Goal: Obtain resource: Obtain resource

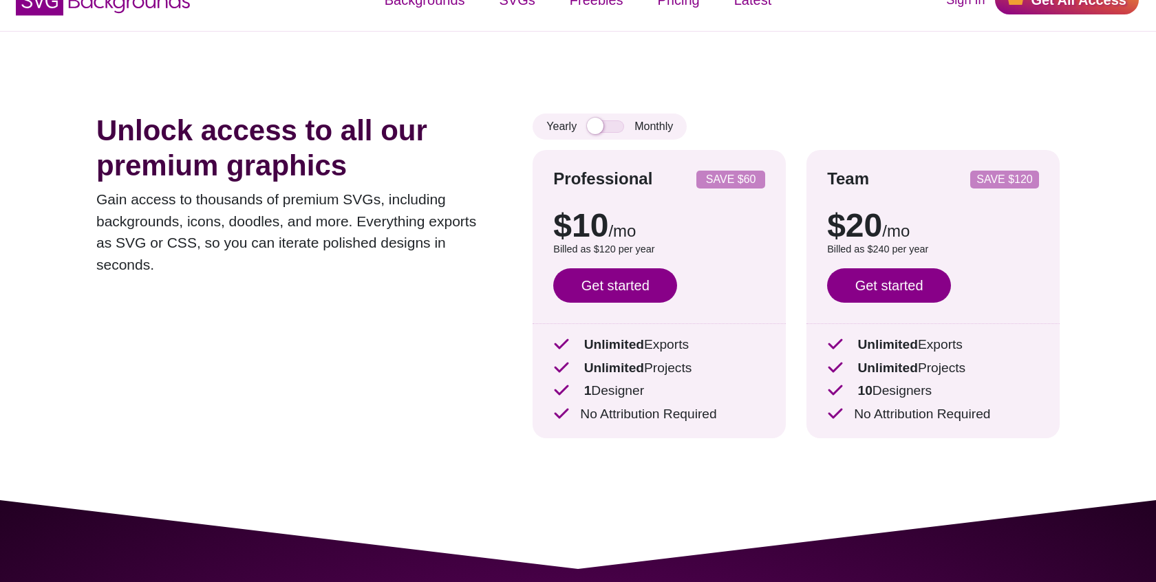
scroll to position [34, 0]
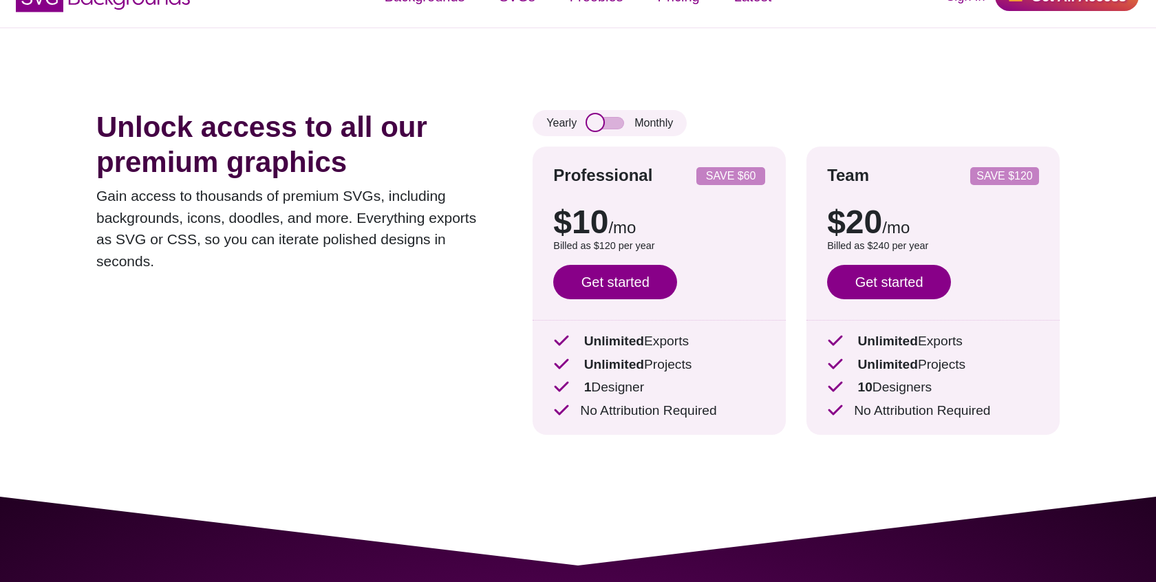
click at [596, 124] on input "checkbox" at bounding box center [605, 123] width 37 height 12
checkbox input "true"
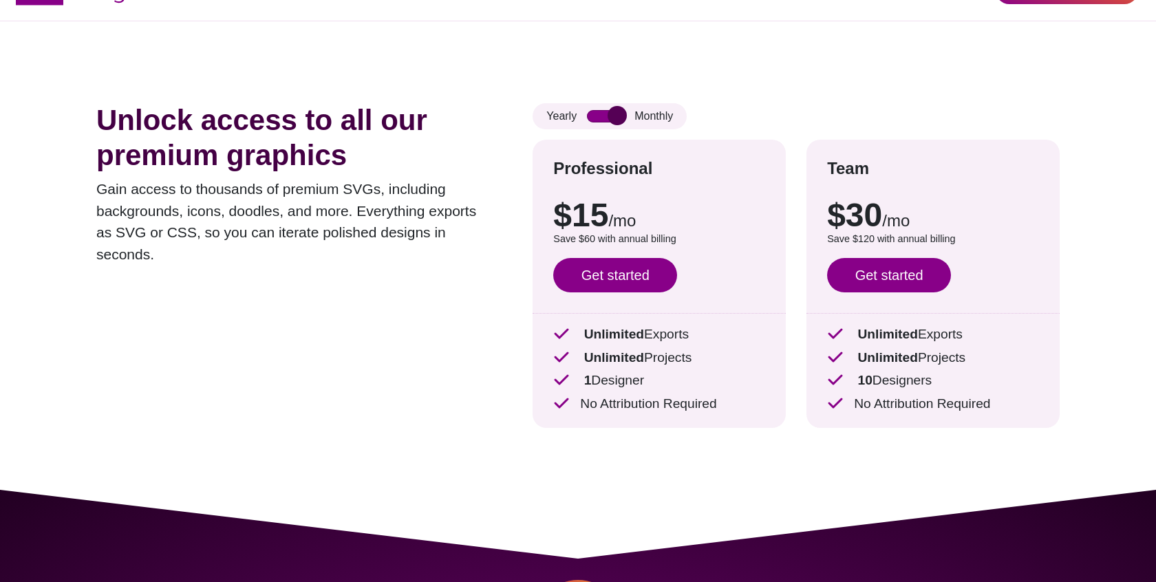
scroll to position [0, 0]
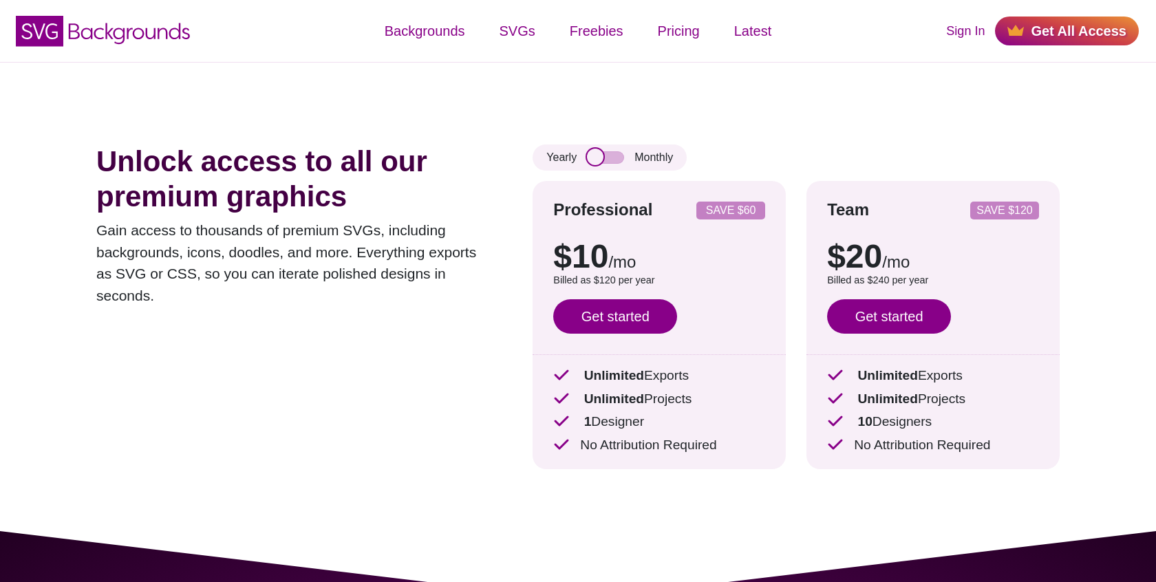
click at [603, 160] on input "checkbox" at bounding box center [605, 157] width 37 height 12
checkbox input "true"
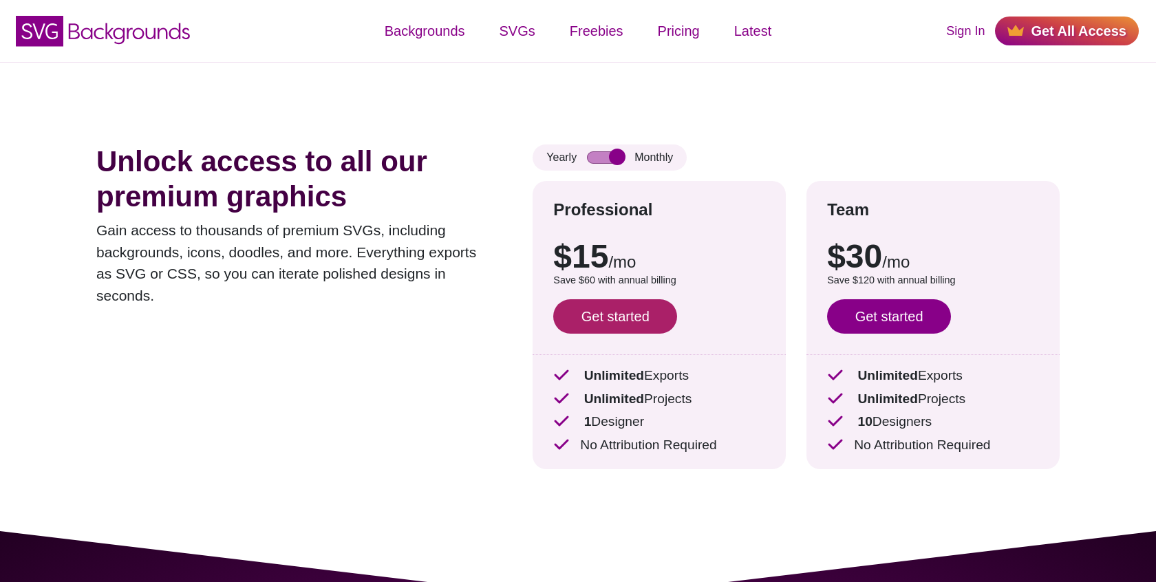
click at [618, 316] on link "Get started" at bounding box center [615, 316] width 124 height 34
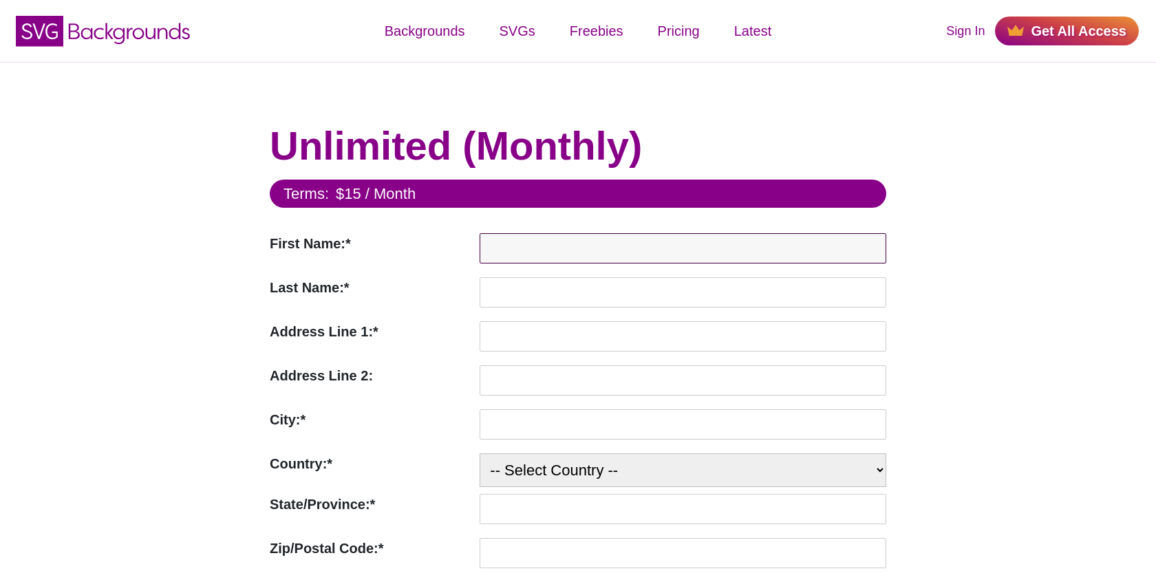
click at [565, 257] on input "First Name:*" at bounding box center [682, 248] width 407 height 30
type input "Alexander"
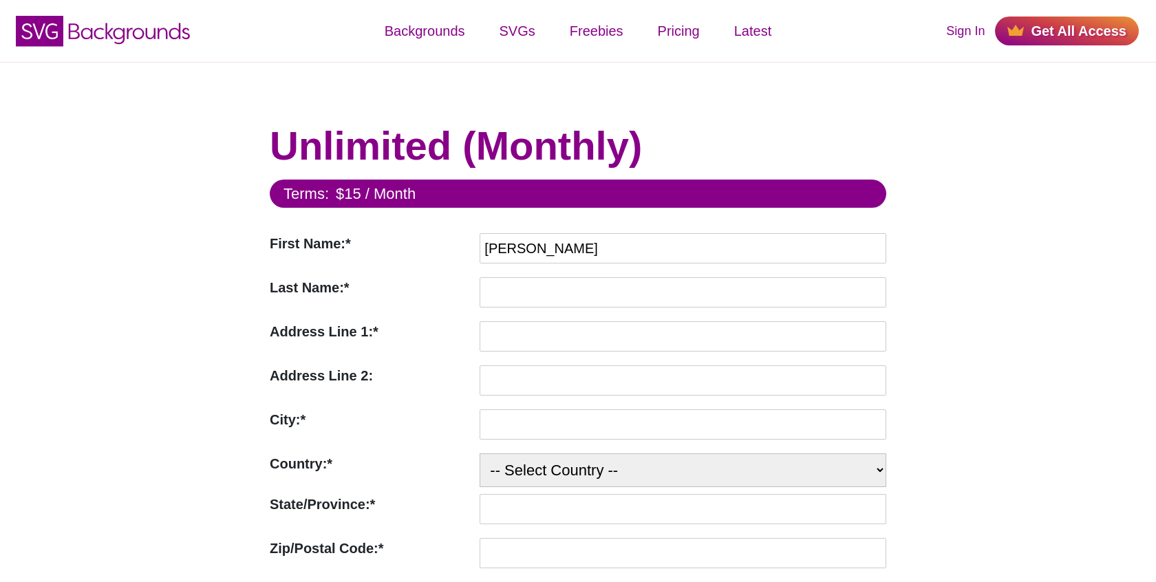
type input "Lazoff"
type input "5 South Branch"
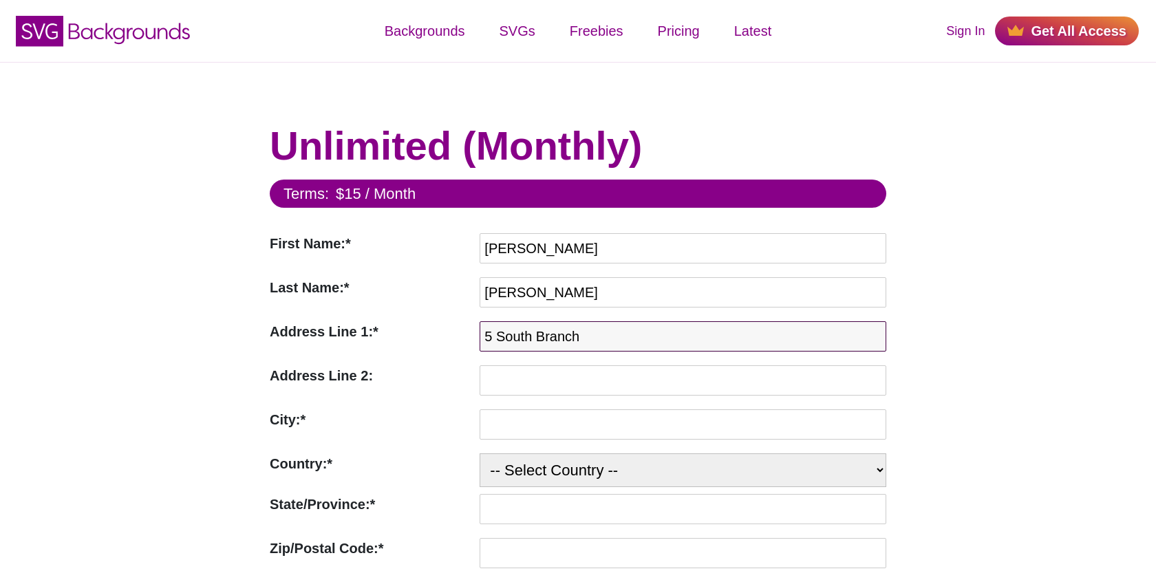
type input "Roslyn"
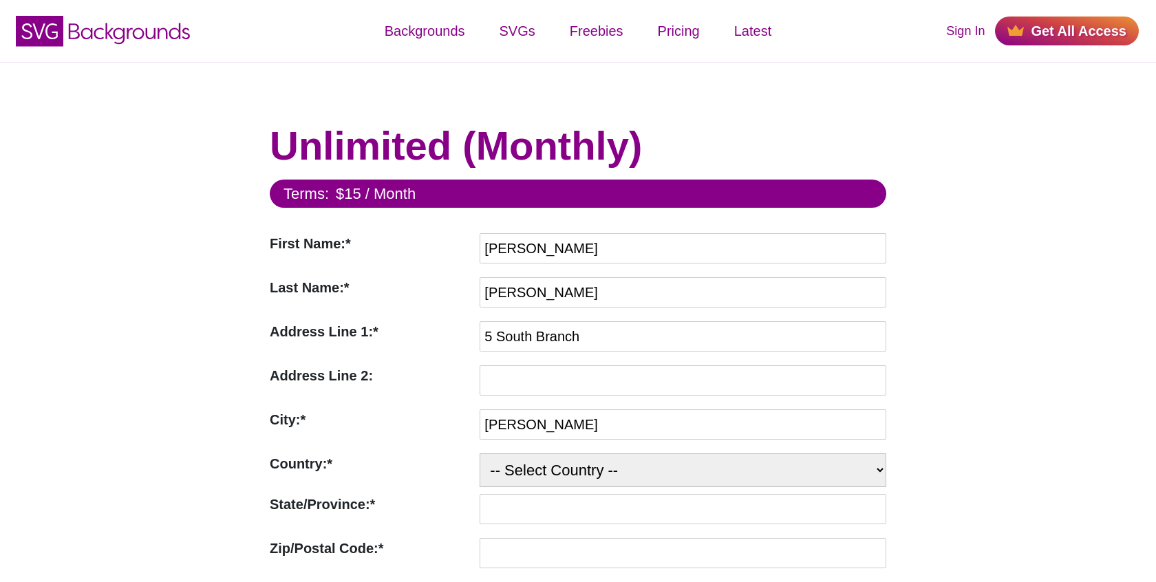
select select "US"
type input "11576"
type input "alexander.lazoff@gmail.com"
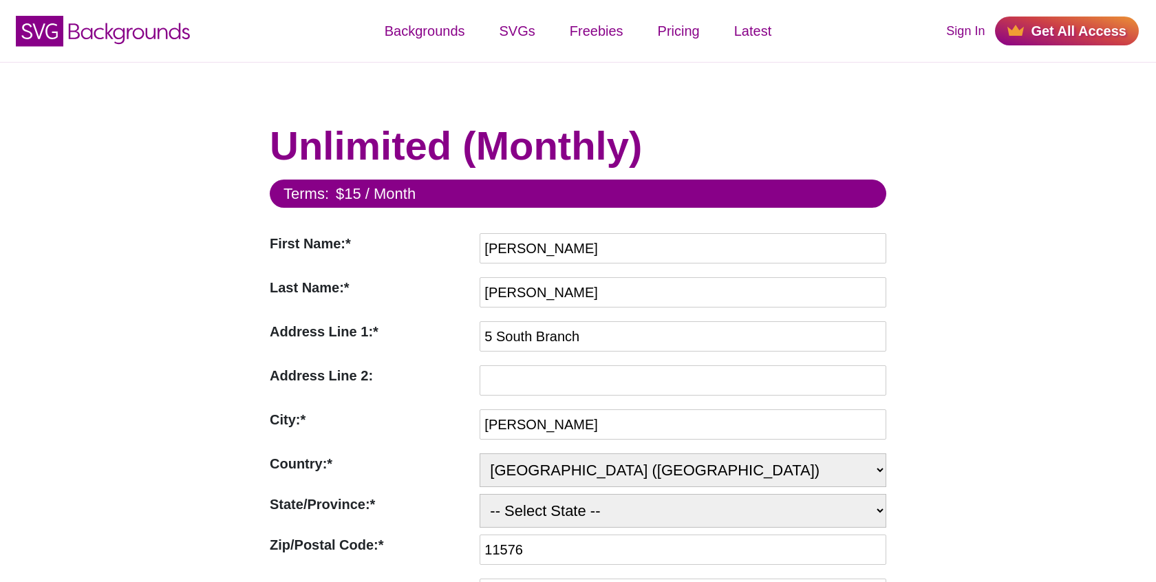
select select "NY"
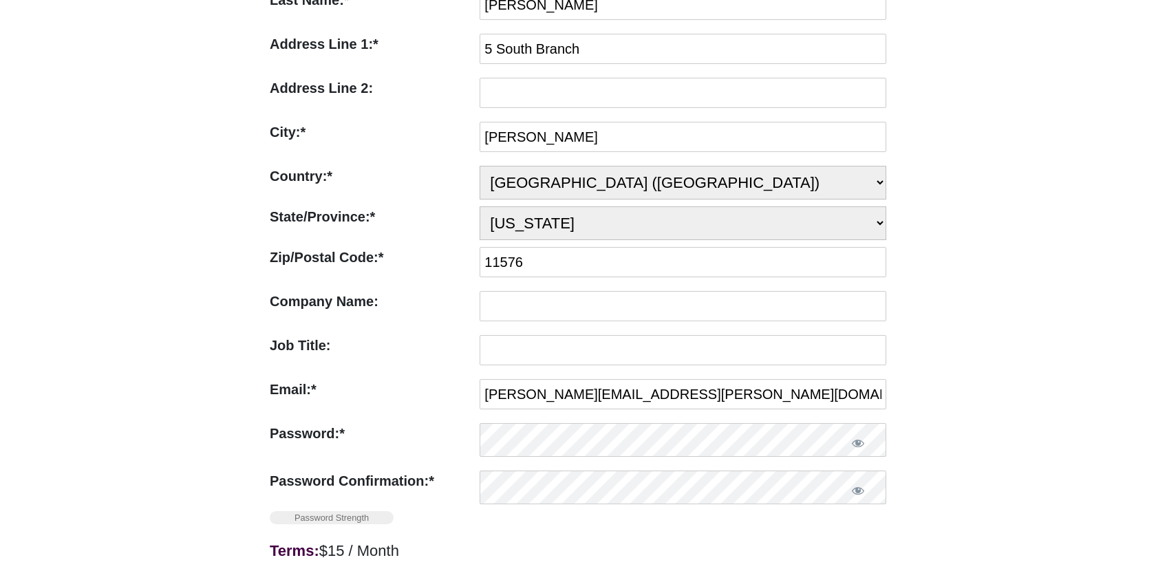
scroll to position [332, 0]
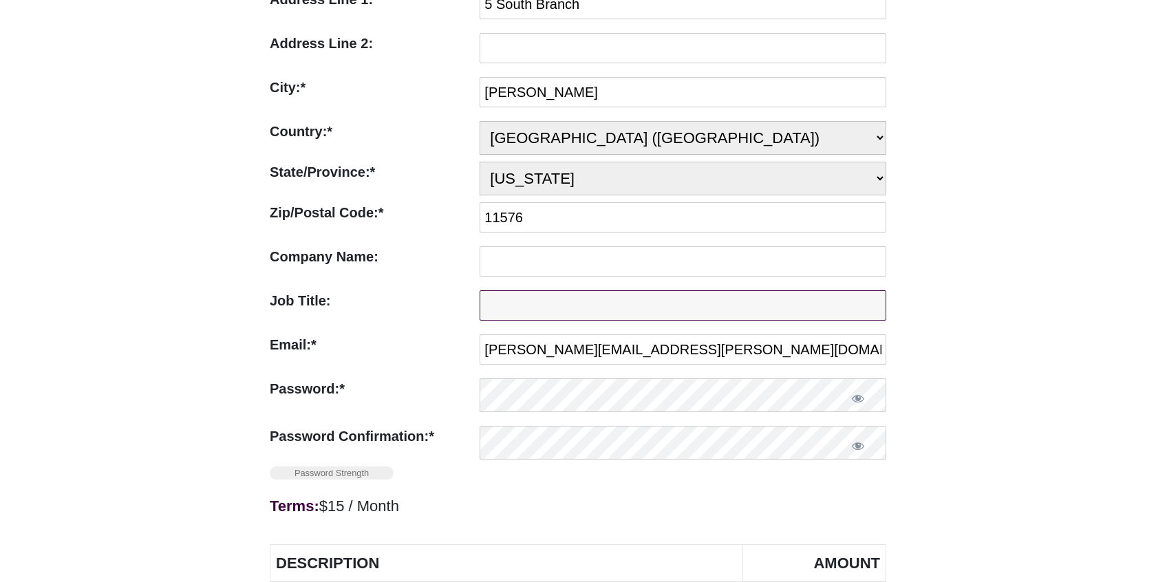
click at [556, 301] on input "Job Title:" at bounding box center [682, 305] width 407 height 30
type input "CEO"
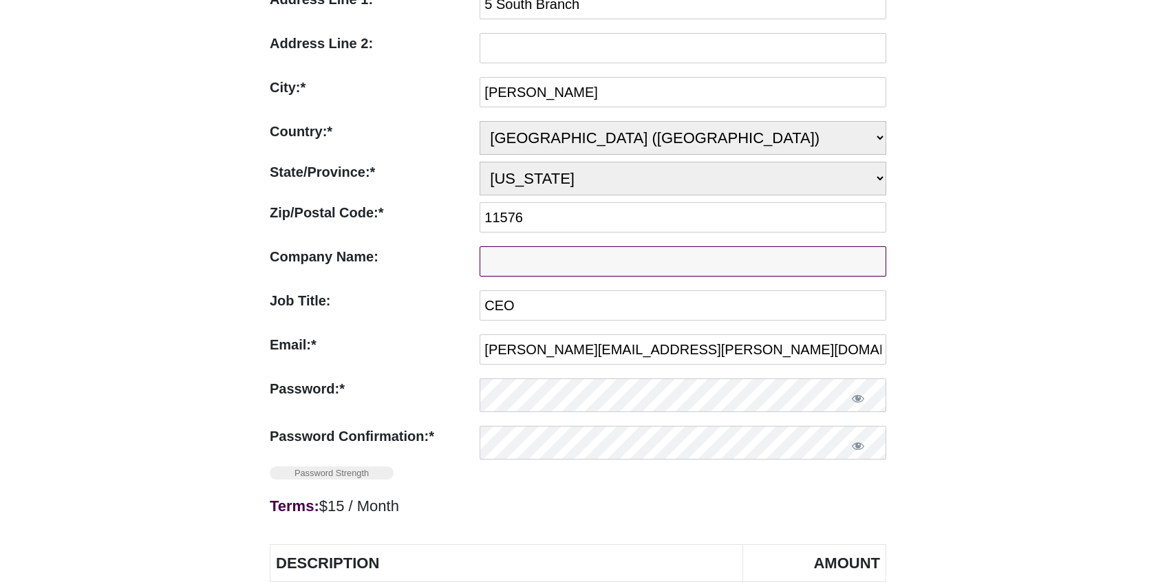
click at [528, 253] on input "Company Name:" at bounding box center [682, 261] width 407 height 30
type input "Freshmint"
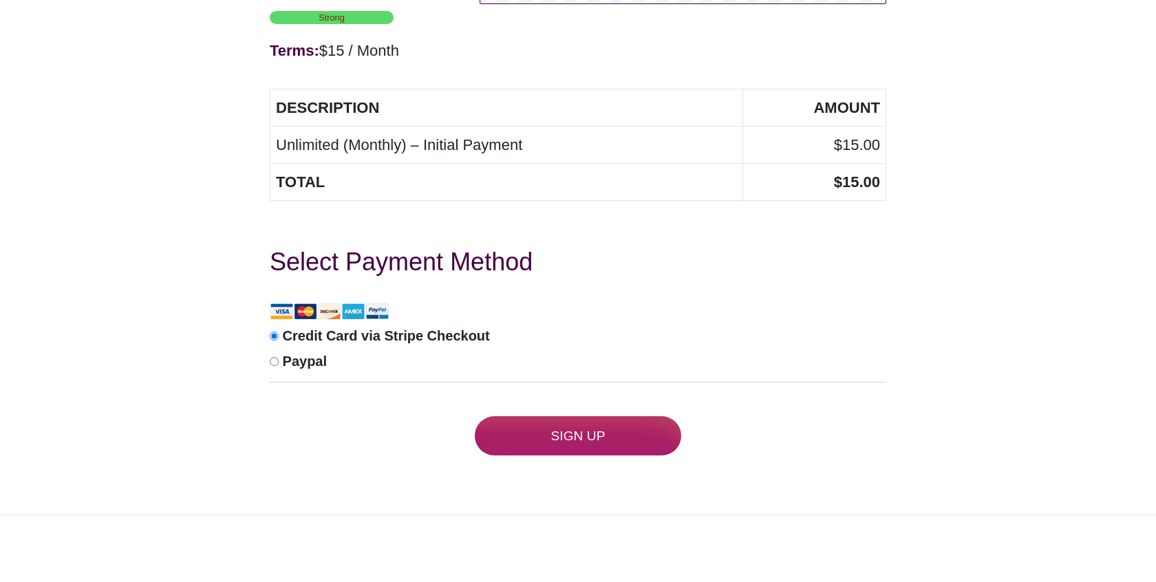
scroll to position [814, 0]
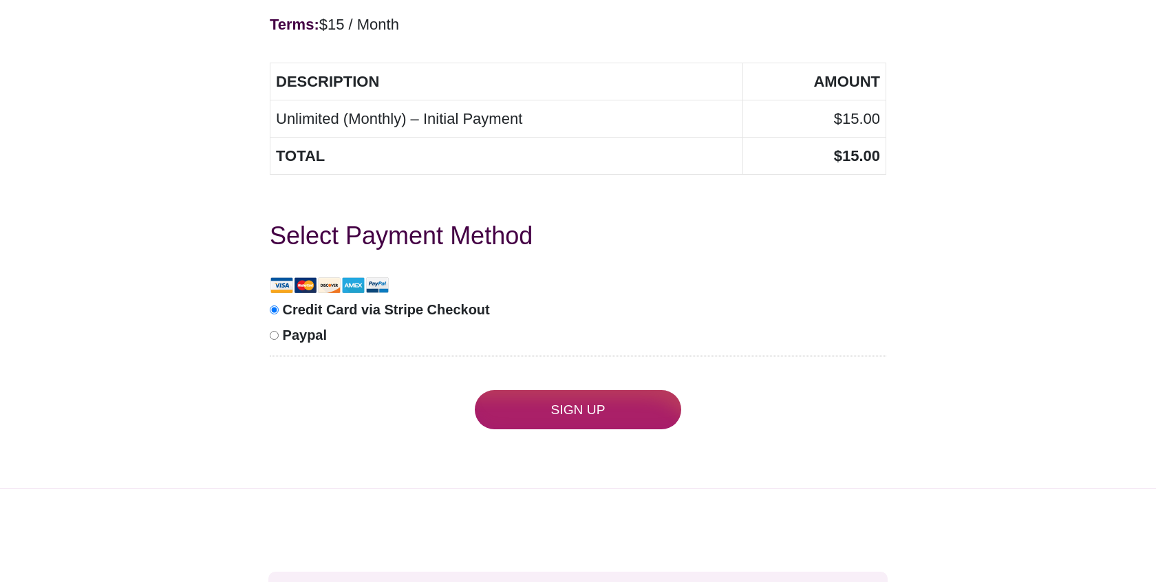
click at [274, 331] on input "Paypal" at bounding box center [274, 335] width 9 height 9
radio input "true"
click at [272, 305] on input "Credit Card via Stripe Checkout" at bounding box center [274, 309] width 9 height 9
radio input "true"
click at [567, 398] on input "Sign Up" at bounding box center [578, 409] width 206 height 39
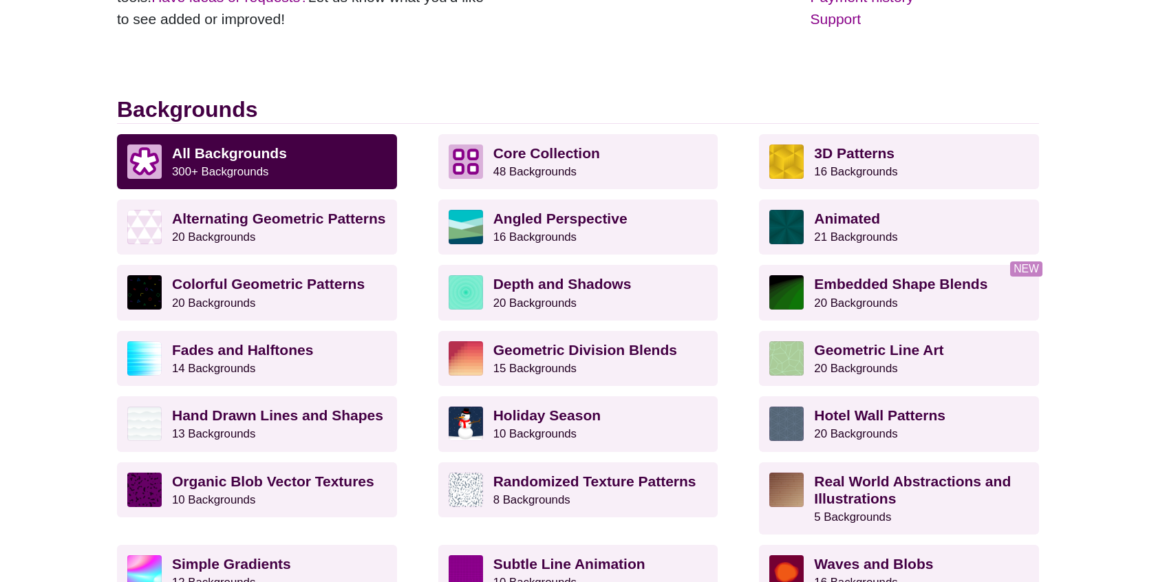
scroll to position [338, 0]
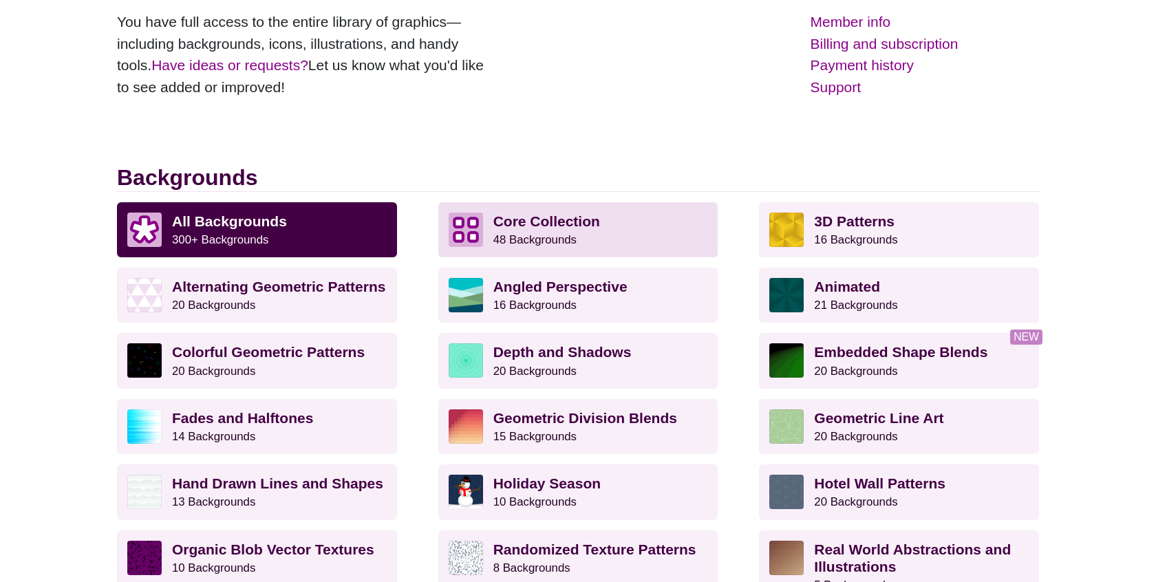
click at [510, 224] on strong "Core Collection" at bounding box center [546, 221] width 107 height 16
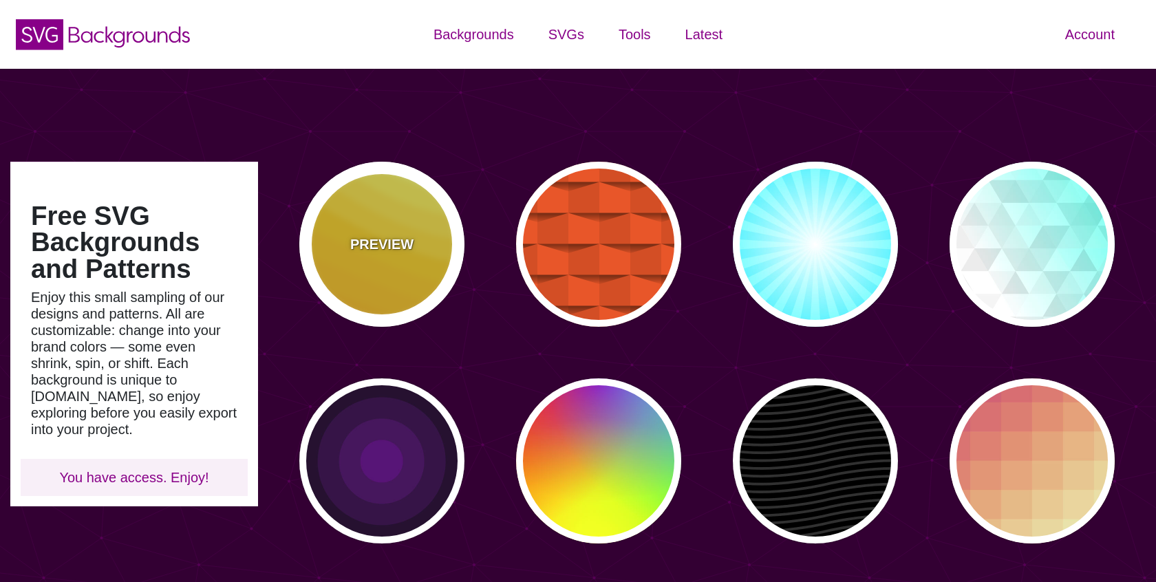
click at [378, 227] on div "PREVIEW" at bounding box center [381, 244] width 165 height 165
type input "#FFAA00"
type input "#FFCC00"
type input "#FFFF66"
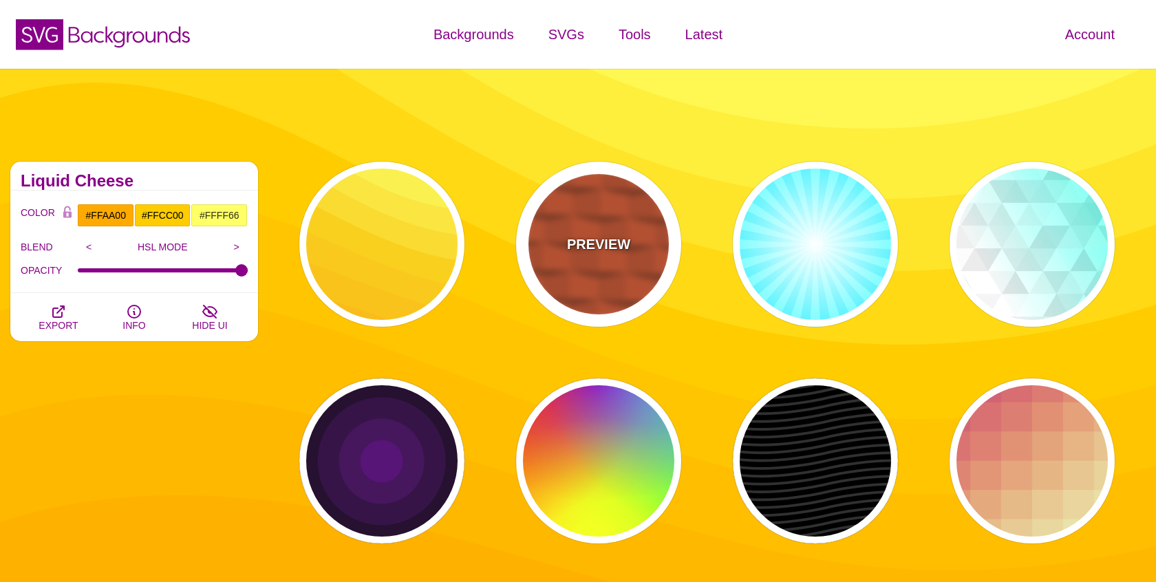
click at [605, 247] on p "PREVIEW" at bounding box center [598, 244] width 63 height 21
type input "#EE5522"
type input "100"
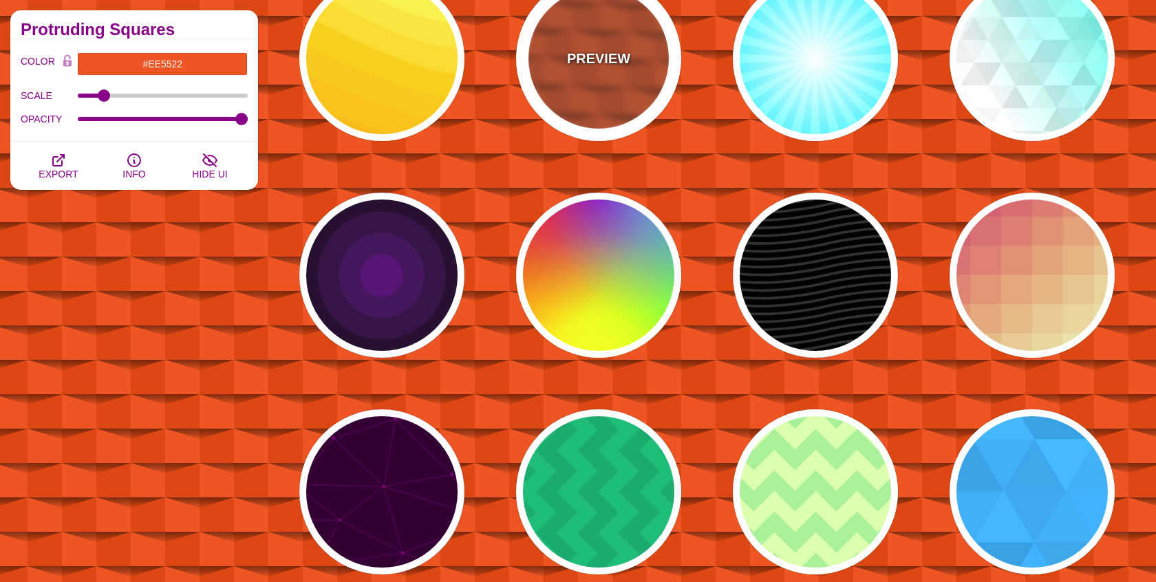
scroll to position [179, 0]
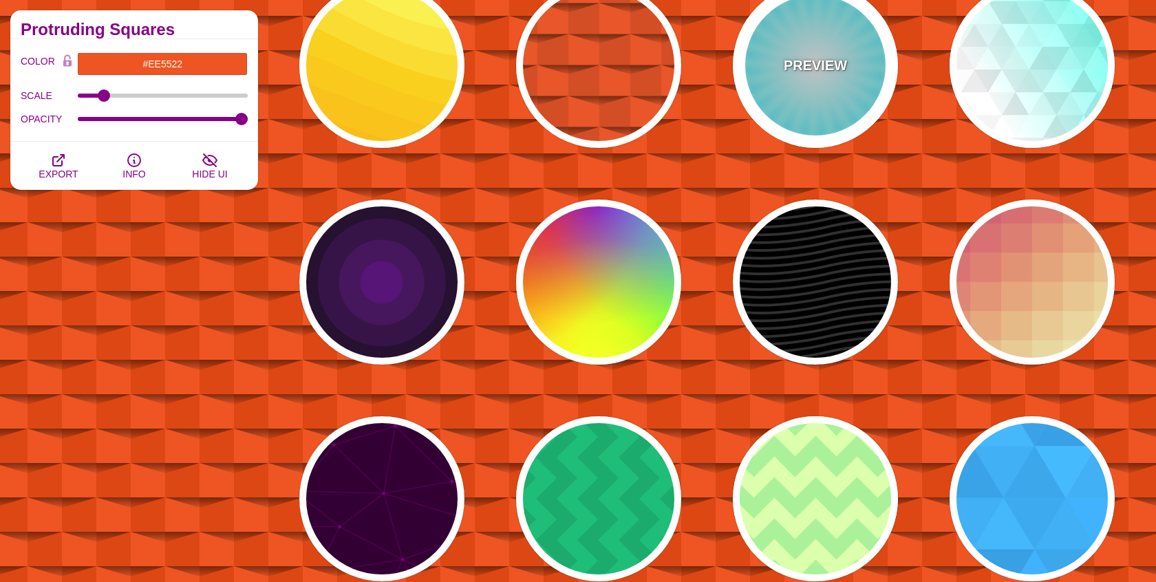
click at [821, 94] on div "PREVIEW" at bounding box center [815, 65] width 165 height 165
type input "#FFFFFF"
type input "#00EEFF"
type input "#00FFFF"
type input "1"
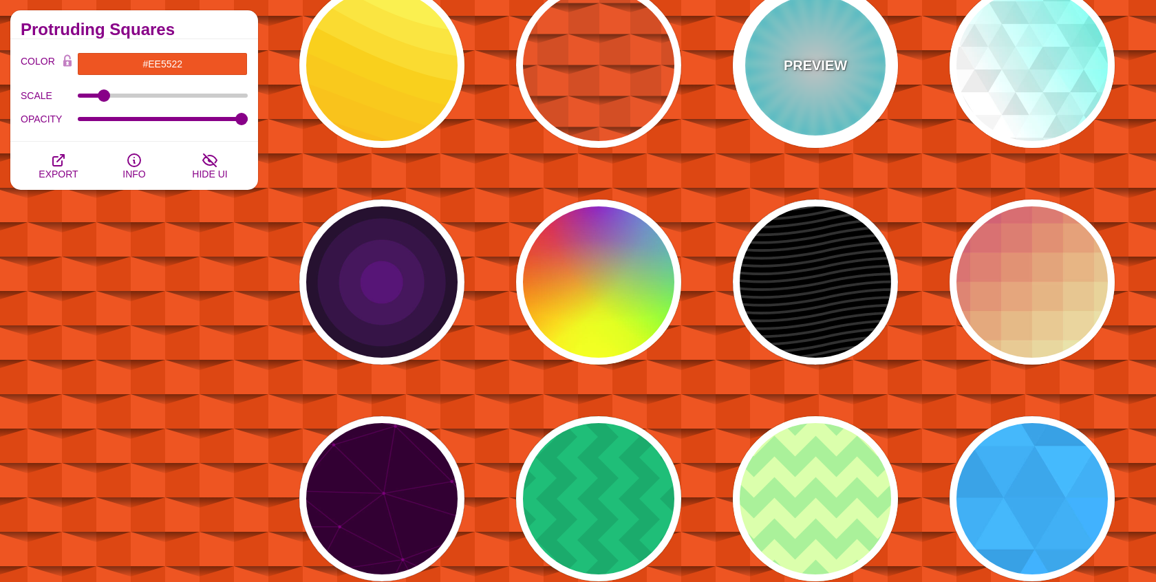
type input "50"
type input "70"
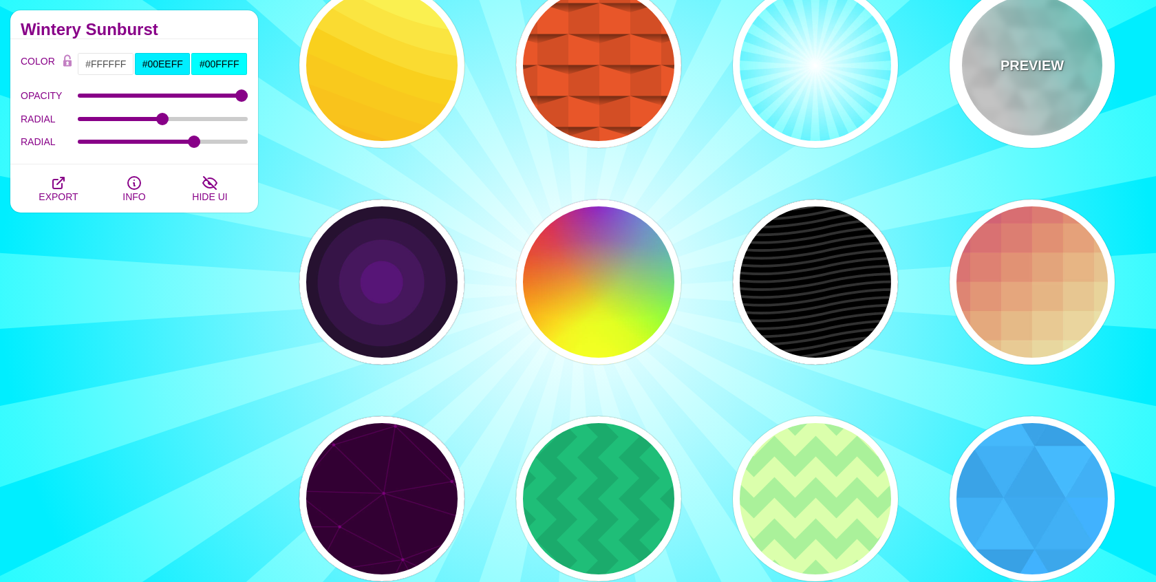
click at [953, 83] on div "PREVIEW" at bounding box center [1031, 65] width 165 height 165
type input "#44FFEE"
type input "540"
type input "0.1"
type input "250"
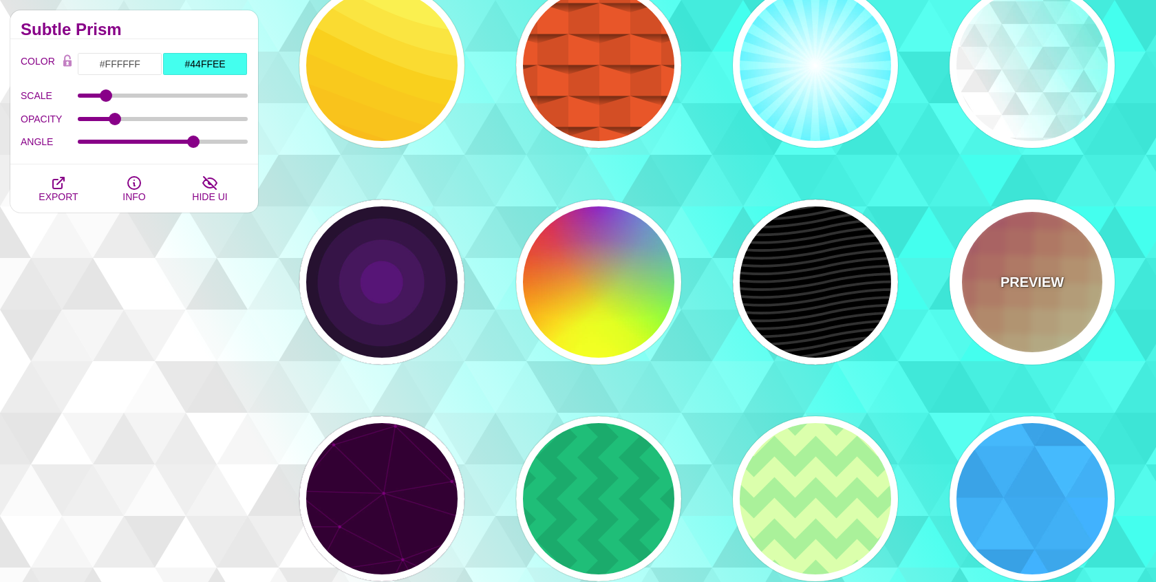
click at [990, 261] on div "PREVIEW" at bounding box center [1031, 281] width 165 height 165
type input "#CC5577"
type input "#EEEEBB"
type input "1"
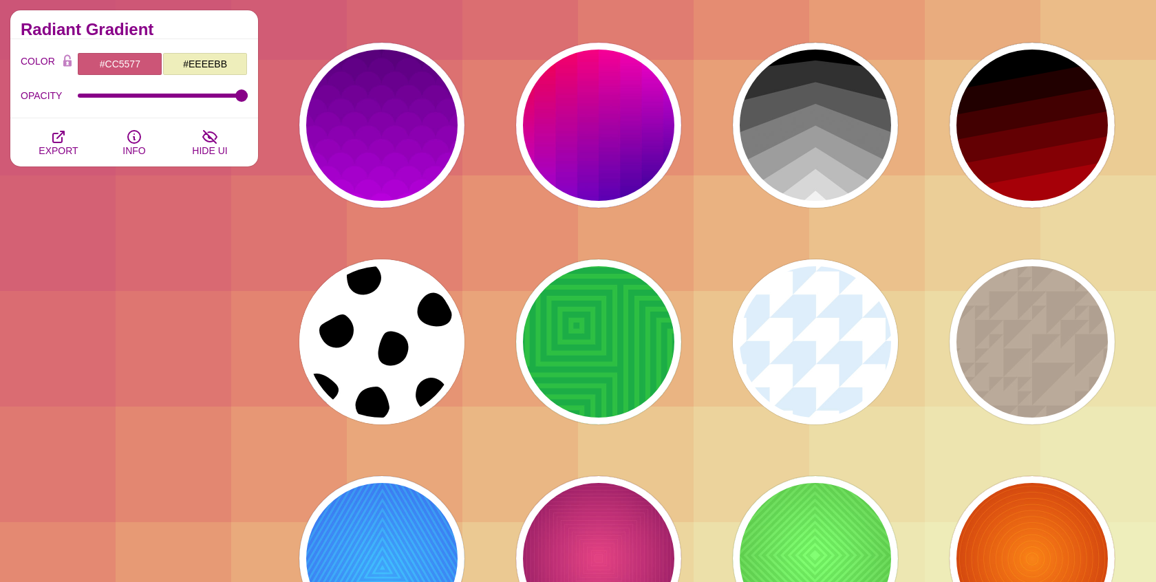
scroll to position [1158, 0]
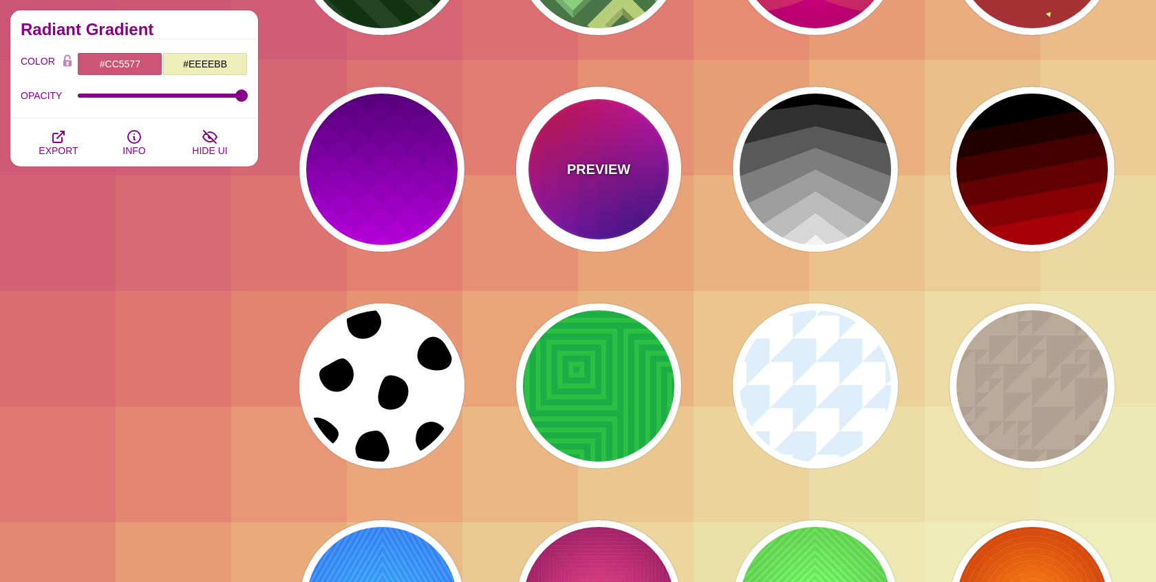
click at [657, 203] on div "PREVIEW" at bounding box center [598, 169] width 165 height 165
type input "#FF0000"
type input "#EE00FF"
type input "#000077"
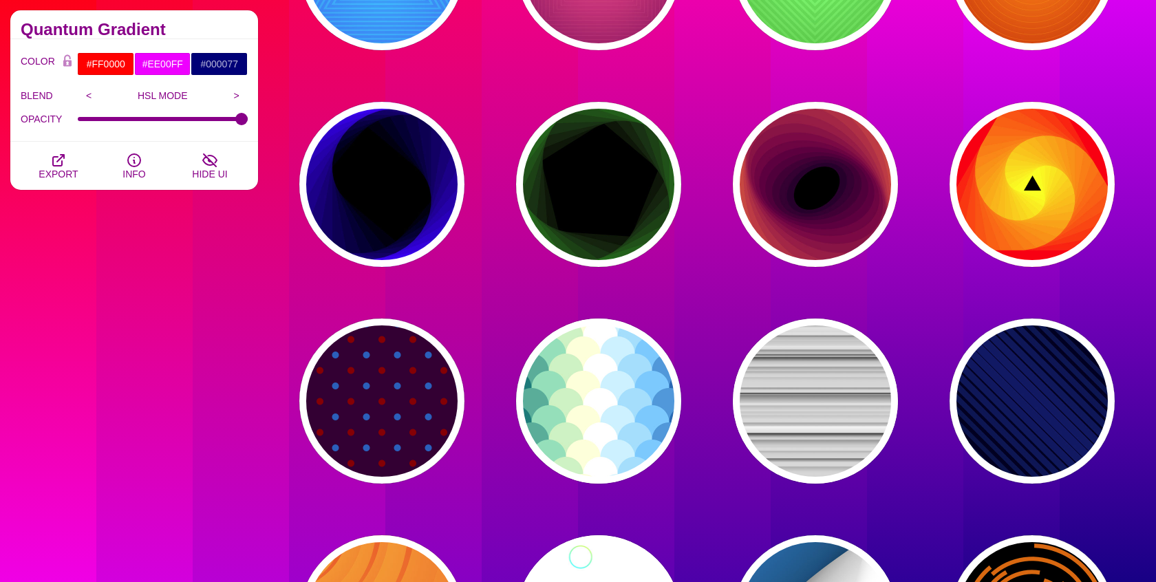
scroll to position [1813, 0]
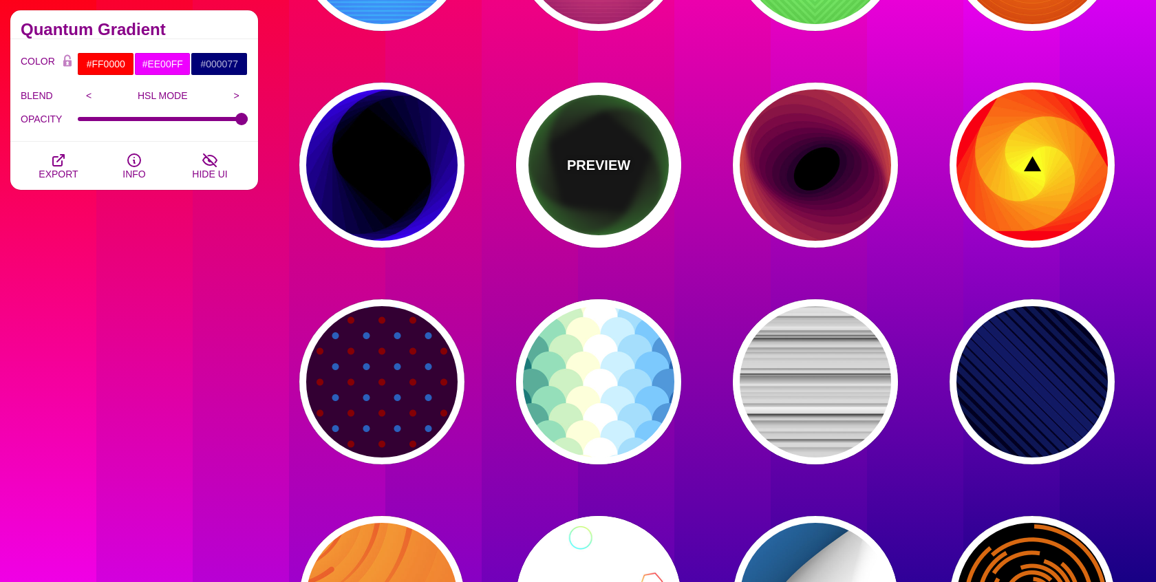
click at [634, 199] on div "PREVIEW" at bounding box center [598, 165] width 165 height 165
type input "#000000"
type input "#00FF00"
type input "0"
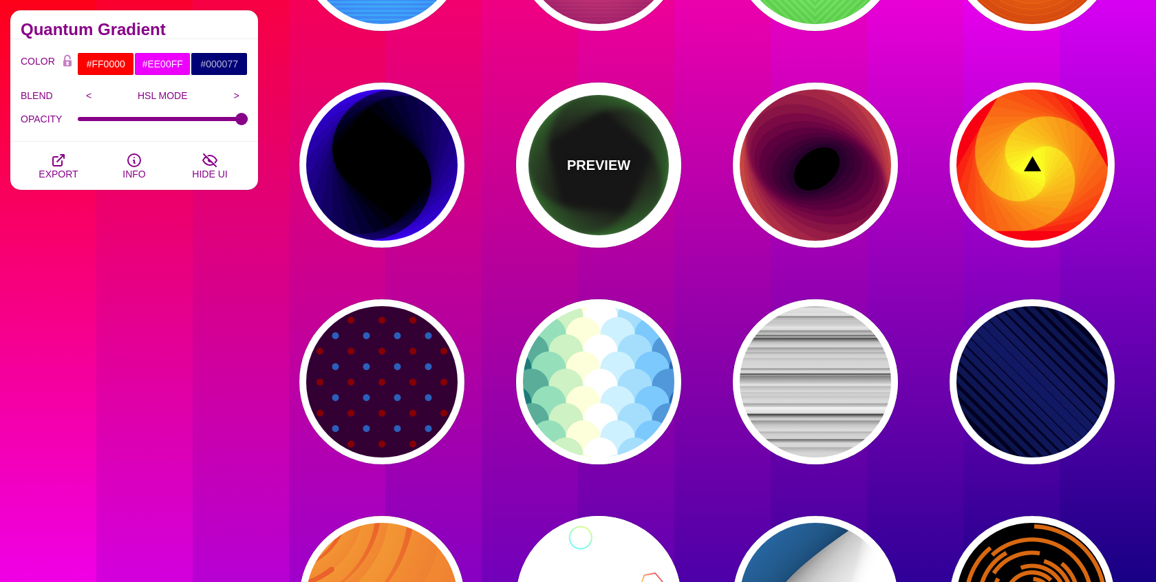
type input "0"
type input "100"
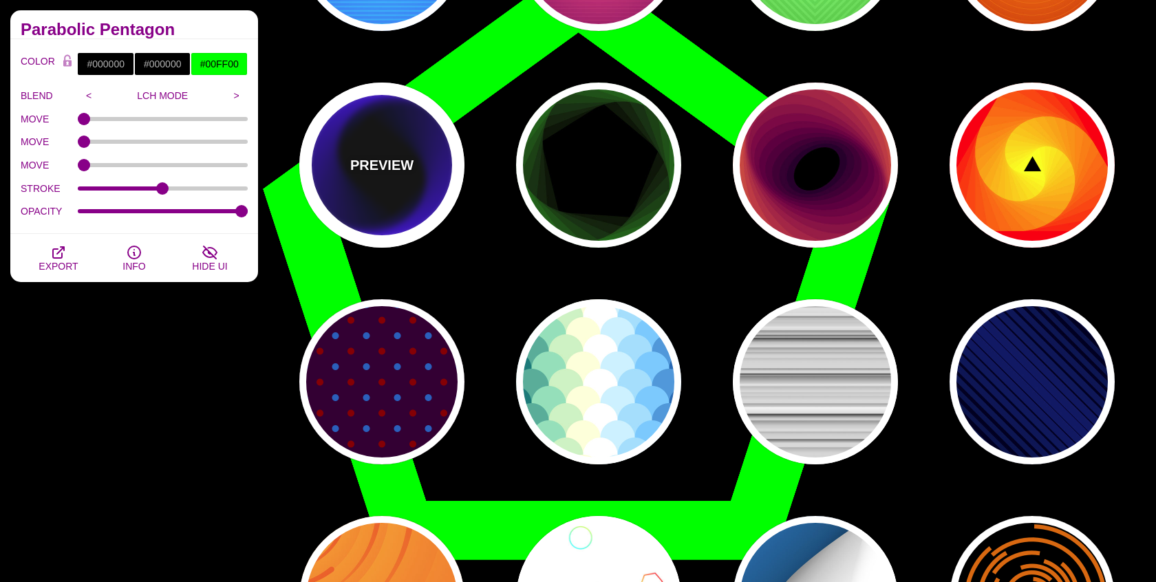
click at [369, 216] on div "PREVIEW" at bounding box center [381, 165] width 165 height 165
type input "#0000FF"
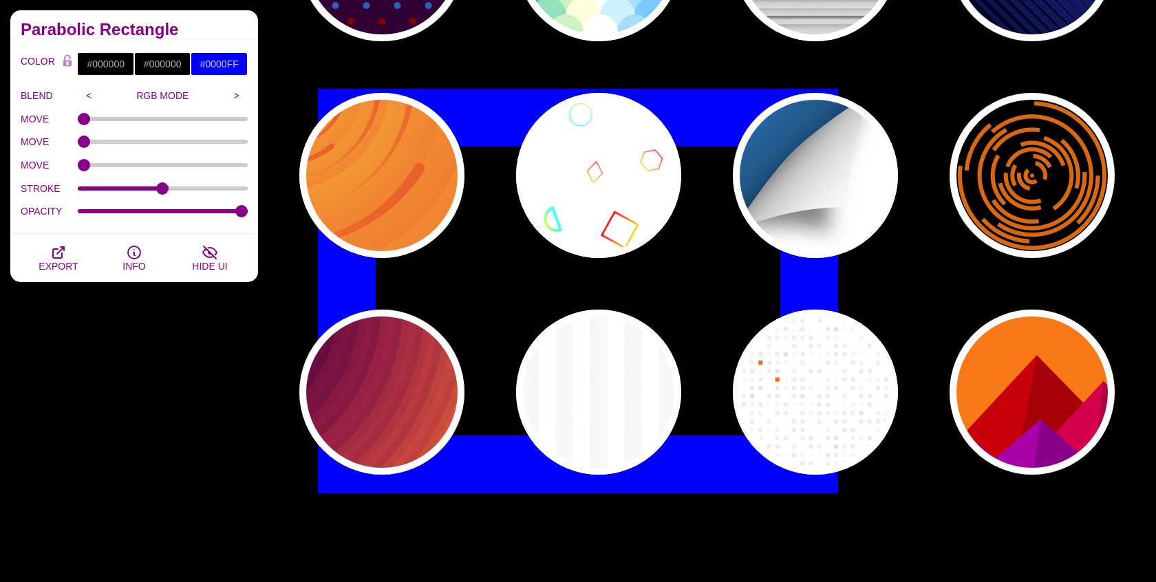
scroll to position [2243, 0]
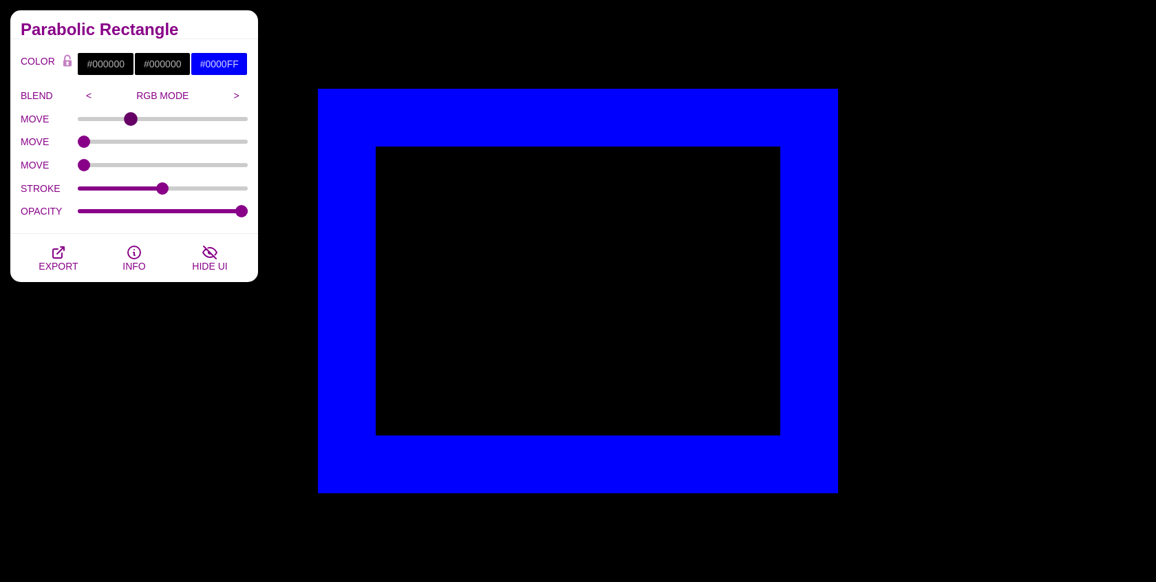
click at [131, 118] on input "MOVE" at bounding box center [163, 119] width 171 height 6
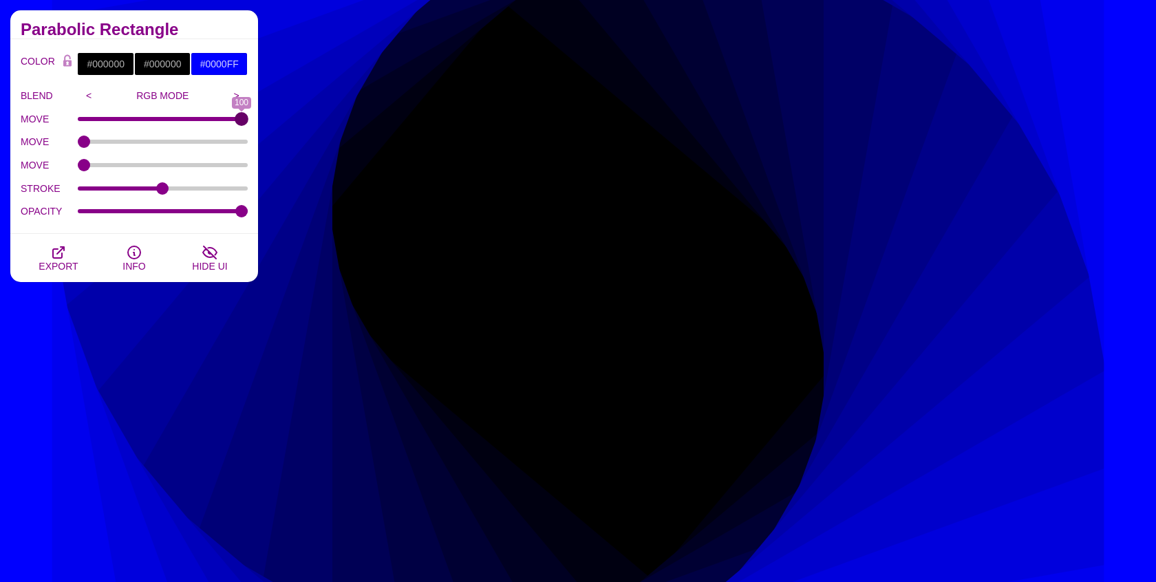
drag, startPoint x: 145, startPoint y: 118, endPoint x: 270, endPoint y: 139, distance: 127.0
type input "100"
click at [248, 122] on input "MOVE" at bounding box center [163, 119] width 171 height 6
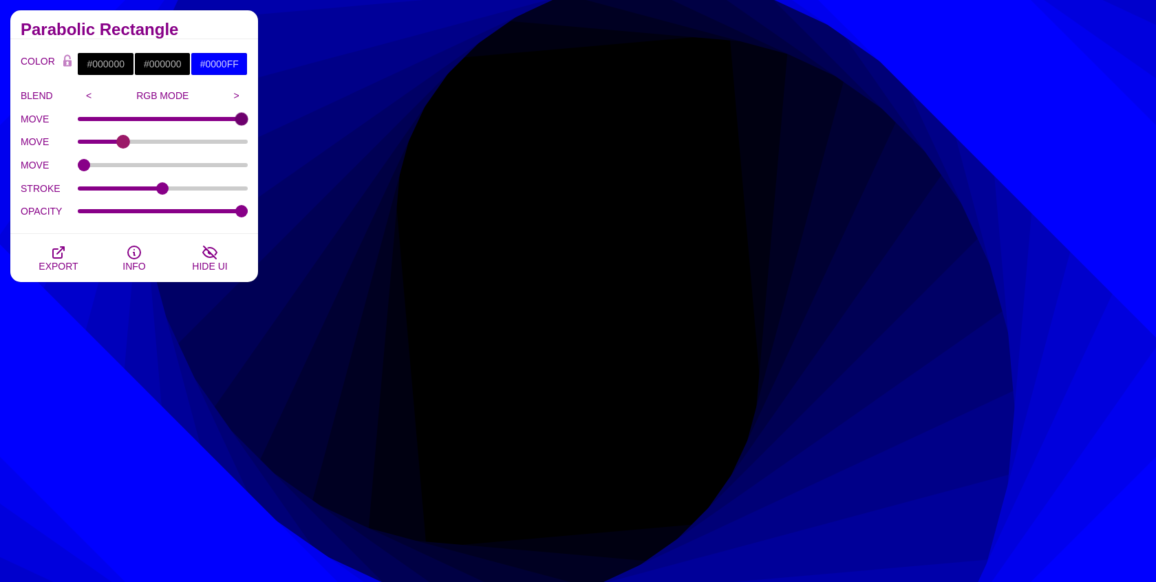
drag, startPoint x: 81, startPoint y: 144, endPoint x: 123, endPoint y: 158, distance: 44.4
type input "25"
click at [123, 144] on input "MOVE" at bounding box center [163, 142] width 171 height 6
drag, startPoint x: 88, startPoint y: 169, endPoint x: 107, endPoint y: 169, distance: 19.3
click at [107, 169] on div "MOVE" at bounding box center [134, 164] width 227 height 23
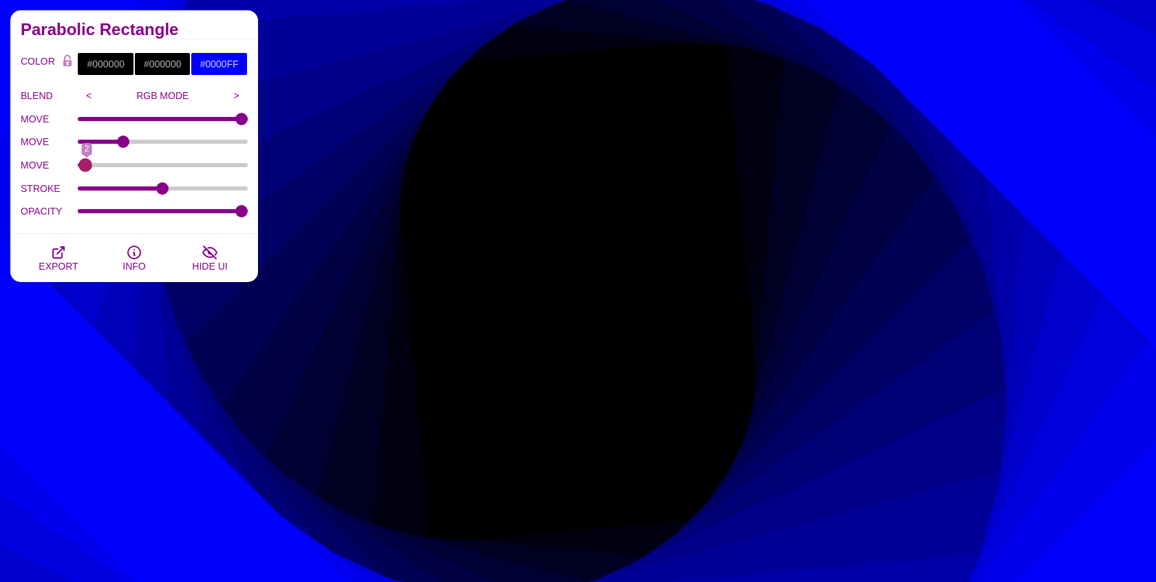
type input "0"
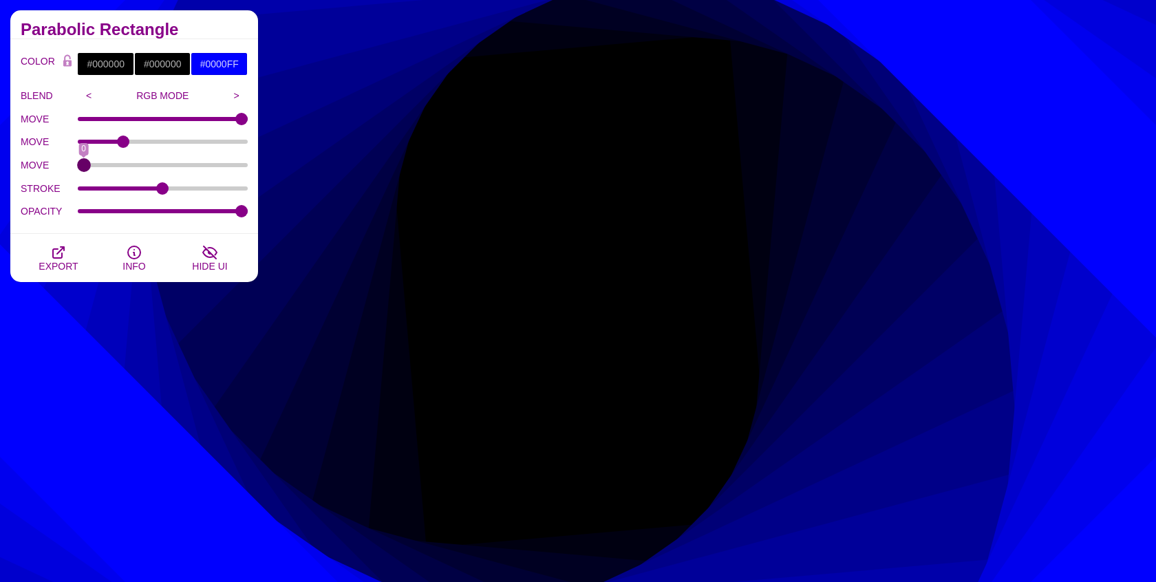
drag, startPoint x: 83, startPoint y: 163, endPoint x: 40, endPoint y: 188, distance: 49.7
click at [78, 168] on input "MOVE" at bounding box center [163, 165] width 171 height 6
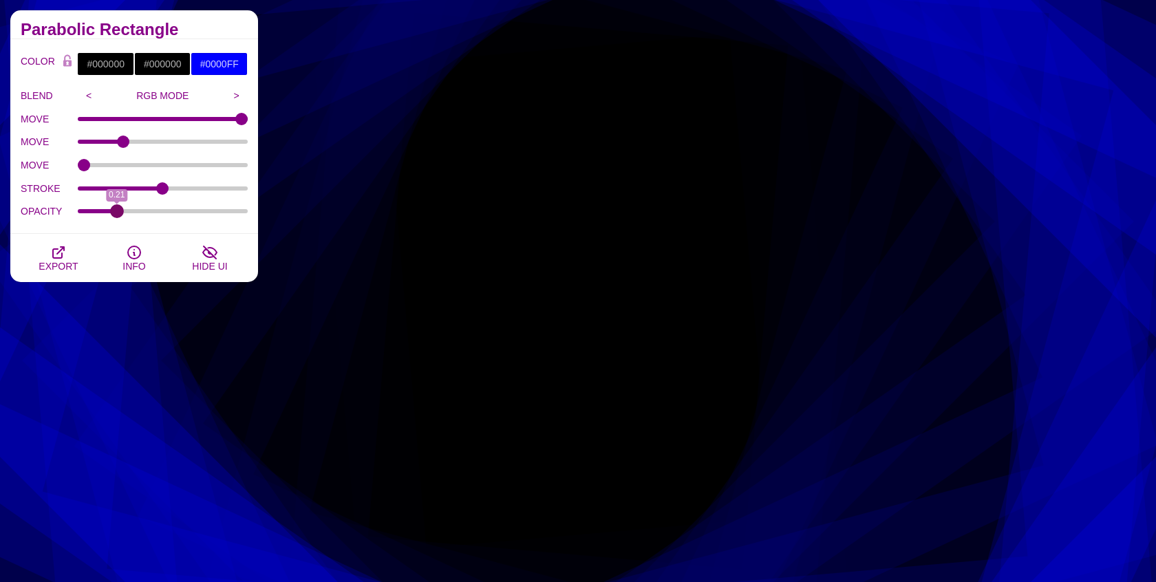
drag, startPoint x: 241, startPoint y: 209, endPoint x: 116, endPoint y: 215, distance: 124.6
type input "0.21"
click at [116, 214] on input "OPACITY" at bounding box center [163, 211] width 171 height 6
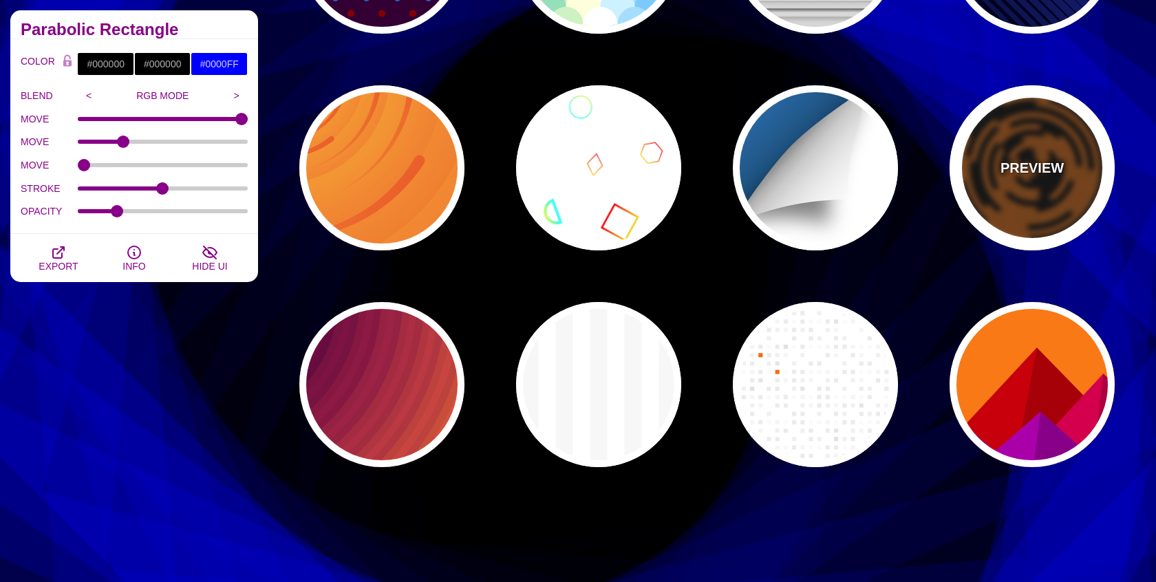
click at [985, 149] on div "PREVIEW" at bounding box center [1031, 167] width 165 height 165
type input "#DD6600"
type input "0"
type input "5"
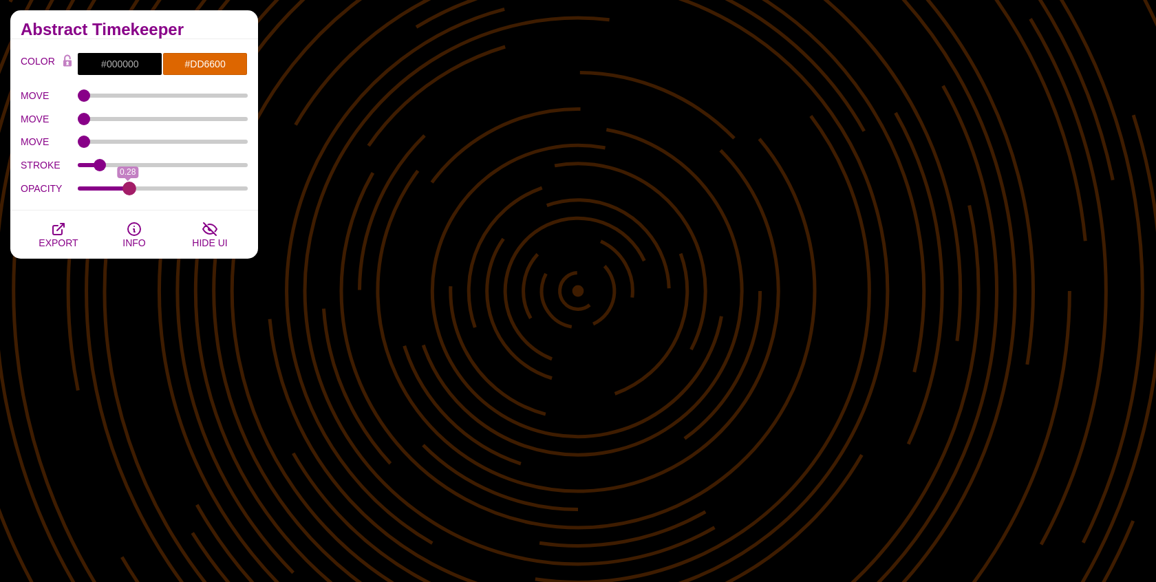
drag, startPoint x: 237, startPoint y: 185, endPoint x: 129, endPoint y: 188, distance: 108.1
type input "0.29"
click at [129, 188] on input "OPACITY" at bounding box center [163, 189] width 171 height 6
type input "4"
click at [96, 165] on input "STROKE" at bounding box center [163, 165] width 171 height 6
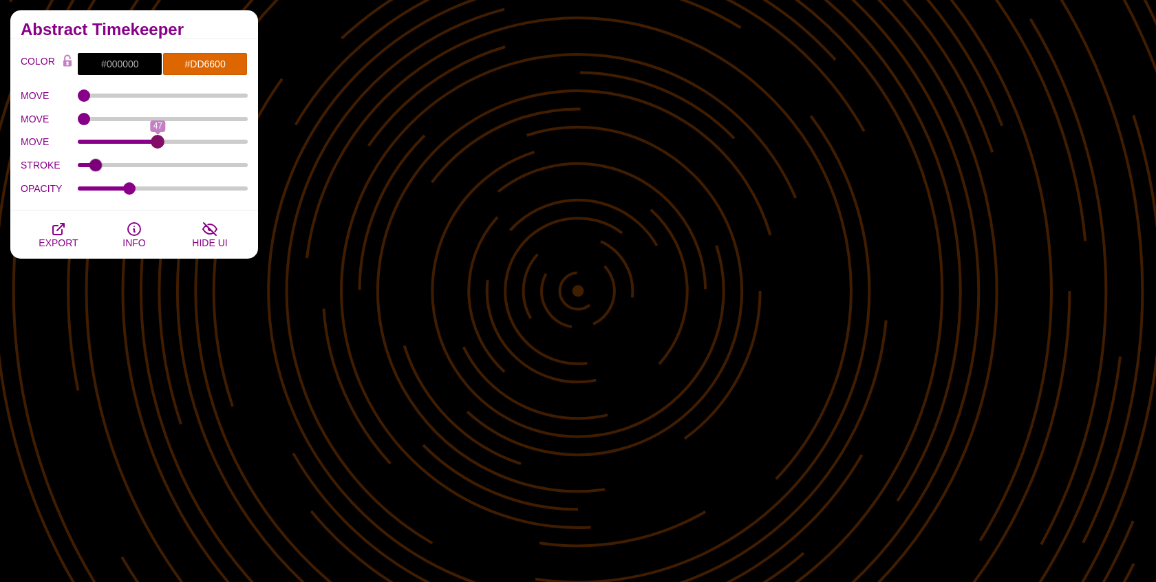
drag, startPoint x: 95, startPoint y: 138, endPoint x: 158, endPoint y: 130, distance: 63.8
type input "47"
click at [158, 139] on input "MOVE" at bounding box center [163, 142] width 171 height 6
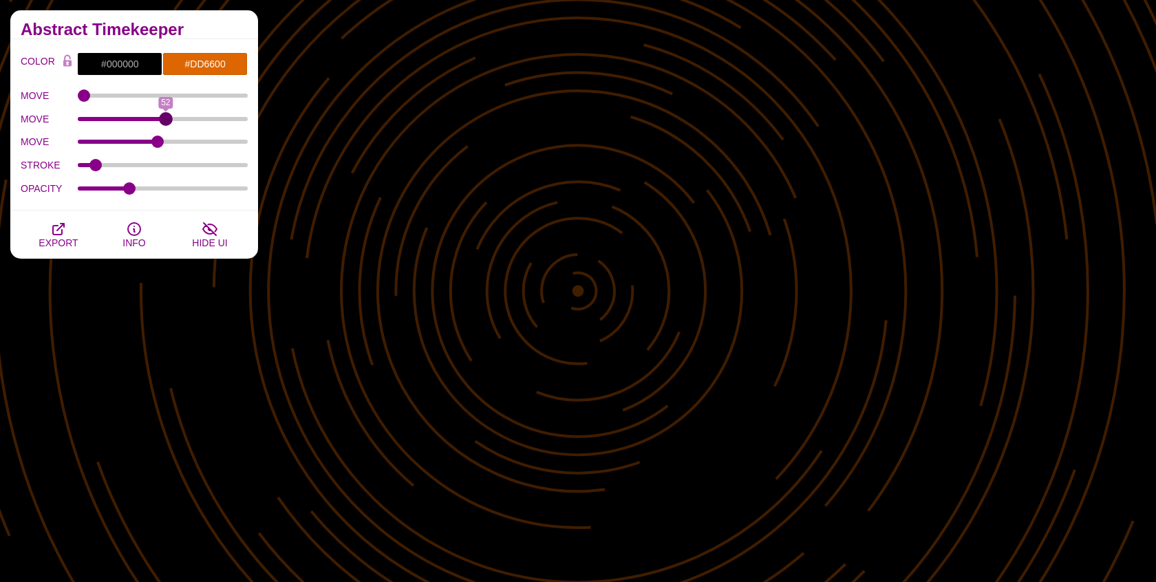
click at [166, 116] on input "MOVE" at bounding box center [163, 119] width 171 height 6
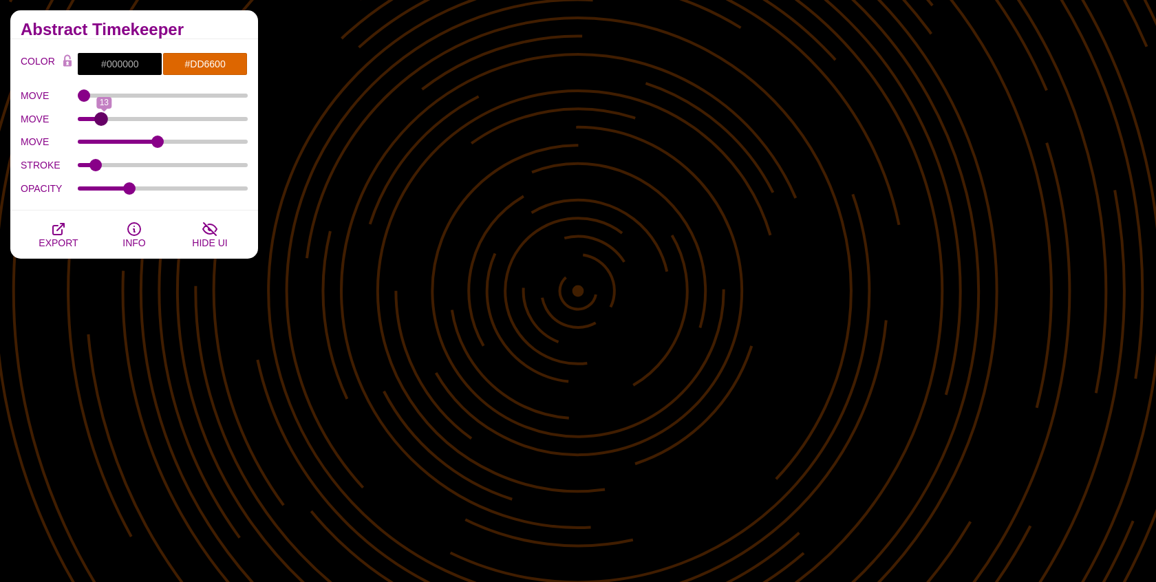
drag, startPoint x: 166, startPoint y: 116, endPoint x: 100, endPoint y: 118, distance: 65.4
type input "11"
click at [100, 118] on input "MOVE" at bounding box center [163, 119] width 171 height 6
drag, startPoint x: 112, startPoint y: 88, endPoint x: 138, endPoint y: 87, distance: 26.1
click at [138, 87] on div "MOVE 100" at bounding box center [134, 95] width 227 height 23
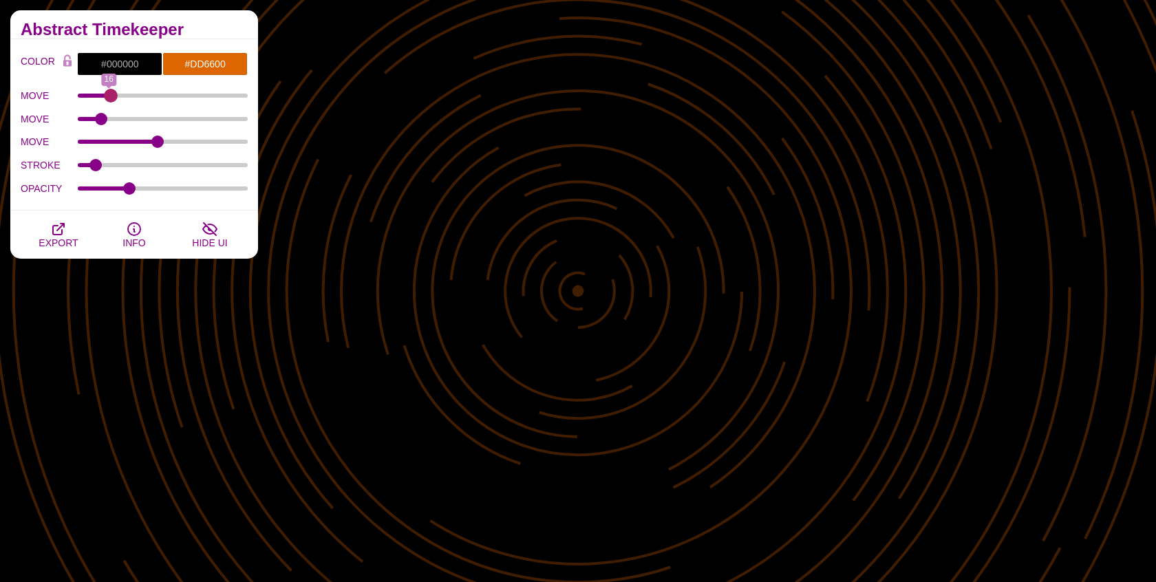
drag, startPoint x: 82, startPoint y: 93, endPoint x: 110, endPoint y: 92, distance: 28.2
type input "17"
click at [110, 93] on input "MOVE" at bounding box center [163, 96] width 171 height 6
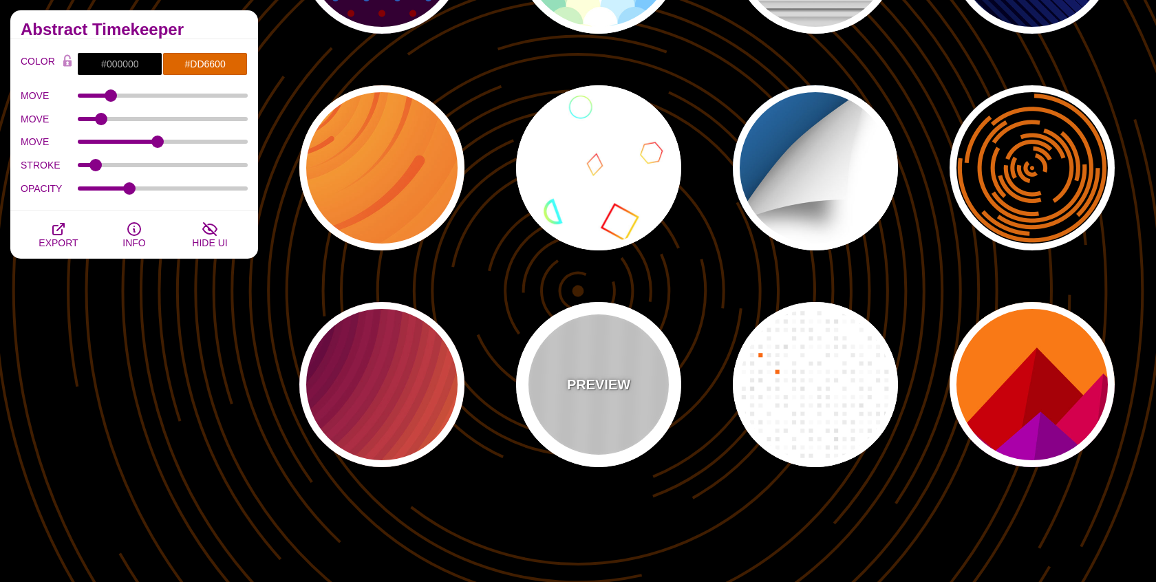
click at [583, 368] on div "PREVIEW" at bounding box center [598, 384] width 165 height 165
type input "#FFFFFF"
type input "#F5F5F5"
type input "#CCCCCC"
type input "20"
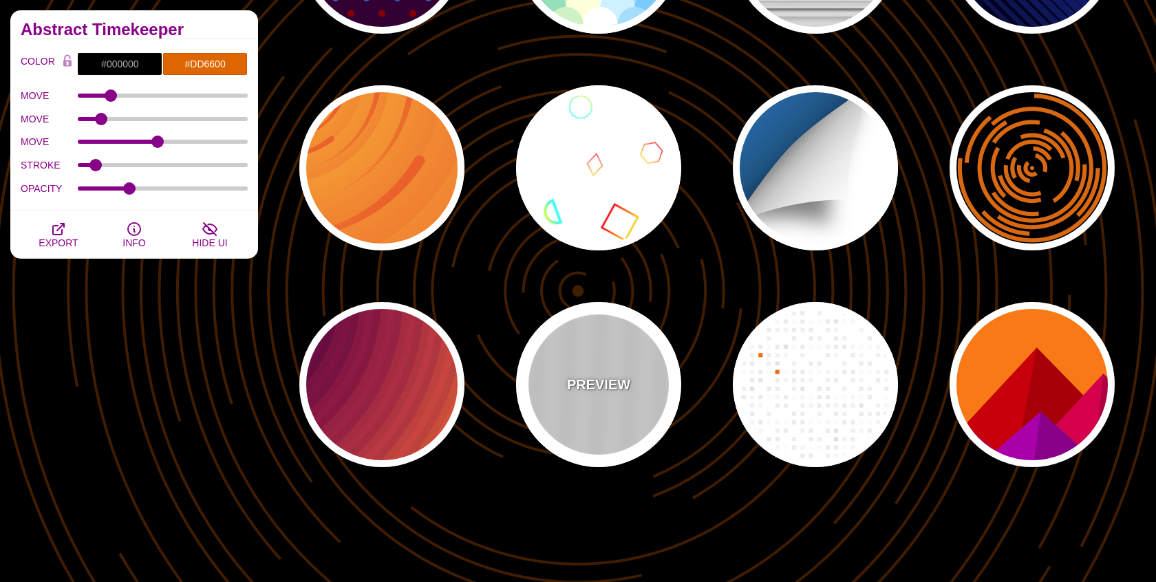
type input "100"
type input "0"
type input "1"
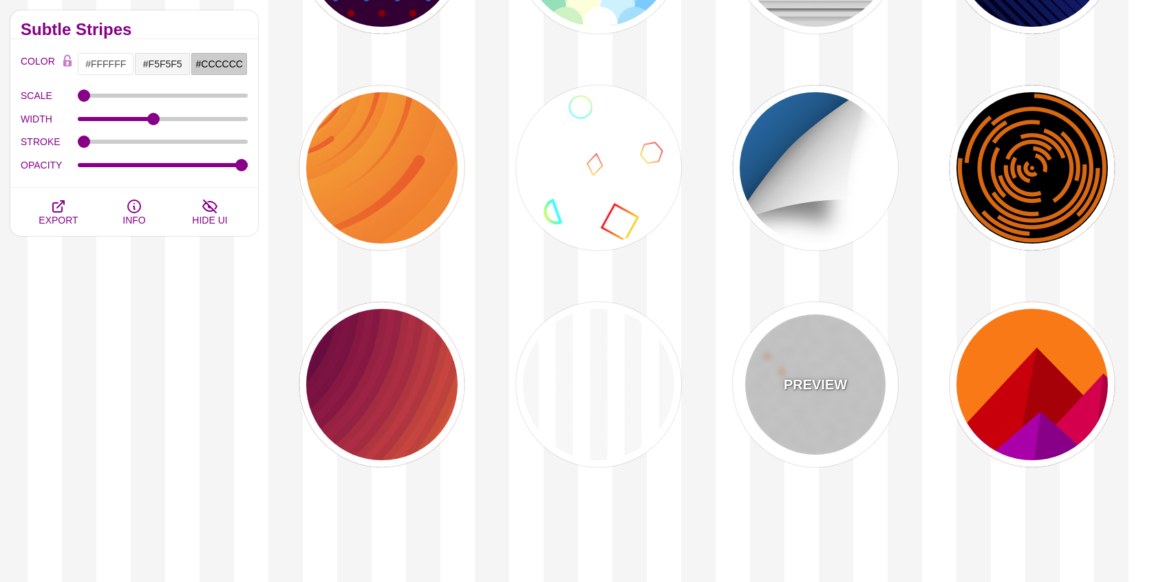
click at [808, 362] on div "PREVIEW" at bounding box center [815, 384] width 165 height 165
type input "#FF6600"
type input "0"
type input "50"
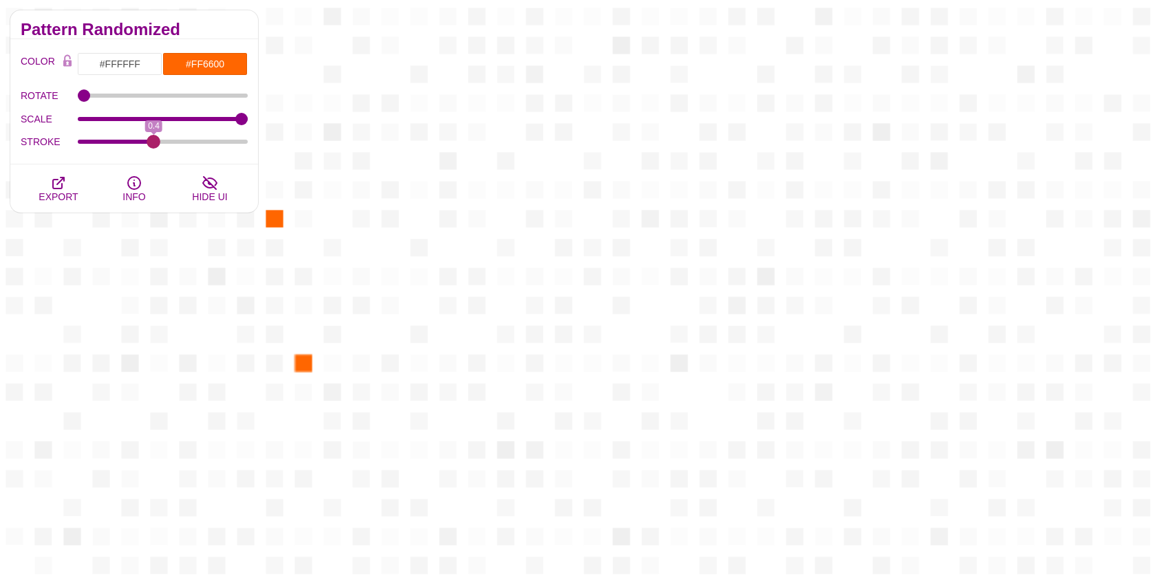
drag, startPoint x: 171, startPoint y: 135, endPoint x: 158, endPoint y: 138, distance: 13.5
type input "0.4"
click at [158, 139] on input "STROKE" at bounding box center [163, 142] width 171 height 6
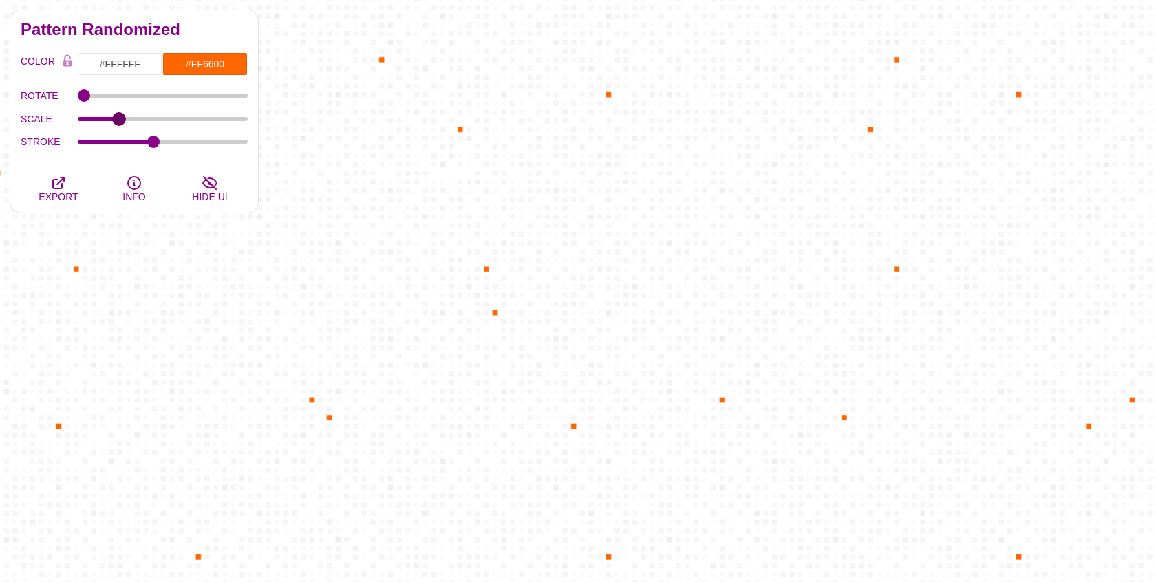
drag, startPoint x: 242, startPoint y: 116, endPoint x: 119, endPoint y: 136, distance: 124.8
type input "15.1"
click at [119, 122] on input "SCALE" at bounding box center [163, 119] width 171 height 6
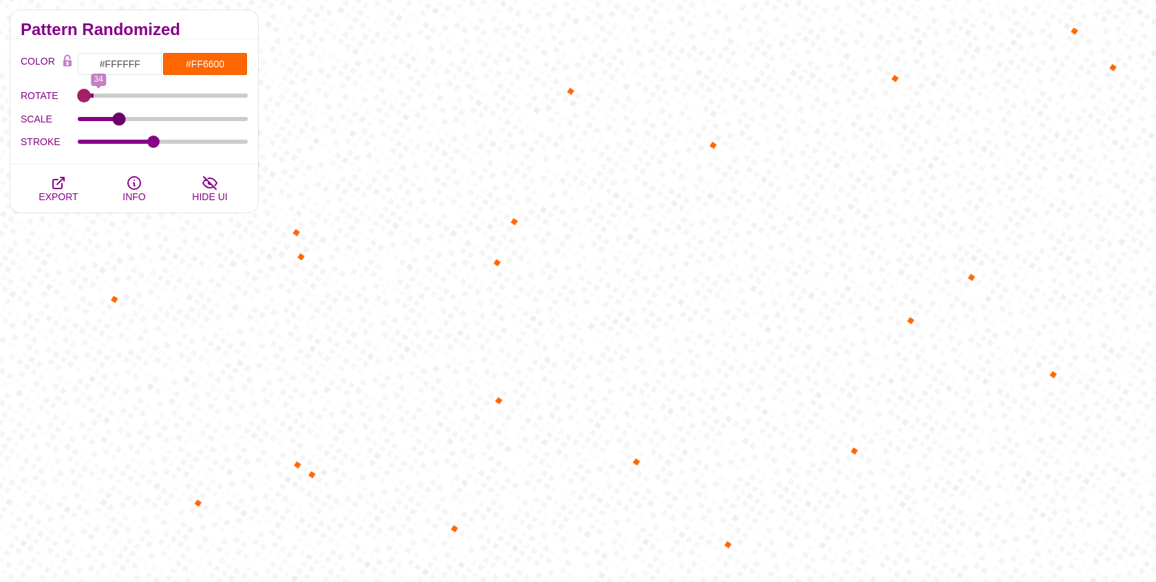
type input "0"
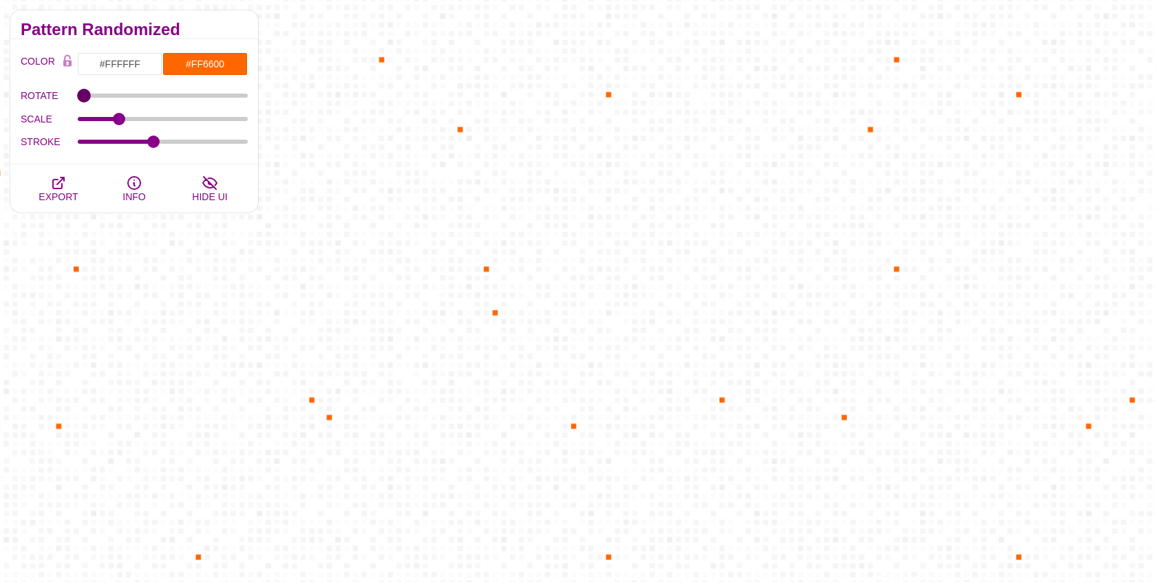
drag, startPoint x: 85, startPoint y: 91, endPoint x: 61, endPoint y: 91, distance: 24.1
click at [78, 93] on input "ROTATE" at bounding box center [163, 96] width 171 height 6
click at [62, 191] on span "EXPORT" at bounding box center [58, 196] width 39 height 11
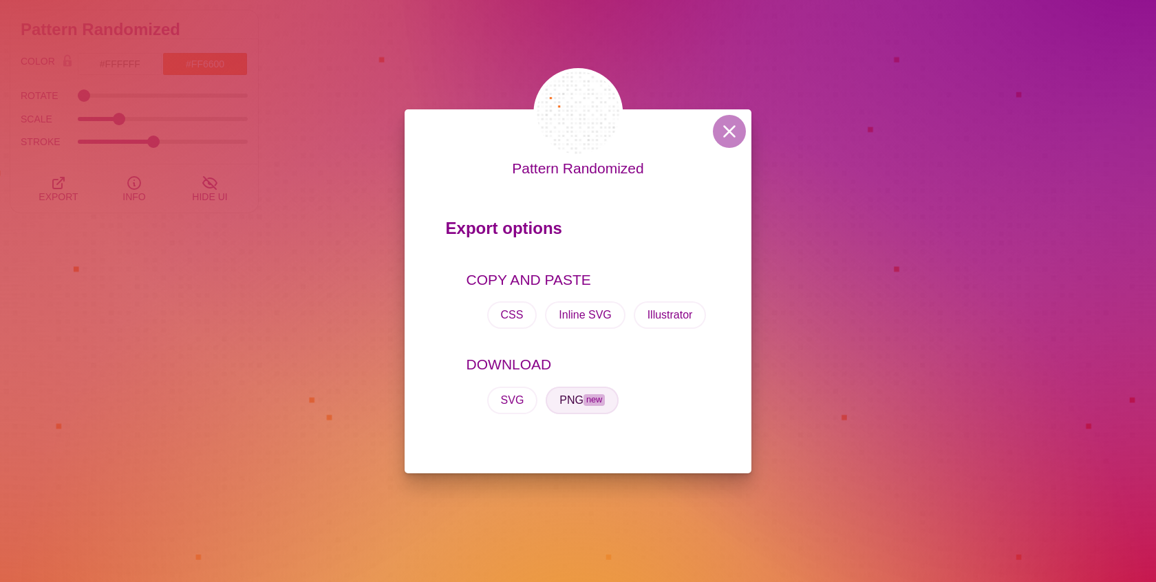
click at [586, 397] on span "new" at bounding box center [593, 400] width 21 height 12
click at [731, 128] on button at bounding box center [729, 131] width 33 height 33
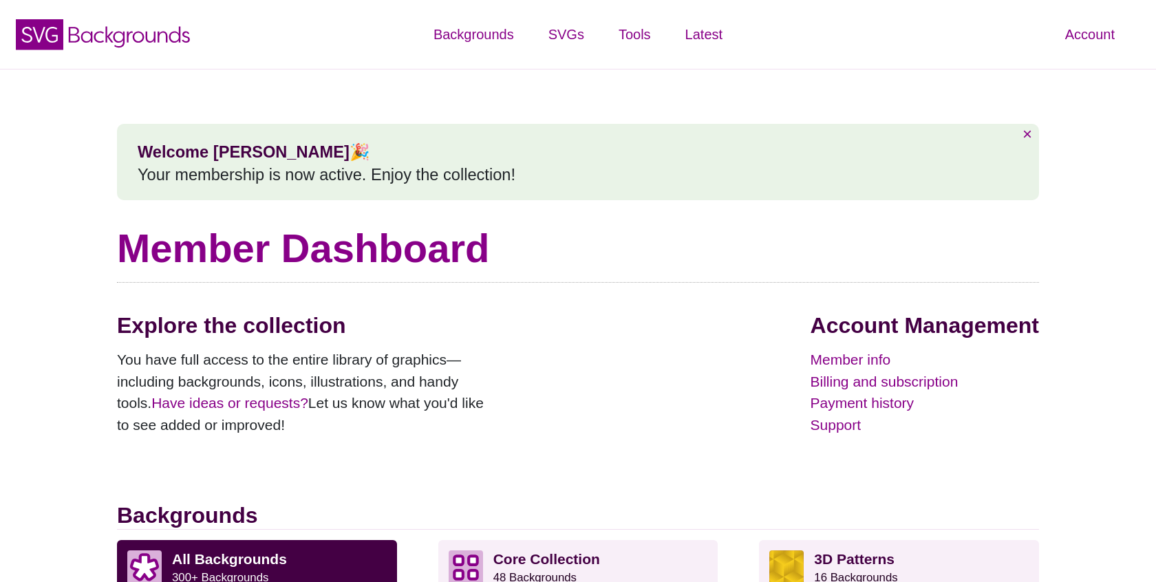
scroll to position [338, 0]
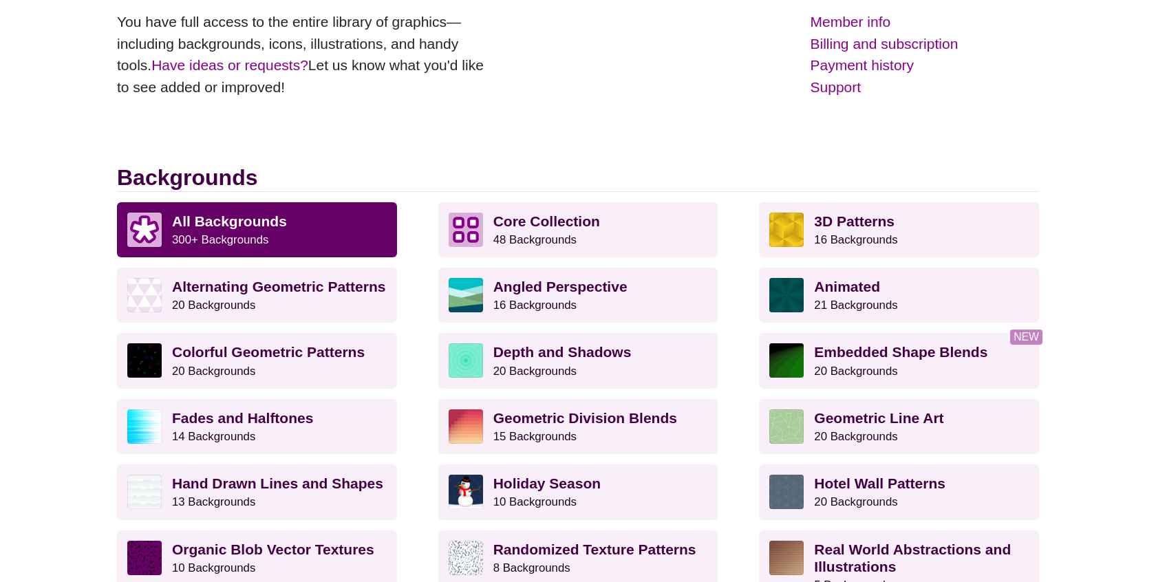
click at [260, 213] on strong "All Backgrounds" at bounding box center [229, 221] width 115 height 16
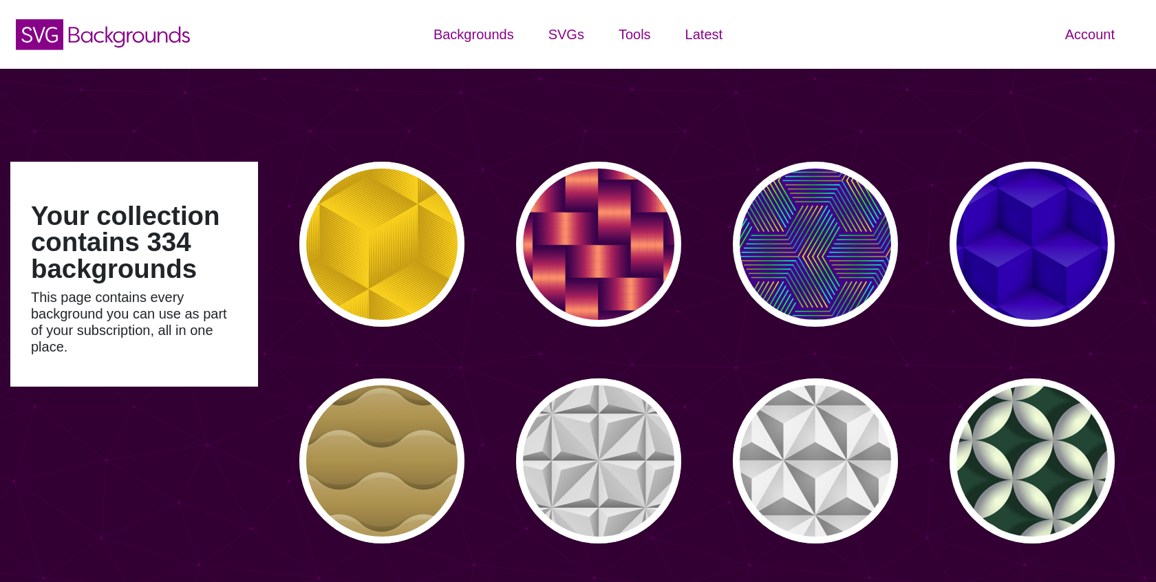
type input "#450057"
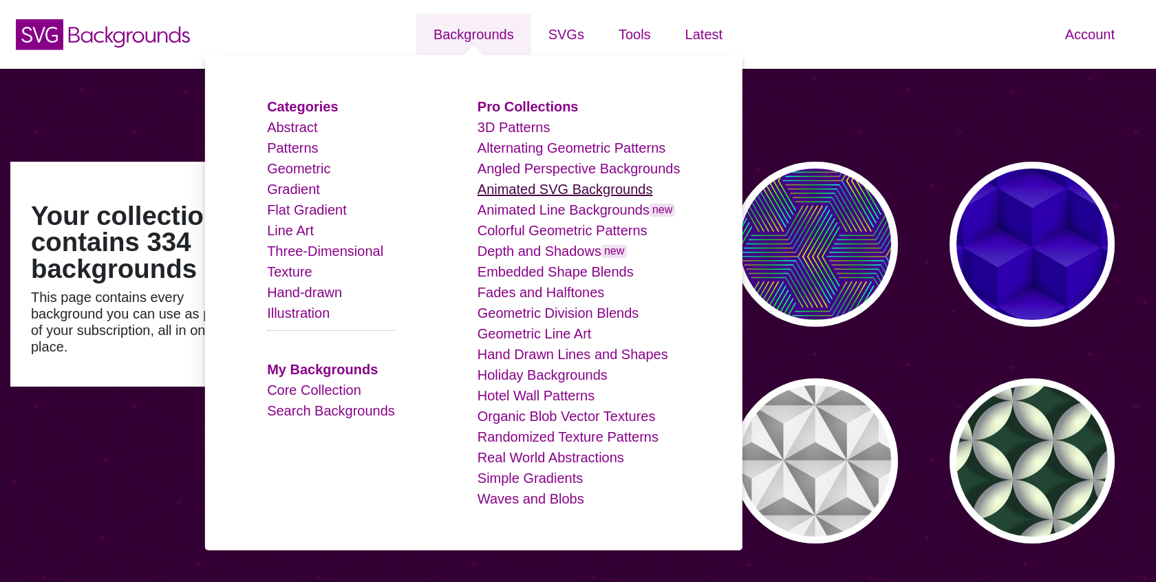
click at [515, 184] on link "Animated SVG Backgrounds" at bounding box center [564, 189] width 175 height 15
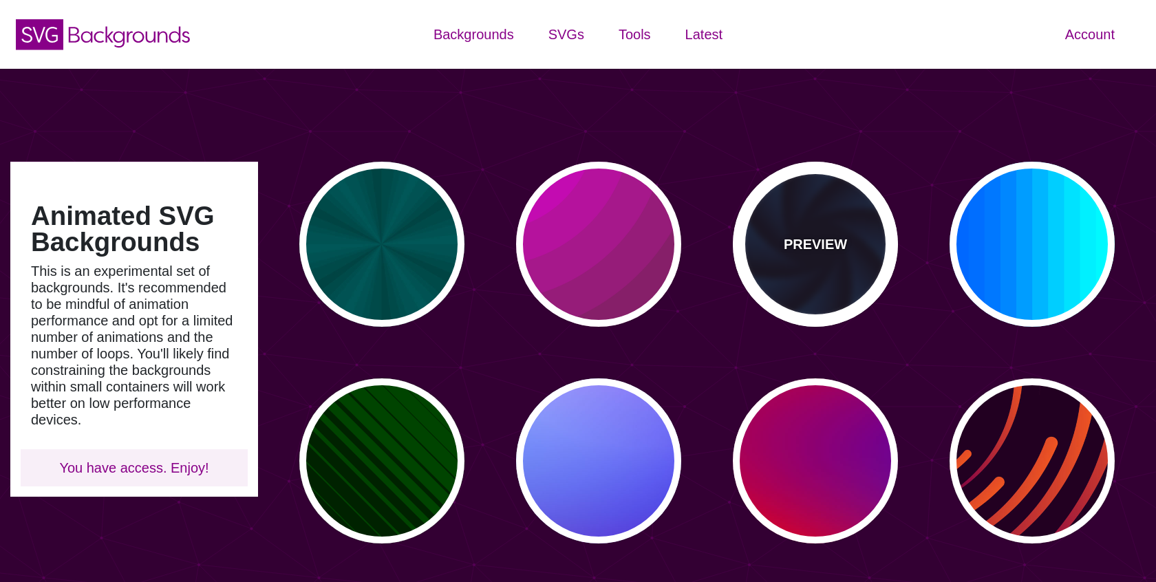
click at [794, 233] on div "PREVIEW" at bounding box center [815, 244] width 165 height 165
type input "#070014"
type input "#113366"
type input "#99FFFF"
type input "12"
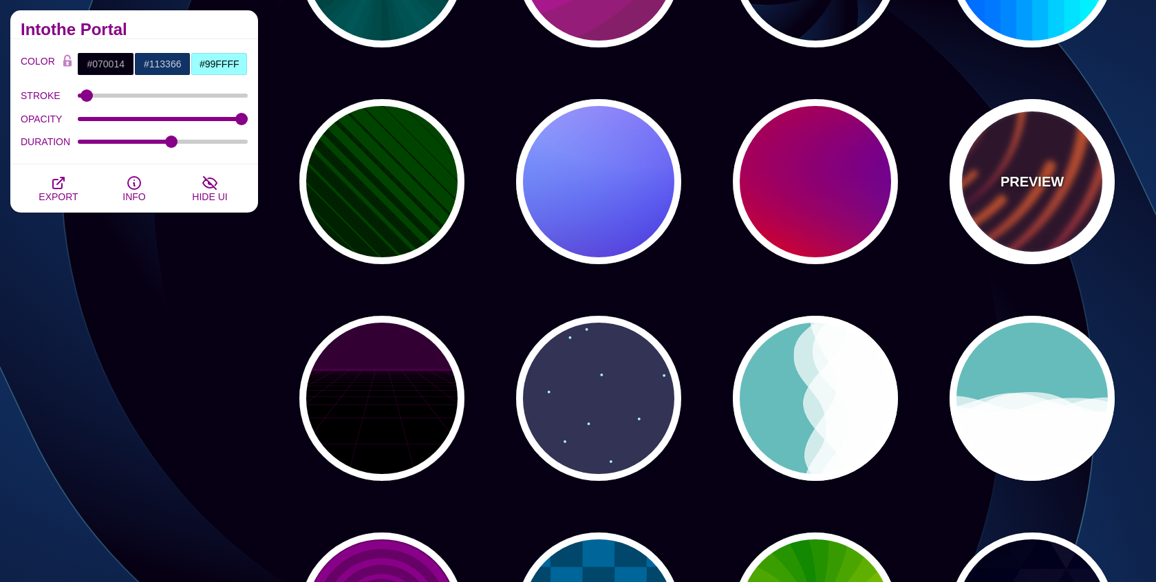
click at [1073, 186] on div "PREVIEW" at bounding box center [1031, 181] width 165 height 165
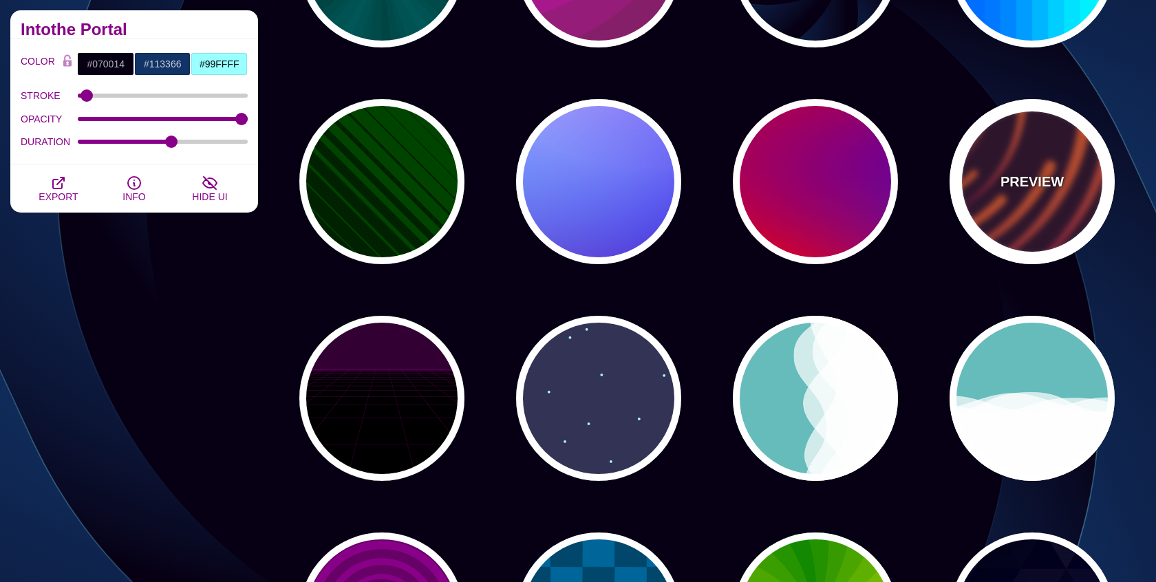
type input "#220022"
type input "#EE5522"
type input "#220022"
type input "50"
type input "99"
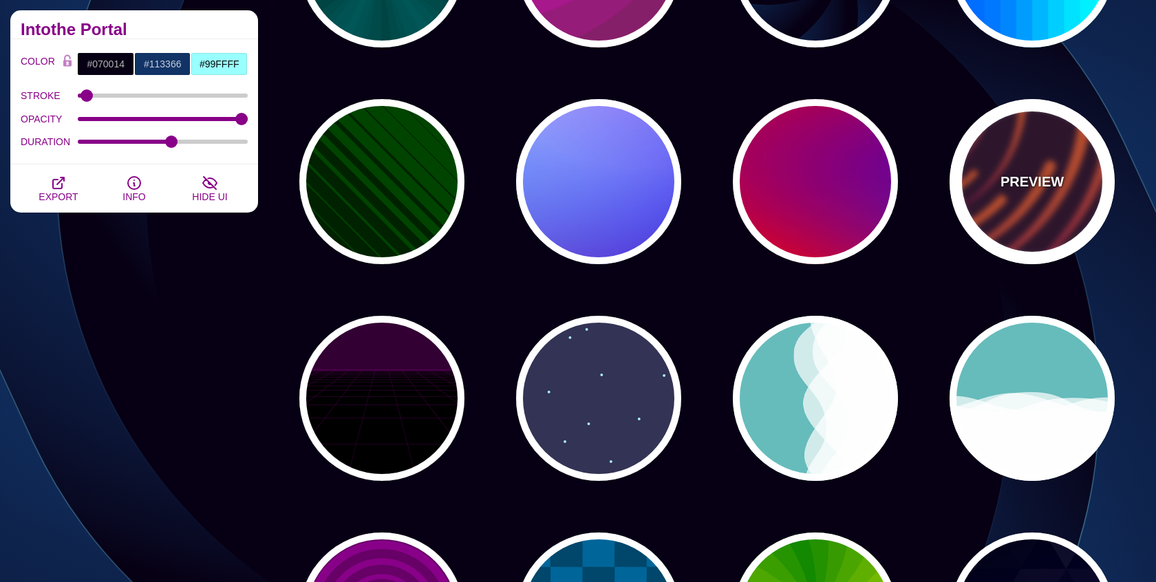
type input "0"
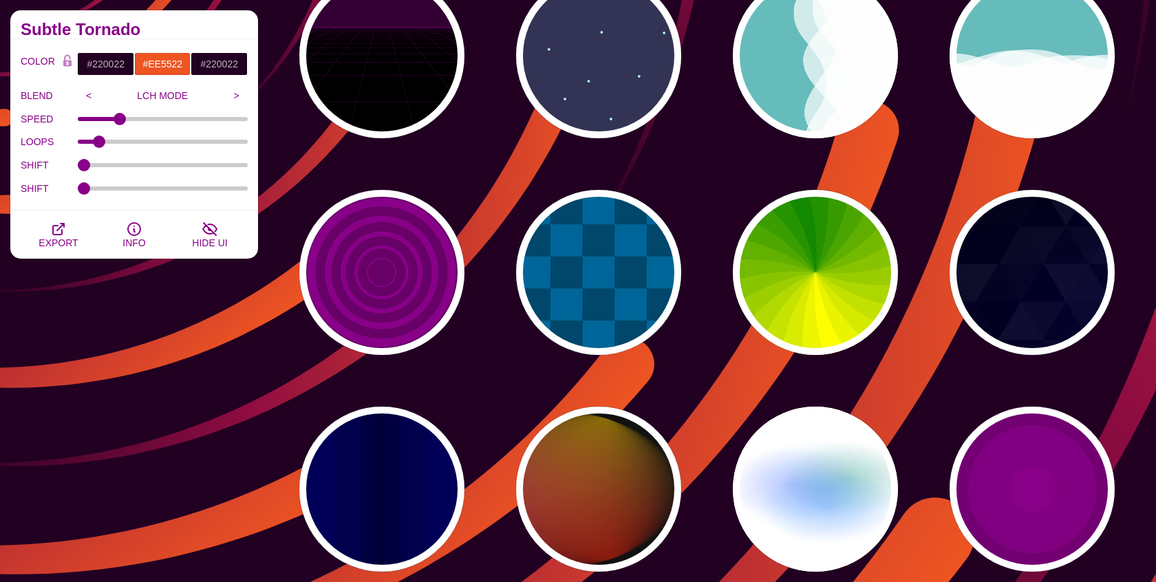
scroll to position [658, 0]
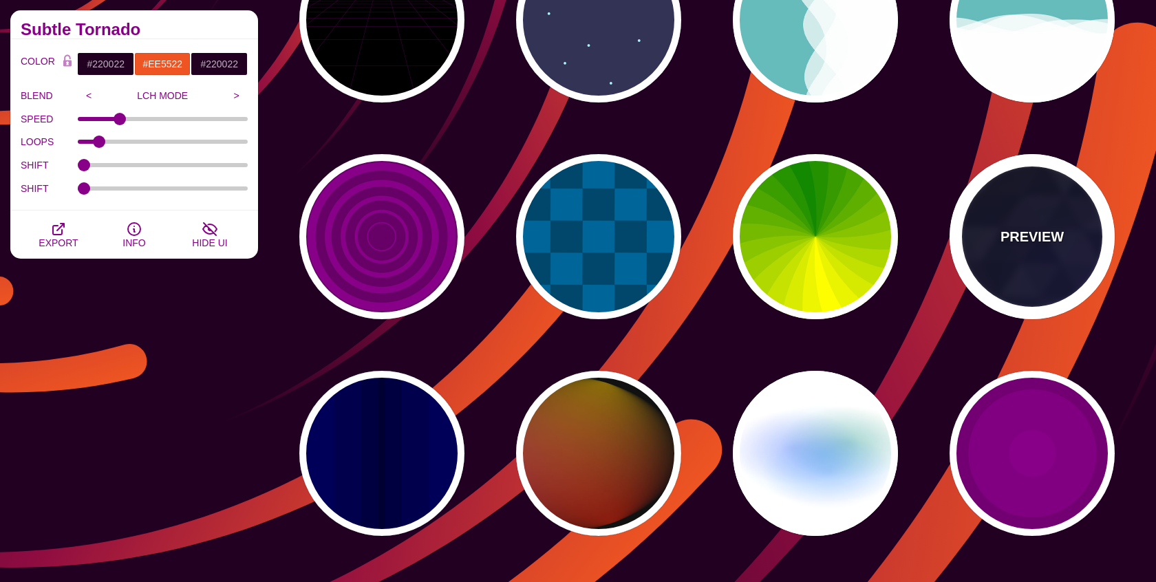
click at [1072, 211] on div "PREVIEW" at bounding box center [1031, 236] width 165 height 165
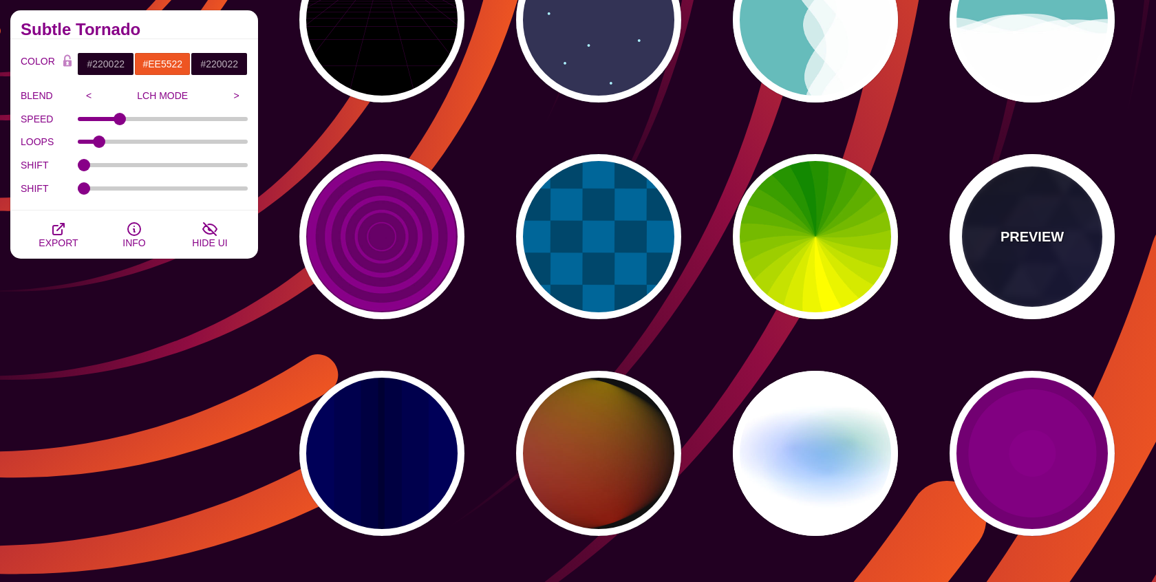
type input "#000000"
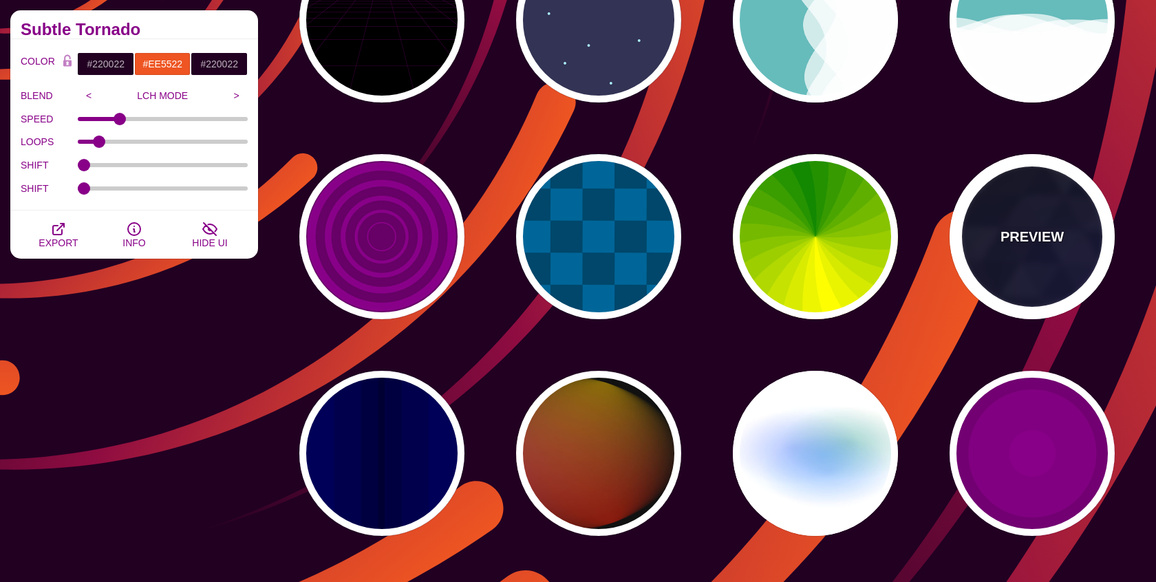
type input "#880088"
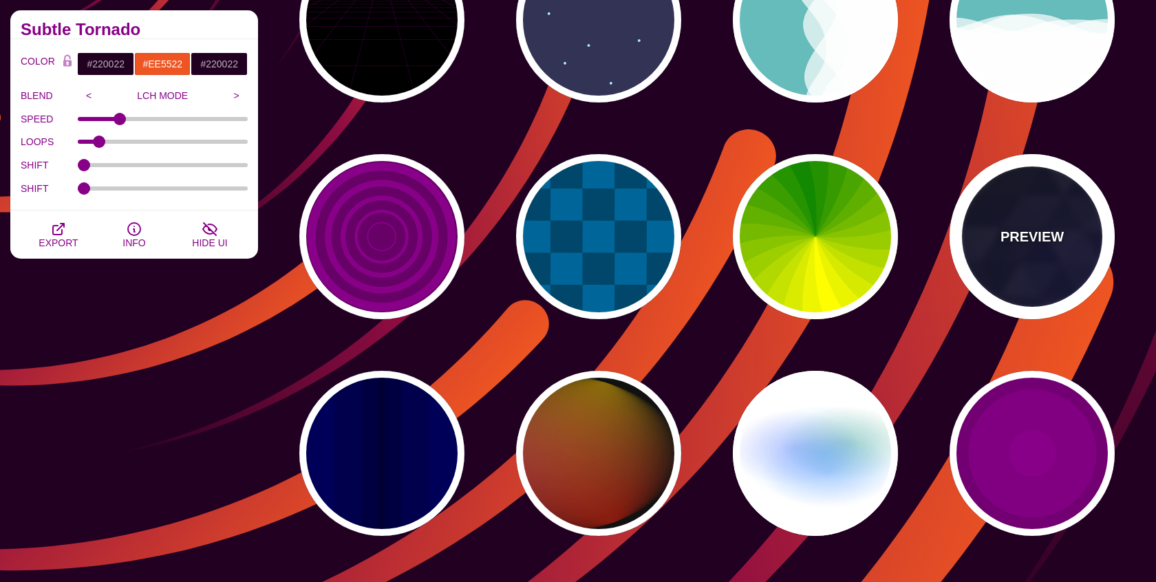
type input "#0000FF"
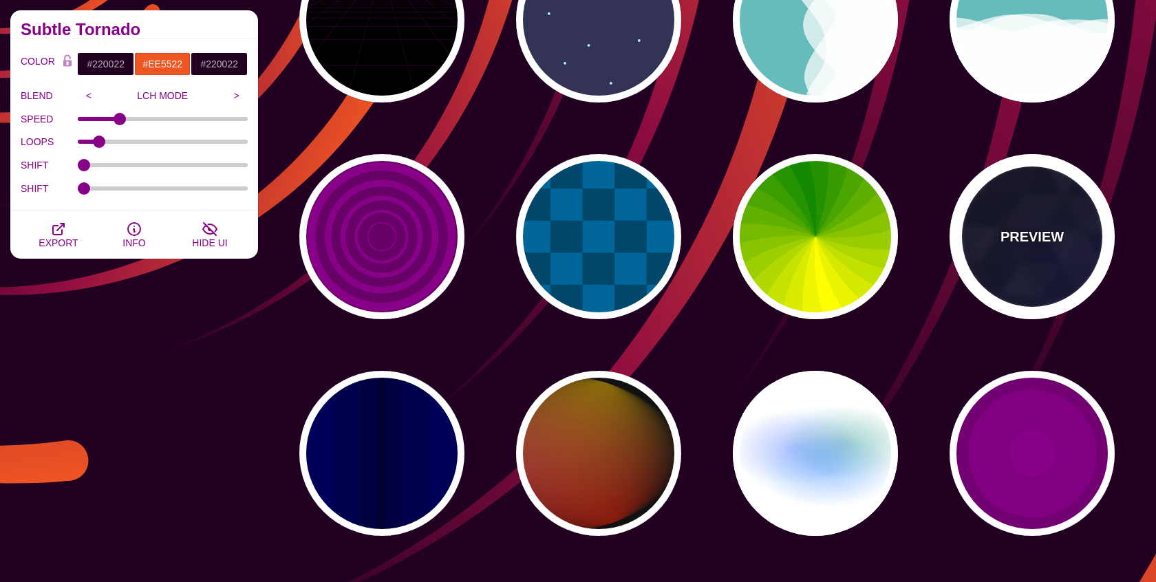
type input "#006600"
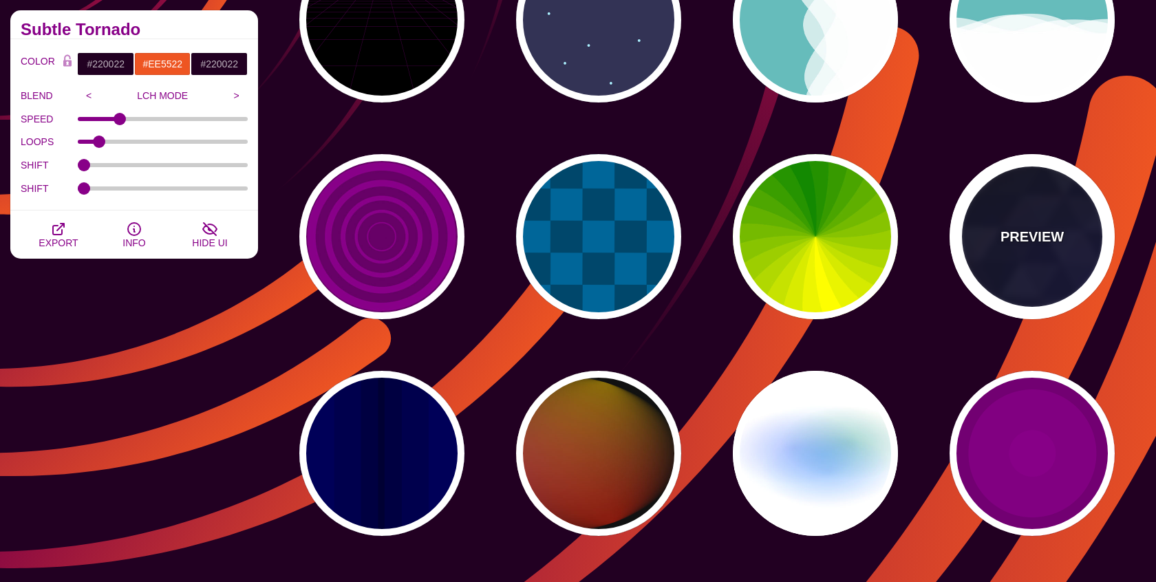
type input "0"
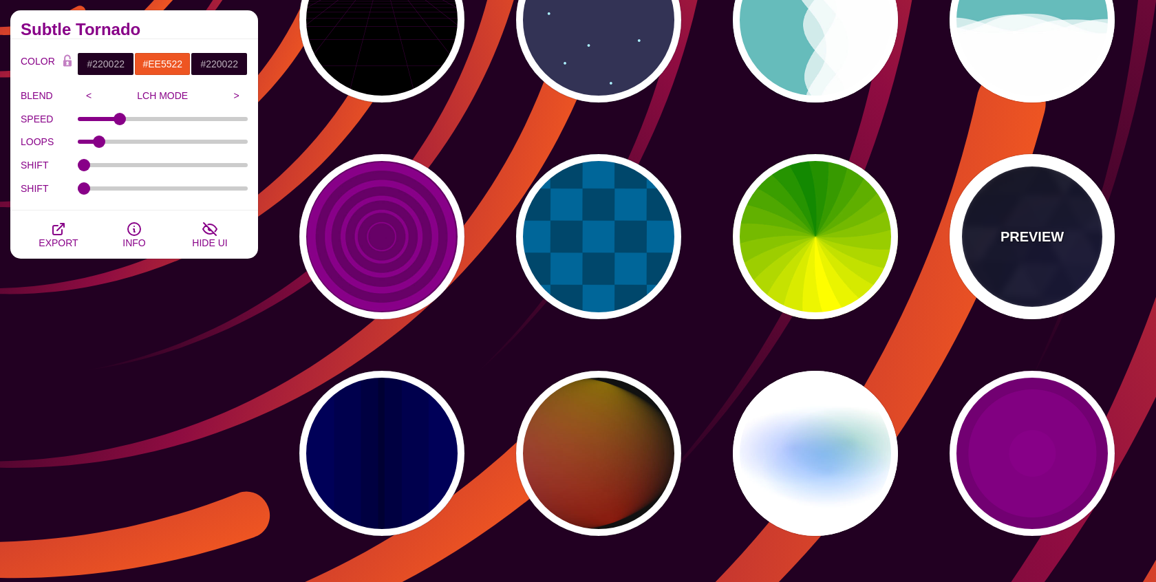
type input "0.4"
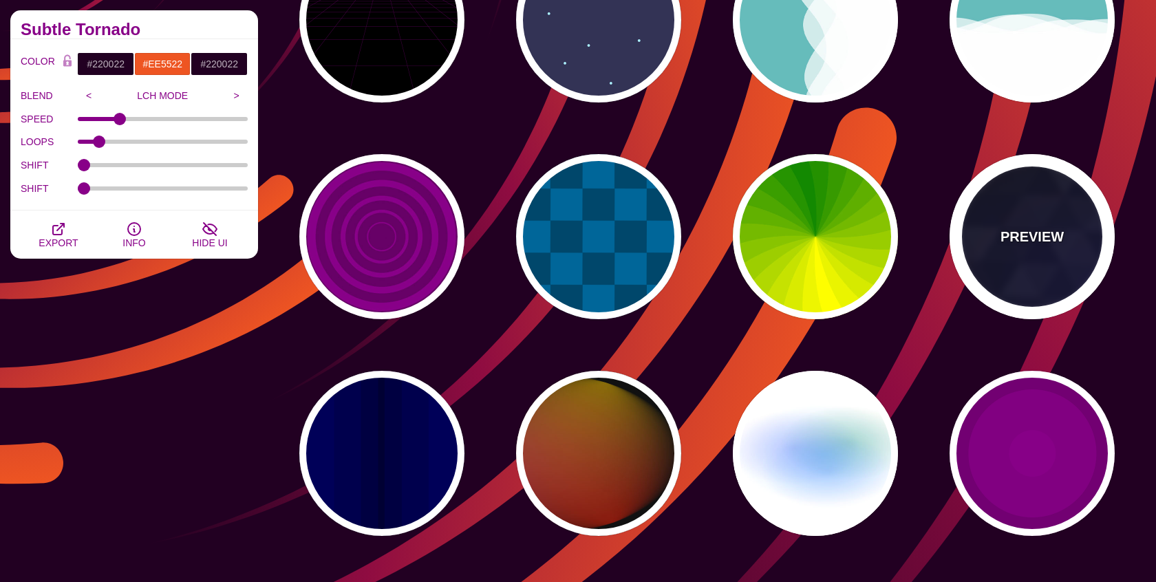
type input "5"
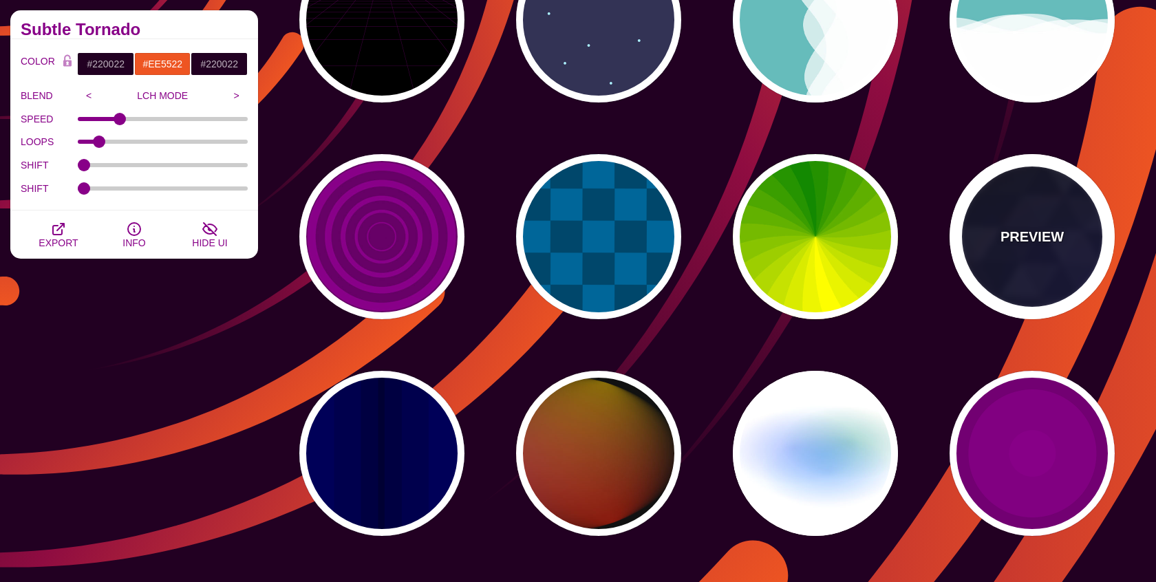
type input "15"
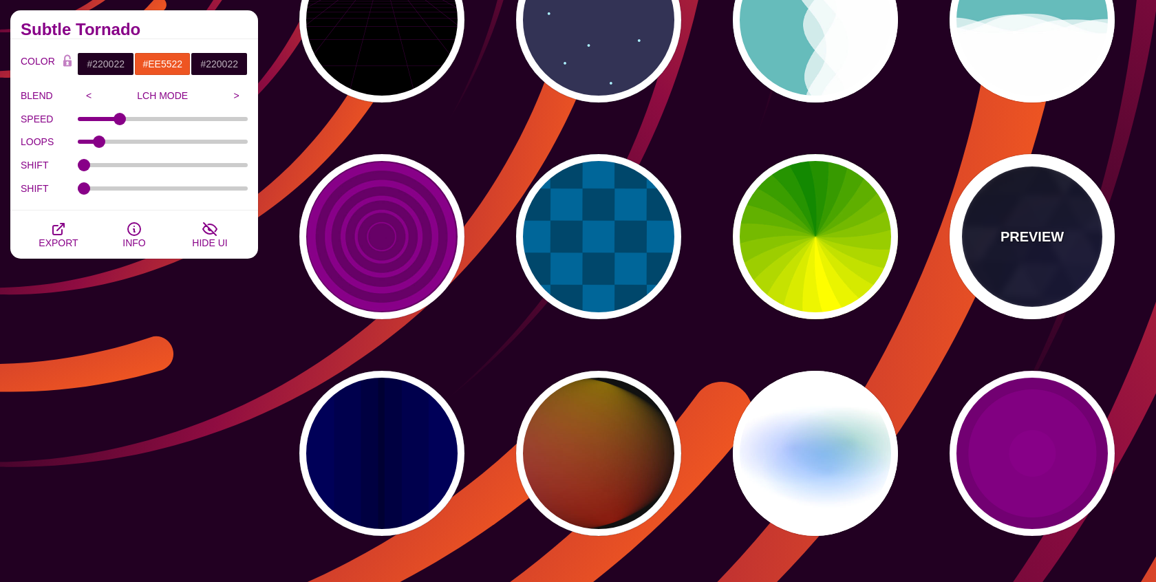
type input "0.2"
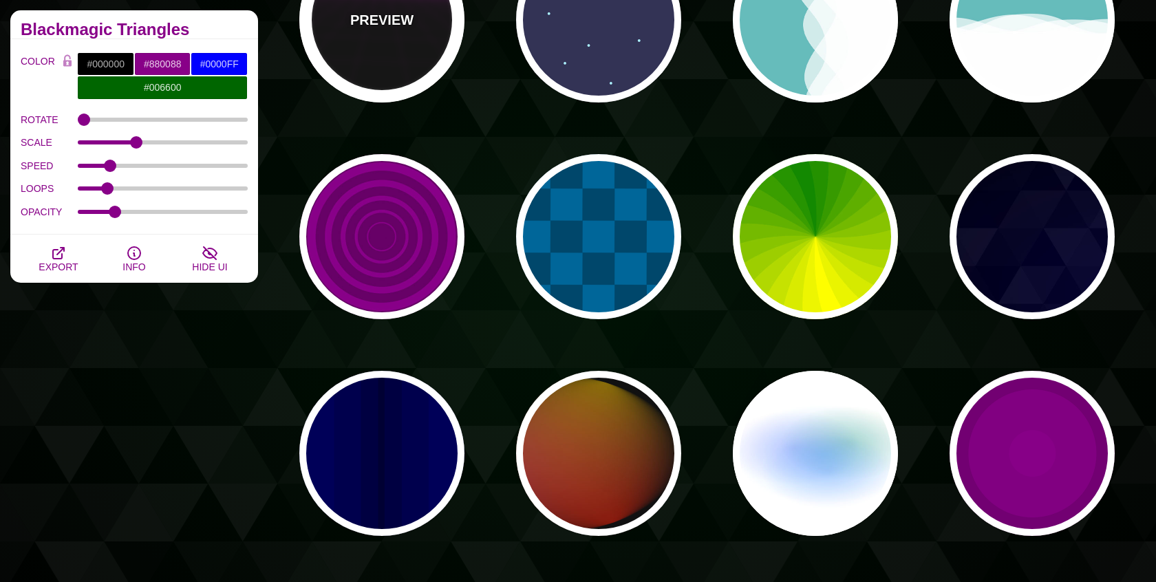
click at [382, 68] on div "PREVIEW" at bounding box center [381, 19] width 165 height 165
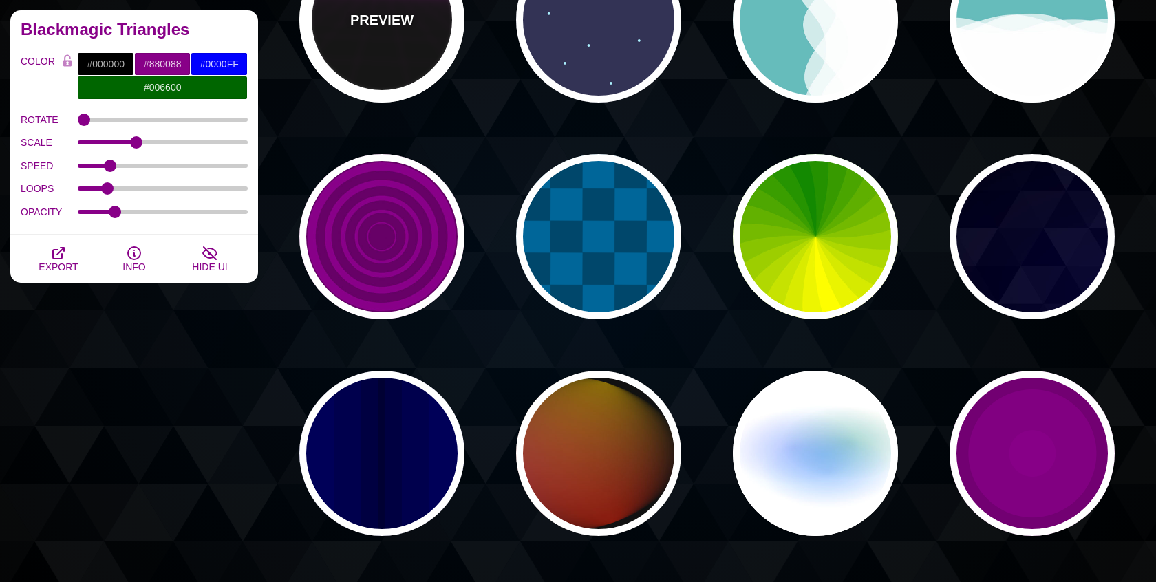
type input "#220022"
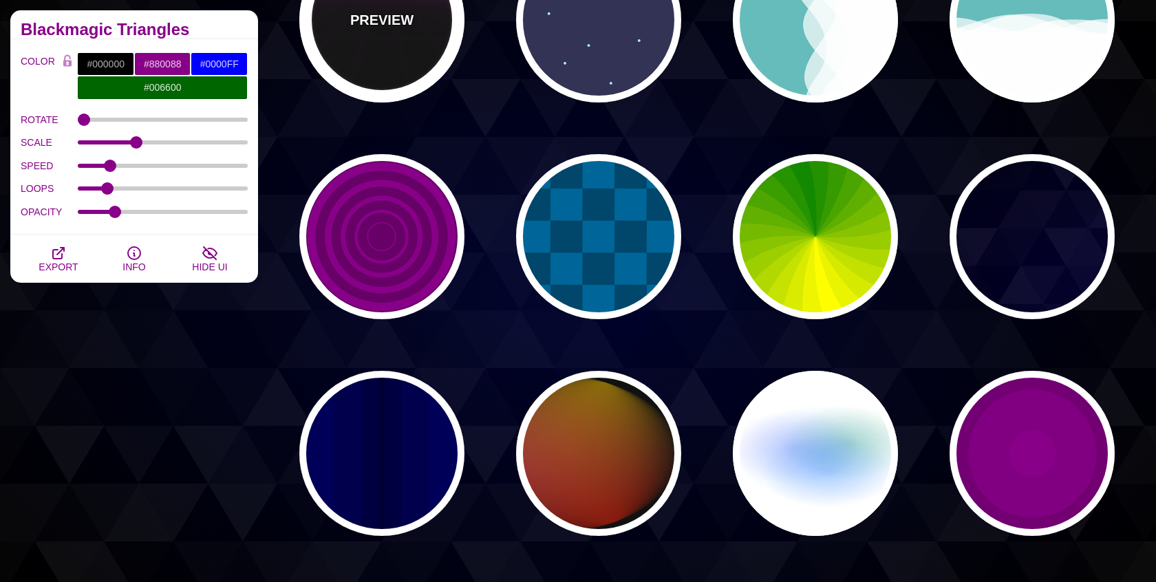
type input "#330033"
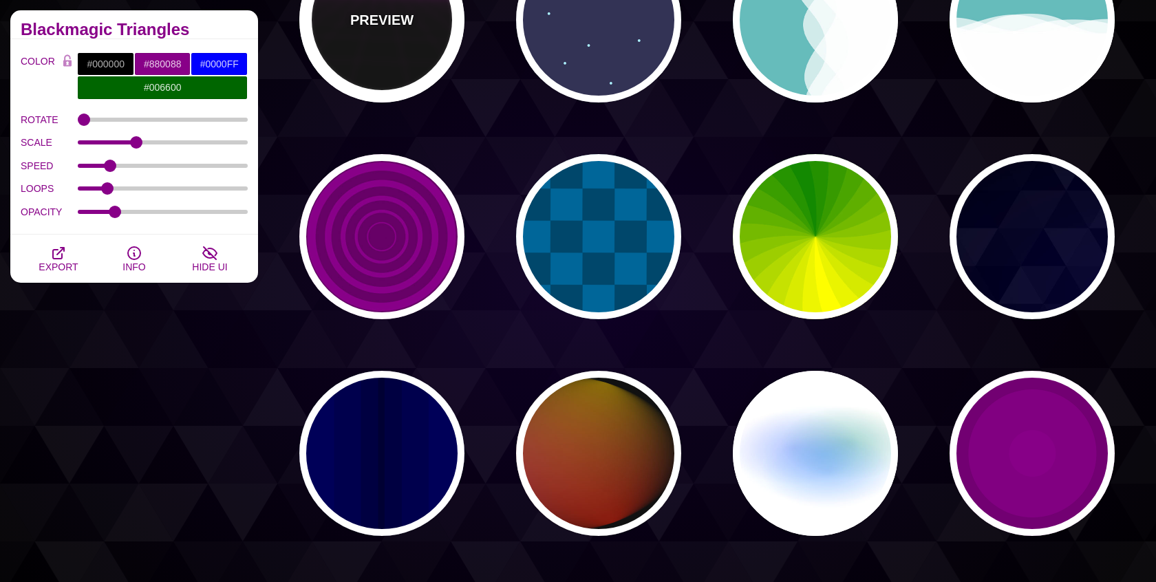
type input "1"
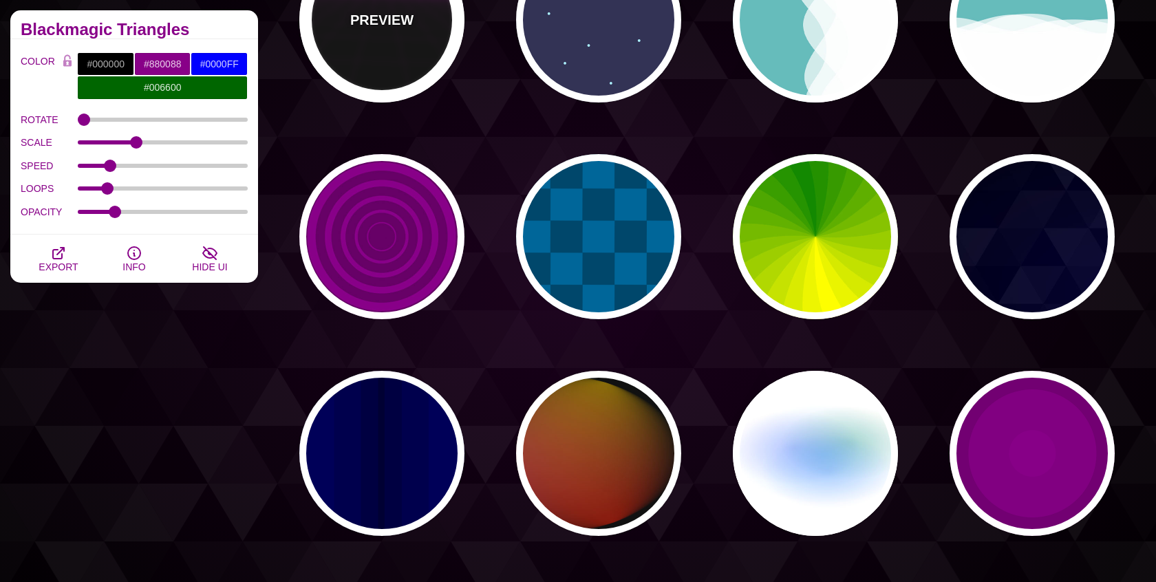
type input "10"
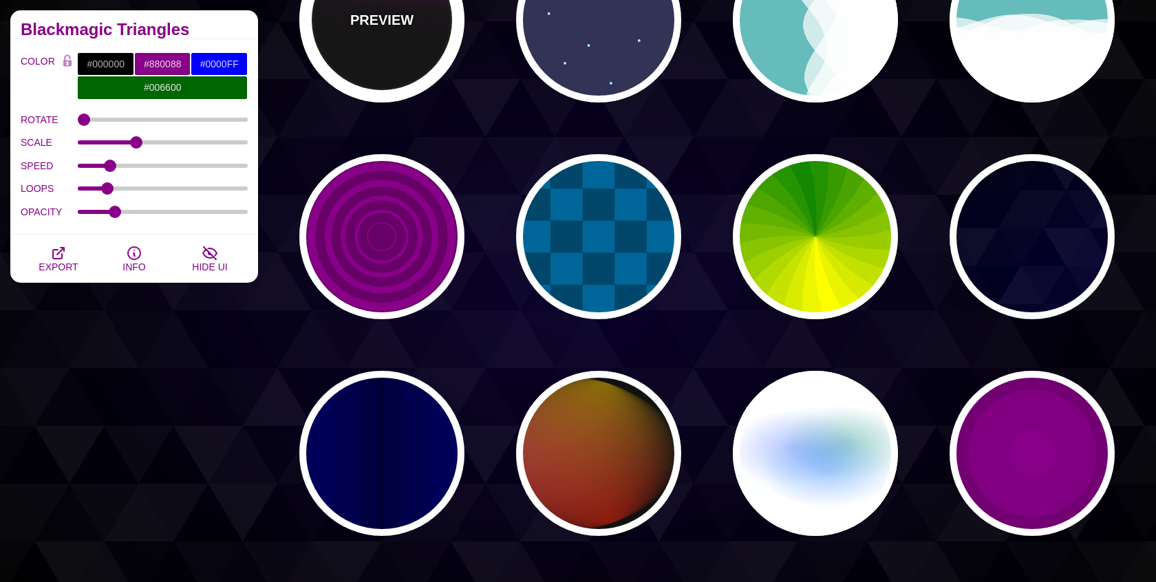
type input "999"
type input "1"
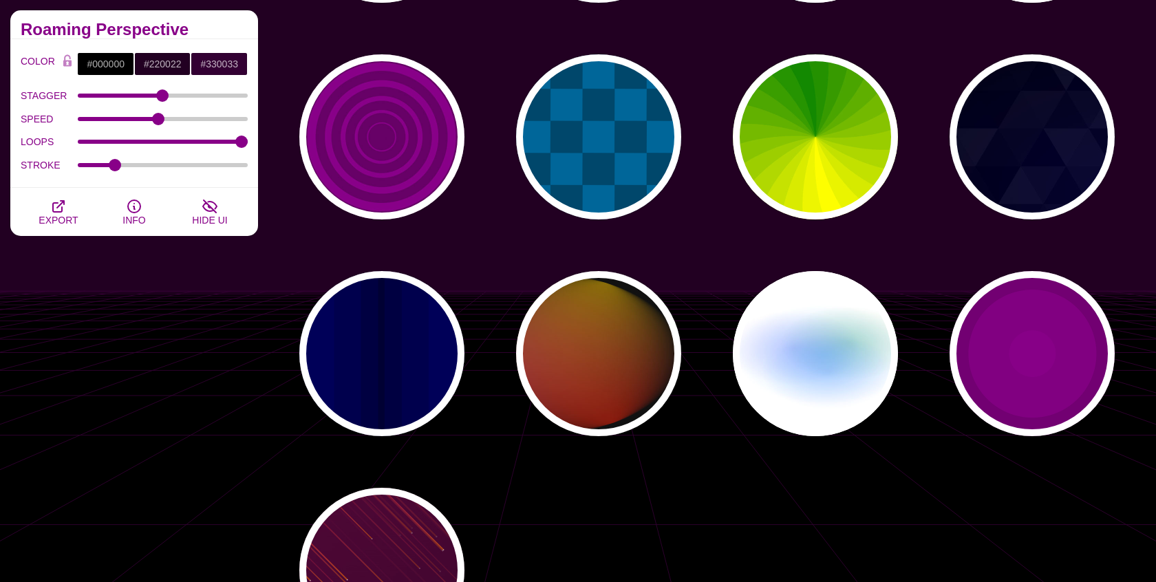
scroll to position [748, 0]
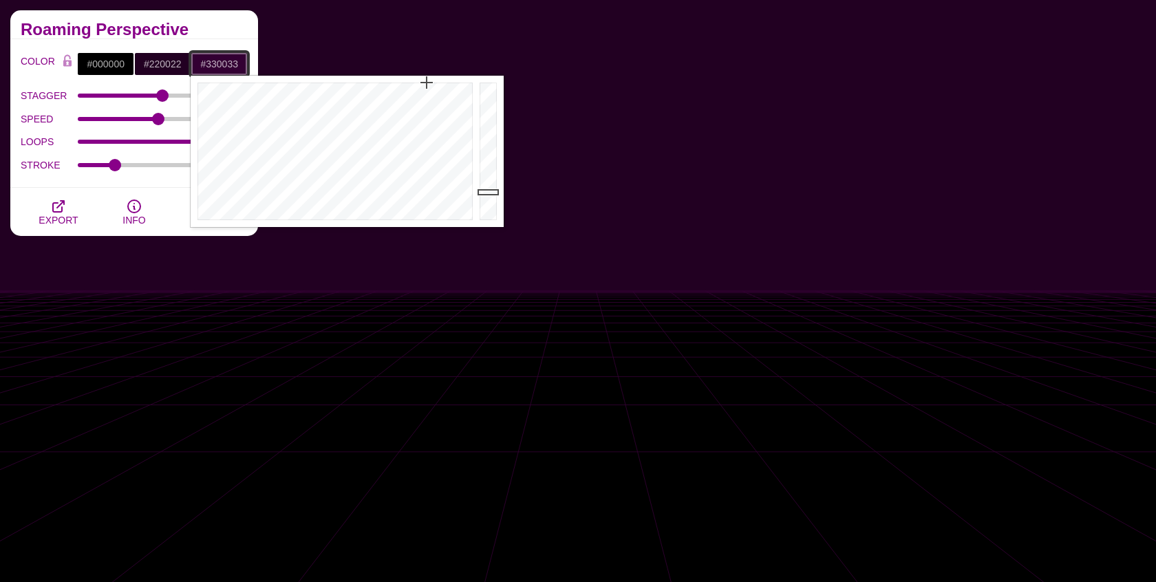
click at [215, 66] on input "#330033" at bounding box center [219, 63] width 57 height 23
click at [208, 60] on input "#330033" at bounding box center [219, 63] width 57 height 23
paste input "02012"
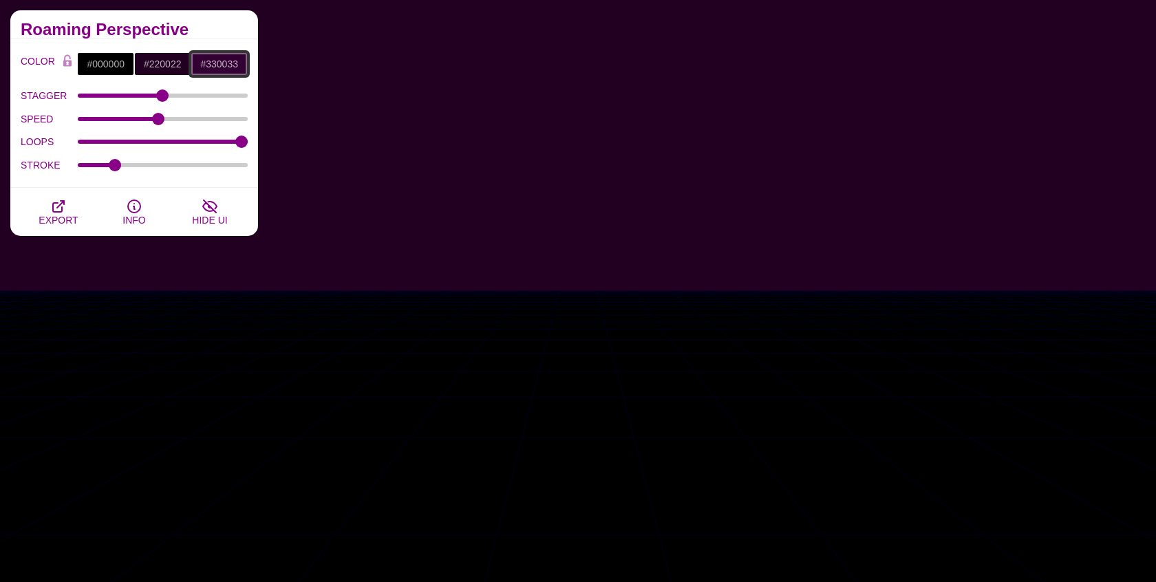
type input "#330033"
click at [166, 65] on input "#220022" at bounding box center [162, 63] width 57 height 23
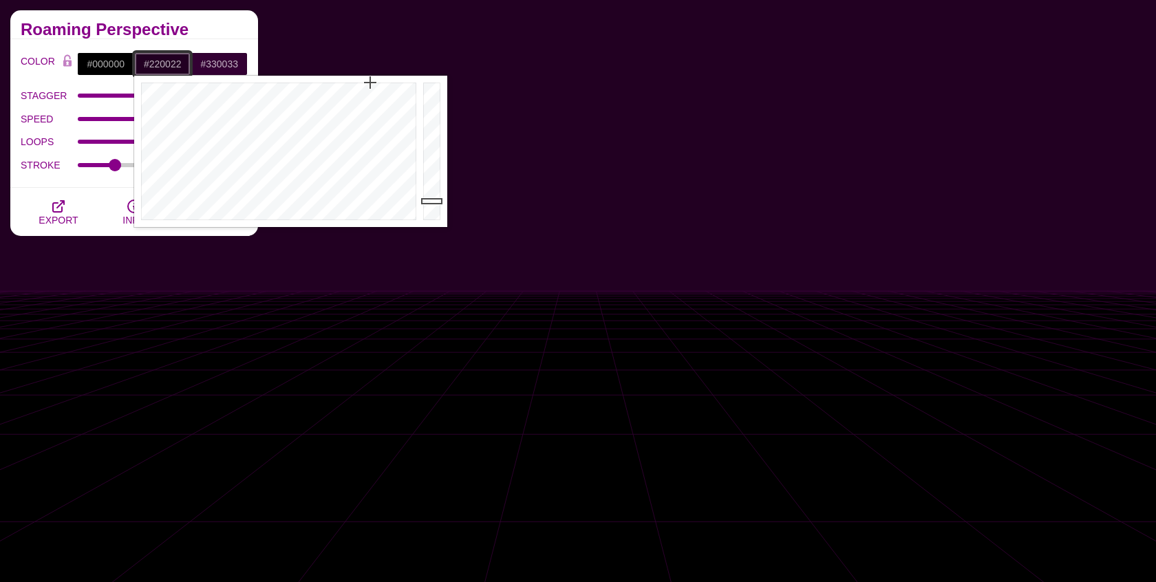
click at [166, 65] on input "#220022" at bounding box center [162, 63] width 57 height 23
paste input "#020123"
type input "#020123"
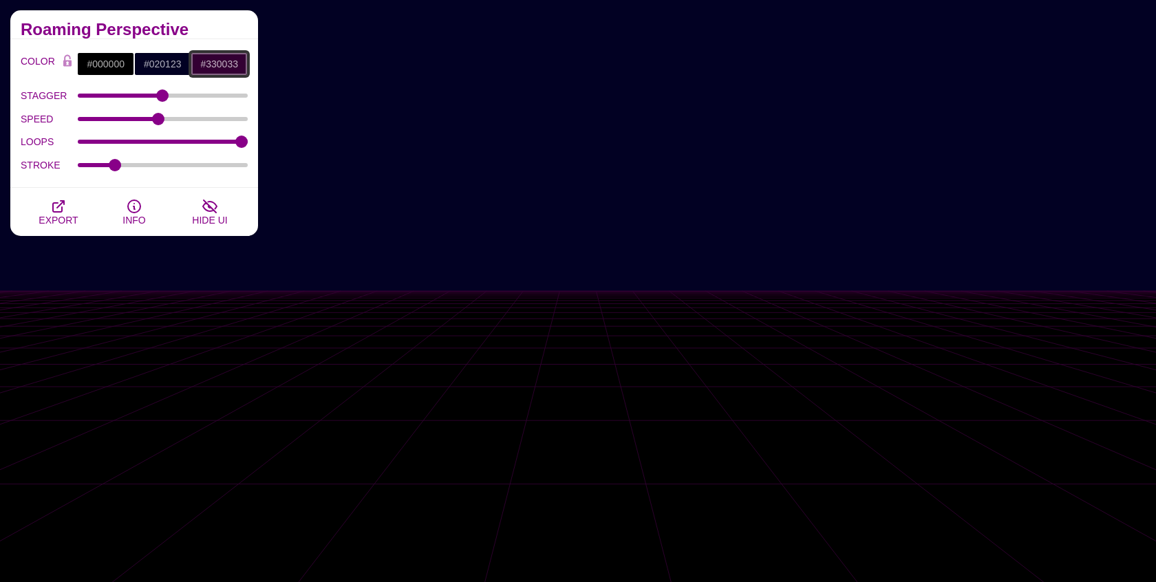
click at [213, 61] on input "#330033" at bounding box center [219, 63] width 57 height 23
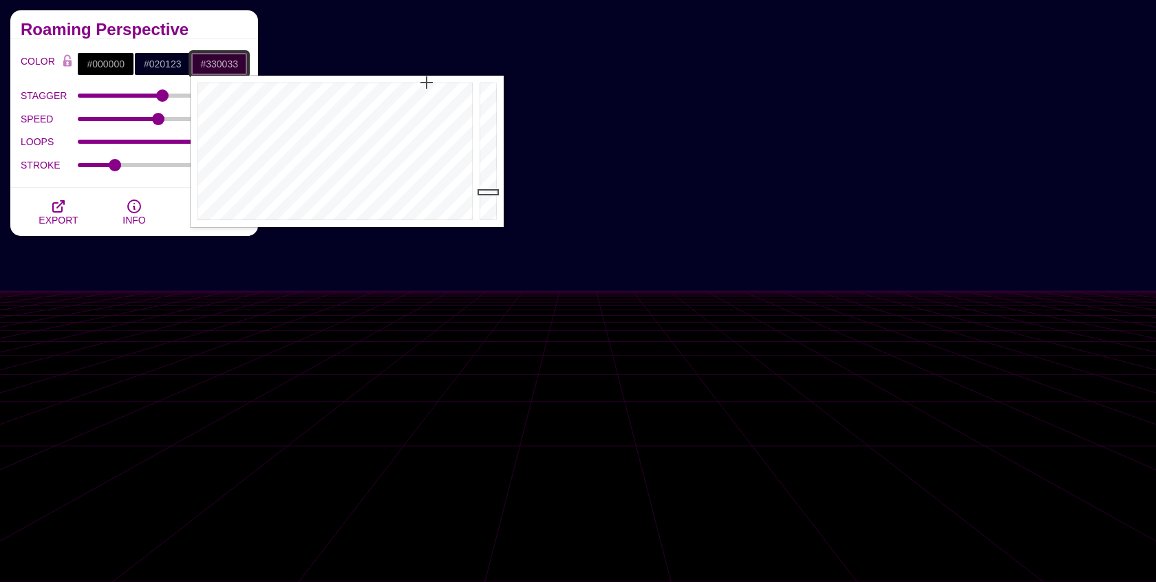
click at [213, 61] on input "#330033" at bounding box center [219, 63] width 57 height 23
paste input "#02012"
type input "#020123"
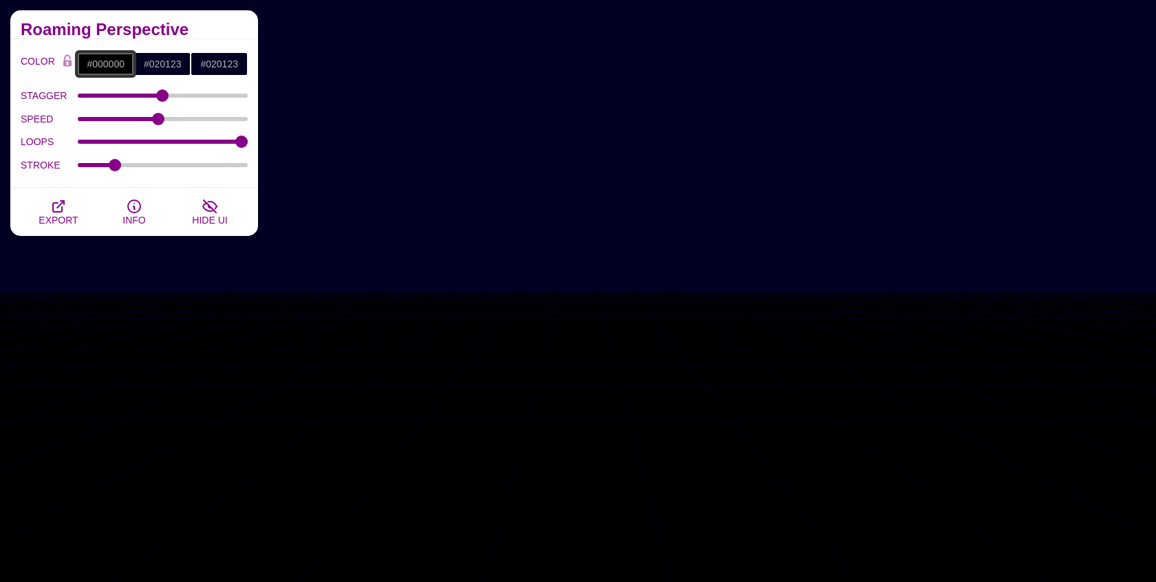
click at [108, 56] on input "#000000" at bounding box center [105, 63] width 57 height 23
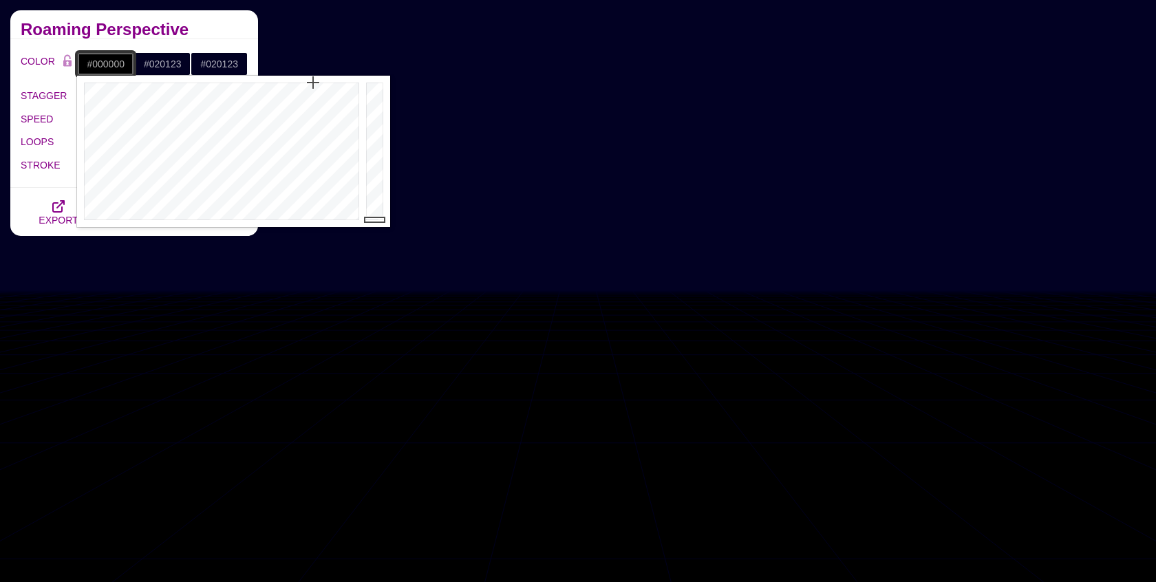
click at [108, 56] on input "#000000" at bounding box center [105, 63] width 57 height 23
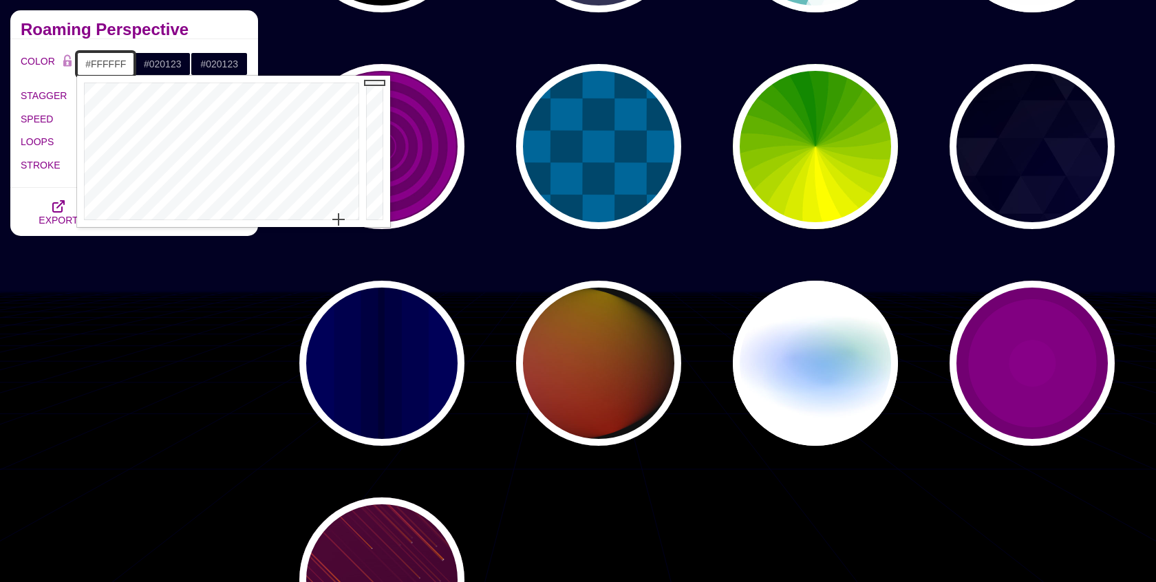
drag, startPoint x: 283, startPoint y: 114, endPoint x: 339, endPoint y: 239, distance: 136.7
click at [339, 239] on body "SVG Backgrounds Logo Backgrounds Categories Abstract Patterns Geometric Gradien…" at bounding box center [578, 556] width 1156 height 2608
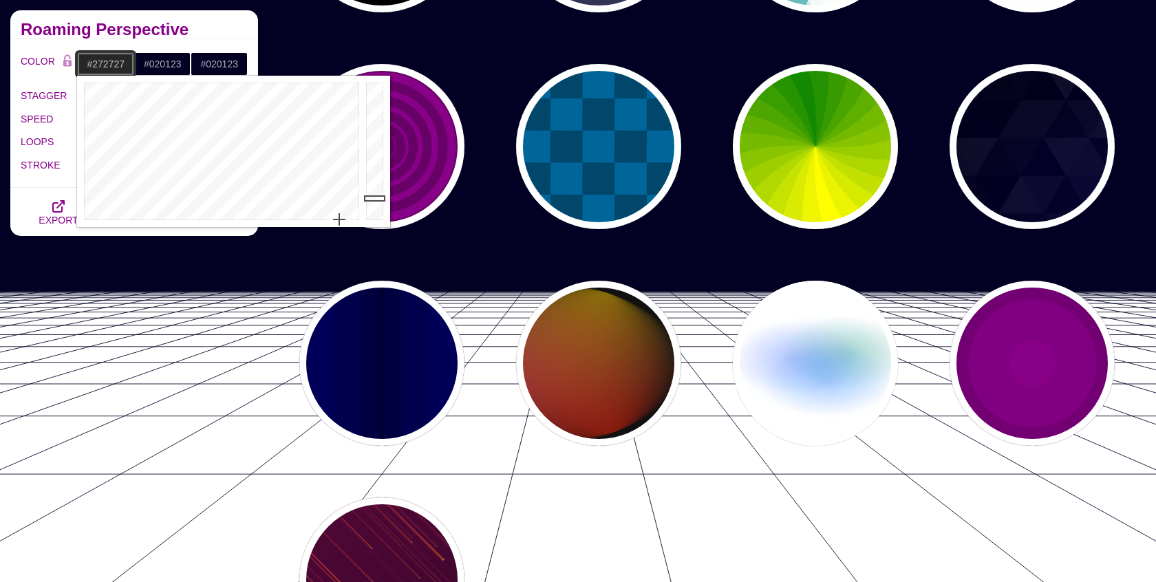
drag, startPoint x: 373, startPoint y: 84, endPoint x: 383, endPoint y: 198, distance: 114.7
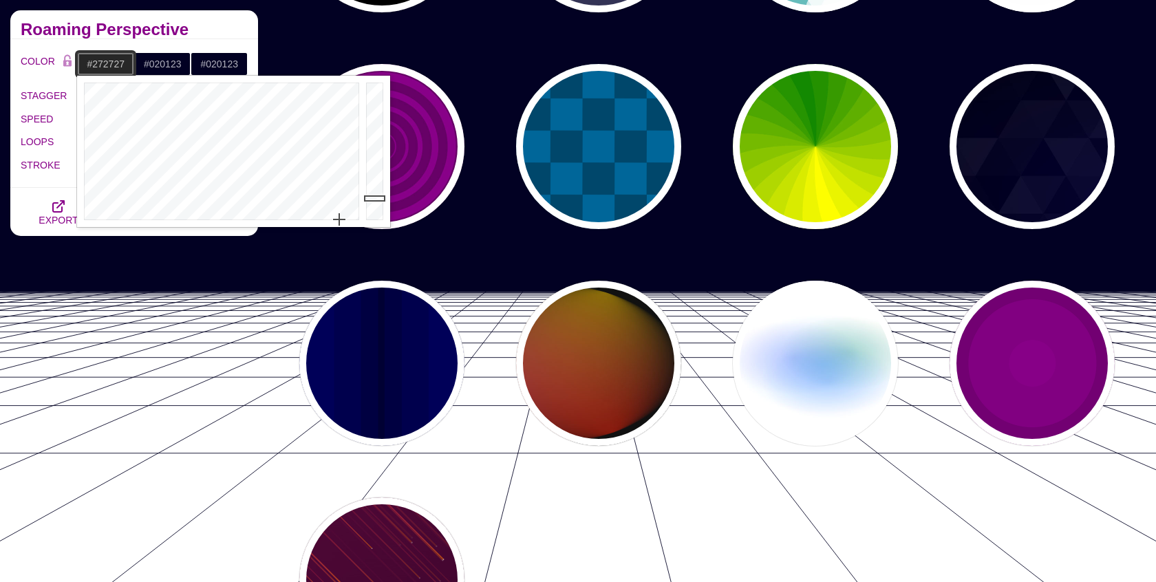
click at [383, 198] on div at bounding box center [377, 151] width 28 height 151
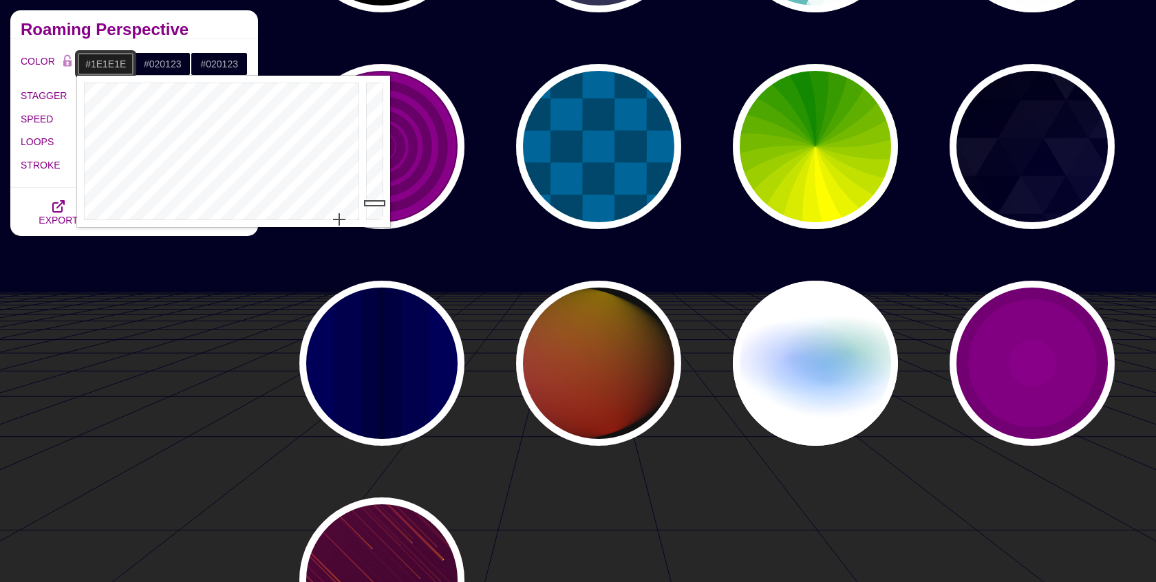
click at [383, 203] on div at bounding box center [377, 151] width 28 height 151
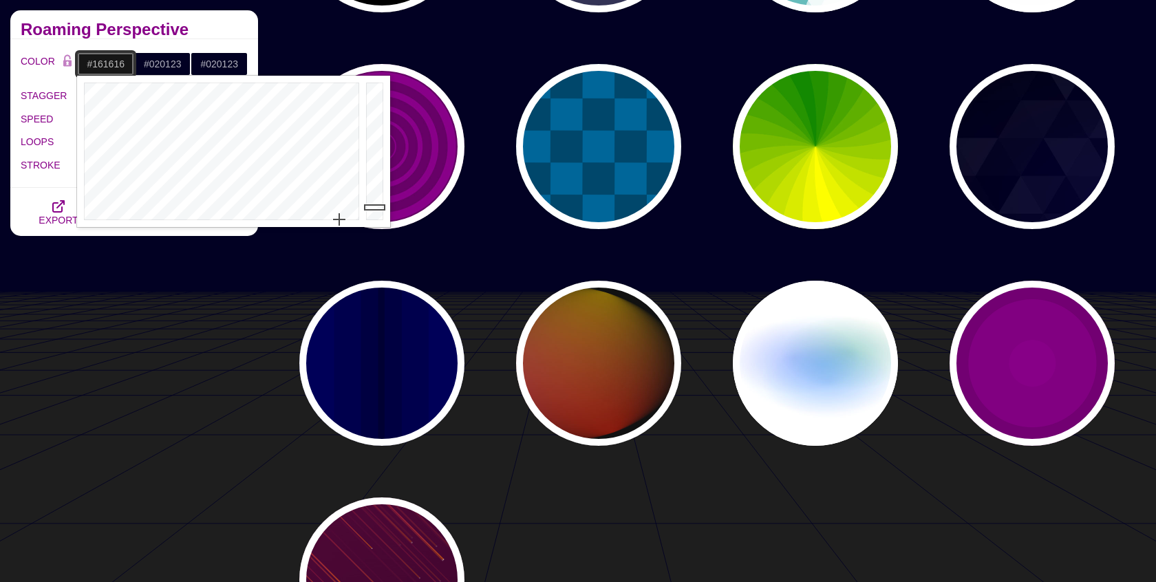
click at [383, 207] on div at bounding box center [377, 151] width 28 height 151
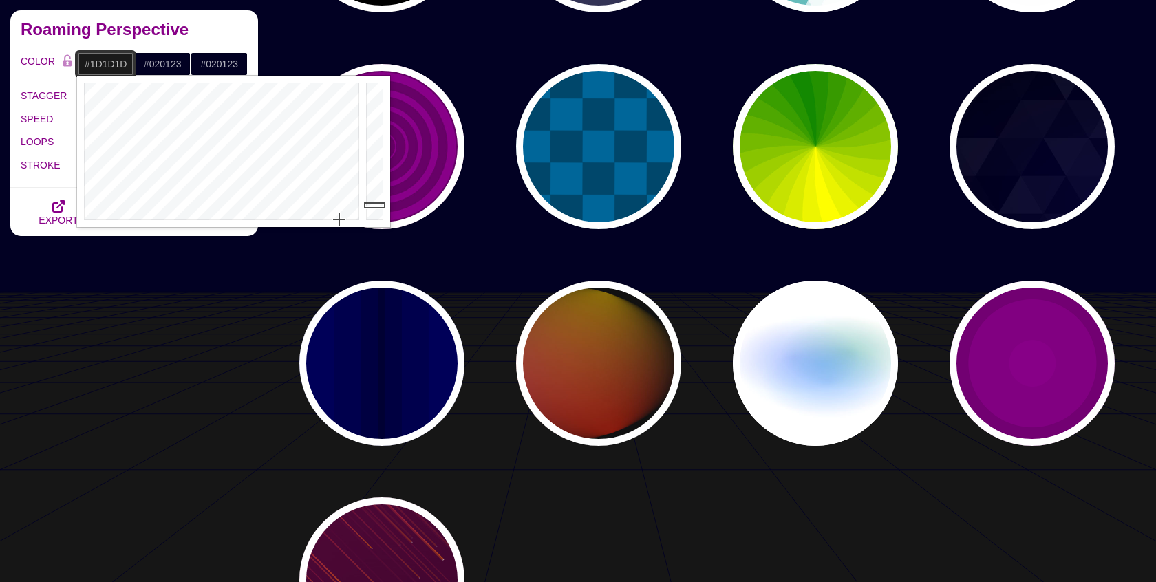
click at [380, 204] on div at bounding box center [377, 151] width 28 height 151
click at [380, 205] on div at bounding box center [377, 151] width 28 height 151
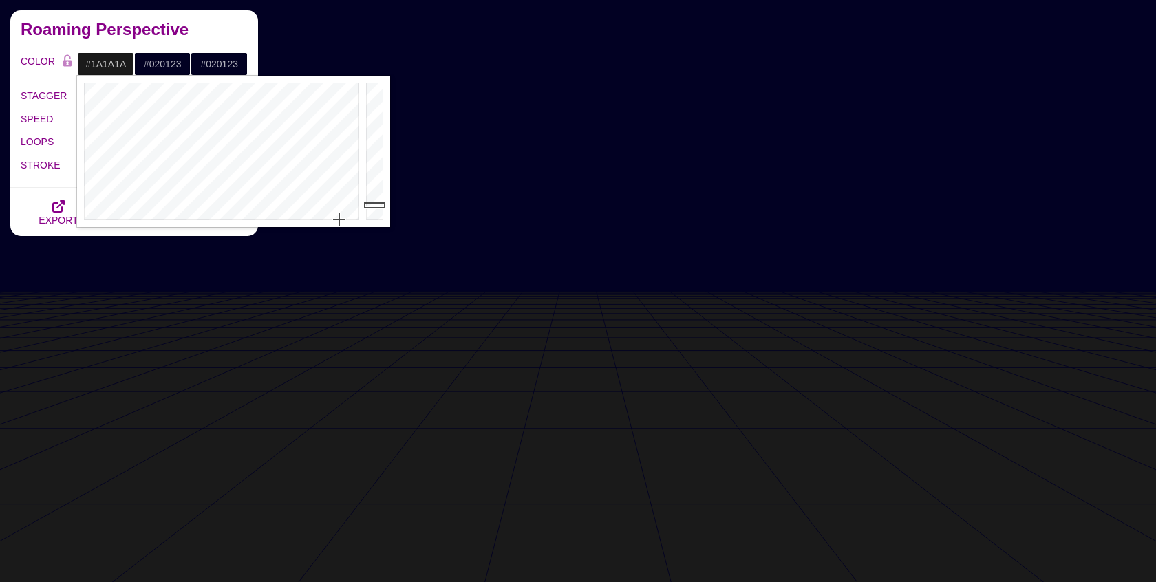
click at [29, 147] on label "LOOPS" at bounding box center [49, 142] width 57 height 18
click at [78, 144] on input "LOOPS" at bounding box center [163, 142] width 171 height 6
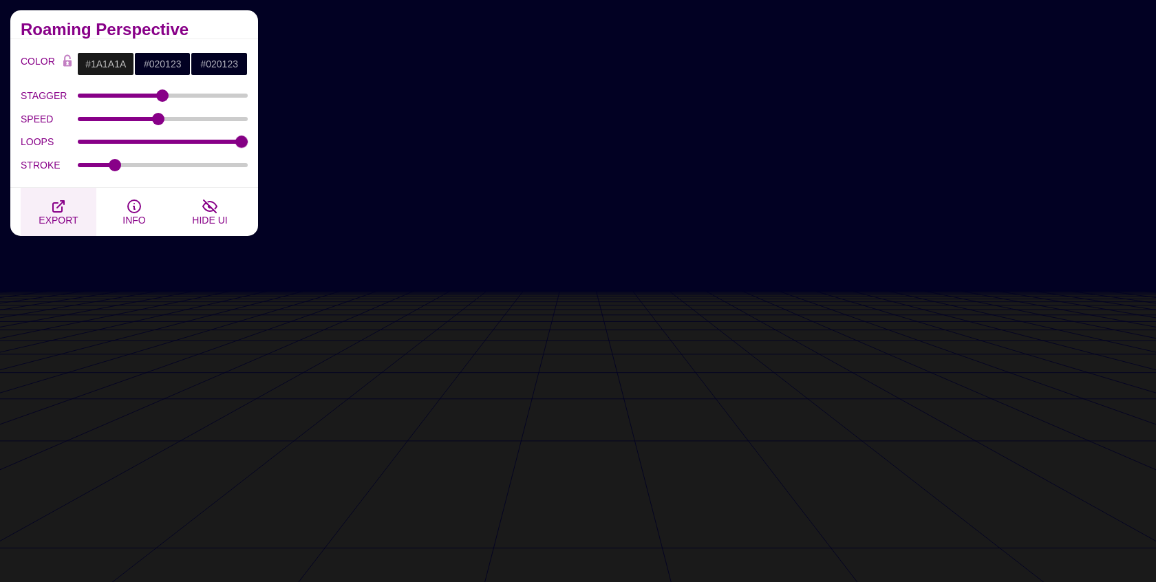
click at [57, 215] on span "EXPORT" at bounding box center [58, 220] width 39 height 11
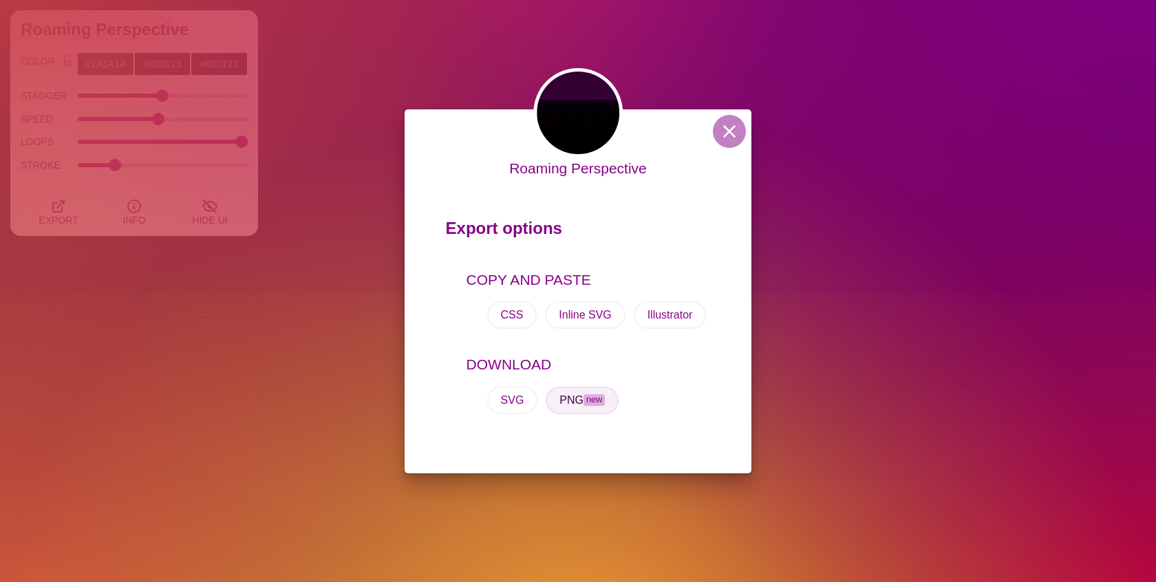
click at [572, 407] on button "PNG new" at bounding box center [581, 401] width 73 height 28
click at [299, 155] on div "Roaming Perspective Export options COPY AND PASTE CSS Inline SVG Illustrator DO…" at bounding box center [578, 291] width 1156 height 582
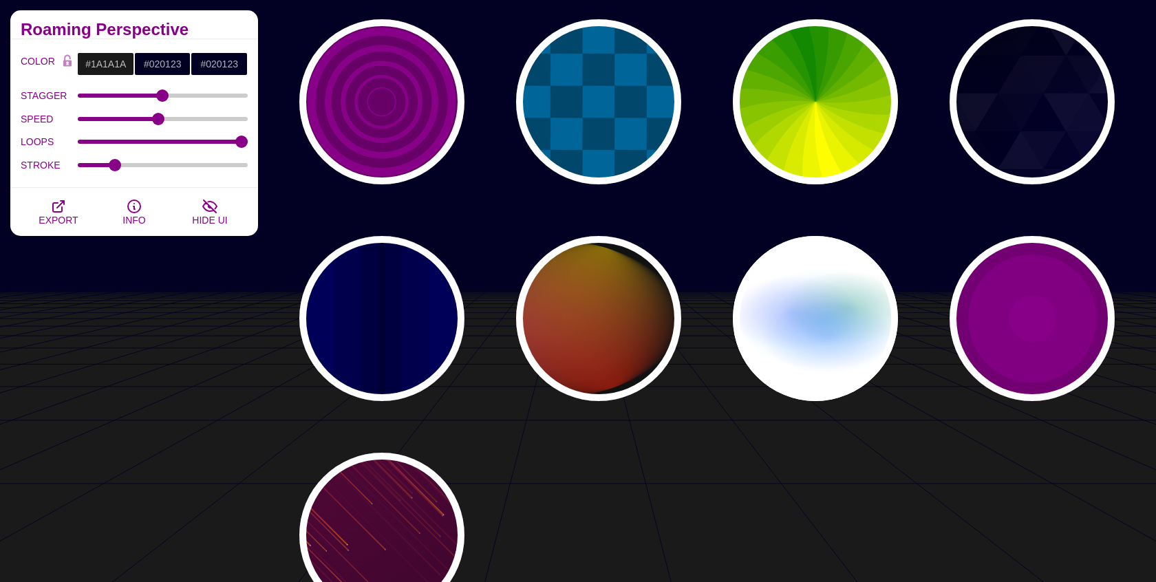
scroll to position [794, 0]
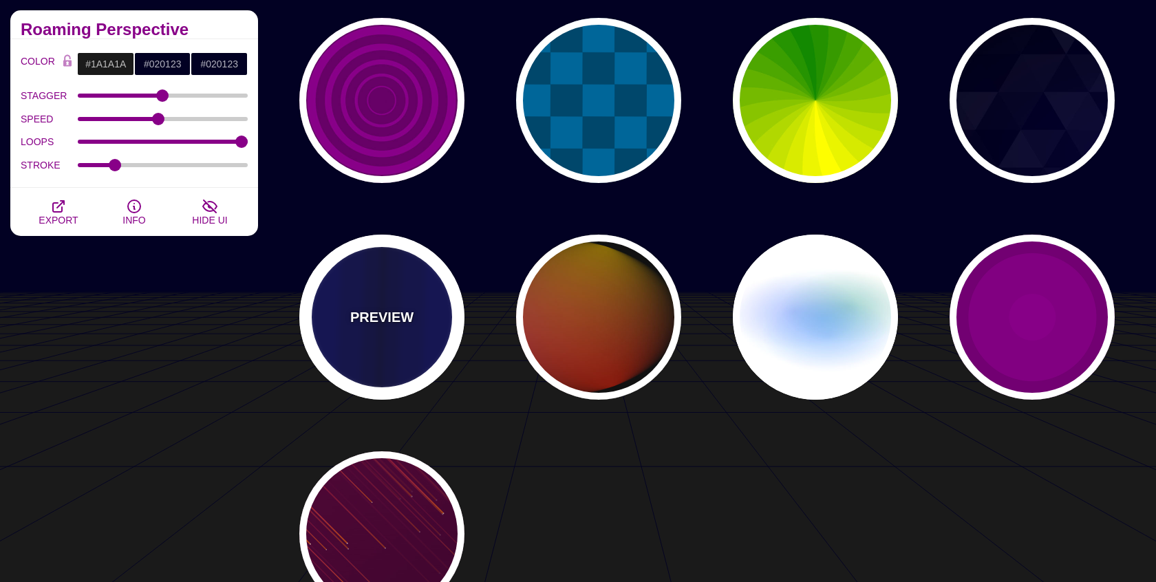
click at [409, 289] on div "PREVIEW" at bounding box center [381, 317] width 165 height 165
type input "#0000BB"
type input "#000033"
type input "0.5"
type input "5"
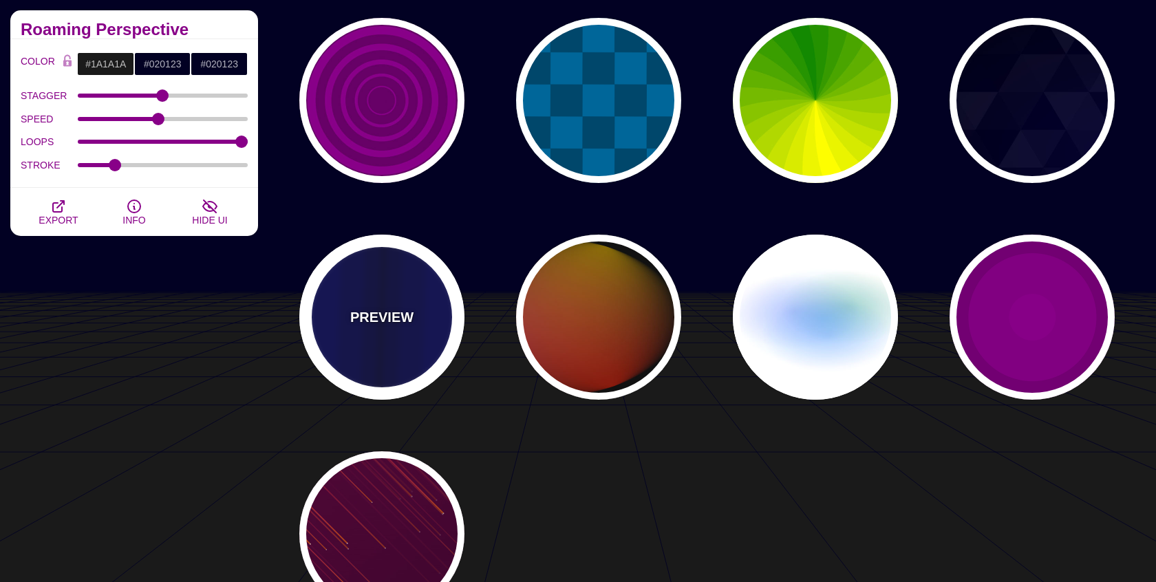
type input "0.1"
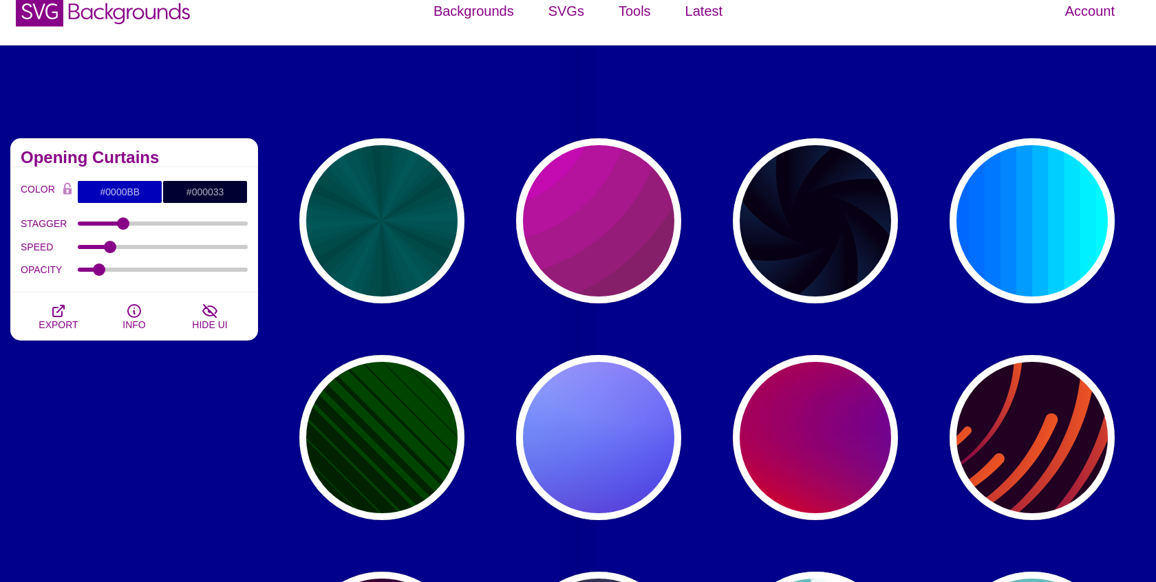
scroll to position [0, 0]
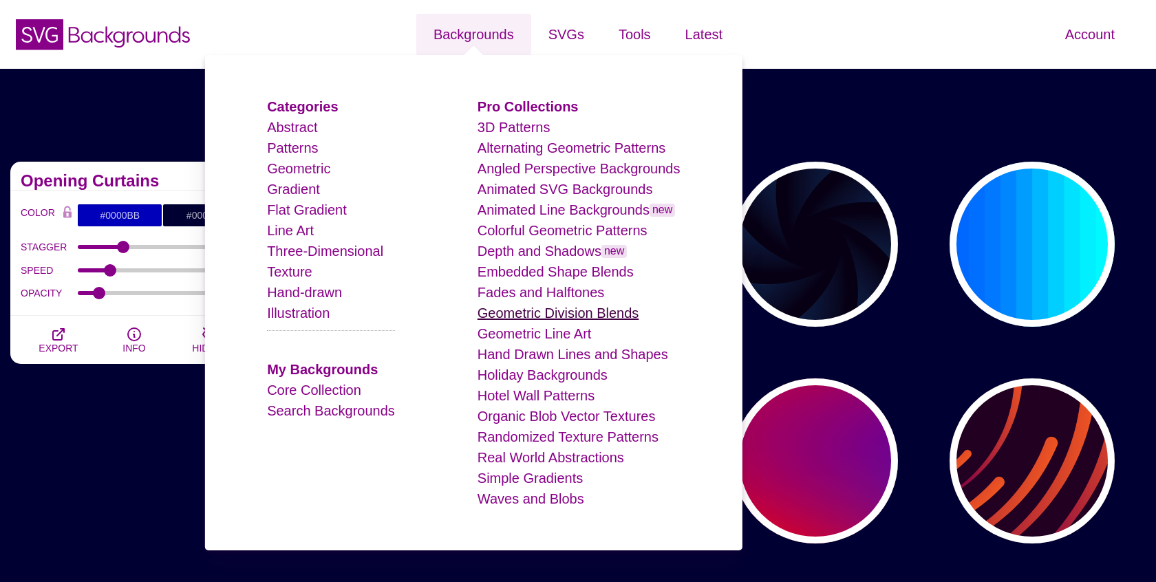
click at [534, 306] on link "Geometric Division Blends" at bounding box center [558, 312] width 162 height 15
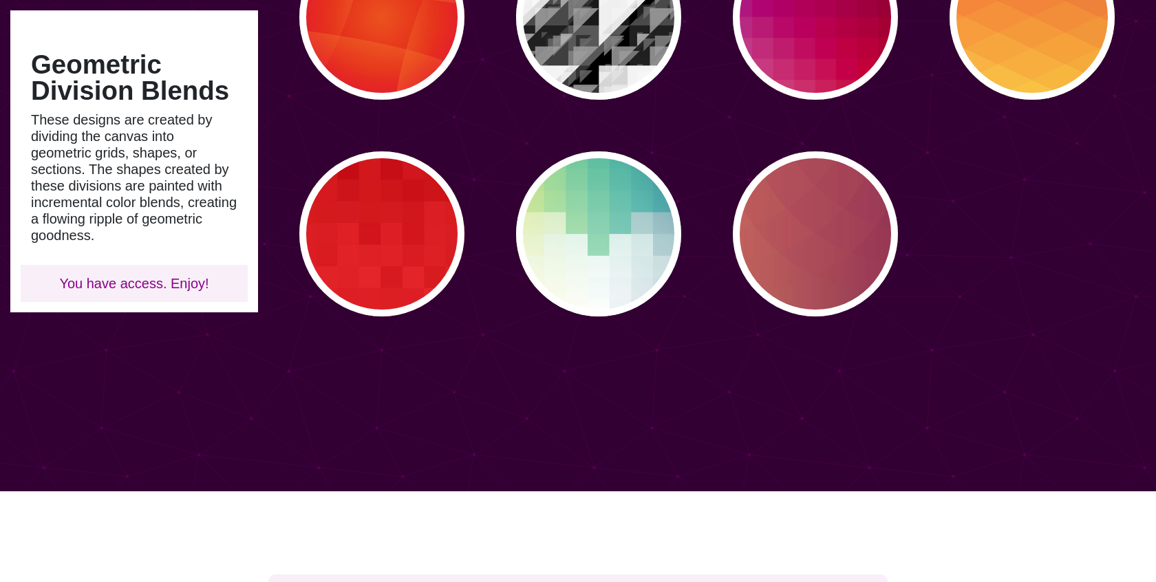
scroll to position [620, 0]
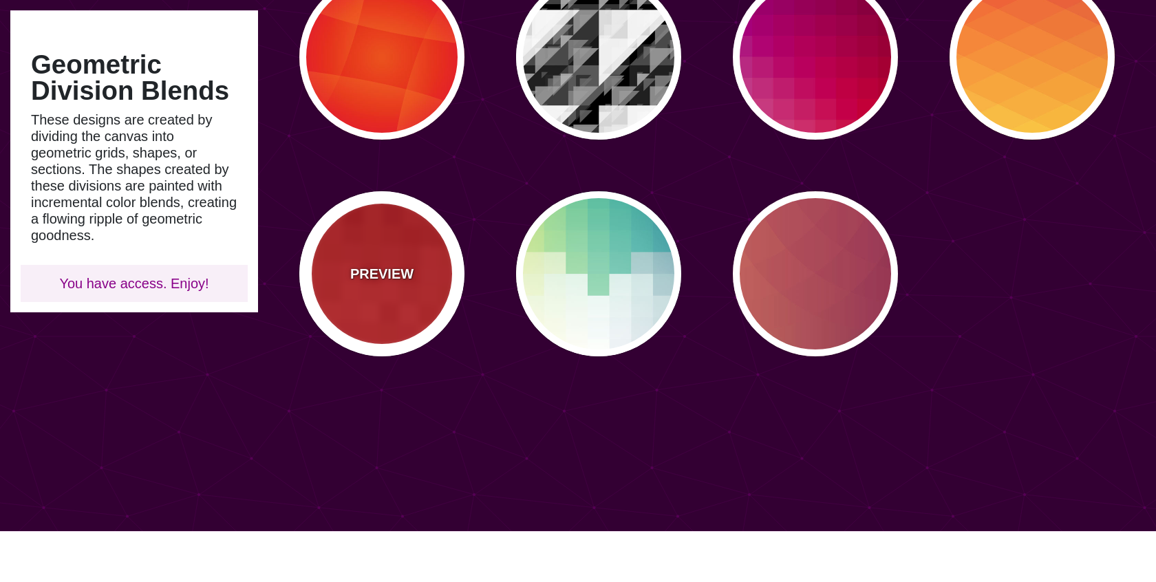
click at [334, 280] on div "PREVIEW" at bounding box center [381, 273] width 165 height 165
type input "#BB0000"
type input "#FF3333"
type input "0"
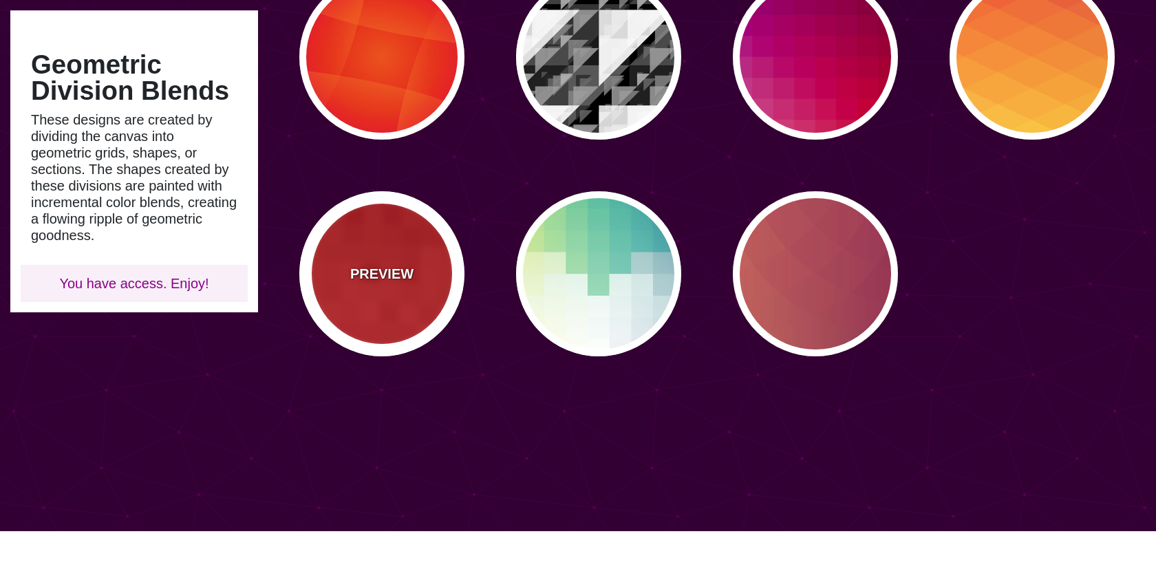
type input "100"
type input "0.5"
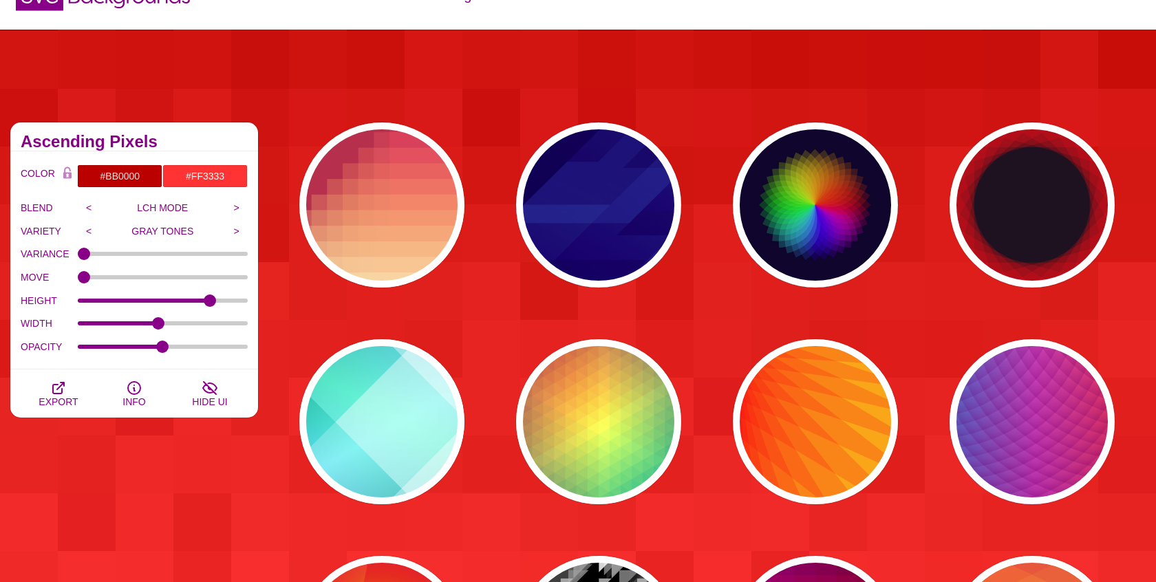
scroll to position [38, 0]
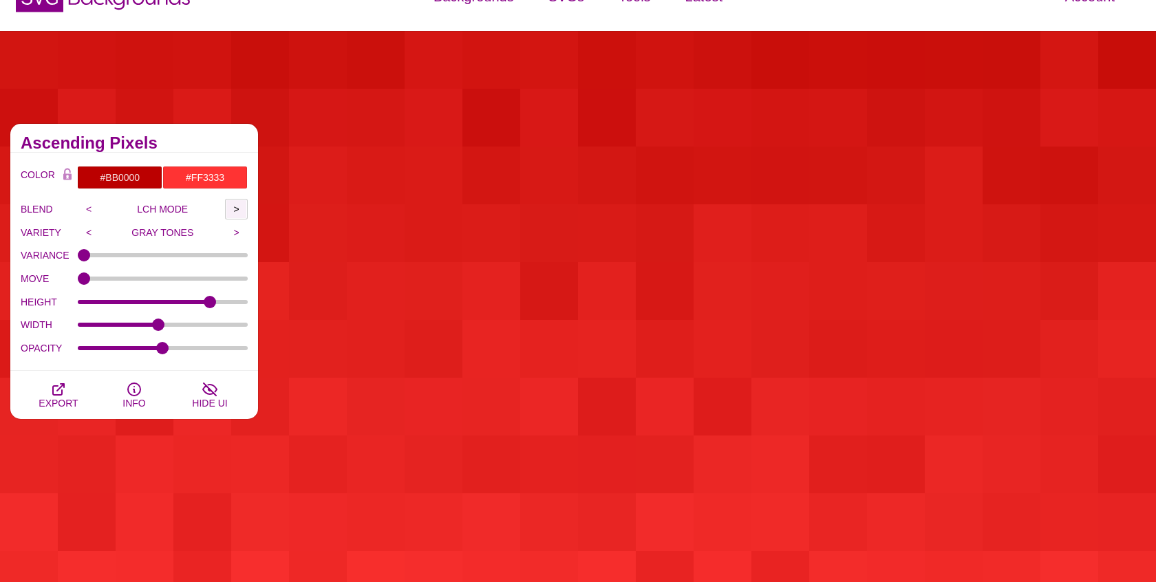
click at [236, 208] on input ">" at bounding box center [236, 209] width 23 height 21
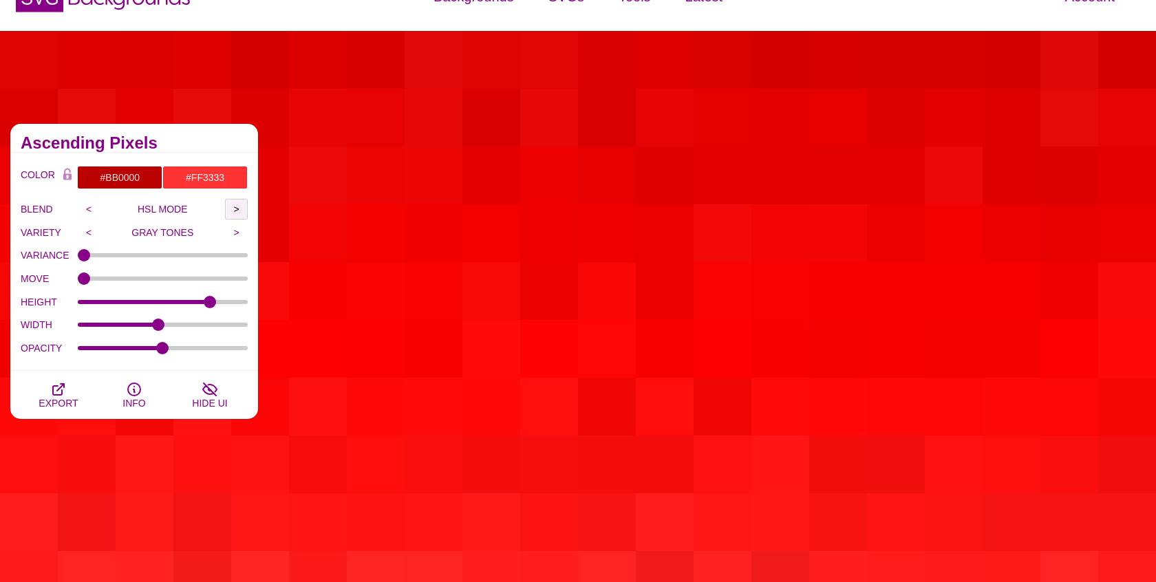
click at [236, 208] on input ">" at bounding box center [236, 209] width 23 height 21
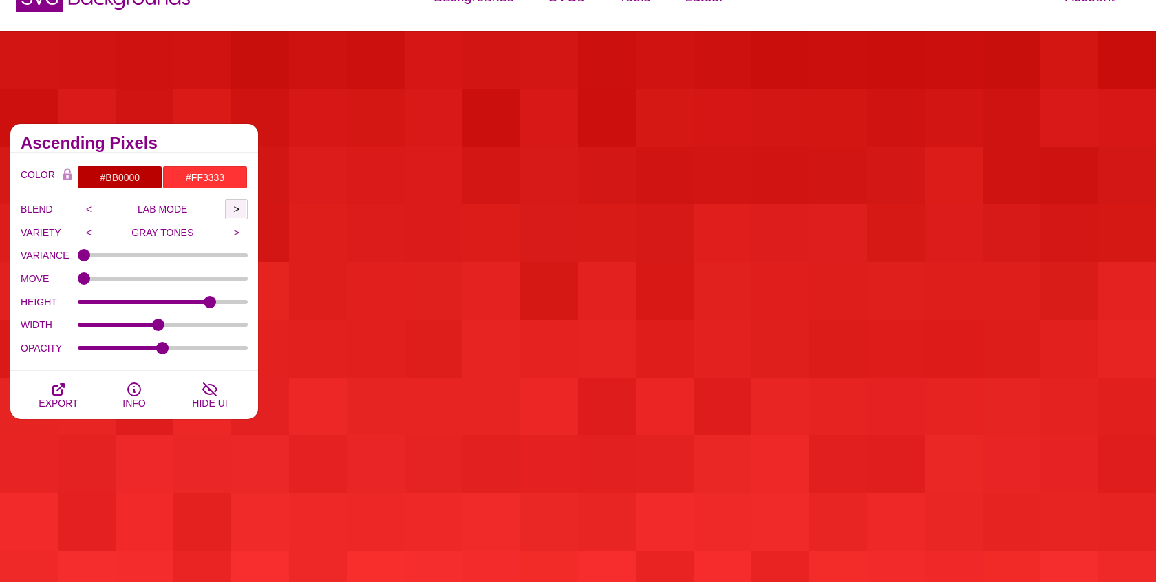
click at [236, 208] on input ">" at bounding box center [236, 209] width 23 height 21
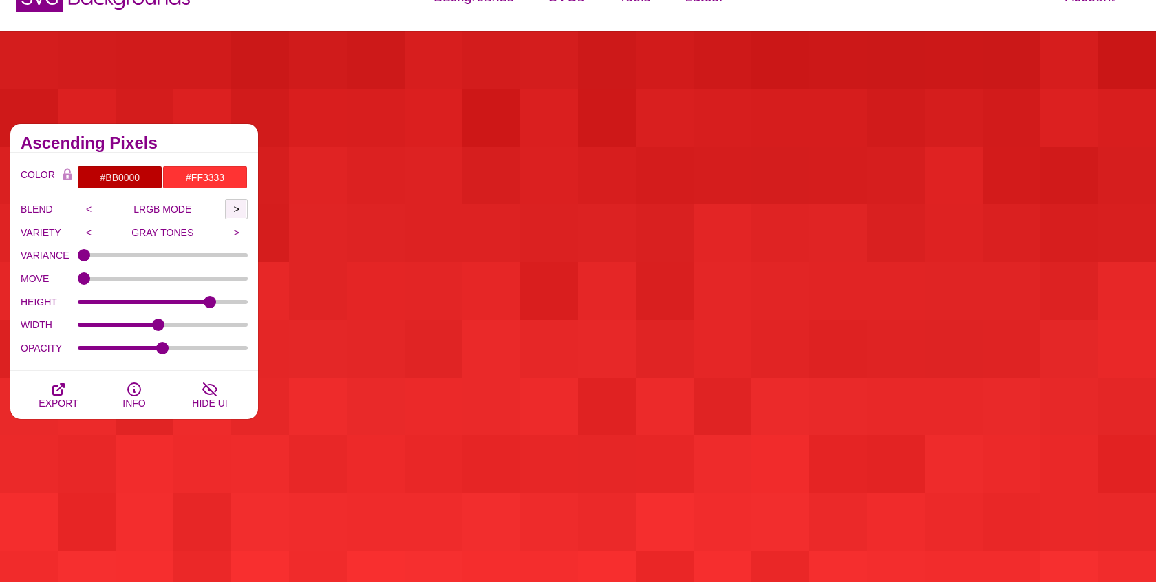
click at [236, 208] on input ">" at bounding box center [236, 209] width 23 height 21
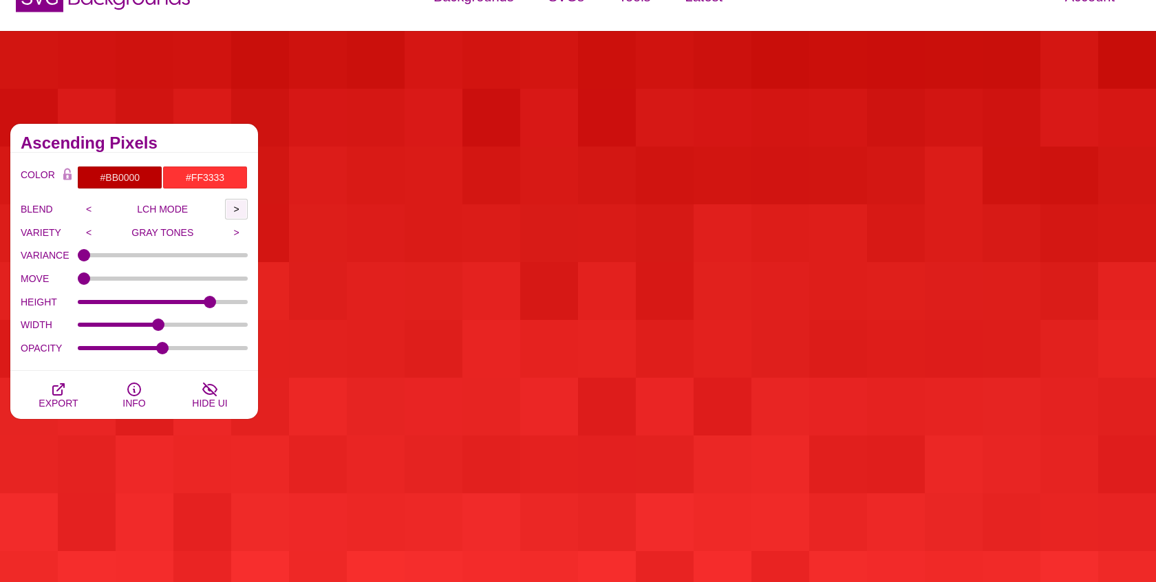
click at [236, 208] on input ">" at bounding box center [236, 209] width 23 height 21
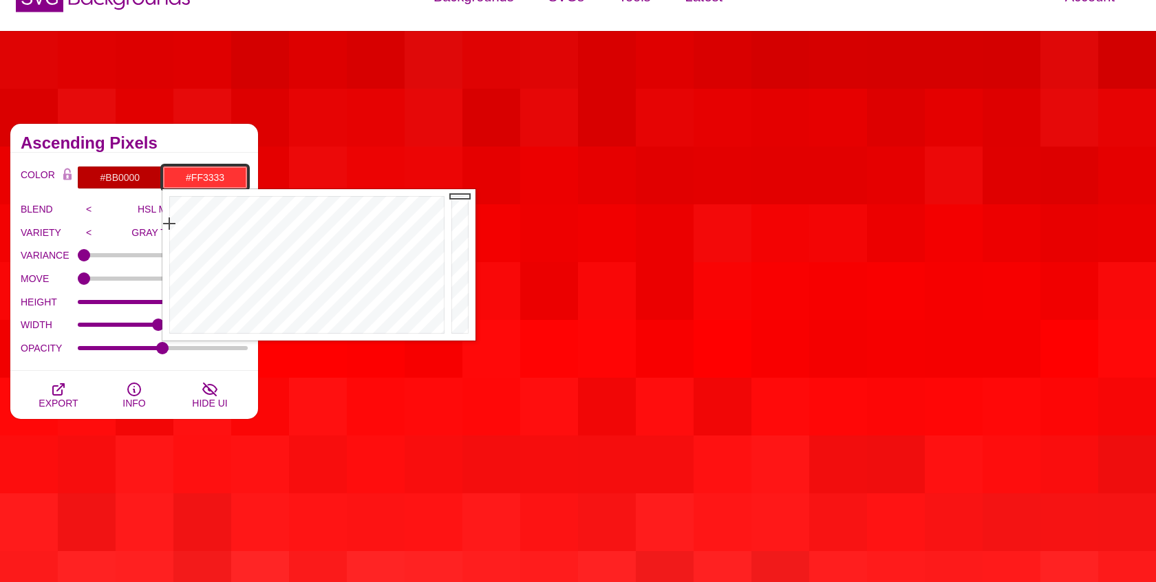
click at [197, 175] on input "#FF3333" at bounding box center [204, 177] width 85 height 23
paste input "#02012"
type input "#020123"
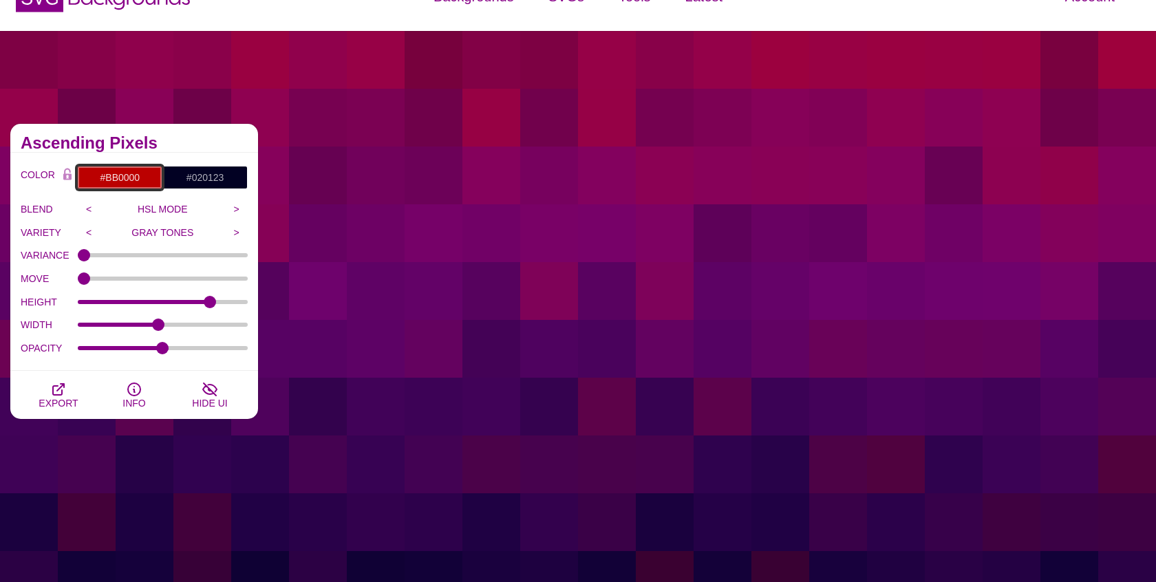
click at [122, 175] on input "#BB0000" at bounding box center [119, 177] width 85 height 23
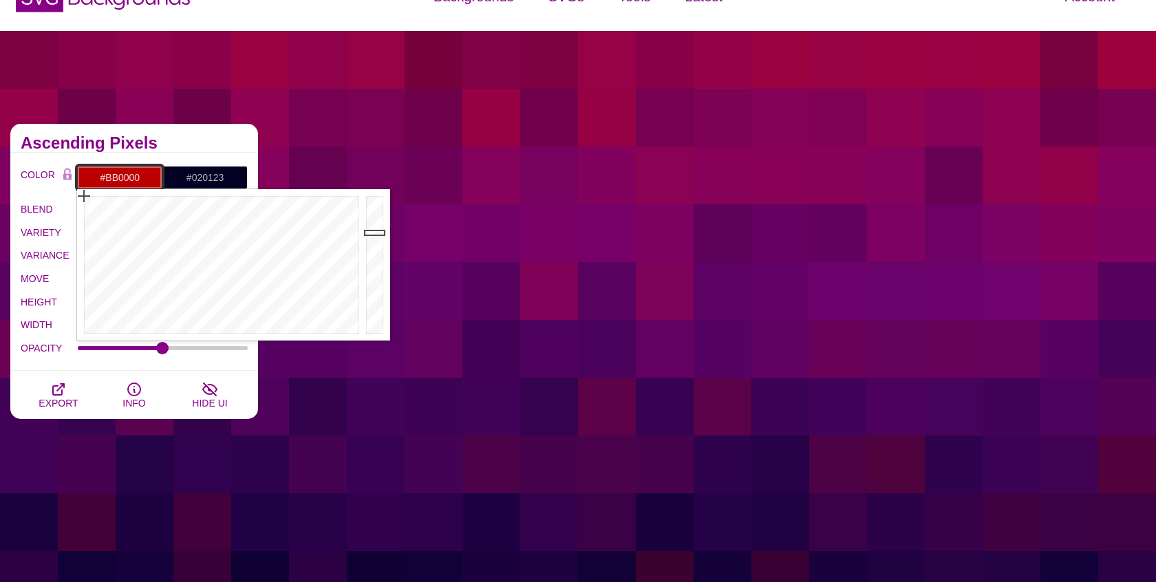
click at [122, 175] on input "#BB0000" at bounding box center [119, 177] width 85 height 23
paste input "#020123"
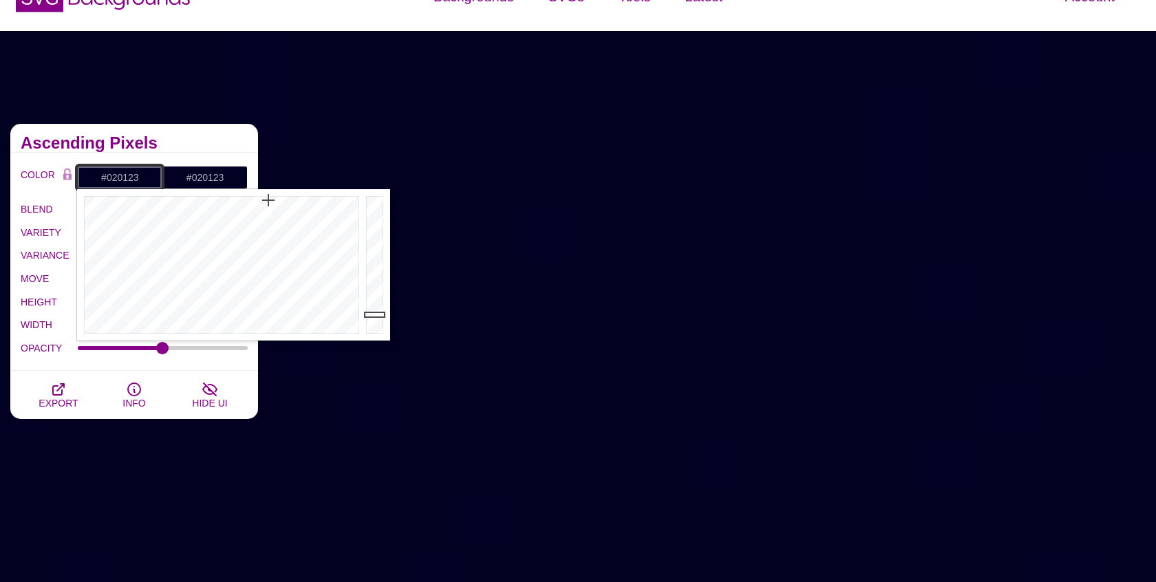
click at [127, 177] on input "#020123" at bounding box center [119, 177] width 85 height 23
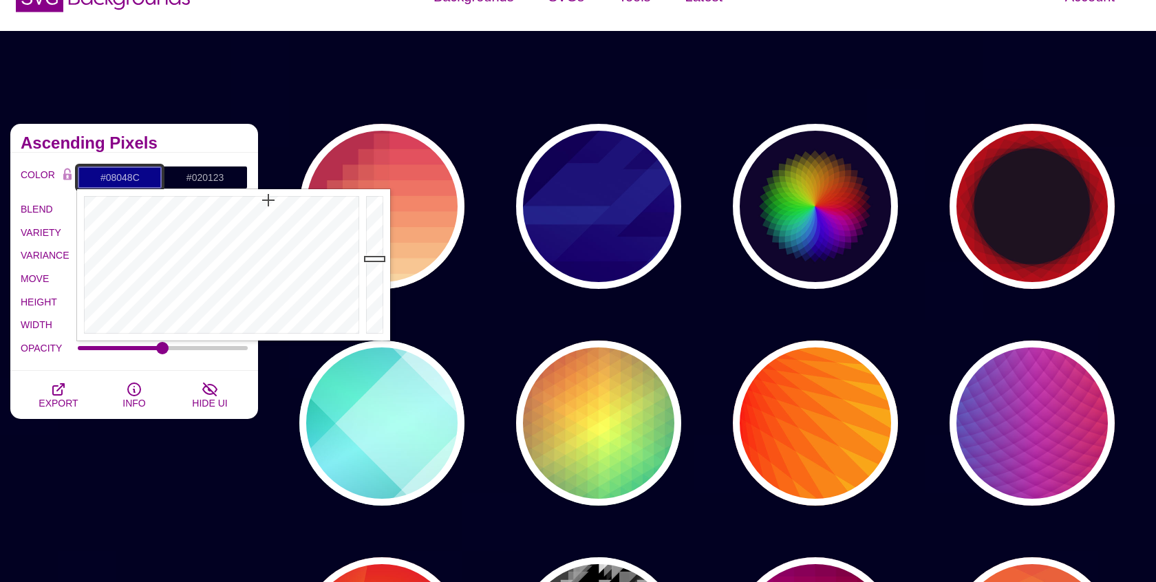
drag, startPoint x: 379, startPoint y: 313, endPoint x: 370, endPoint y: 257, distance: 56.4
click at [370, 257] on div at bounding box center [377, 264] width 28 height 151
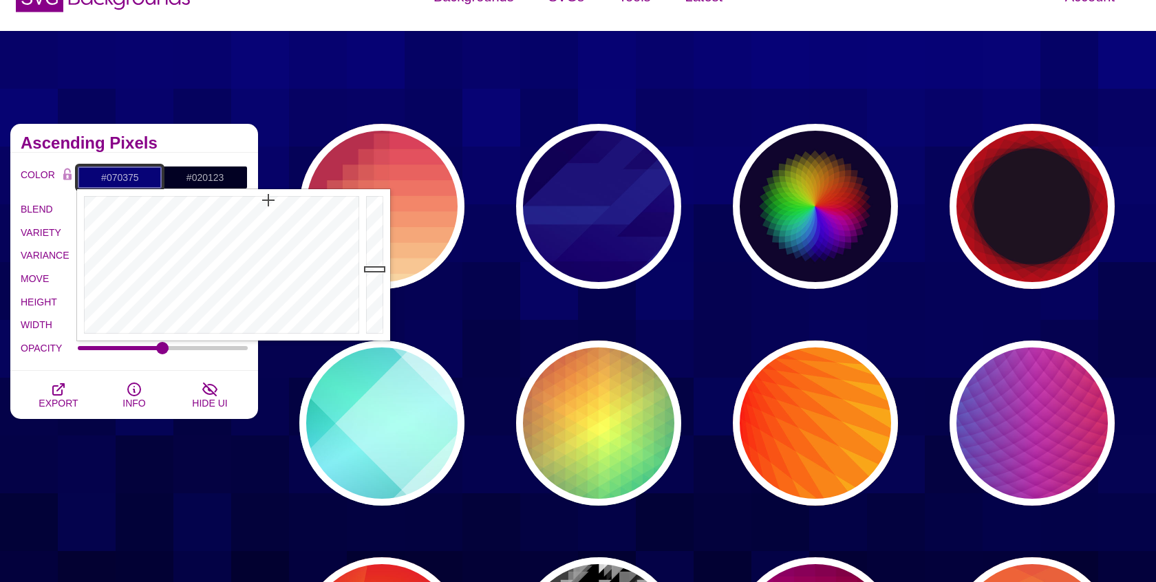
drag, startPoint x: 370, startPoint y: 257, endPoint x: 371, endPoint y: 270, distance: 12.5
click at [371, 270] on div at bounding box center [377, 264] width 28 height 151
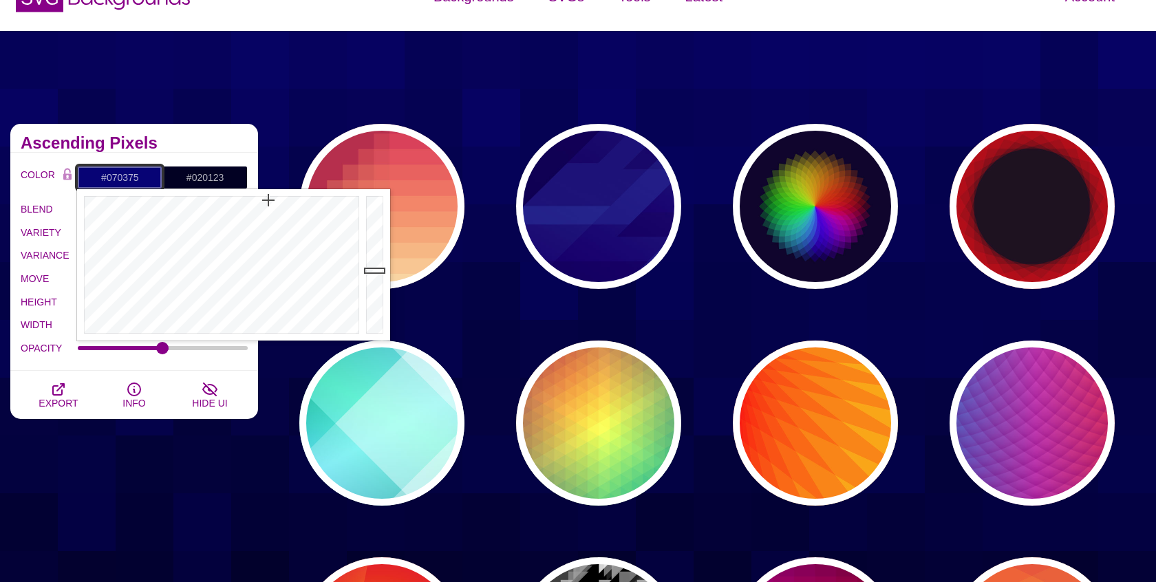
type input "#060361"
click at [372, 280] on div at bounding box center [377, 264] width 28 height 151
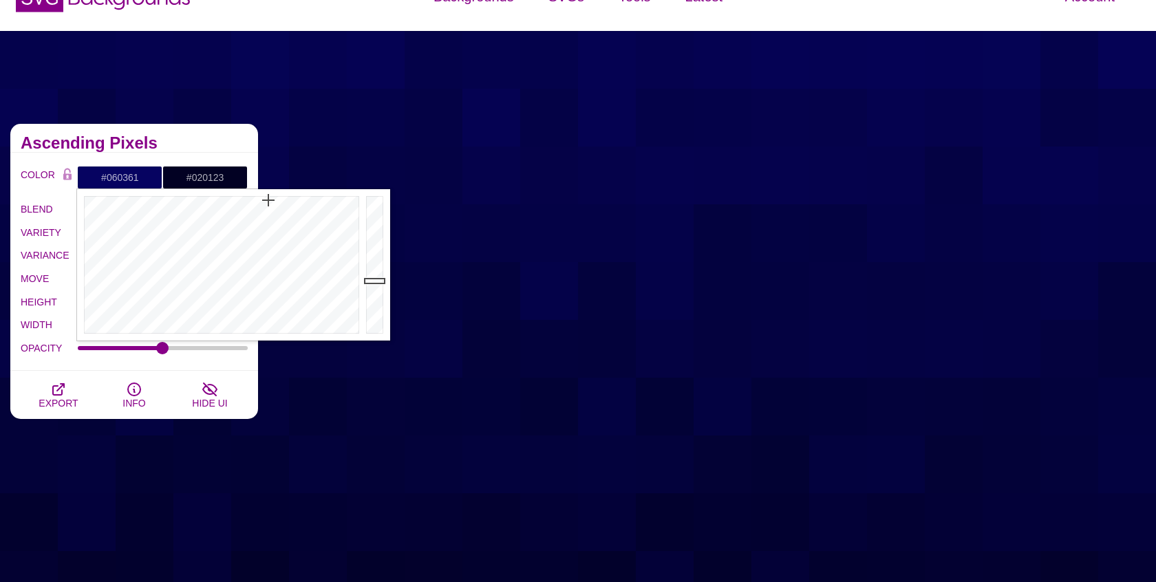
click at [208, 132] on div "Ascending Pixels" at bounding box center [134, 138] width 248 height 29
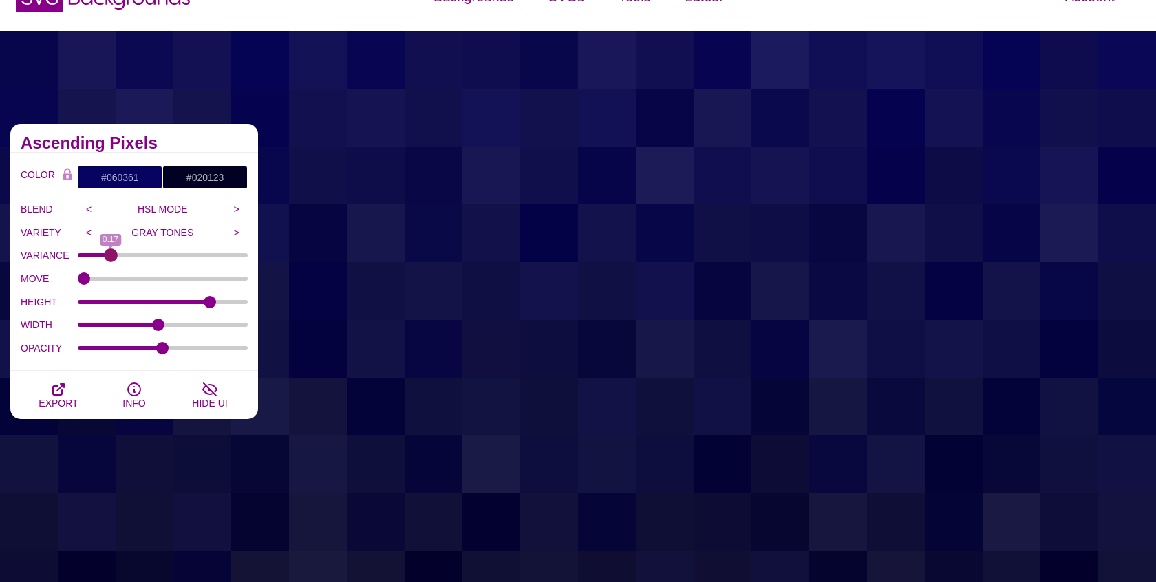
drag, startPoint x: 85, startPoint y: 254, endPoint x: 110, endPoint y: 253, distance: 24.8
type input "0.17"
click at [110, 253] on input "VARIANCE" at bounding box center [163, 255] width 171 height 6
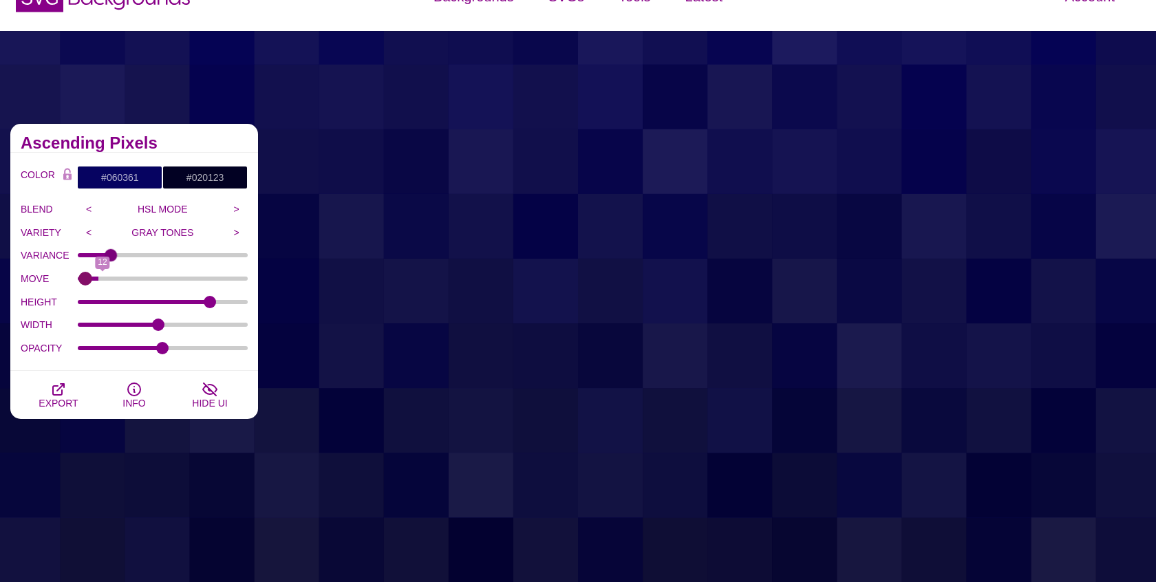
type input "0"
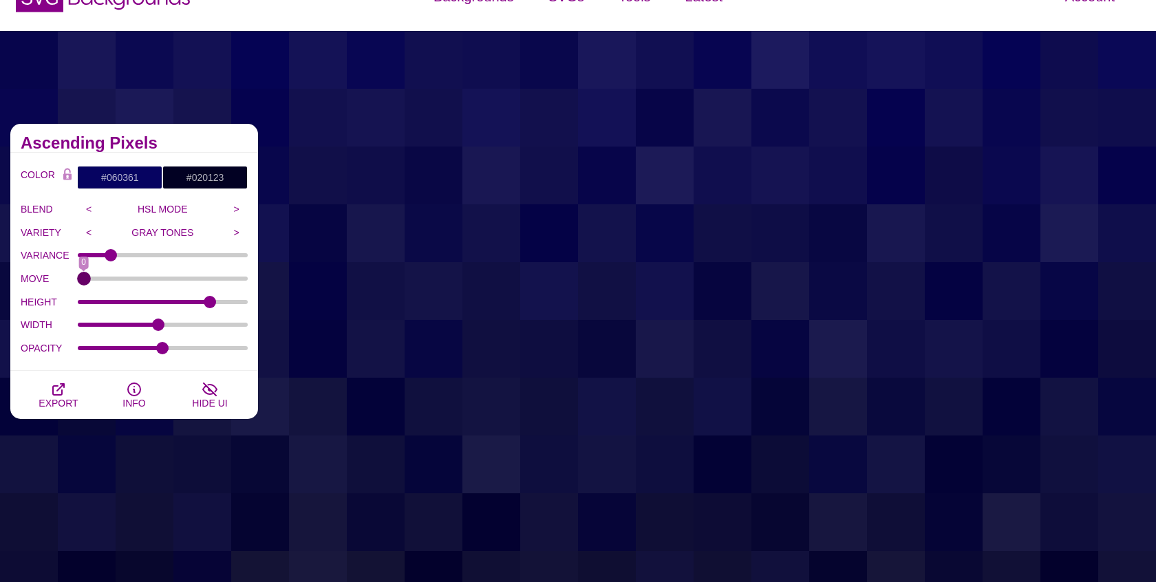
drag, startPoint x: 83, startPoint y: 279, endPoint x: 69, endPoint y: 283, distance: 14.6
click at [78, 281] on input "MOVE" at bounding box center [163, 279] width 171 height 6
drag, startPoint x: 208, startPoint y: 298, endPoint x: 235, endPoint y: 294, distance: 27.8
type input "120"
click at [235, 299] on input "HEIGHT" at bounding box center [163, 302] width 171 height 6
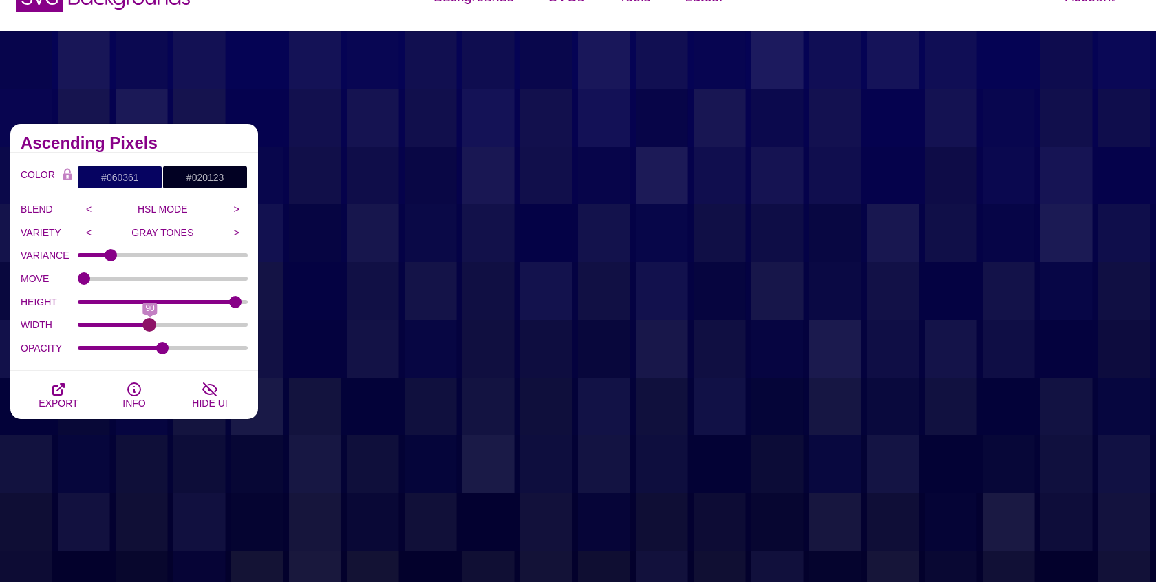
drag, startPoint x: 158, startPoint y: 323, endPoint x: 149, endPoint y: 325, distance: 10.0
click at [149, 325] on input "WIDTH" at bounding box center [163, 325] width 171 height 6
click at [148, 330] on div "WIDTH 89" at bounding box center [134, 324] width 227 height 23
drag, startPoint x: 150, startPoint y: 324, endPoint x: 158, endPoint y: 322, distance: 7.8
type input "100"
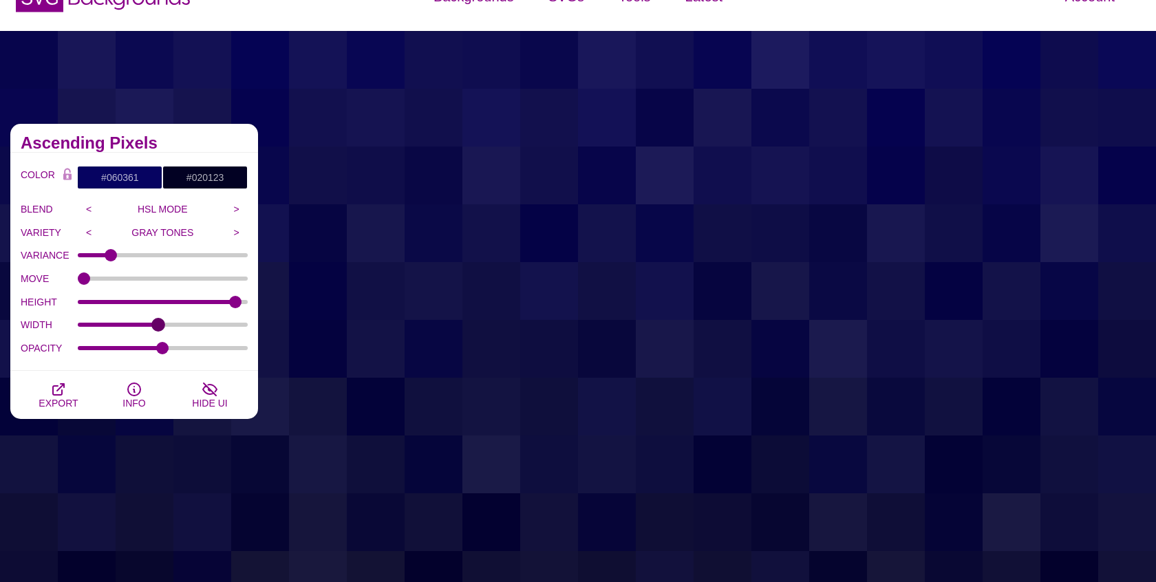
click at [158, 322] on input "WIDTH" at bounding box center [163, 325] width 171 height 6
drag, startPoint x: 158, startPoint y: 345, endPoint x: 154, endPoint y: 351, distance: 7.4
type input "0.45"
click at [154, 351] on input "OPACITY" at bounding box center [163, 348] width 171 height 6
click at [50, 398] on span "EXPORT" at bounding box center [58, 403] width 39 height 11
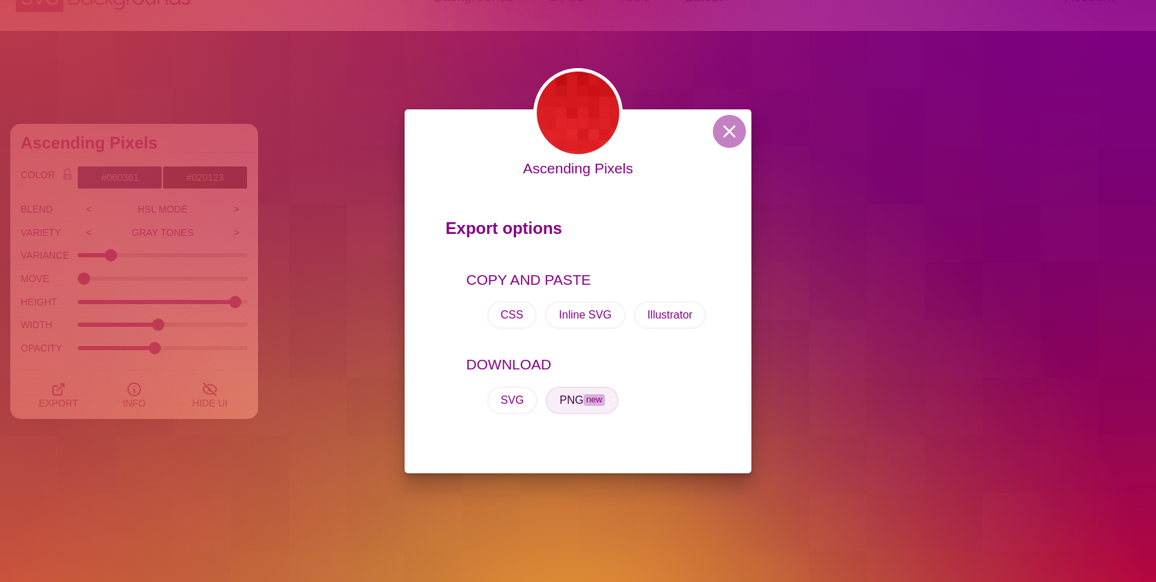
click at [566, 400] on button "PNG new" at bounding box center [581, 401] width 73 height 28
click at [731, 125] on button at bounding box center [729, 131] width 33 height 33
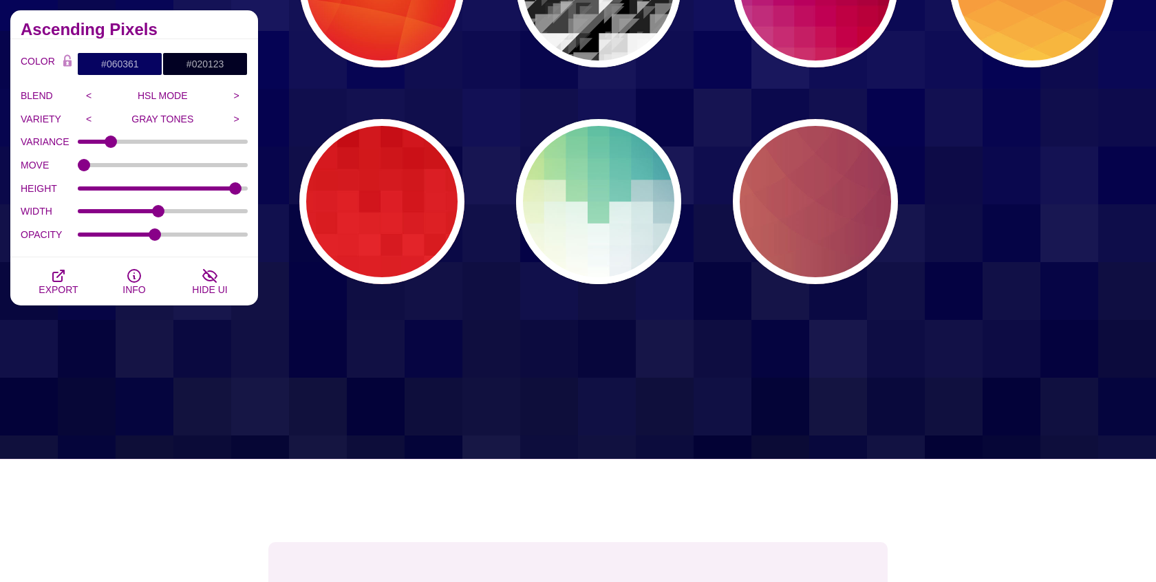
scroll to position [693, 0]
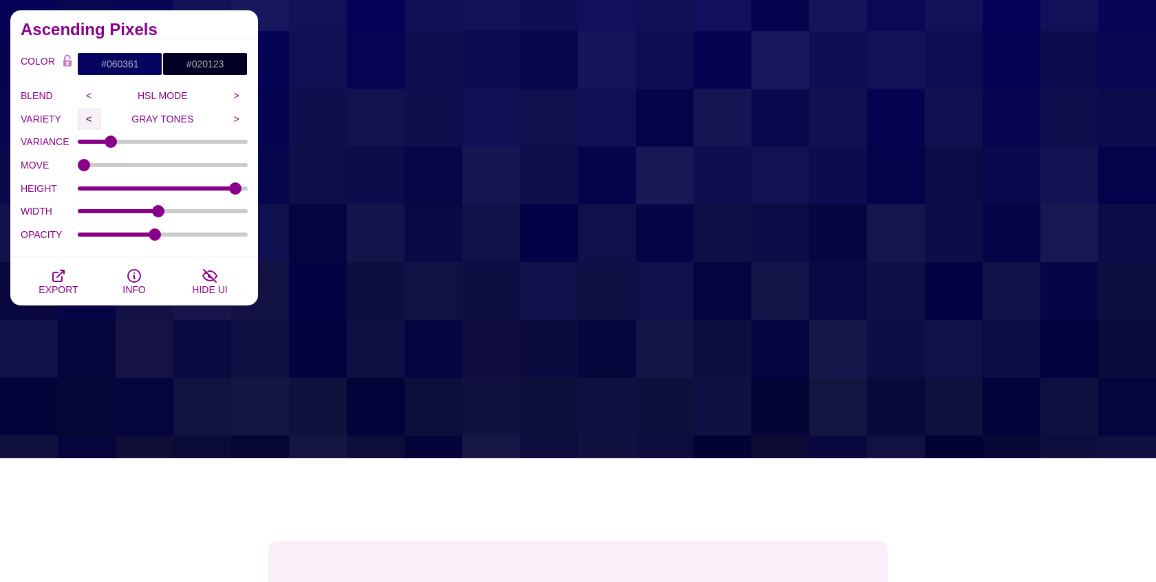
click at [87, 113] on input "<" at bounding box center [89, 119] width 23 height 21
type input "RANDOM TONES"
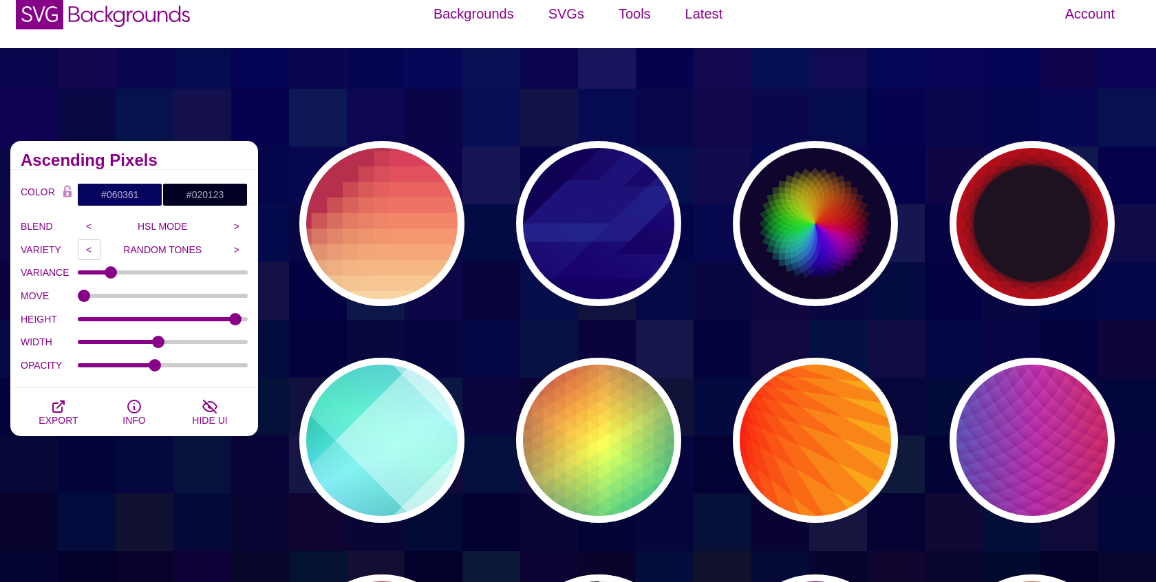
scroll to position [0, 0]
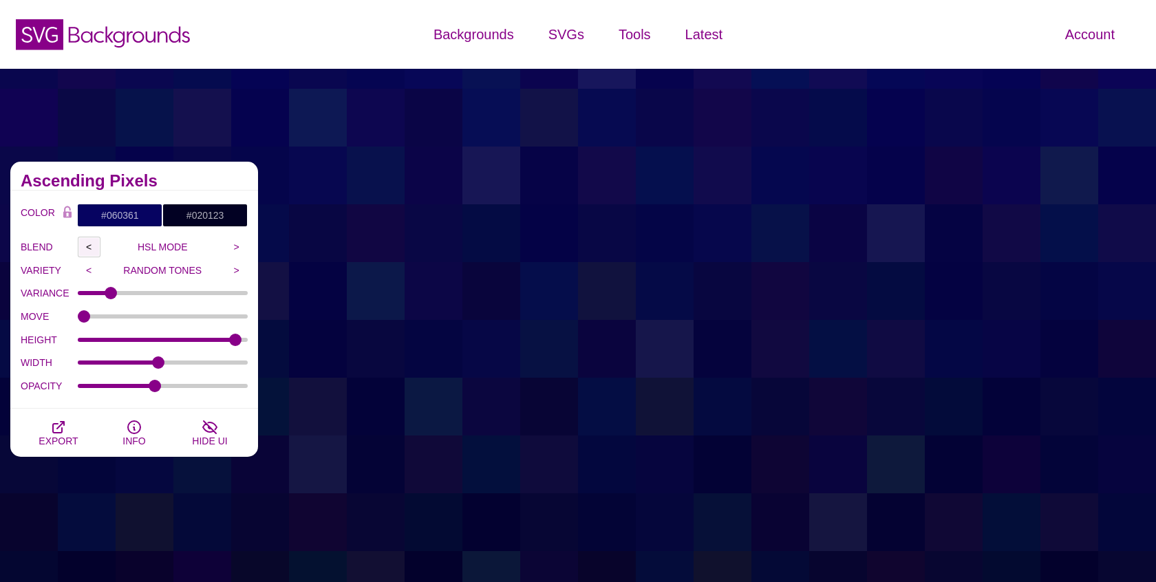
click at [87, 242] on input "<" at bounding box center [89, 247] width 23 height 21
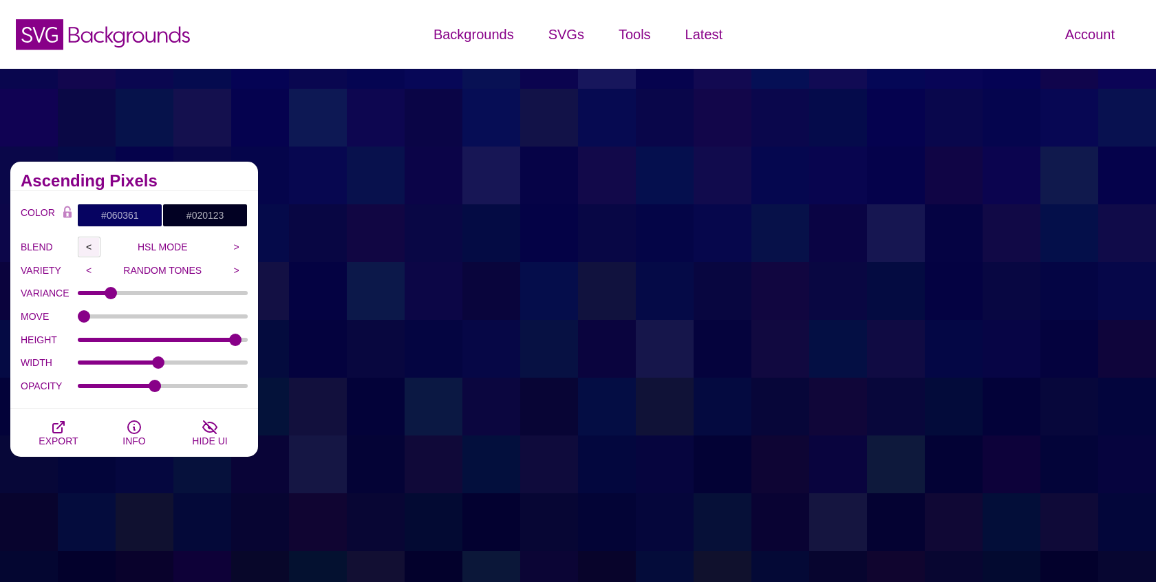
click at [87, 242] on input "<" at bounding box center [89, 247] width 23 height 21
drag, startPoint x: 113, startPoint y: 287, endPoint x: 136, endPoint y: 288, distance: 23.4
type input "0.33"
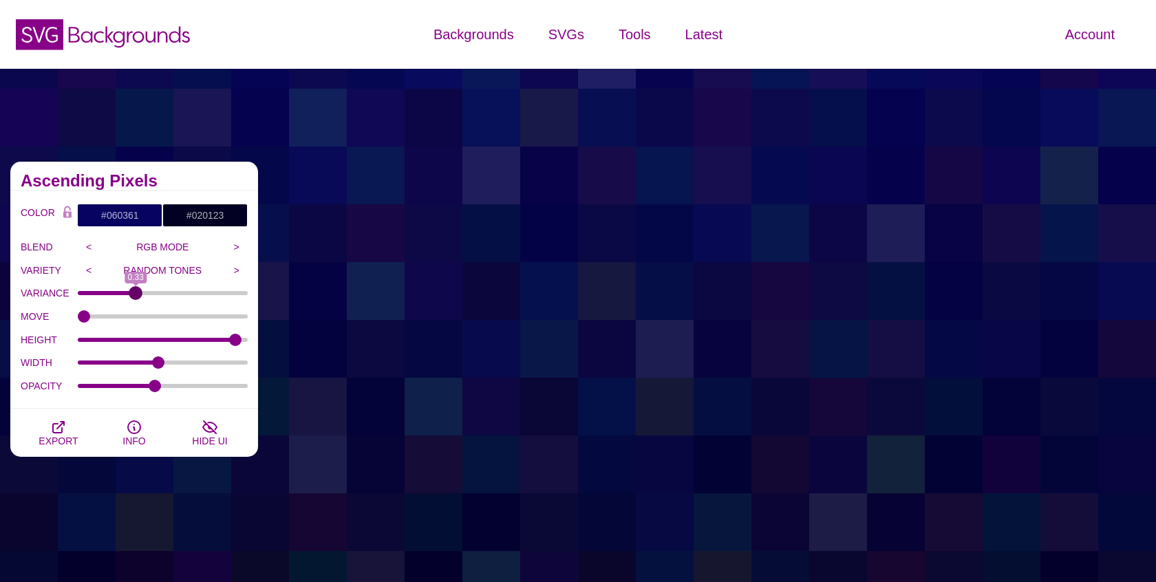
click at [136, 290] on input "VARIANCE" at bounding box center [163, 293] width 171 height 6
click at [54, 430] on icon "button" at bounding box center [58, 427] width 11 height 11
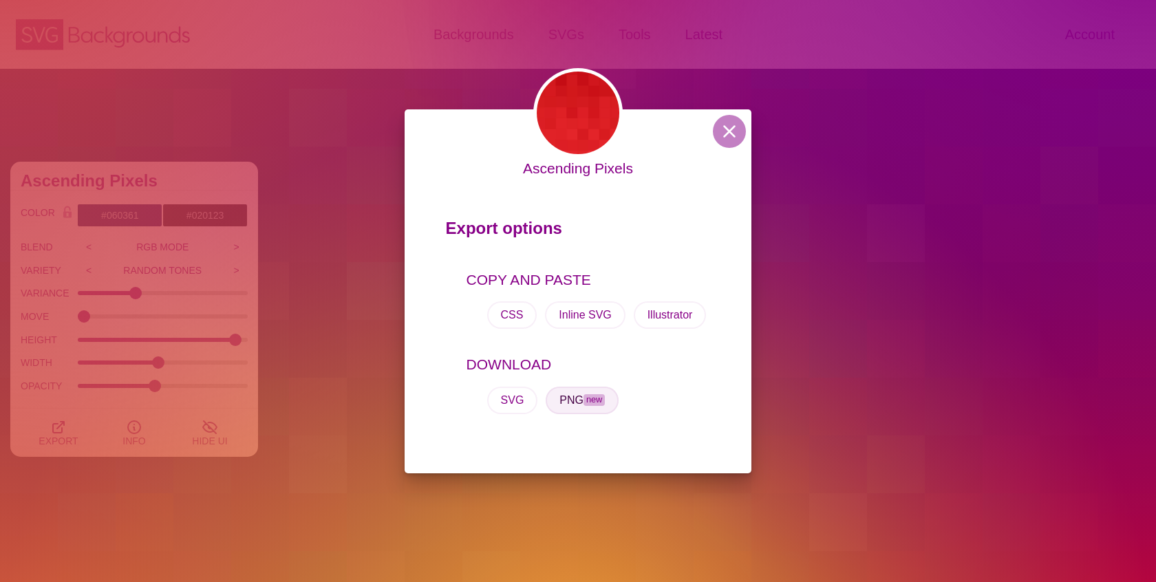
click at [572, 402] on button "PNG new" at bounding box center [581, 401] width 73 height 28
click at [725, 131] on button at bounding box center [729, 131] width 33 height 33
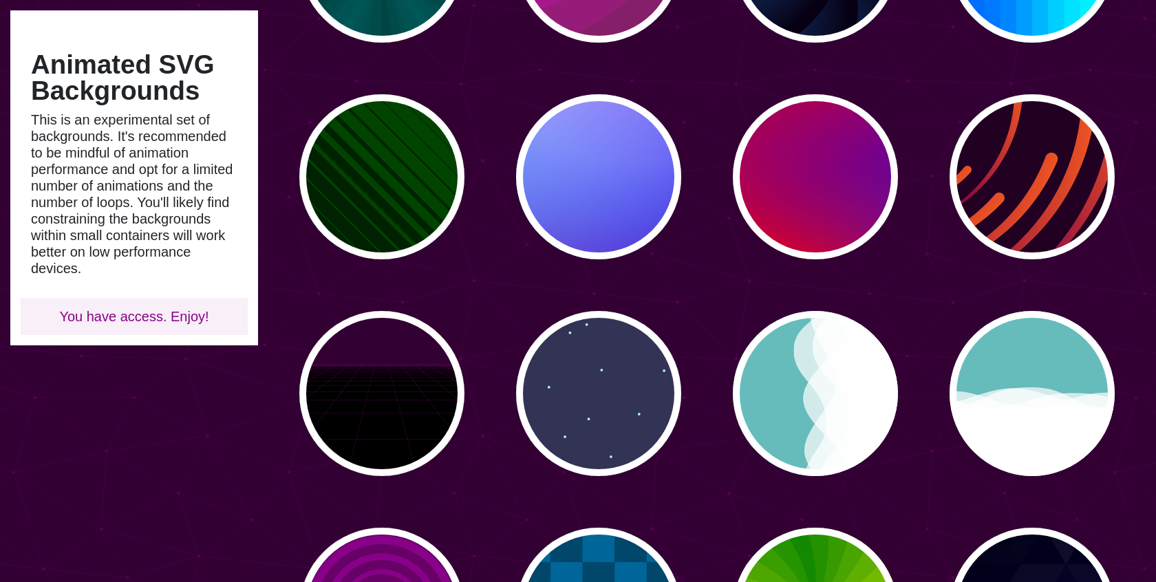
scroll to position [308, 0]
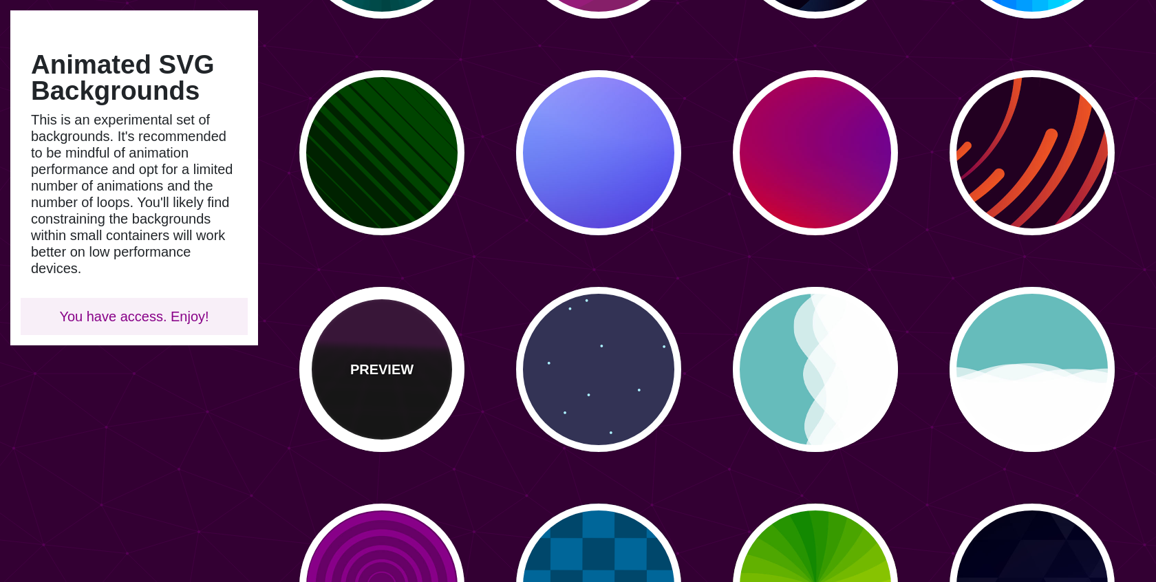
click at [397, 365] on p "PREVIEW" at bounding box center [381, 369] width 63 height 21
type input "#000000"
type input "#220022"
type input "#330033"
type input "10"
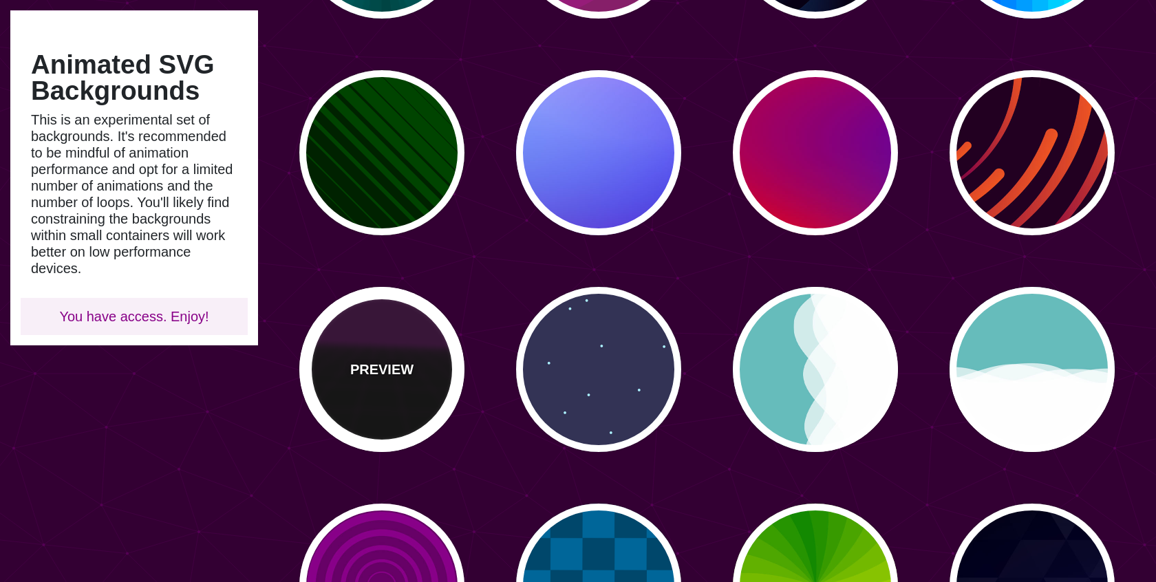
type input "999"
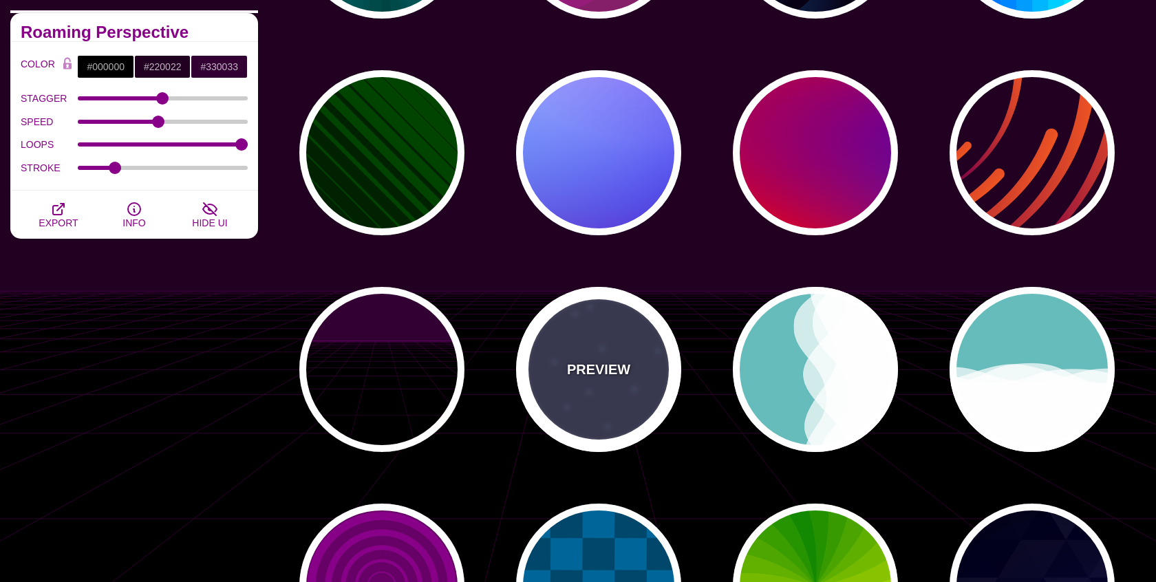
click at [622, 393] on div "PREVIEW" at bounding box center [598, 369] width 165 height 165
type input "#333355"
type input "#AAEEFF"
type input "#FFFFFF"
type input "15"
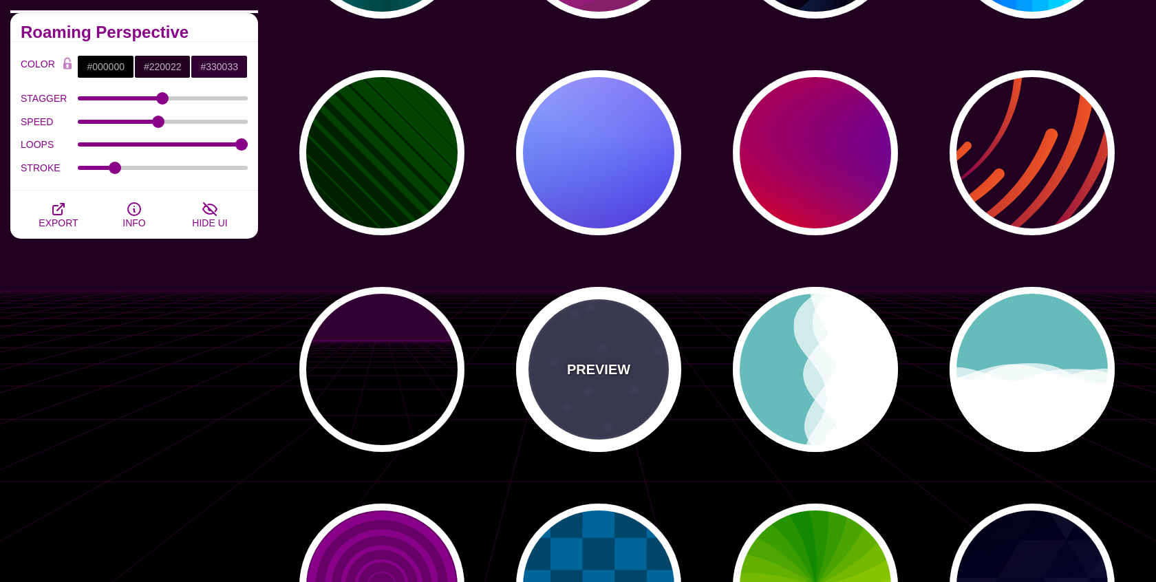
type input "40"
type input "5"
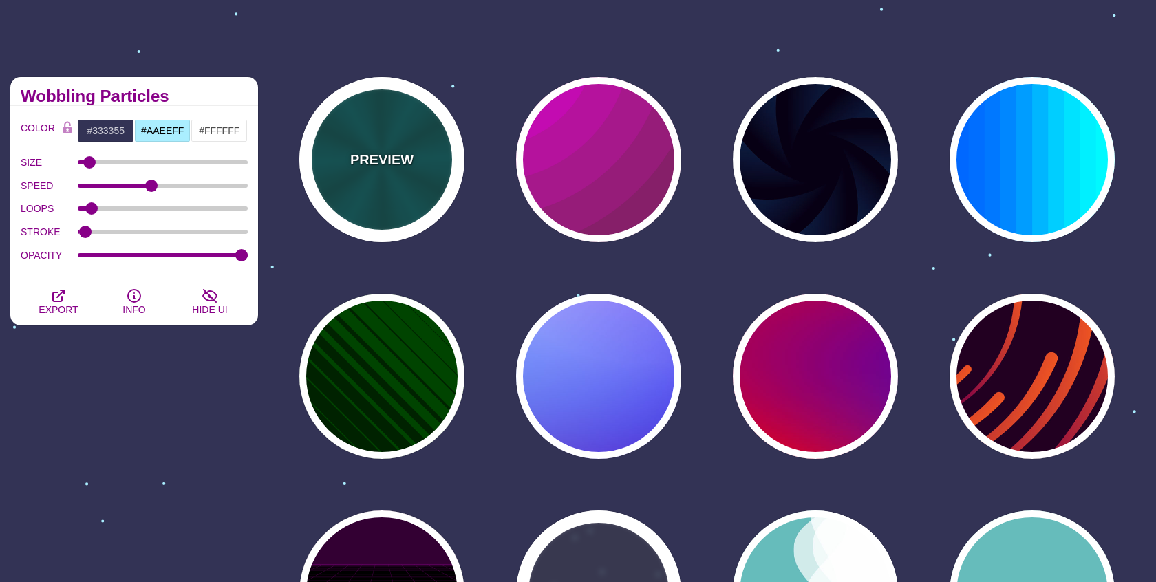
scroll to position [0, 0]
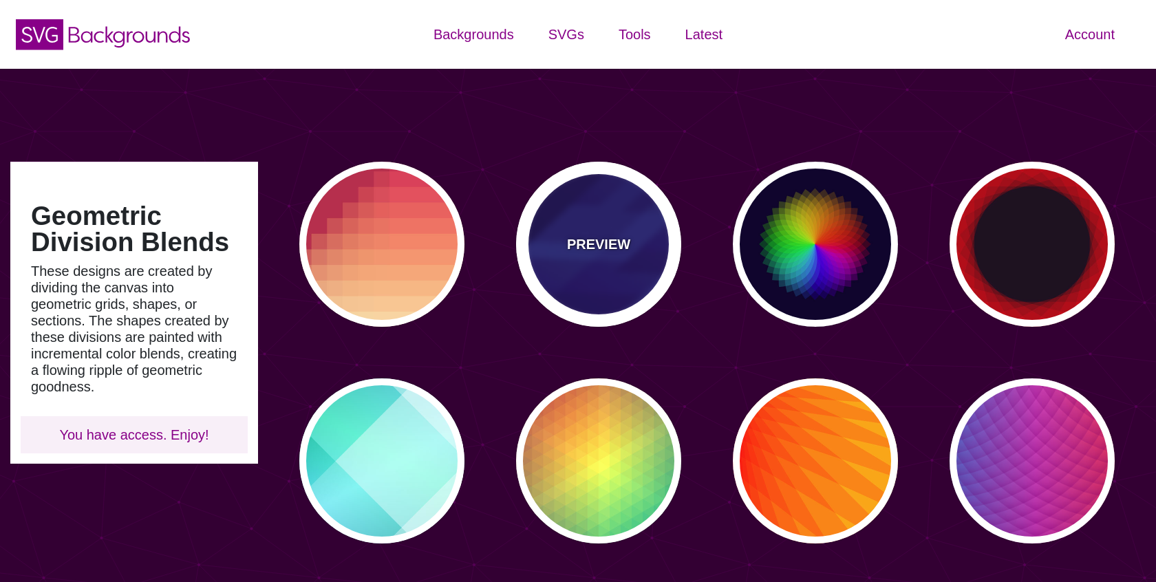
click at [598, 306] on div "PREVIEW" at bounding box center [598, 244] width 165 height 165
type input "#000044"
type input "#3388FF"
type input "#001188"
type input "0"
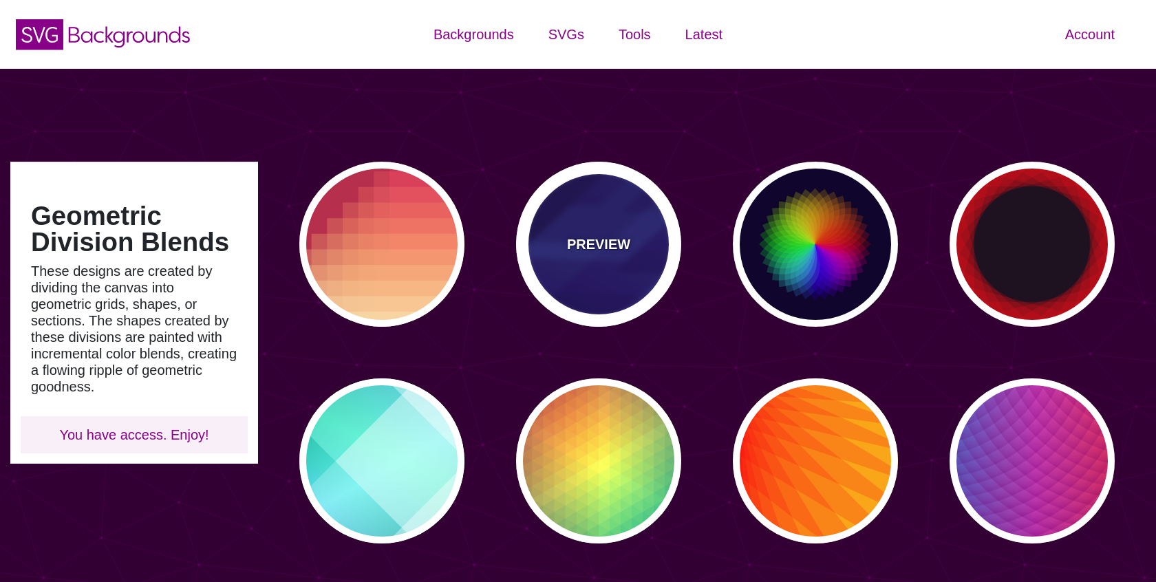
type input "0"
type input "0.3"
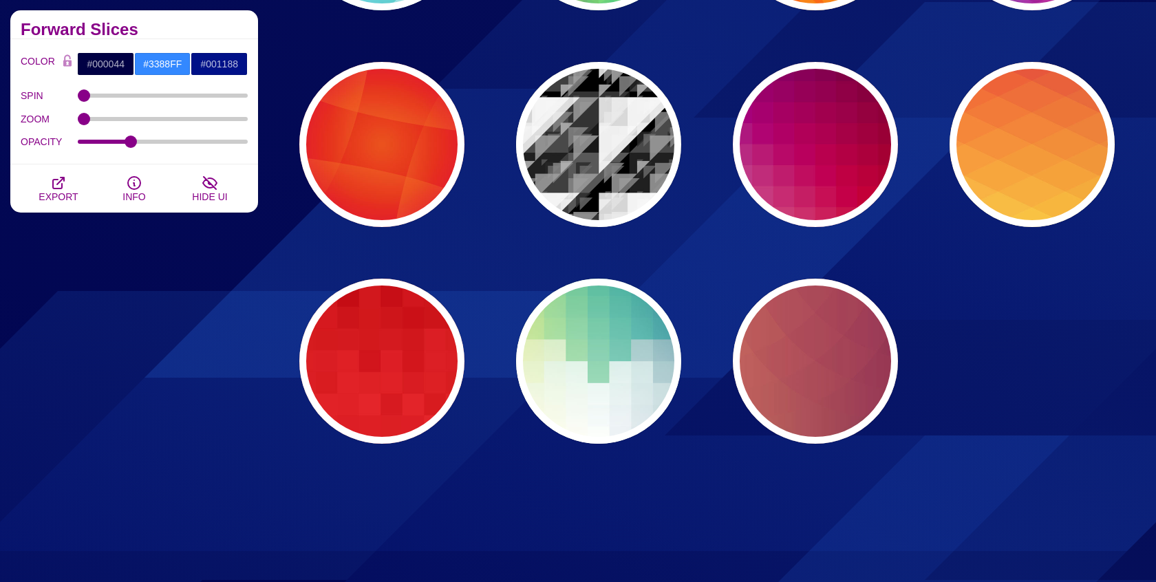
scroll to position [514, 0]
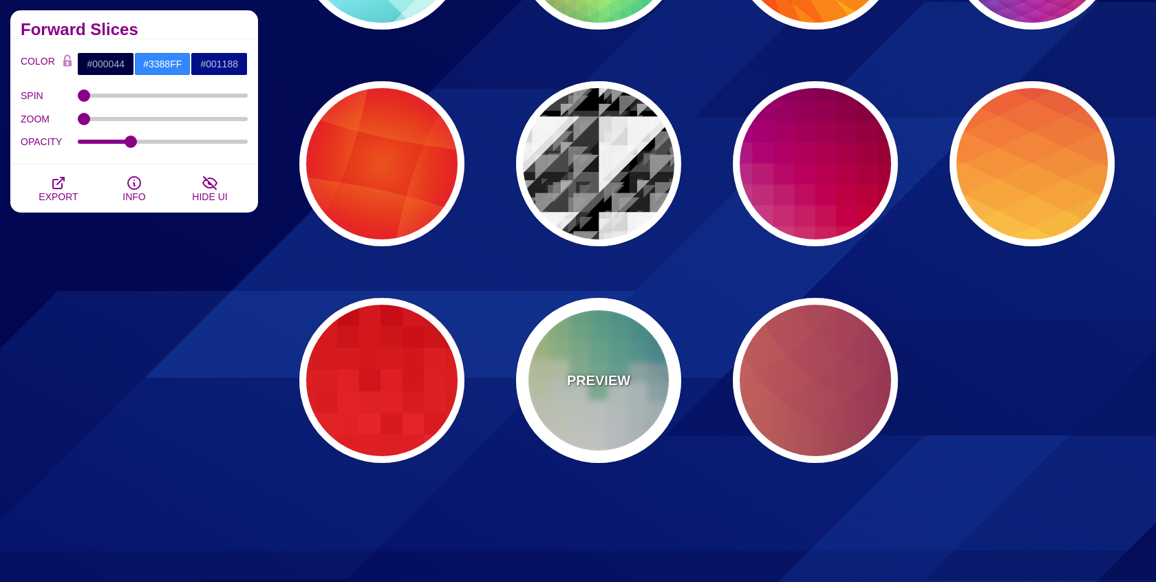
click at [601, 345] on div "PREVIEW" at bounding box center [598, 380] width 165 height 165
type input "#FFEE88"
type input "#FFFFFF"
type input "#2D7A94"
type input "0.5"
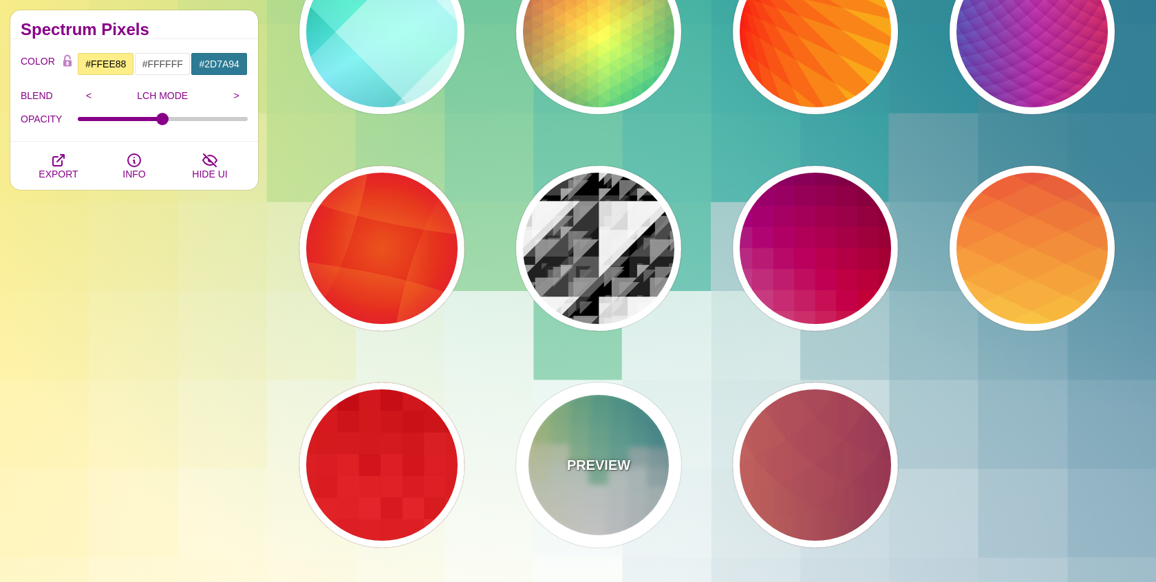
scroll to position [423, 0]
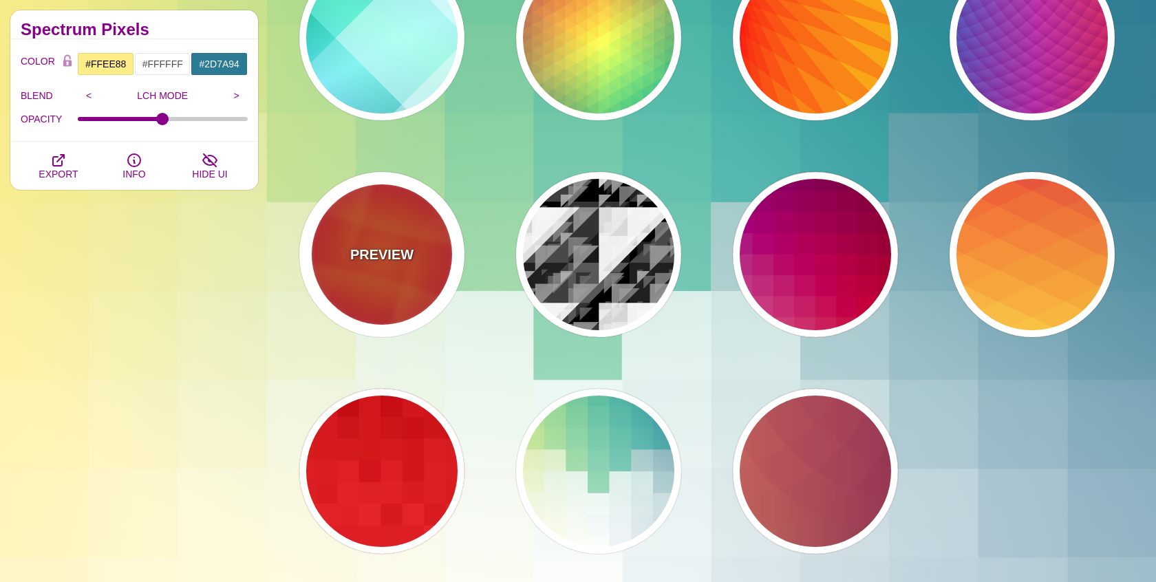
click at [402, 297] on div "PREVIEW" at bounding box center [381, 254] width 165 height 165
type input "#DD0000"
type input "#FFAA17"
type input "#EE1188"
type input "50"
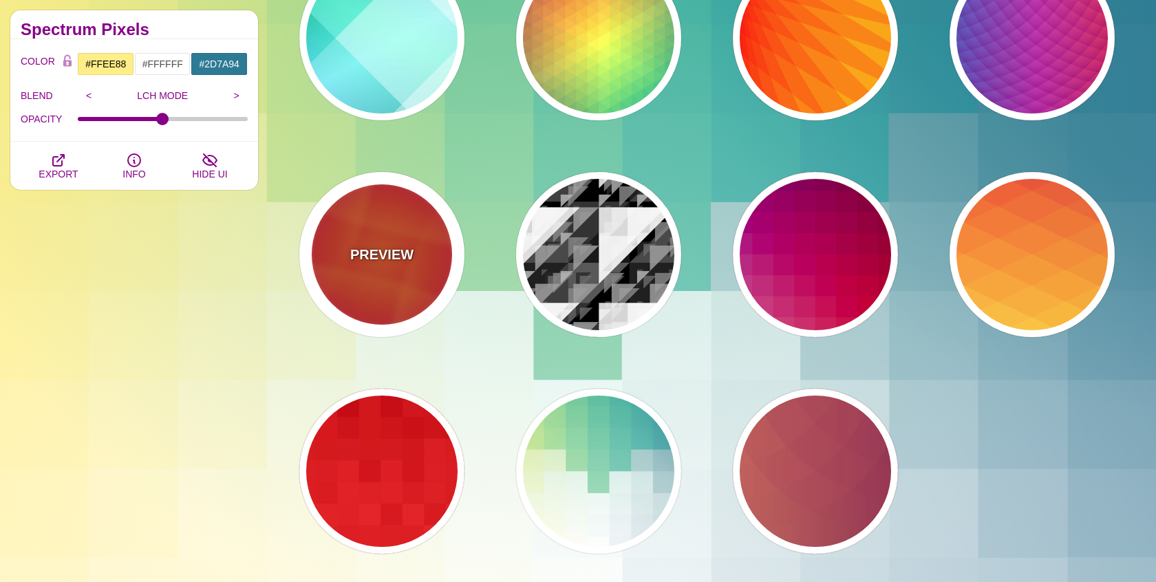
type input "50"
type input "0.5"
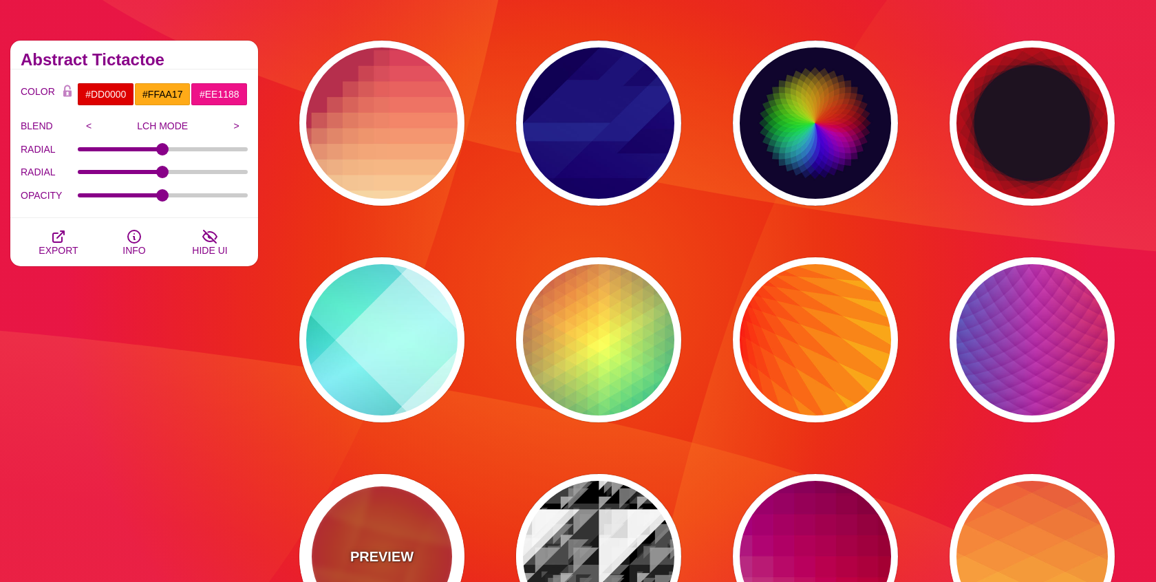
scroll to position [90, 0]
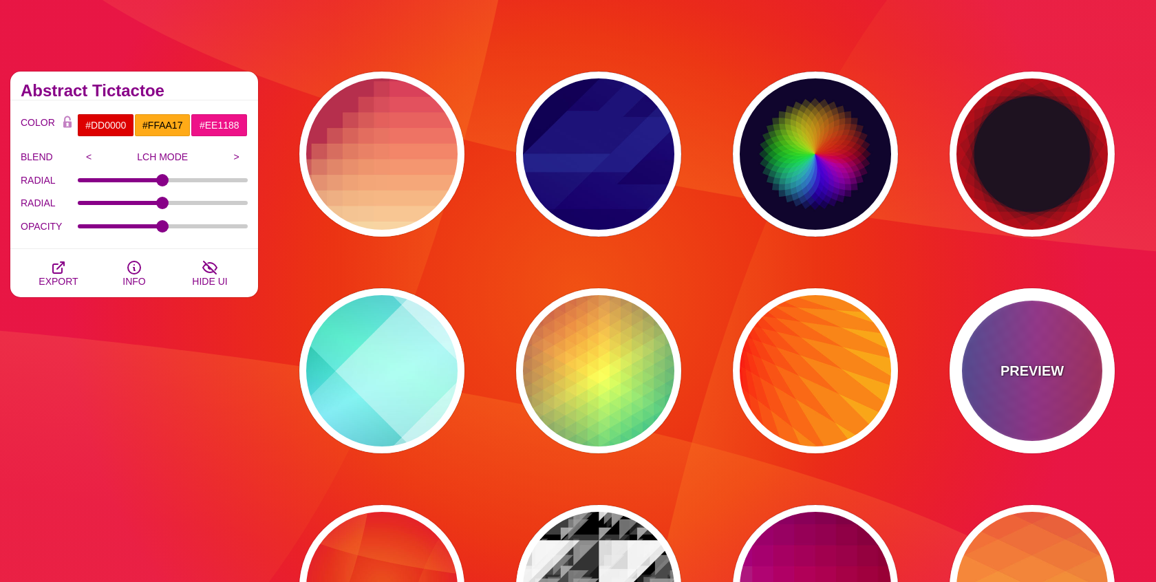
click at [1000, 367] on div "PREVIEW" at bounding box center [1031, 370] width 165 height 165
type input "#FF3333"
type input "#1884D6"
type input "#690067"
type input "0"
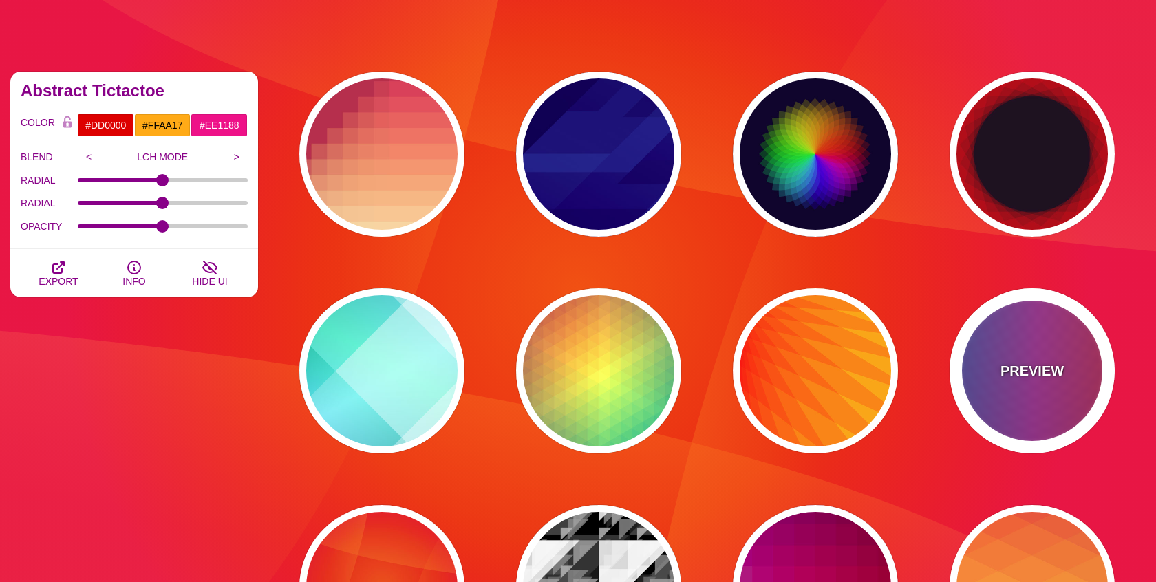
type input "1"
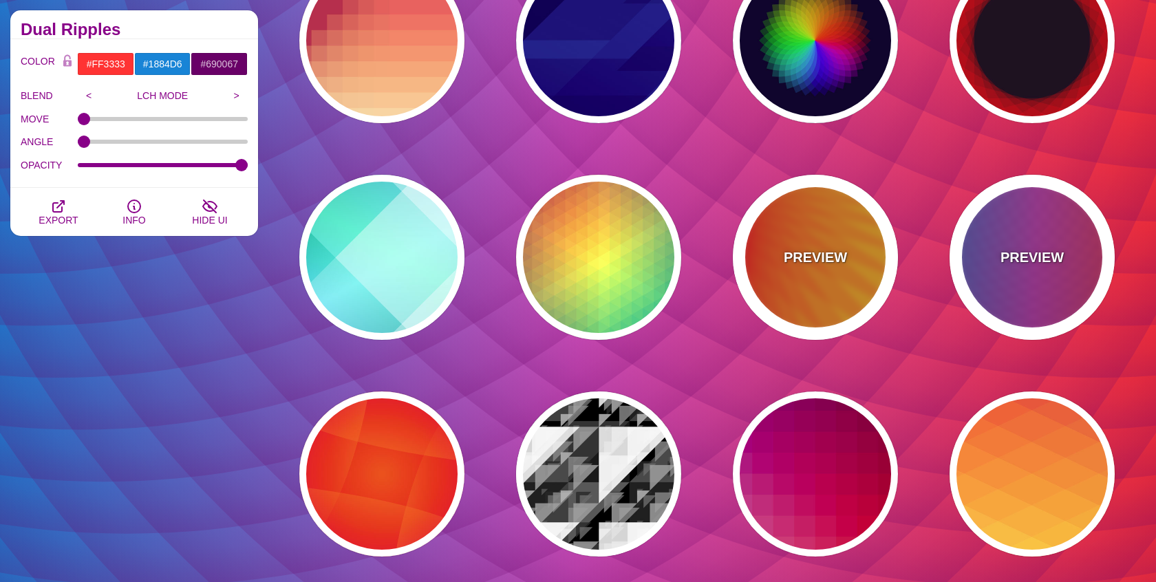
scroll to position [286, 0]
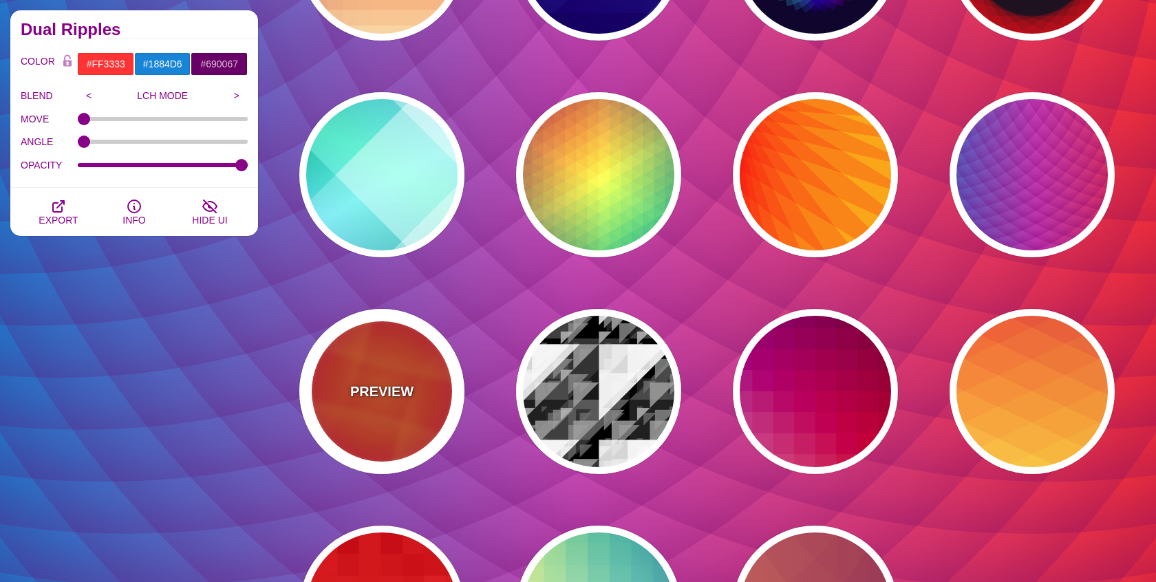
click at [369, 413] on div "PREVIEW" at bounding box center [381, 391] width 165 height 165
type input "#DD0000"
type input "#FFAA17"
type input "#EE1188"
type input "50"
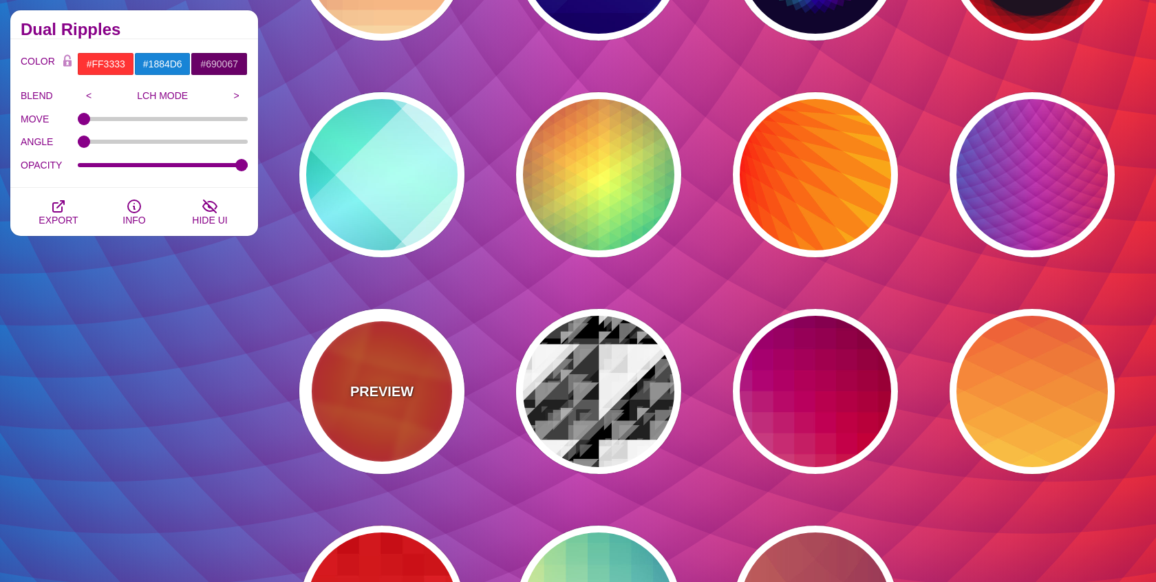
type input "50"
type input "0.5"
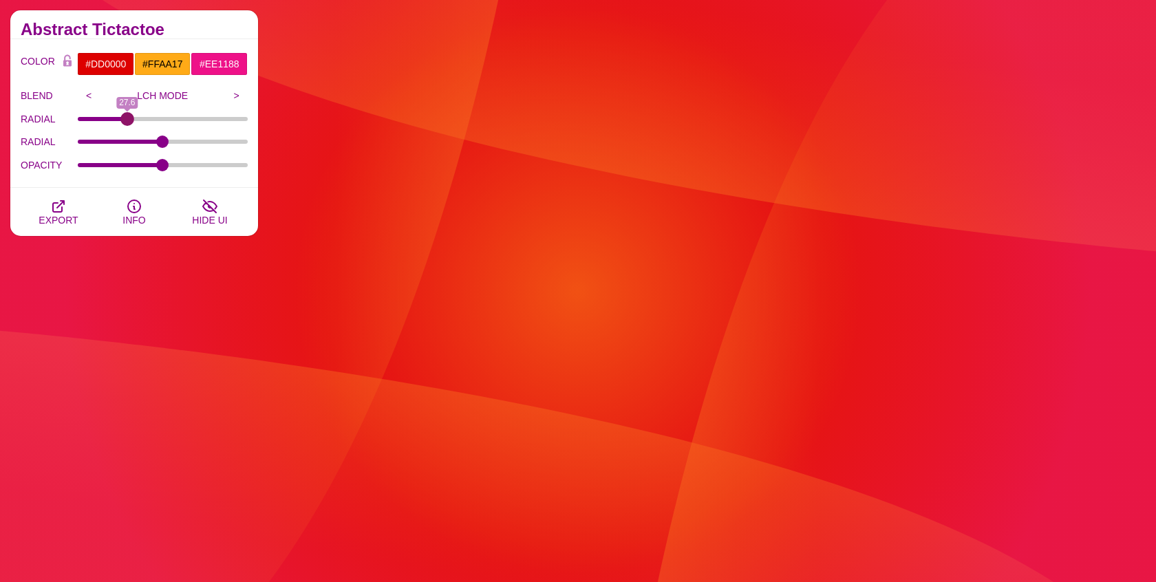
drag, startPoint x: 162, startPoint y: 116, endPoint x: 127, endPoint y: 118, distance: 35.8
type input "27.6"
click at [127, 118] on input "RADIAL" at bounding box center [163, 119] width 171 height 6
click at [133, 137] on div "RADIAL" at bounding box center [134, 142] width 227 height 23
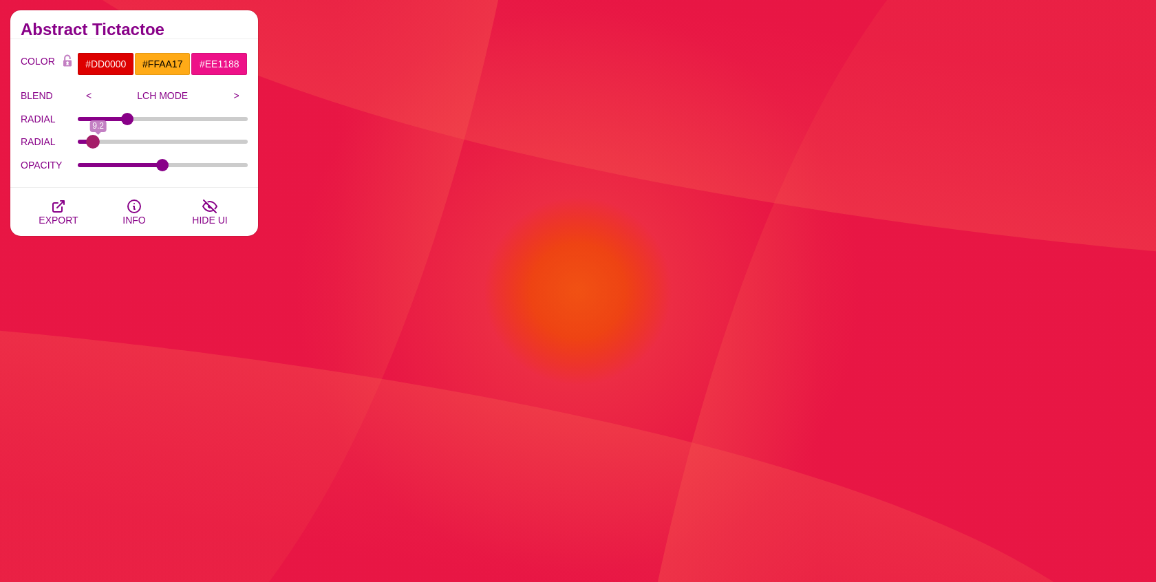
drag, startPoint x: 166, startPoint y: 141, endPoint x: 93, endPoint y: 144, distance: 73.7
type input "5.7"
click at [92, 144] on input "RADIAL" at bounding box center [163, 142] width 171 height 6
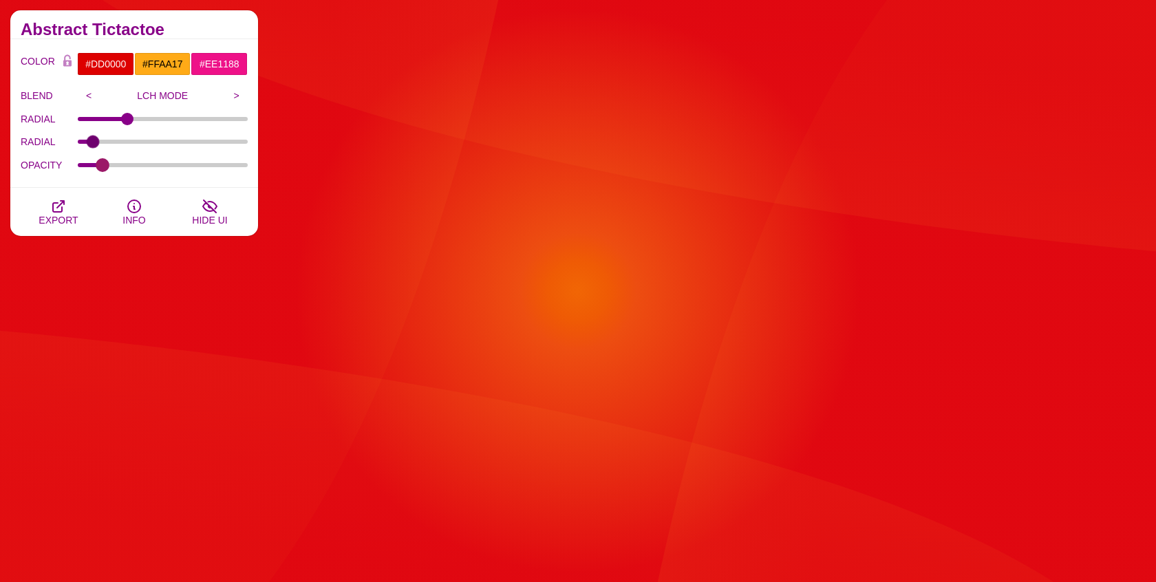
drag, startPoint x: 158, startPoint y: 162, endPoint x: 102, endPoint y: 163, distance: 56.4
type input "0.12"
click at [102, 163] on input "OPACITY" at bounding box center [163, 165] width 171 height 6
click at [85, 96] on input "<" at bounding box center [89, 95] width 23 height 21
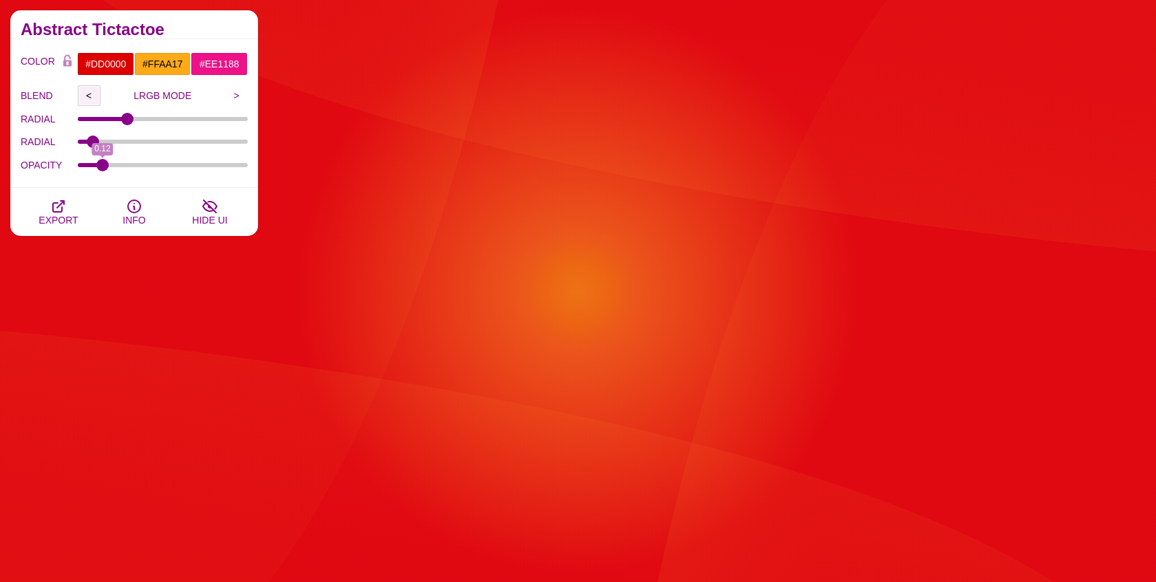
click at [85, 96] on input "<" at bounding box center [89, 95] width 23 height 21
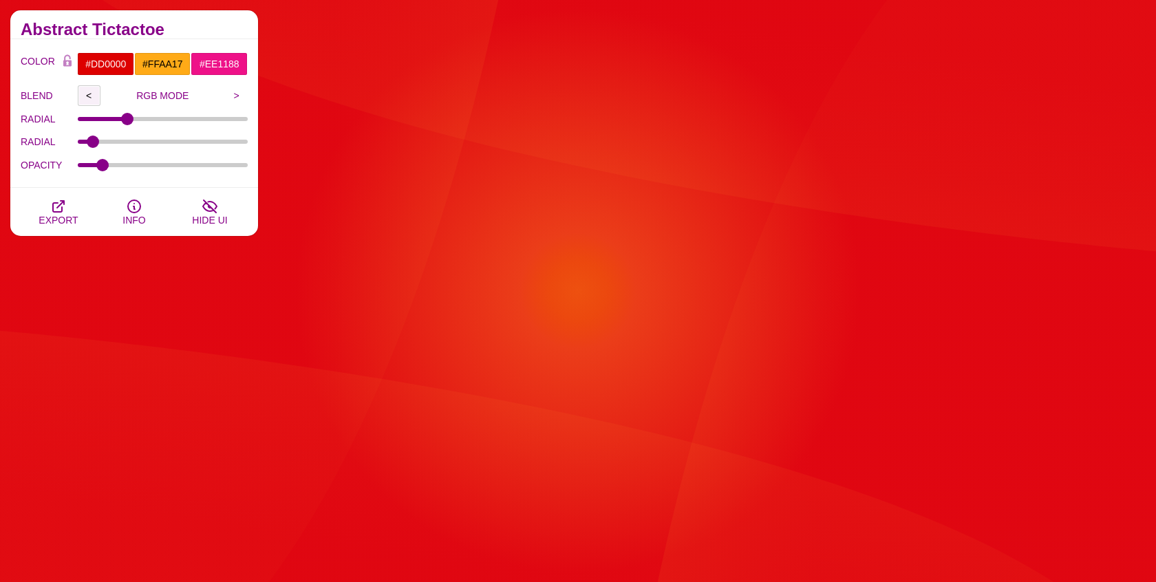
click at [85, 96] on input "<" at bounding box center [89, 95] width 23 height 21
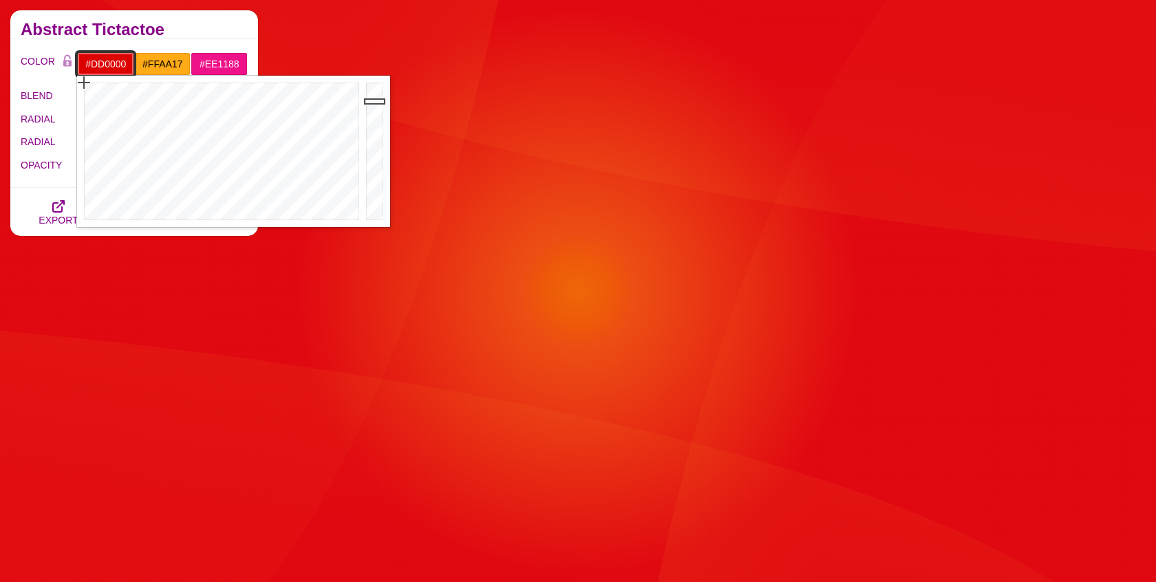
click at [113, 56] on input "#DD0000" at bounding box center [105, 63] width 57 height 23
paste input "https://www.svgbackgrounds.com/set/geometric-division-blends/"
type input "#https://www.svgbackgrounds.com/set/geometric-division-blends/"
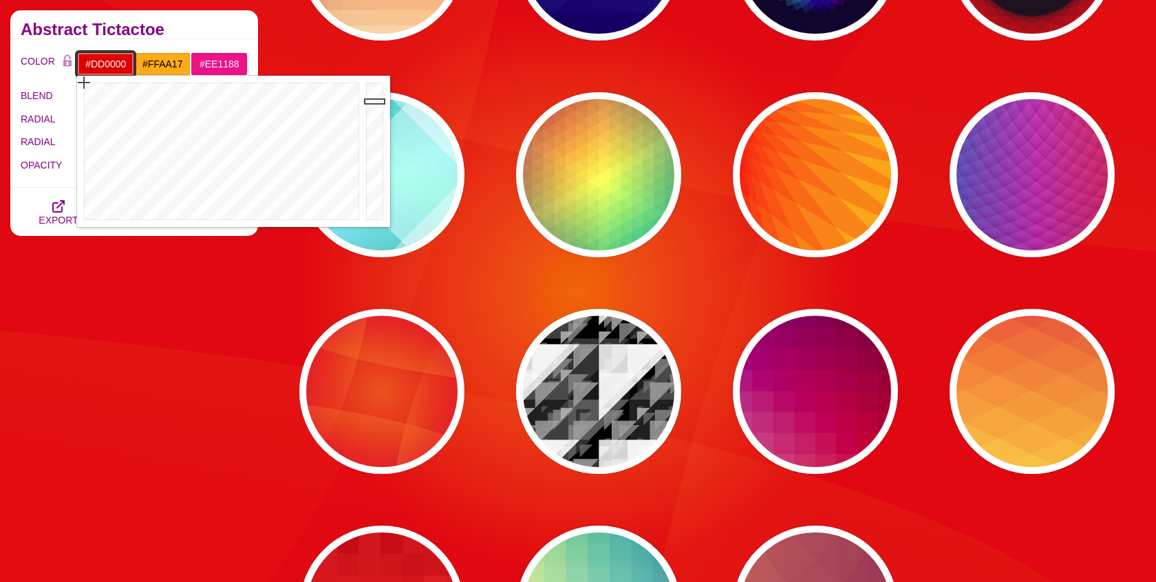
paste input "020123"
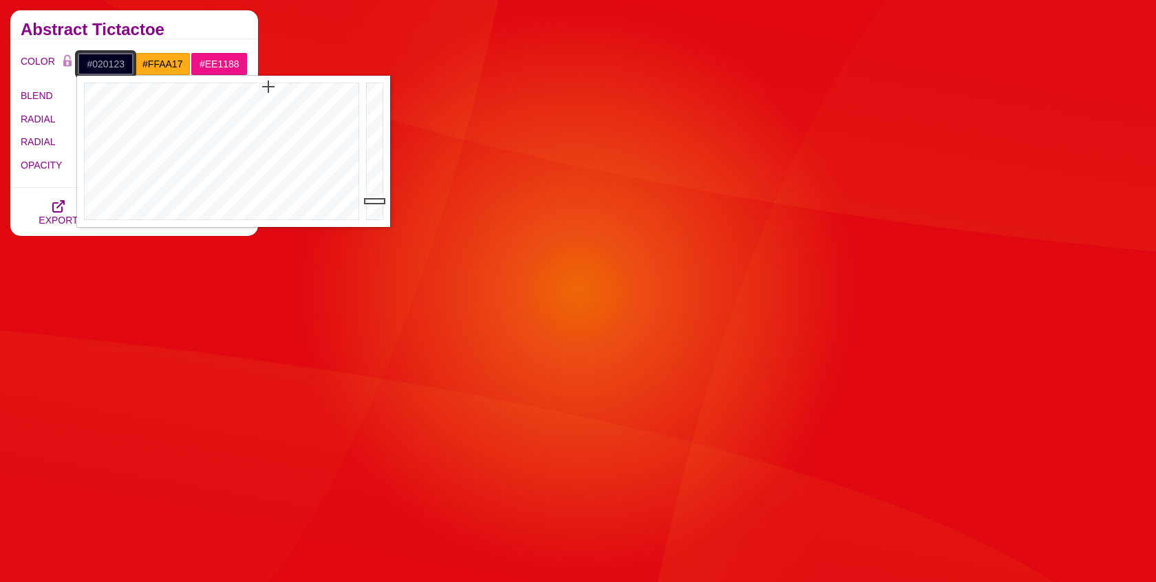
type input "#020123"
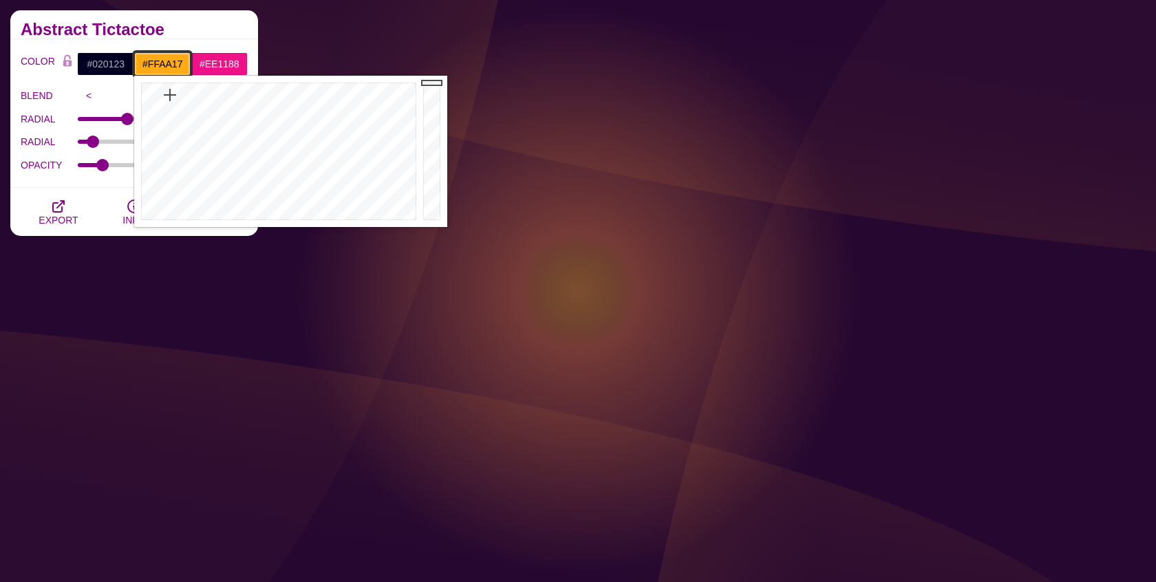
click at [161, 65] on input "#FFAA17" at bounding box center [162, 63] width 57 height 23
paste input "#020123"
type input "#020123"
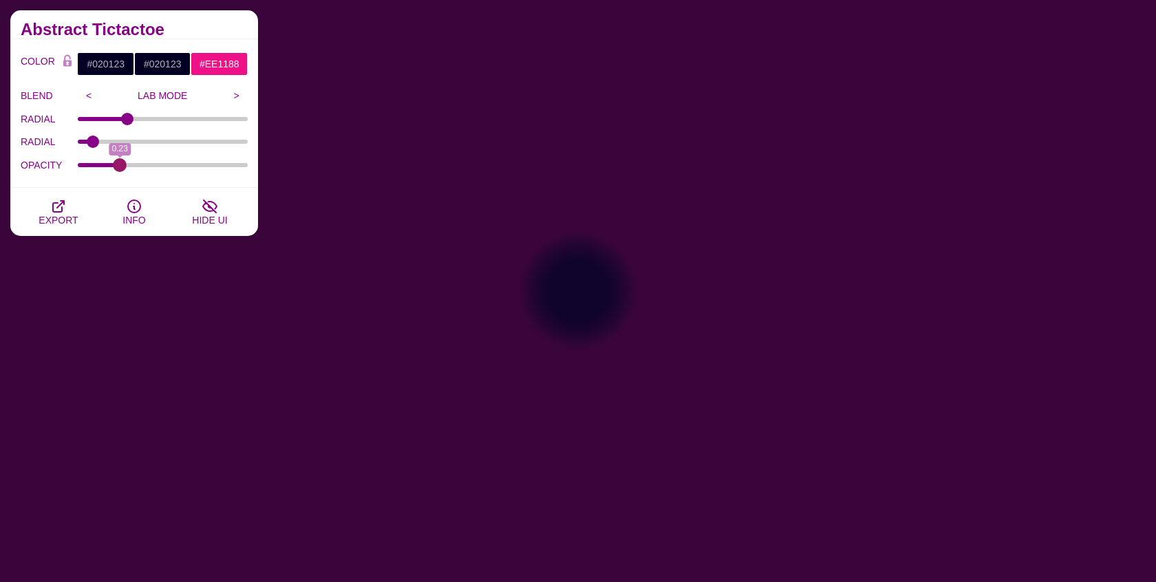
drag, startPoint x: 100, startPoint y: 164, endPoint x: 119, endPoint y: 164, distance: 19.3
type input "0.23"
click at [119, 164] on input "OPACITY" at bounding box center [163, 165] width 171 height 6
click at [160, 65] on input "#020123" at bounding box center [162, 63] width 57 height 23
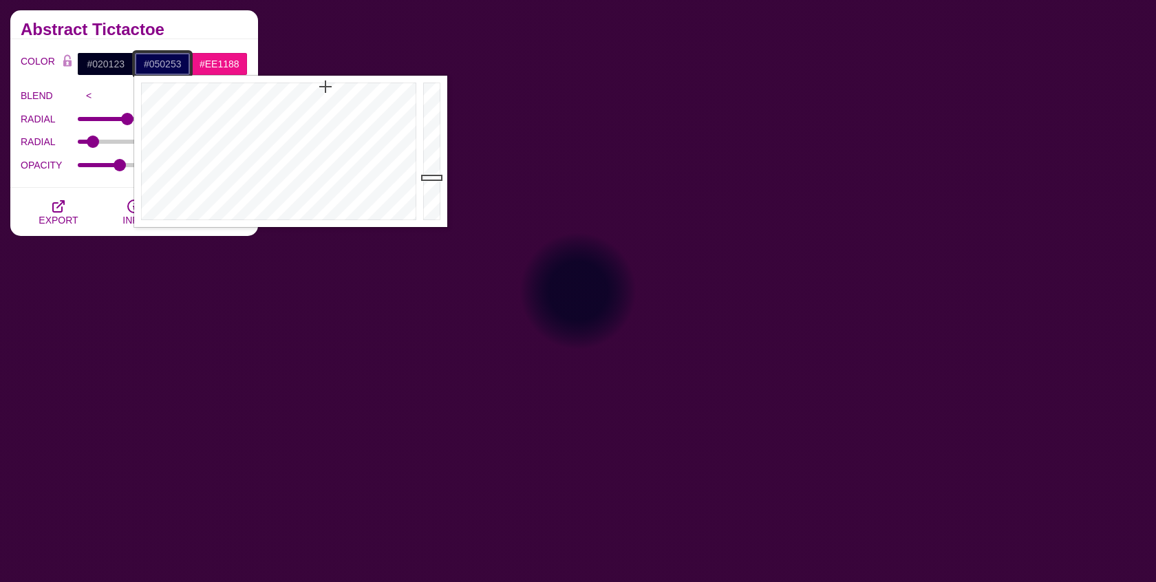
click at [433, 175] on div at bounding box center [434, 151] width 28 height 151
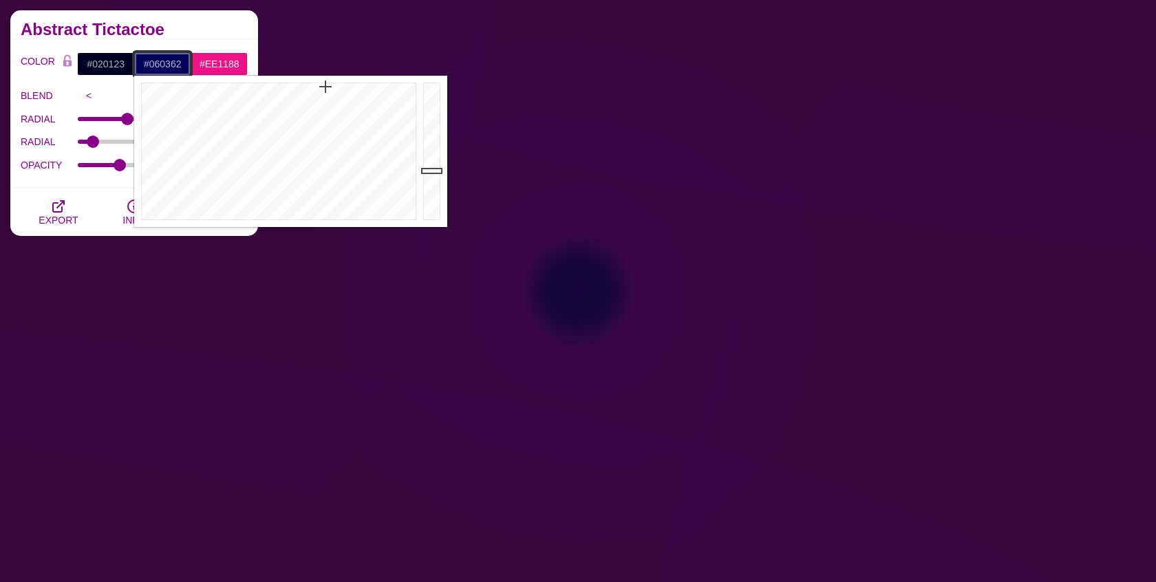
type input "#060363"
drag, startPoint x: 434, startPoint y: 175, endPoint x: 433, endPoint y: 166, distance: 9.0
click at [433, 166] on div at bounding box center [434, 151] width 28 height 151
click at [224, 63] on input "#EE1188" at bounding box center [219, 63] width 57 height 23
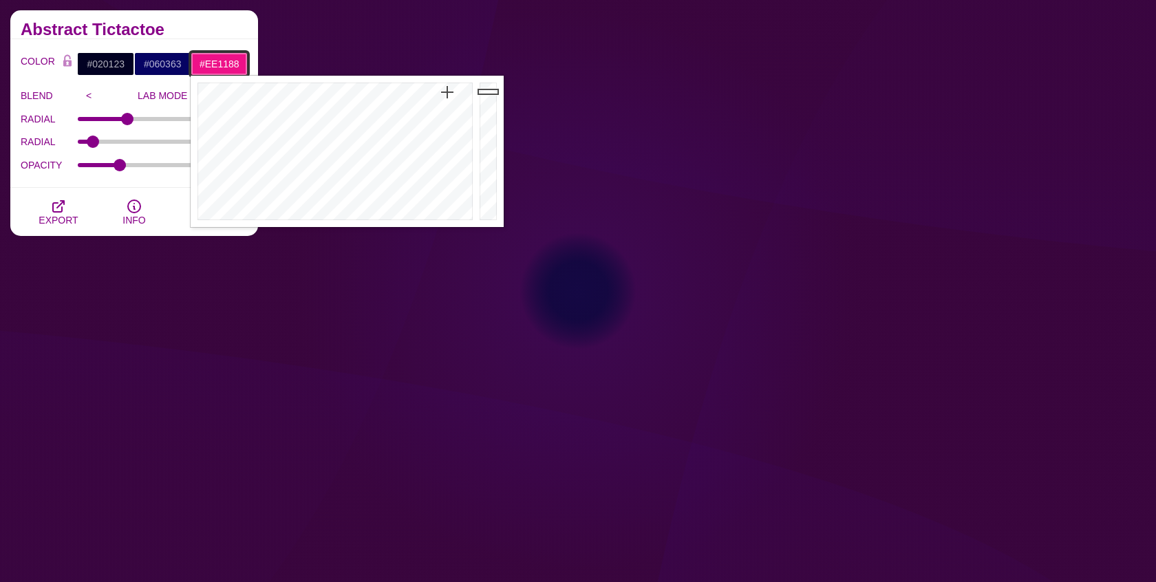
click at [224, 63] on input "#EE1188" at bounding box center [219, 63] width 57 height 23
paste input "#020123"
type input "#020123"
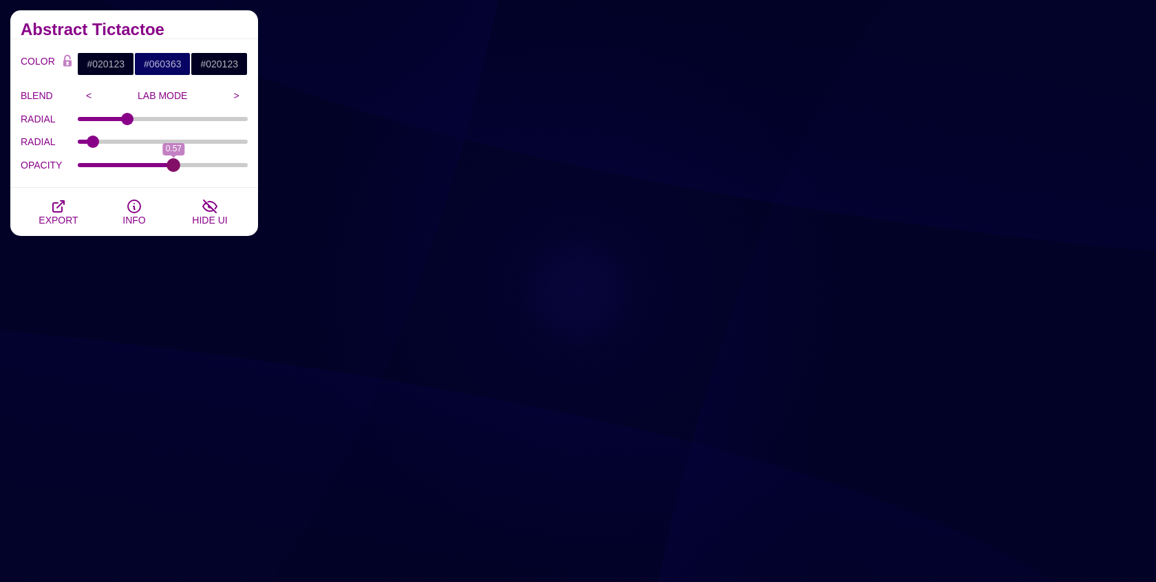
drag, startPoint x: 122, startPoint y: 165, endPoint x: 173, endPoint y: 160, distance: 51.2
type input "0.57"
click at [173, 162] on input "OPACITY" at bounding box center [163, 165] width 171 height 6
click at [153, 133] on div "RADIAL 5.7" at bounding box center [134, 142] width 227 height 23
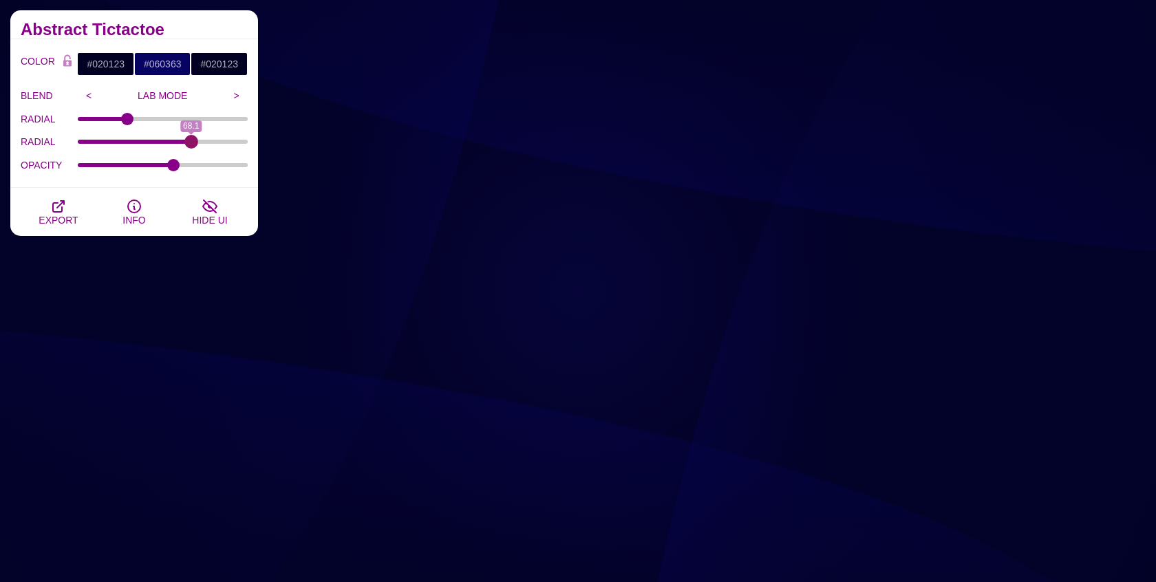
drag, startPoint x: 101, startPoint y: 140, endPoint x: 191, endPoint y: 139, distance: 89.4
type input "68.1"
click at [191, 139] on input "RADIAL" at bounding box center [163, 142] width 171 height 6
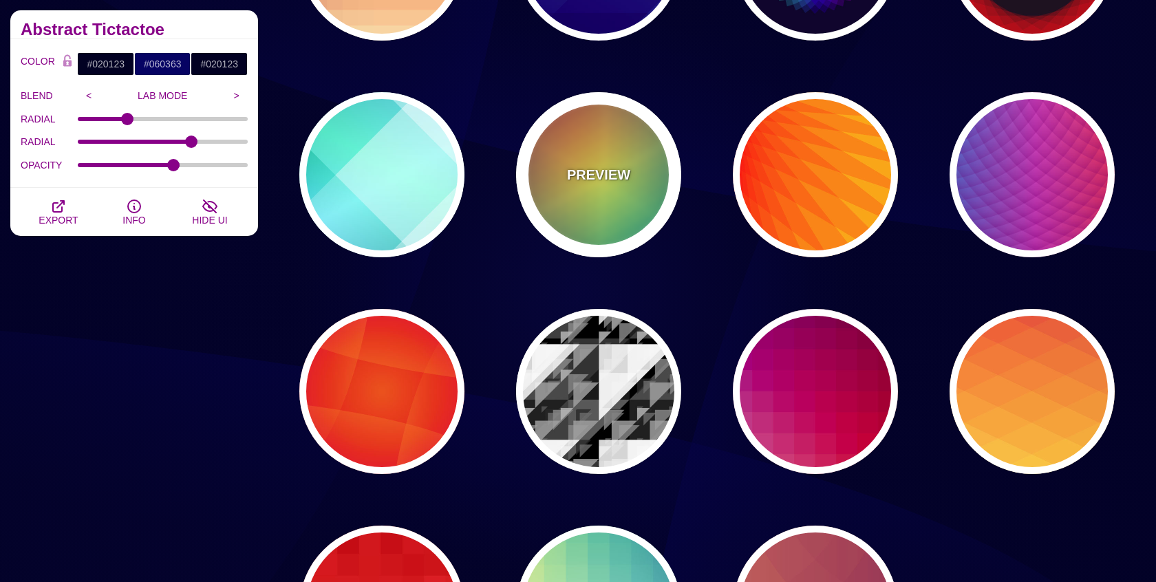
click at [601, 153] on div "PREVIEW" at bounding box center [598, 174] width 165 height 165
type input "#226677"
type input "#FFFF55"
type input "#27002E"
type input "0"
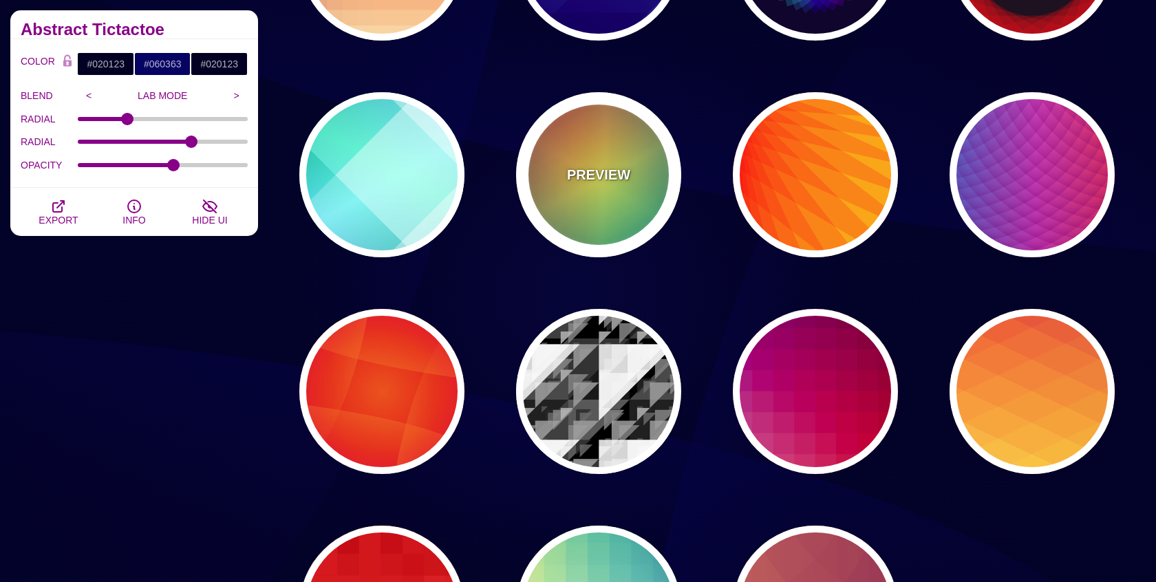
type input "0"
type input "100"
type input "0.5"
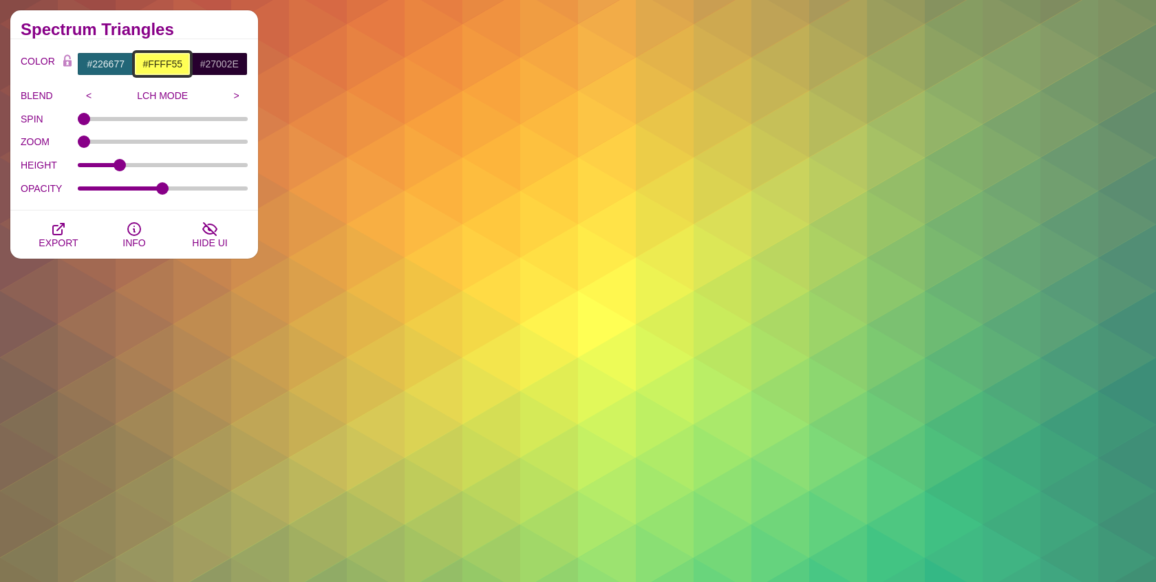
click at [158, 61] on input "#FFFF55" at bounding box center [162, 63] width 57 height 23
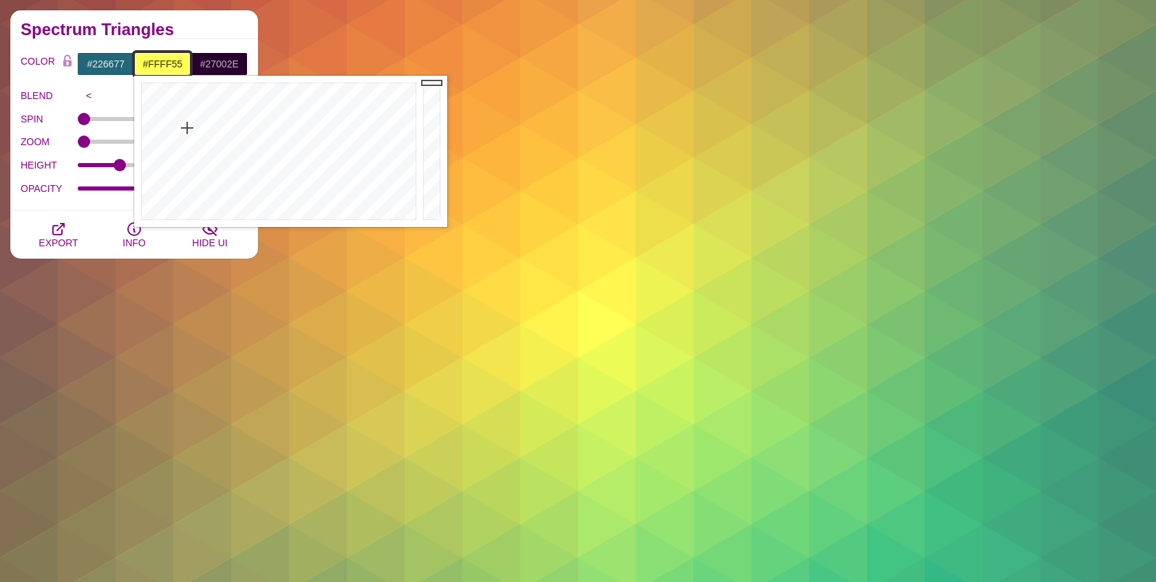
click at [158, 61] on input "#FFFF55" at bounding box center [162, 63] width 57 height 23
paste input "https://www.svgbackgrounds.com/set/geometric-division-blends/"
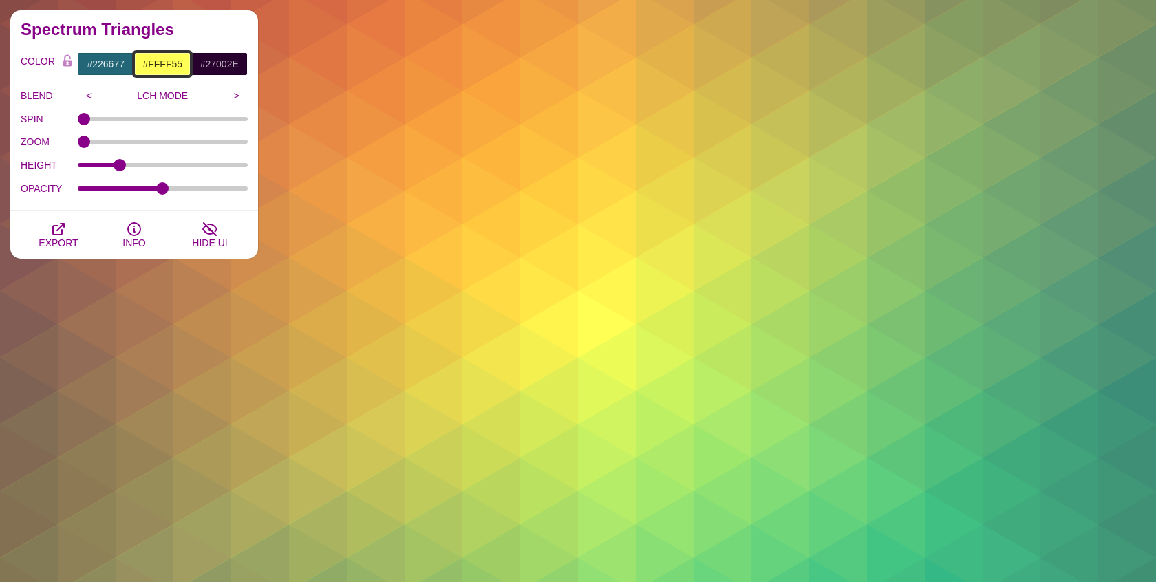
paste input "https://www.svgbackgrounds.com/set/geometric-division-blends/"
type input "https://www.svgbackgrounds.com/set/geometric-division-blends/"
paste input "020123"
type input "#020123"
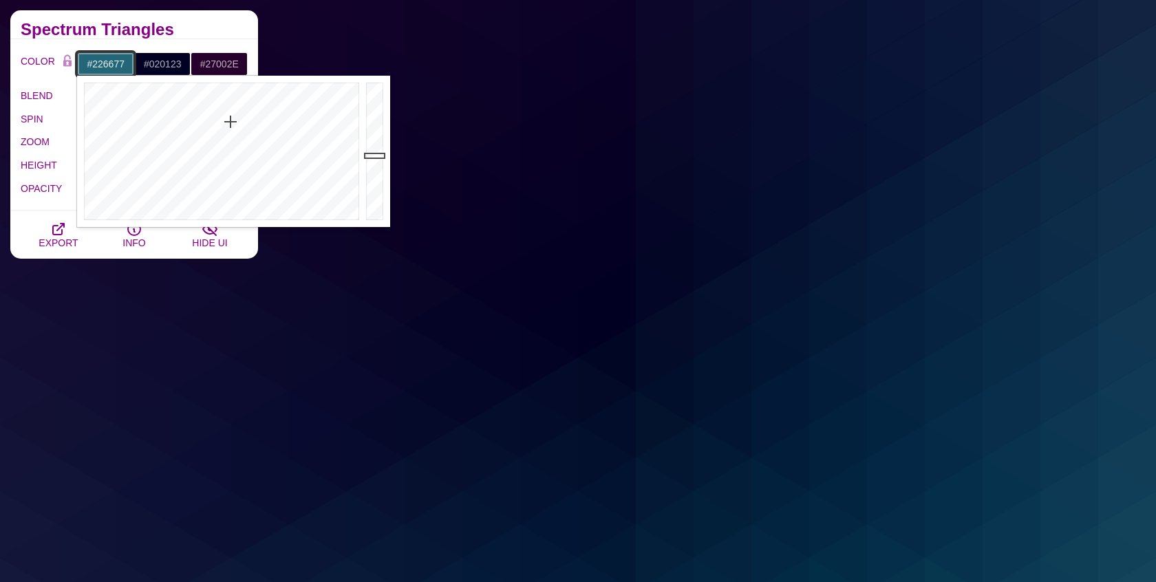
click at [112, 63] on input "#226677" at bounding box center [105, 63] width 57 height 23
paste input "#020123"
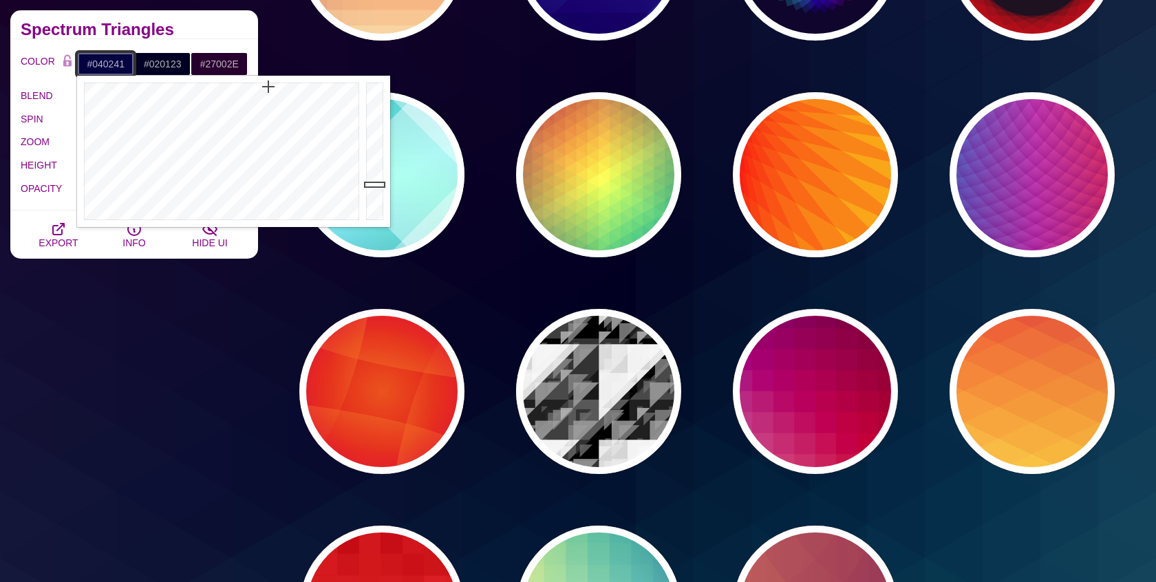
click at [374, 184] on div at bounding box center [377, 151] width 28 height 151
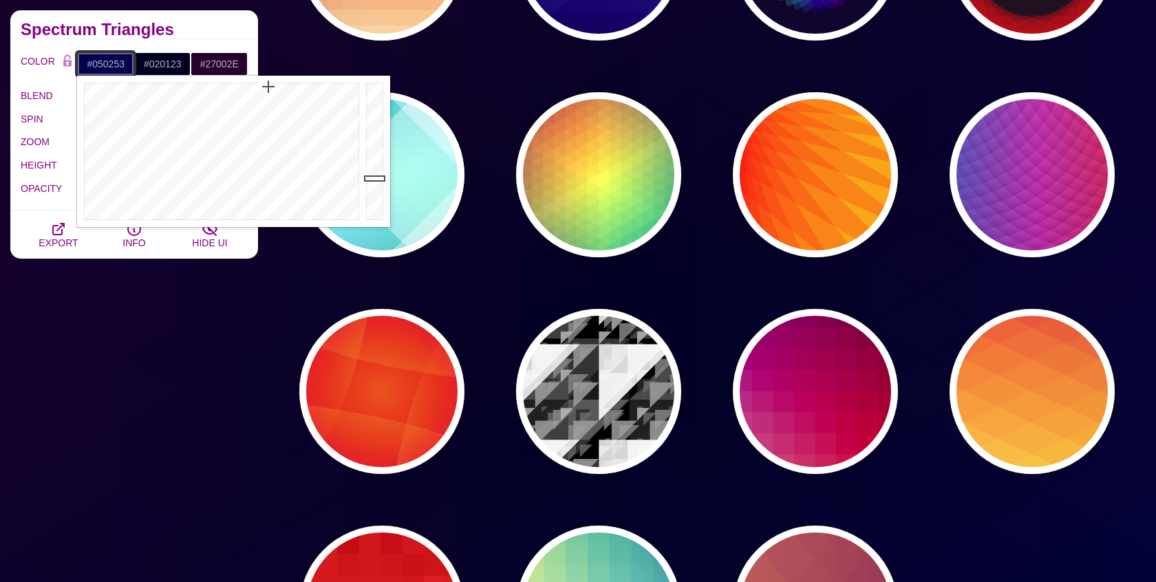
drag, startPoint x: 374, startPoint y: 184, endPoint x: 373, endPoint y: 175, distance: 9.7
click at [373, 175] on div at bounding box center [377, 151] width 28 height 151
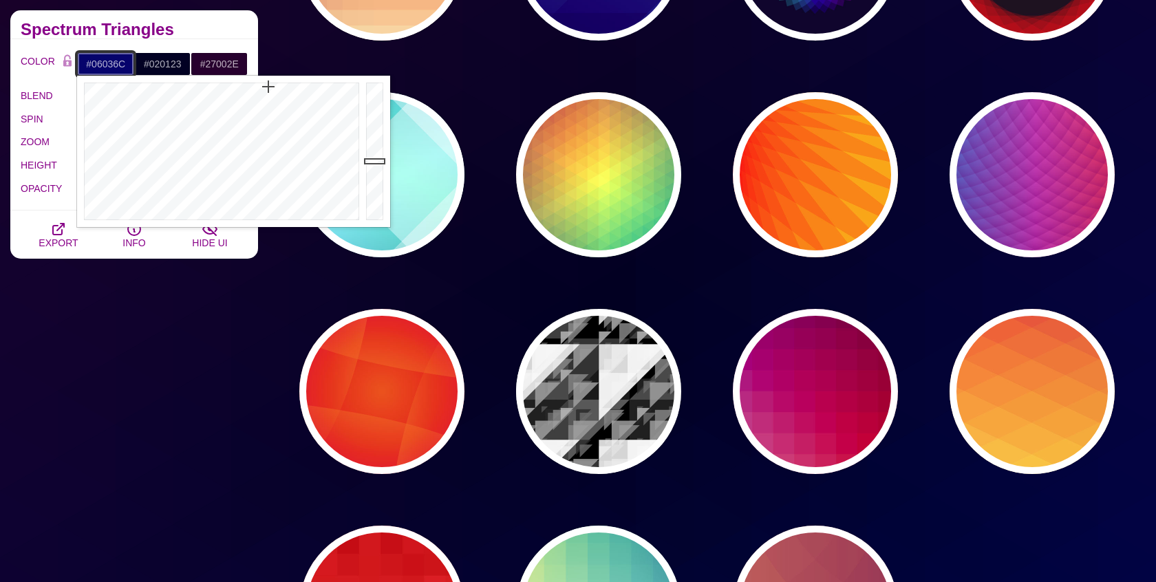
click at [373, 161] on div at bounding box center [377, 151] width 28 height 151
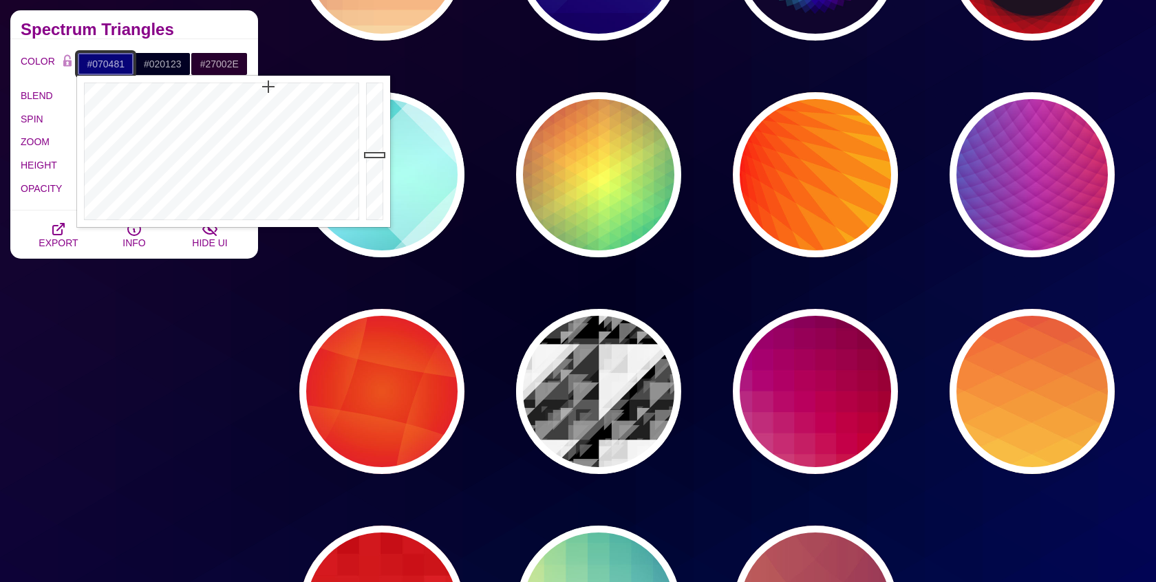
click at [373, 150] on div at bounding box center [377, 151] width 28 height 151
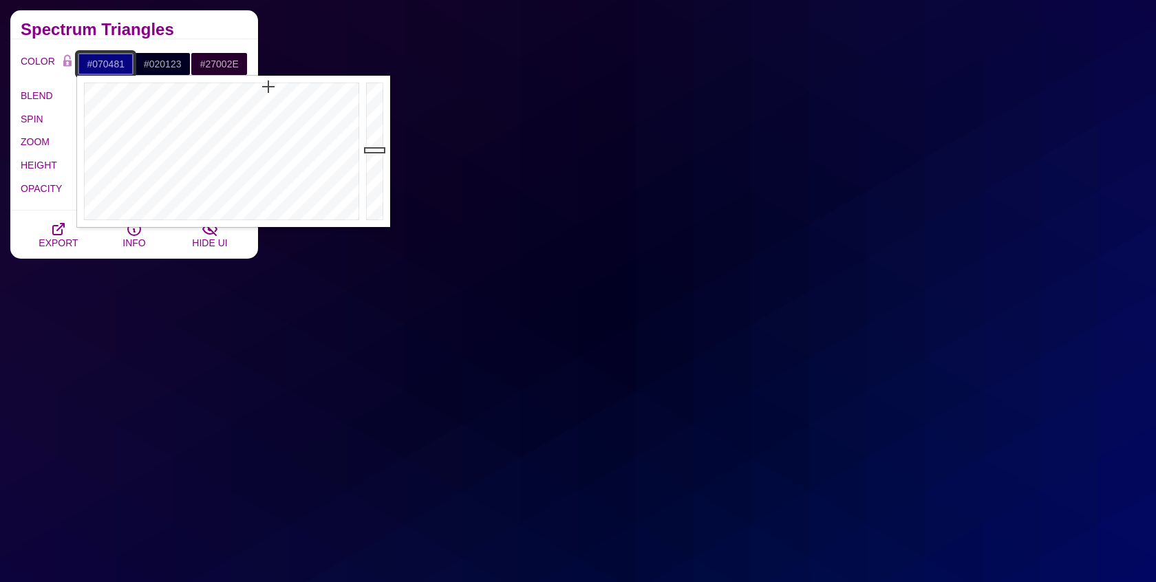
type input "#070481"
click at [228, 63] on input "#27002E" at bounding box center [219, 63] width 57 height 23
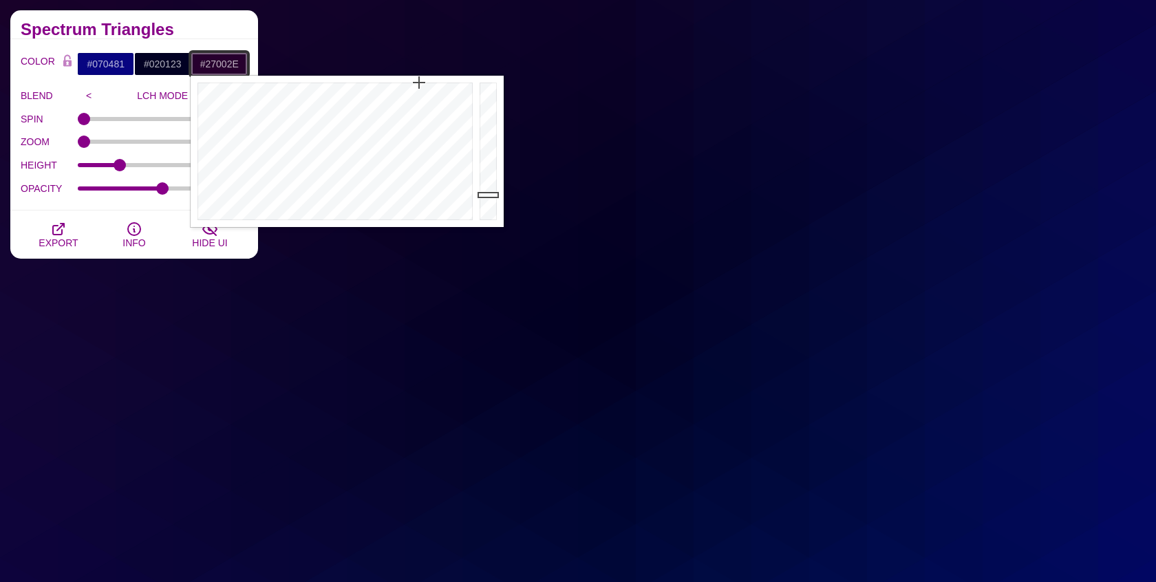
click at [228, 63] on input "#27002E" at bounding box center [219, 63] width 57 height 23
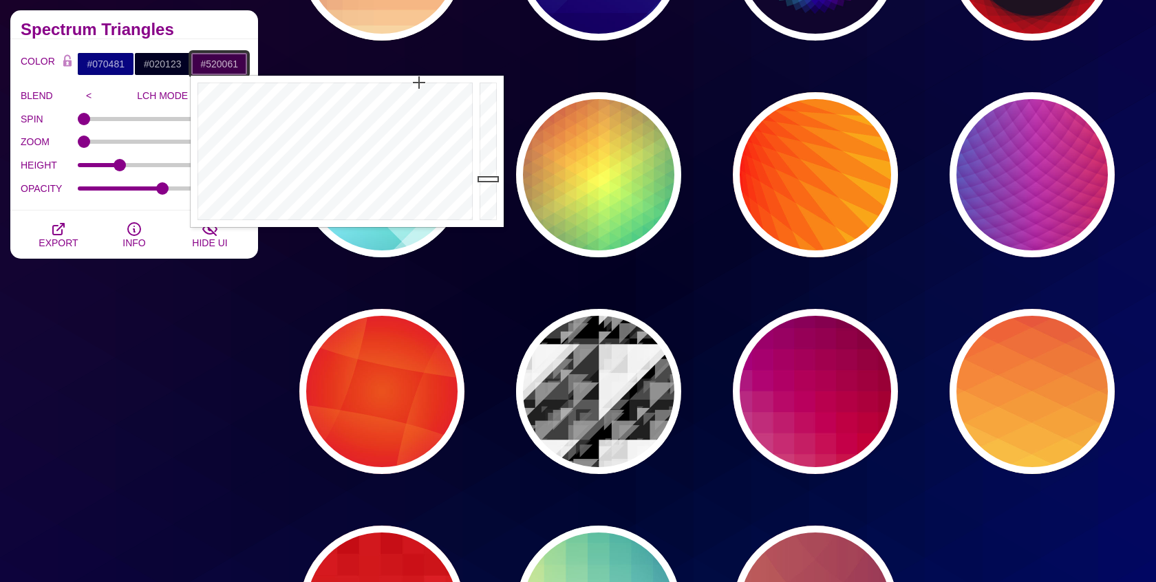
drag, startPoint x: 484, startPoint y: 187, endPoint x: 484, endPoint y: 167, distance: 19.9
click at [484, 167] on div at bounding box center [490, 151] width 28 height 151
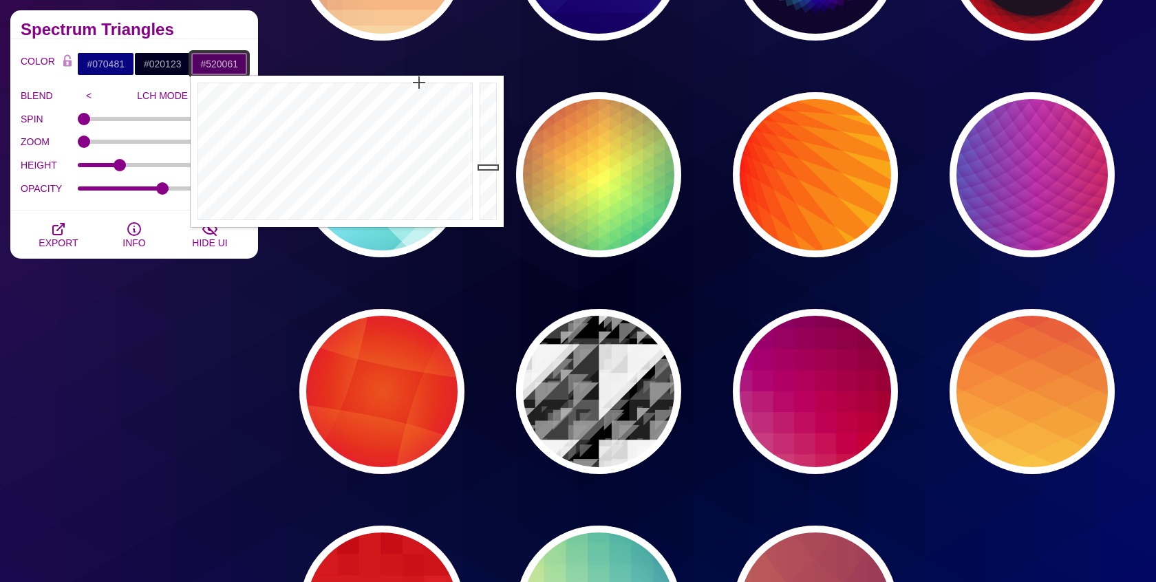
type input "#620074"
click at [484, 157] on div at bounding box center [490, 151] width 28 height 151
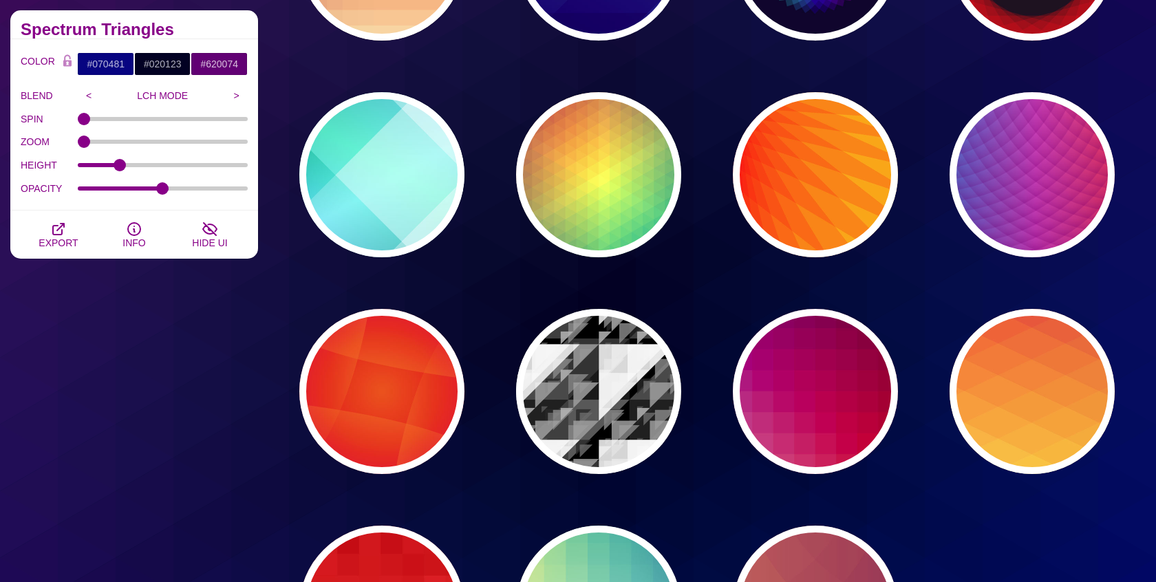
click at [225, 378] on div "Geometric Division Blends These designs are created by dividing the canvas into…" at bounding box center [134, 418] width 268 height 836
click at [152, 378] on div "Geometric Division Blends These designs are created by dividing the canvas into…" at bounding box center [134, 418] width 268 height 836
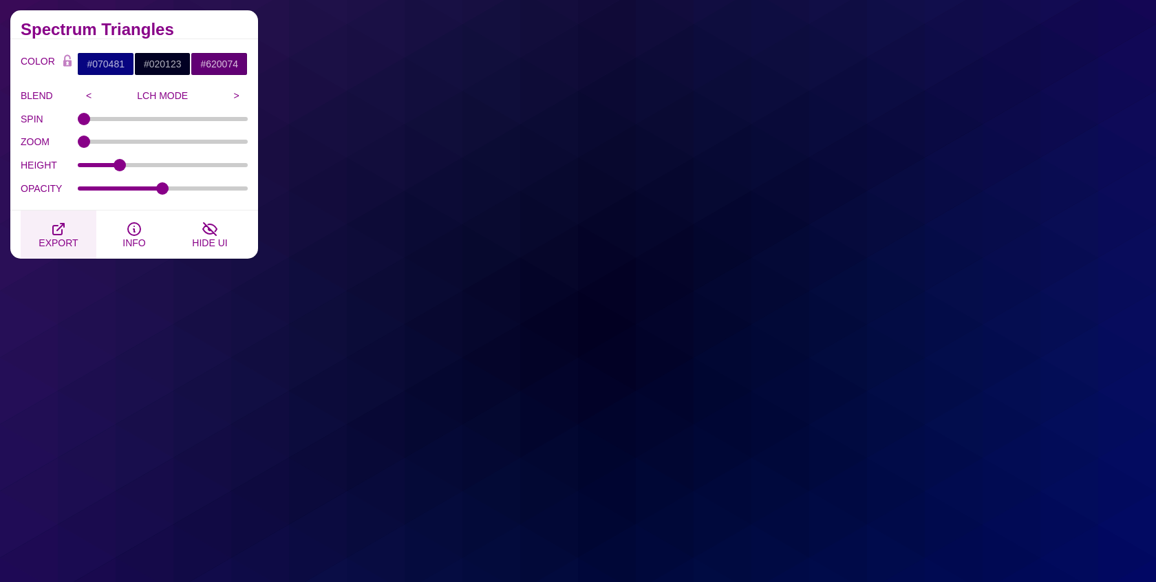
click at [55, 237] on span "EXPORT" at bounding box center [58, 242] width 39 height 11
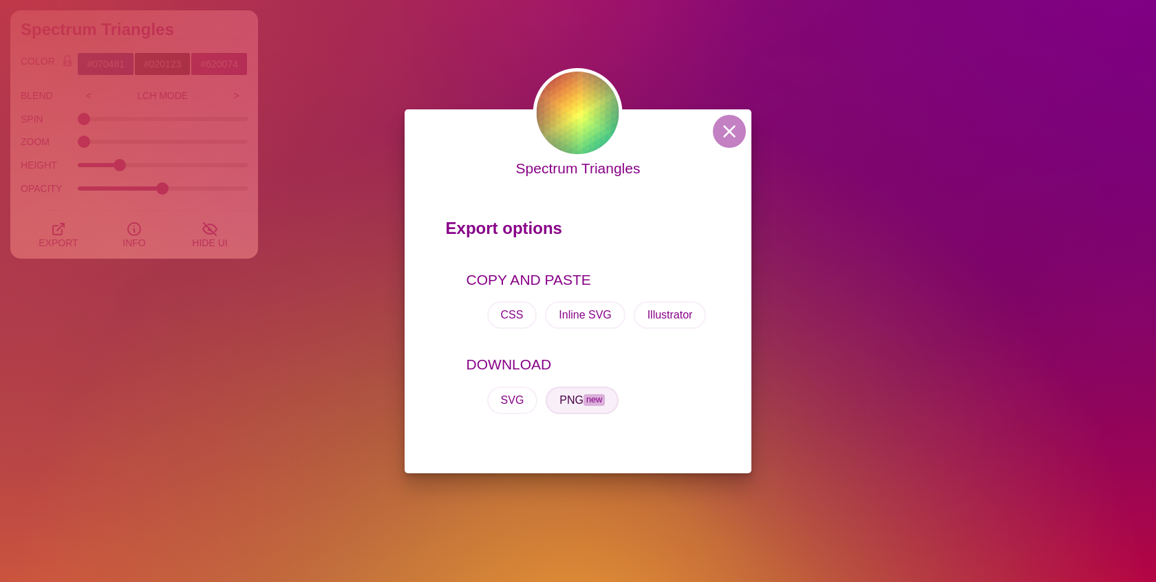
click at [585, 408] on button "PNG new" at bounding box center [581, 401] width 73 height 28
click at [722, 129] on button at bounding box center [729, 131] width 33 height 33
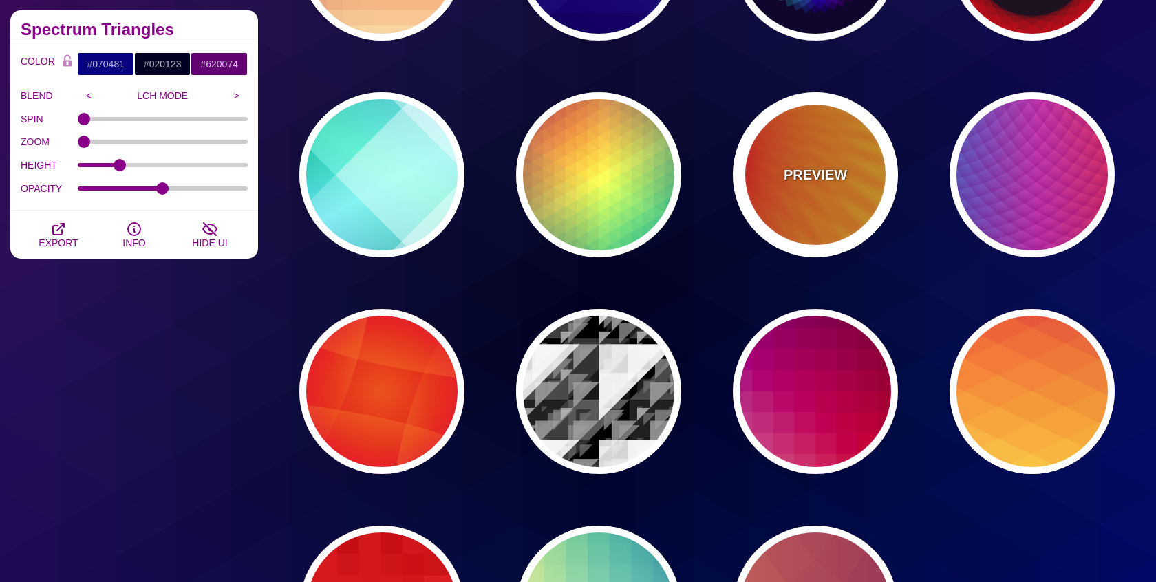
click at [806, 169] on p "PREVIEW" at bounding box center [814, 174] width 63 height 21
type input "#FFFF00"
type input "#FF0000"
type input "100"
type input "0.2"
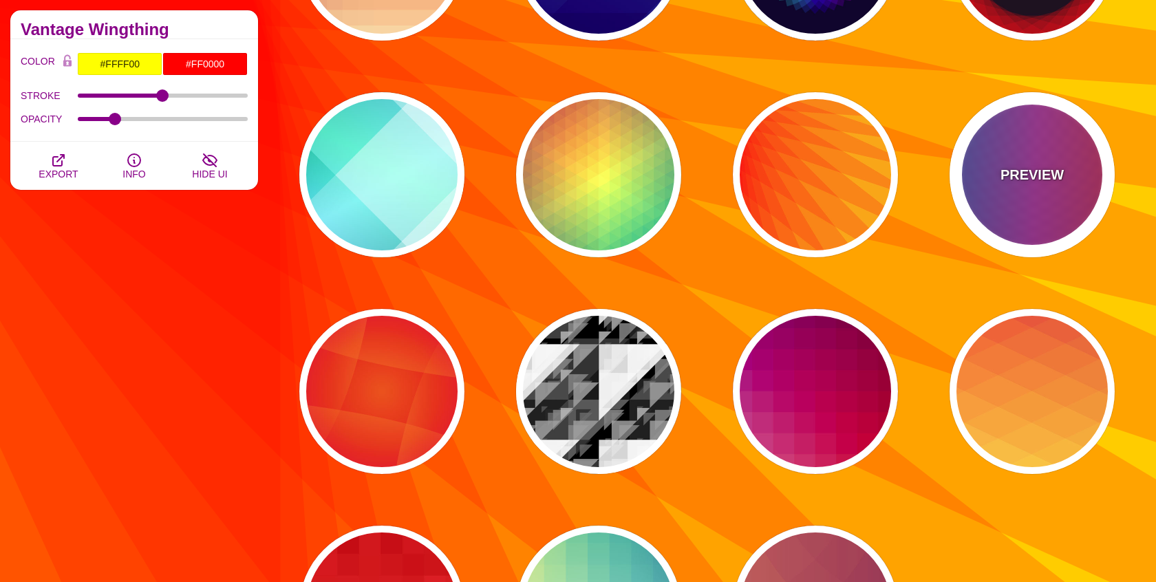
click at [1021, 169] on p "PREVIEW" at bounding box center [1031, 174] width 63 height 21
type input "#FF3333"
type input "#1884D6"
type input "#690067"
type input "0"
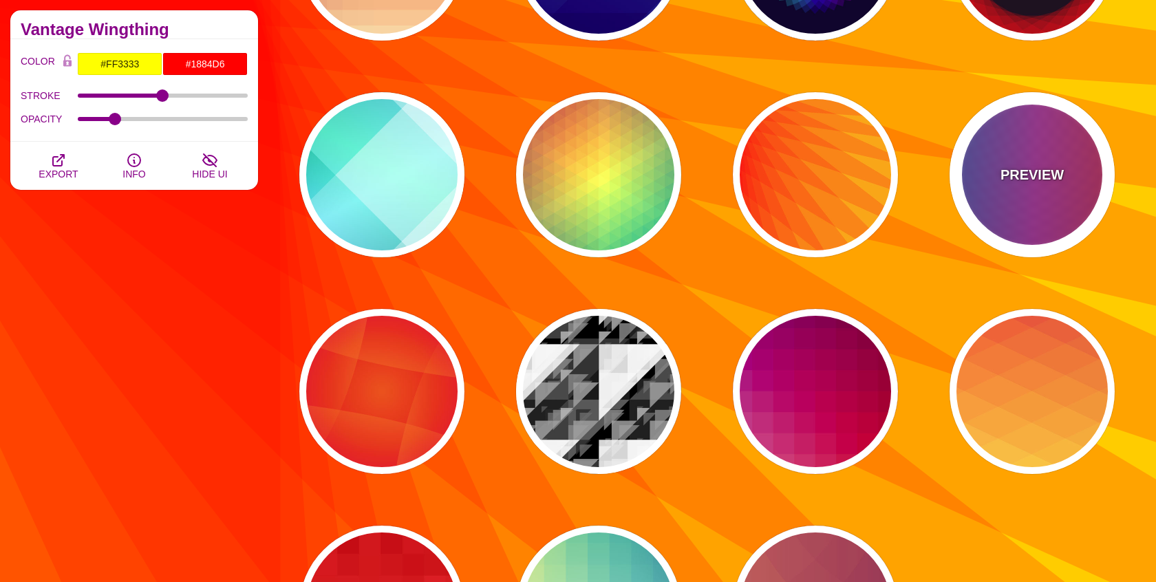
type input "1"
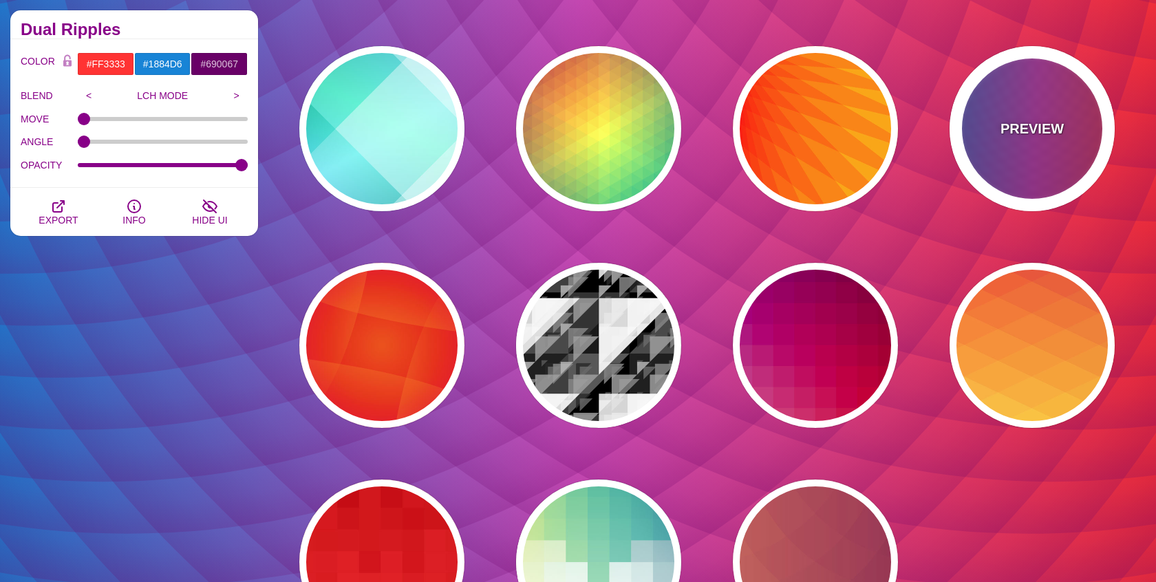
scroll to position [248, 0]
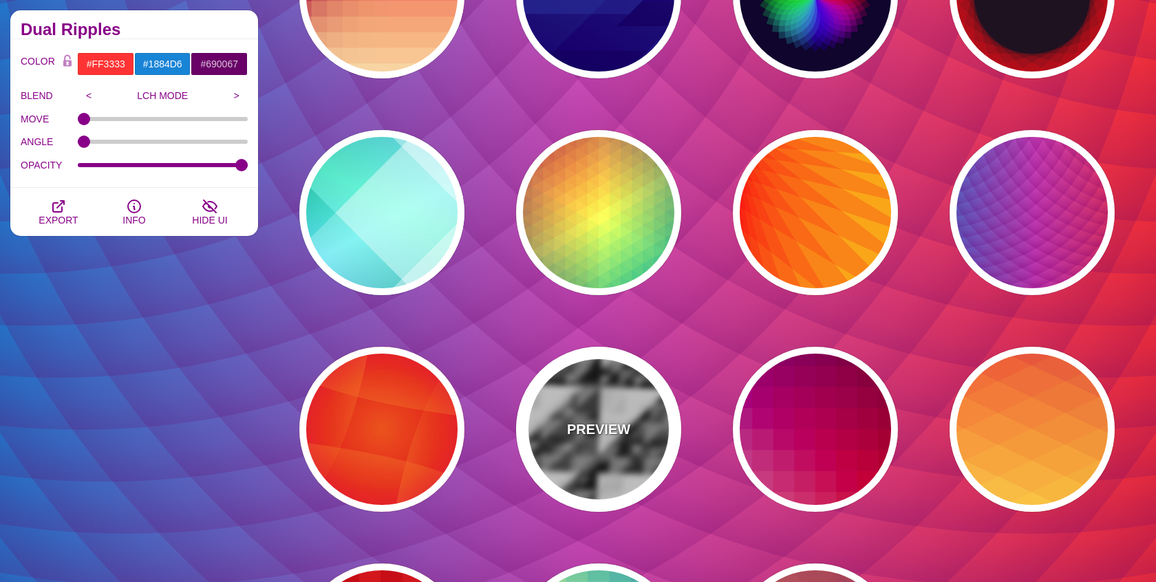
click at [554, 418] on div "PREVIEW" at bounding box center [598, 429] width 165 height 165
type input "#000000"
type input "0.8"
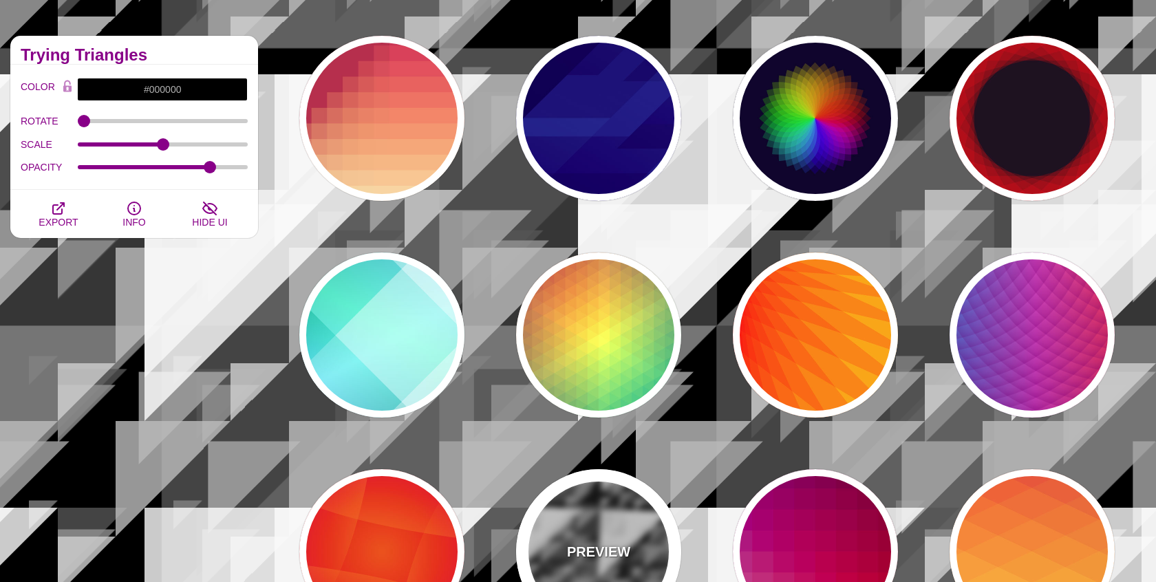
scroll to position [0, 0]
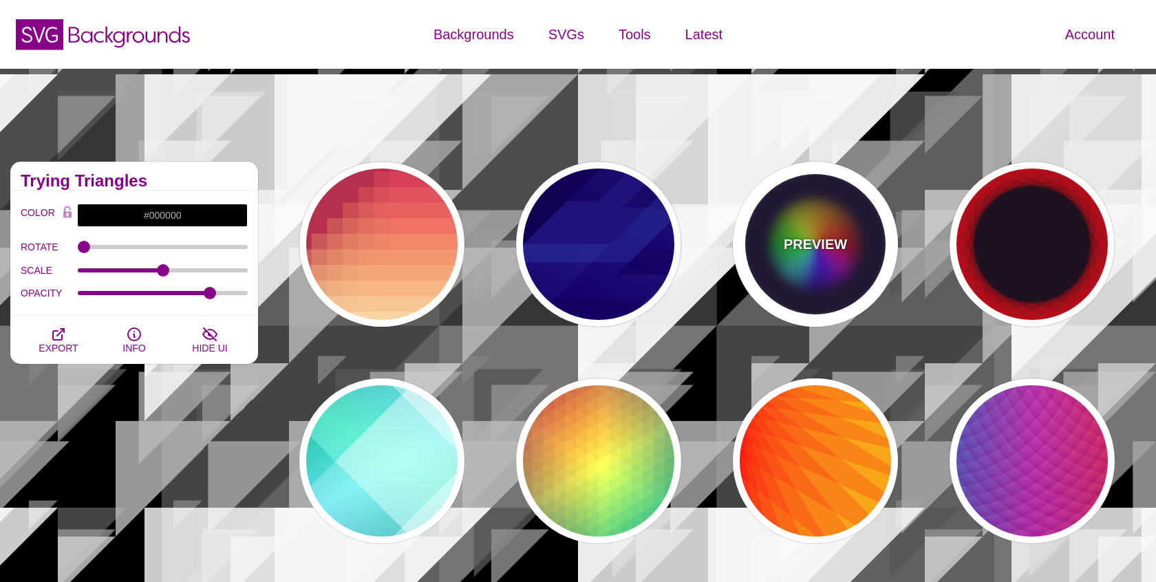
click at [798, 288] on div "PREVIEW" at bounding box center [815, 244] width 165 height 165
type input "#0C092B"
type input "#FF0000"
type input "#00DDFF"
type input "#FFFF00"
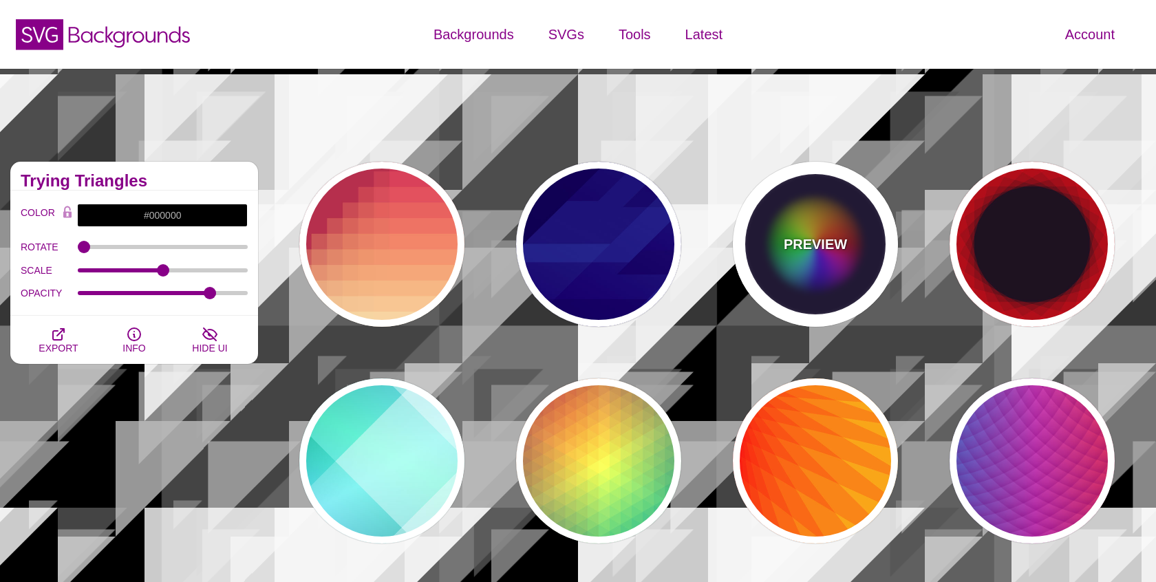
type input "0"
type input "0.2"
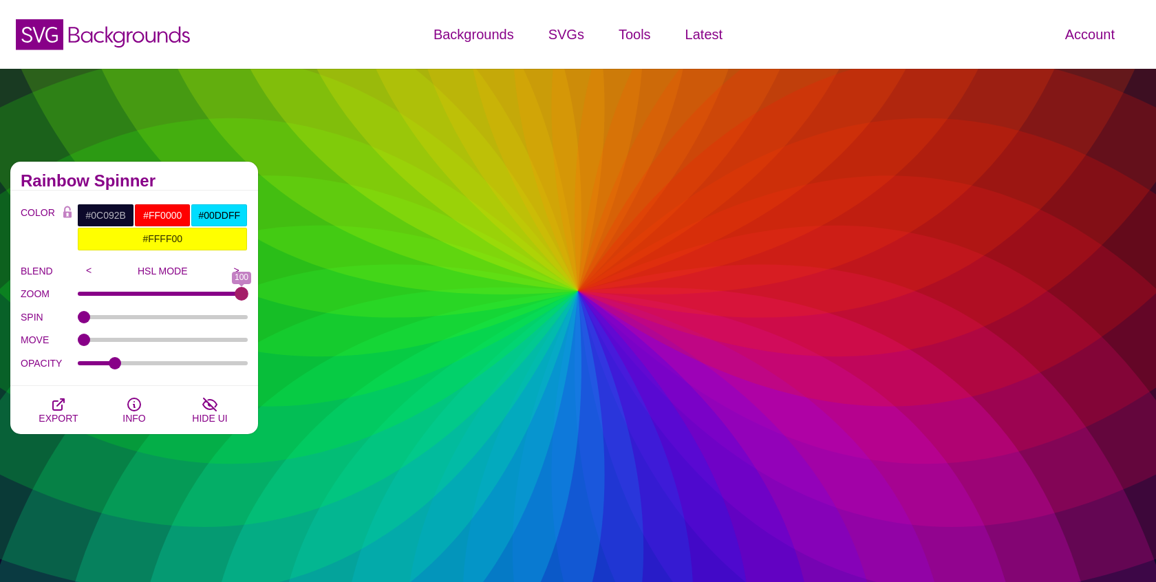
drag, startPoint x: 81, startPoint y: 294, endPoint x: 261, endPoint y: 292, distance: 180.2
type input "100"
click at [248, 292] on input "ZOOM" at bounding box center [163, 294] width 171 height 6
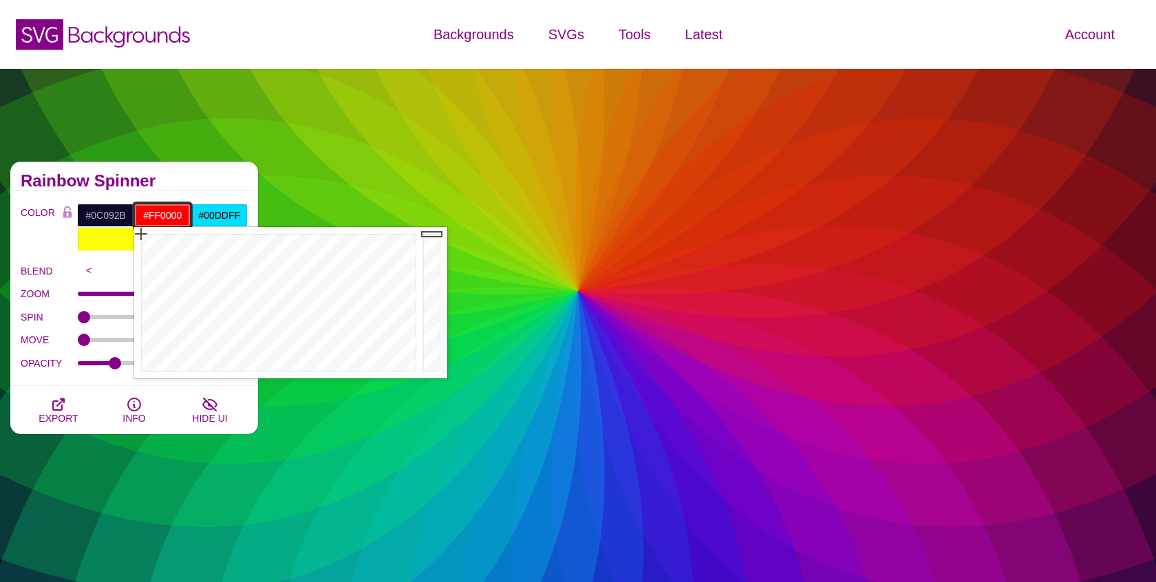
click at [154, 208] on input "#FF0000" at bounding box center [162, 215] width 57 height 23
paste input "https://www.svgbackgrounds.com/set/geometric-division-blends/"
type input "https://www.svgbackgrounds.com/set/geometric-division-blends/"
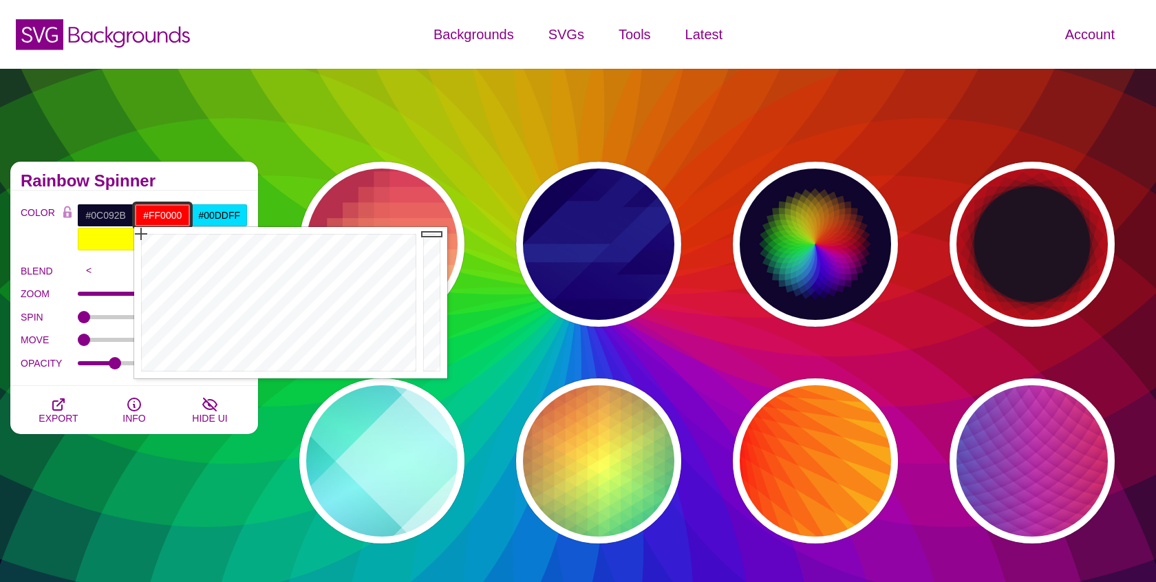
paste input "020123"
type input "#020123"
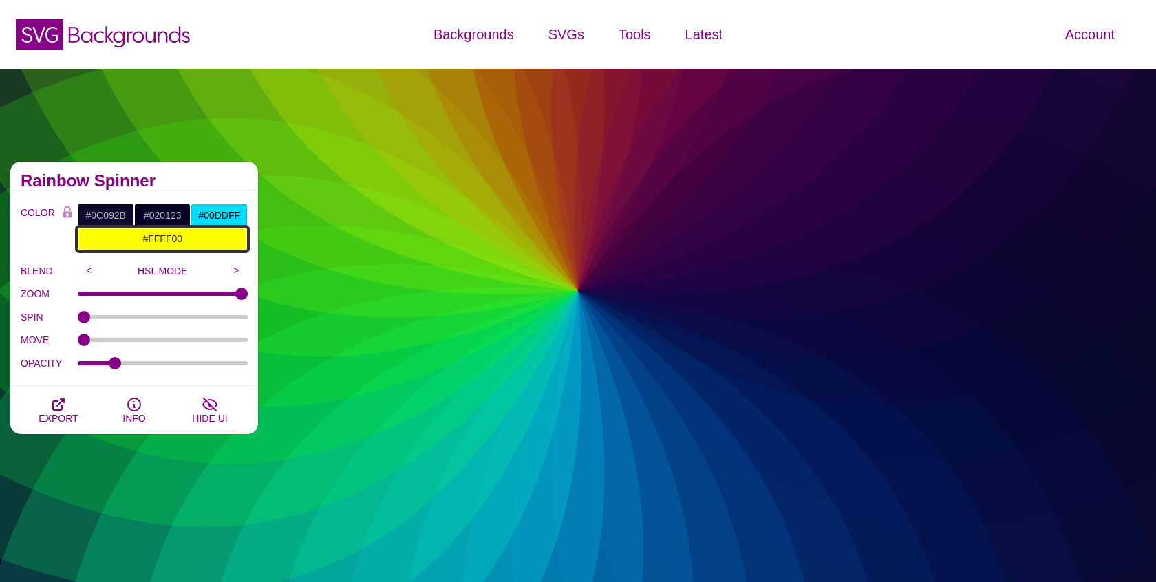
click at [162, 235] on input "#FFFF00" at bounding box center [162, 238] width 171 height 23
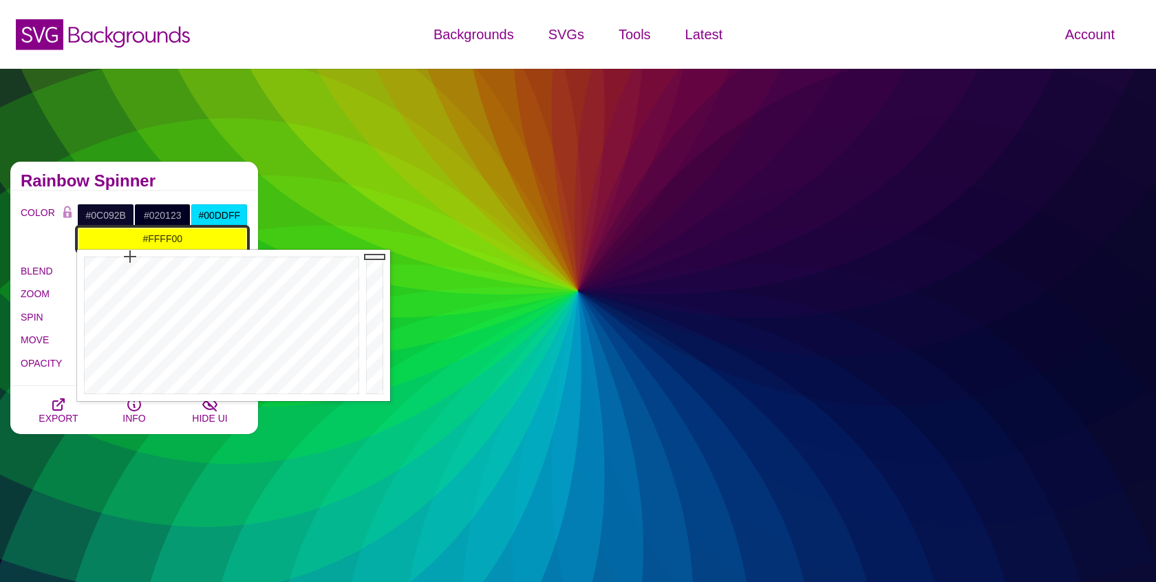
click at [162, 235] on input "#FFFF00" at bounding box center [162, 238] width 171 height 23
paste input "#8484CC"
type input "#8484CC"
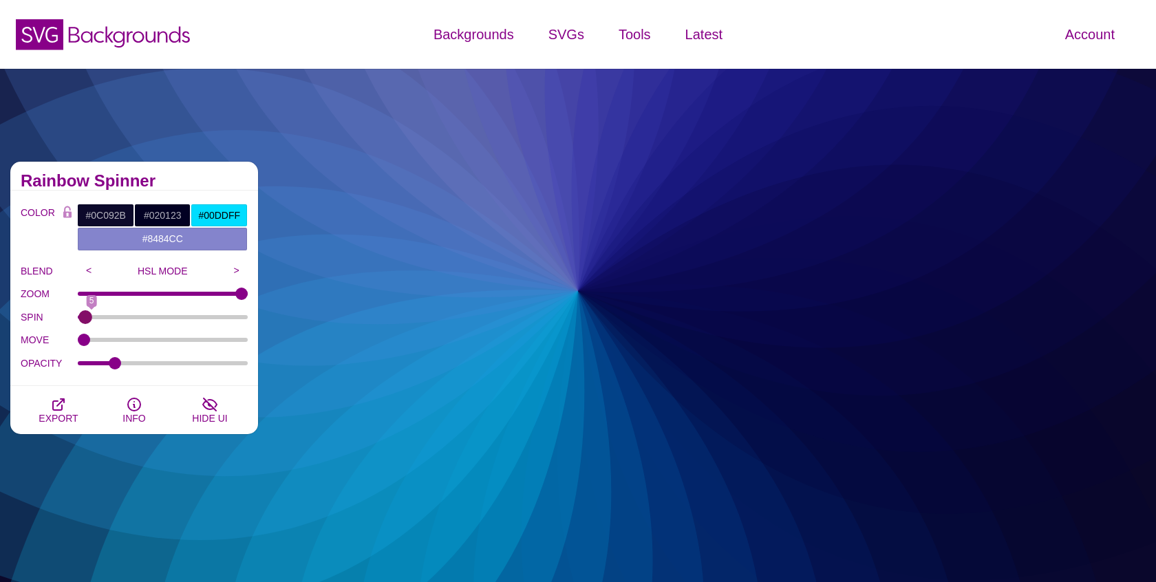
type input "0"
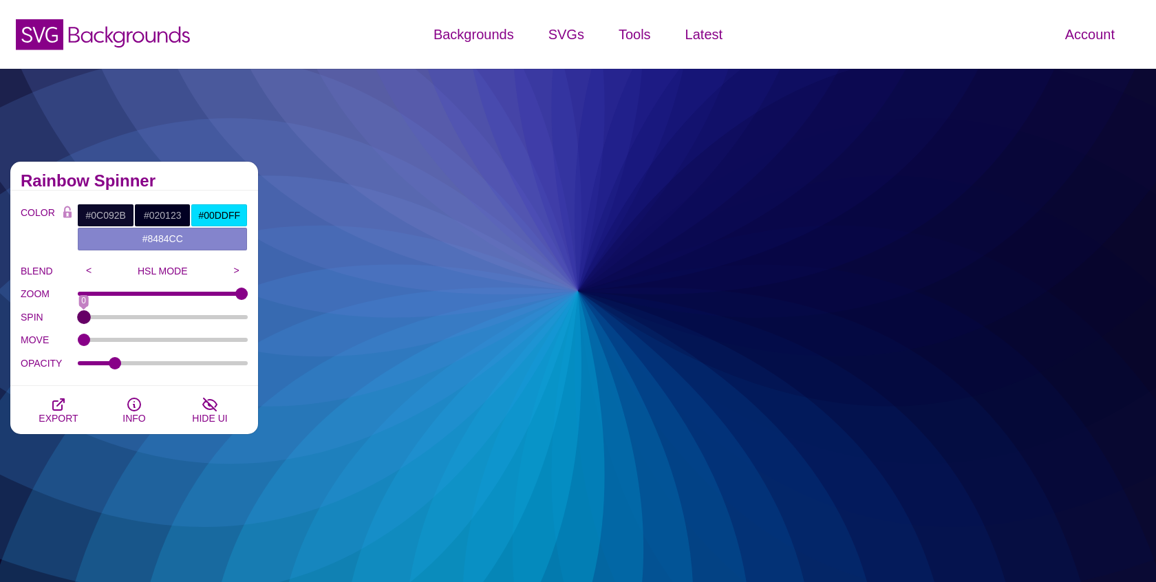
drag, startPoint x: 84, startPoint y: 313, endPoint x: 69, endPoint y: 316, distance: 15.4
click at [78, 316] on input "SPIN" at bounding box center [163, 317] width 171 height 6
click at [213, 217] on input "#00DDFF" at bounding box center [219, 215] width 57 height 23
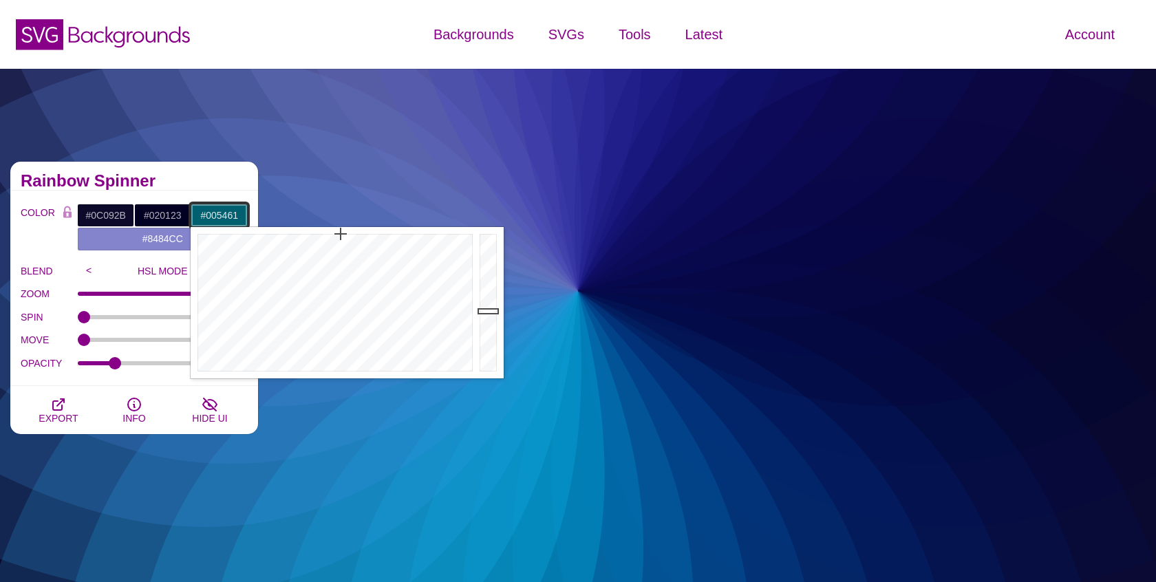
drag, startPoint x: 485, startPoint y: 294, endPoint x: 488, endPoint y: 318, distance: 24.2
click at [488, 318] on div at bounding box center [490, 302] width 28 height 151
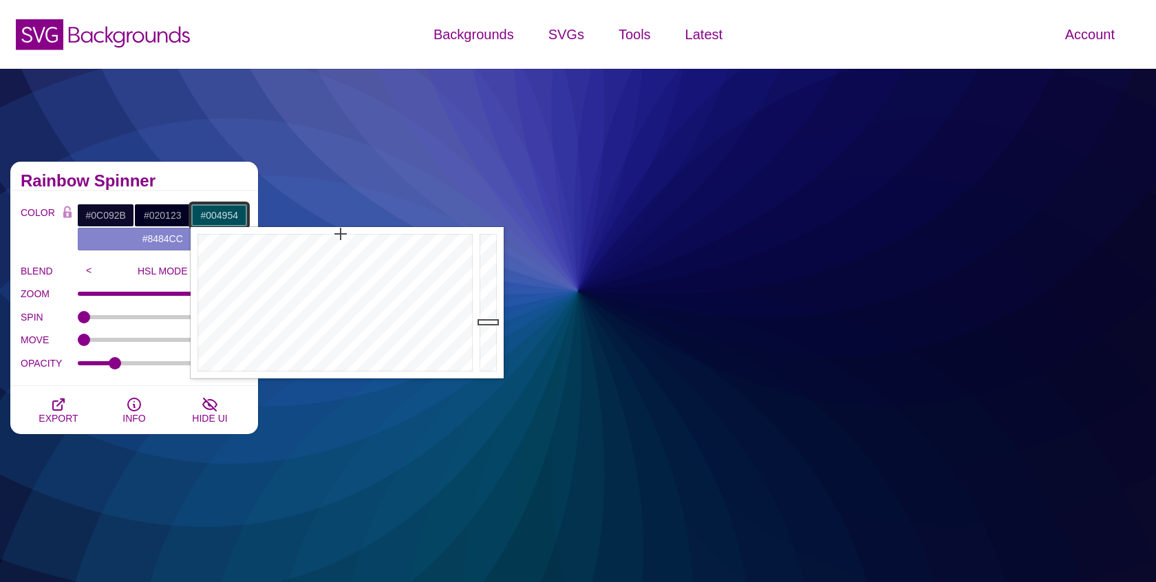
type input "#004853"
drag, startPoint x: 488, startPoint y: 318, endPoint x: 488, endPoint y: 326, distance: 7.6
click at [488, 326] on div at bounding box center [490, 302] width 28 height 151
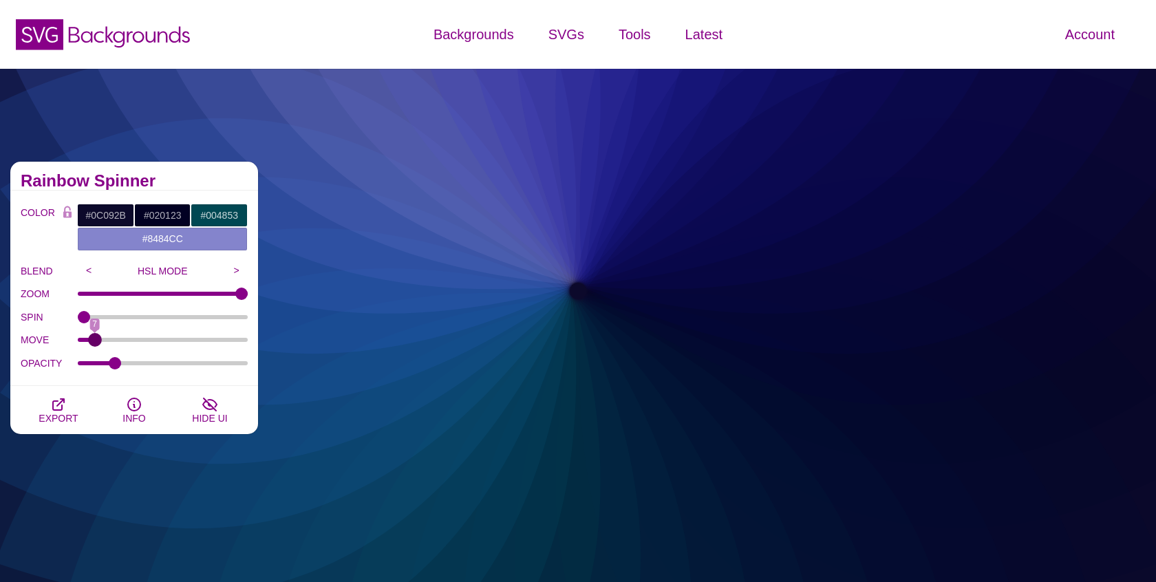
click at [94, 337] on input "MOVE" at bounding box center [163, 340] width 171 height 6
drag, startPoint x: 94, startPoint y: 336, endPoint x: 66, endPoint y: 341, distance: 28.1
type input "0"
click at [78, 341] on input "MOVE" at bounding box center [163, 340] width 171 height 6
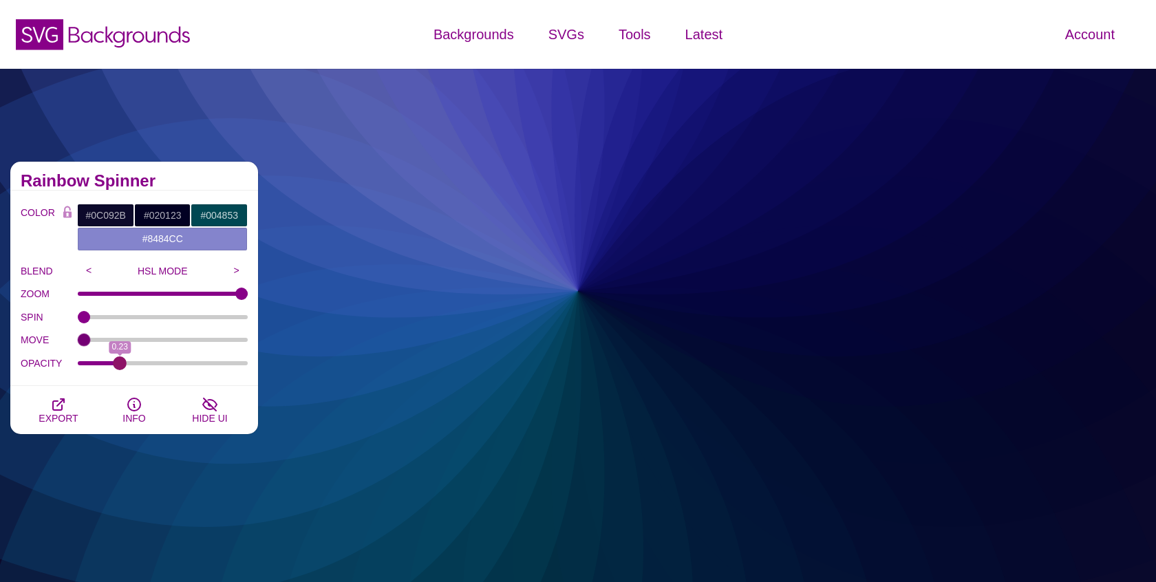
drag, startPoint x: 111, startPoint y: 360, endPoint x: 120, endPoint y: 363, distance: 8.9
type input "0.23"
click at [120, 363] on input "OPACITY" at bounding box center [163, 363] width 171 height 6
click at [91, 271] on input "<" at bounding box center [89, 270] width 23 height 21
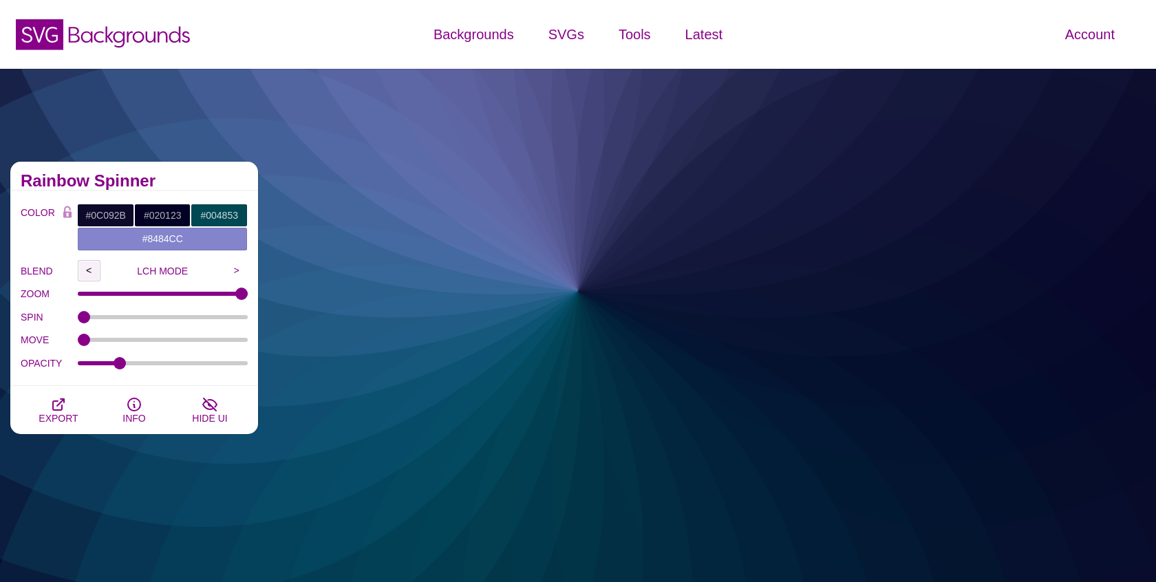
click at [91, 271] on input "<" at bounding box center [89, 270] width 23 height 21
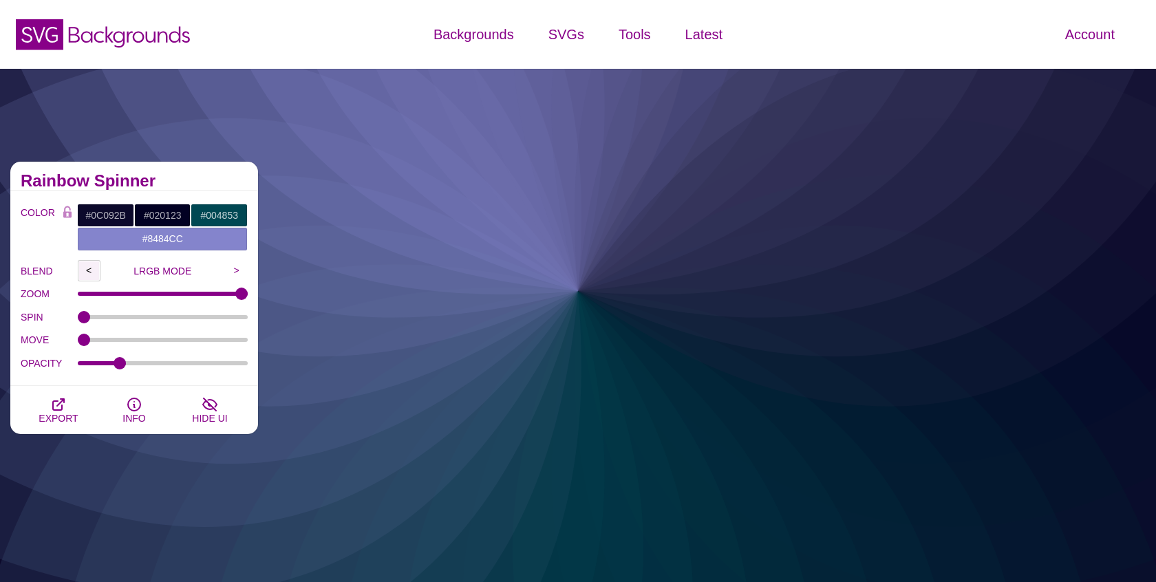
click at [91, 271] on input "<" at bounding box center [89, 270] width 23 height 21
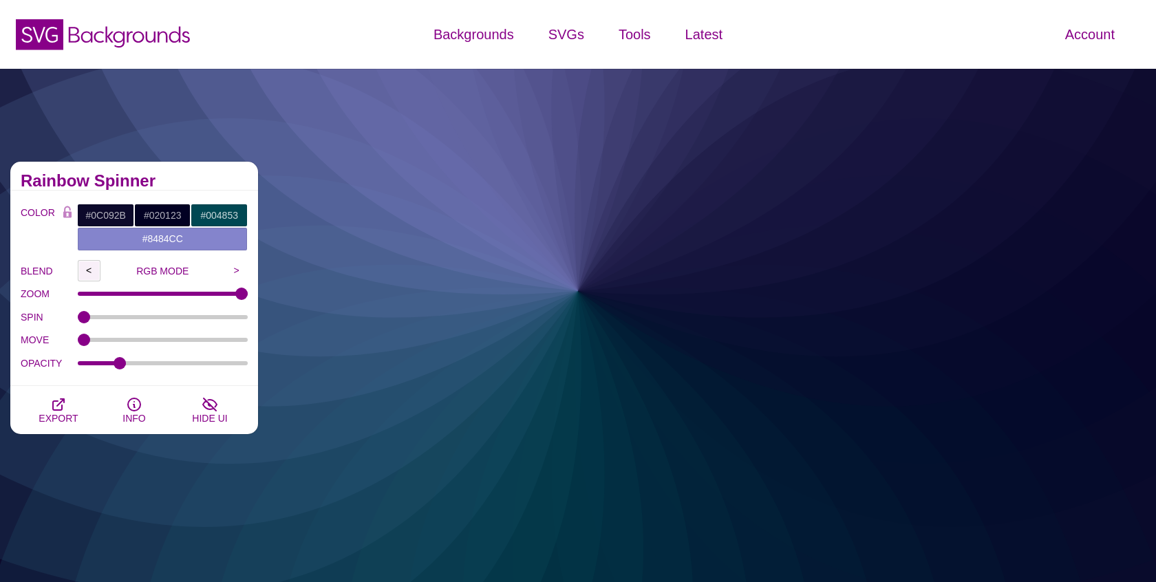
click at [91, 271] on input "<" at bounding box center [89, 270] width 23 height 21
click at [91, 270] on input "<" at bounding box center [89, 270] width 23 height 21
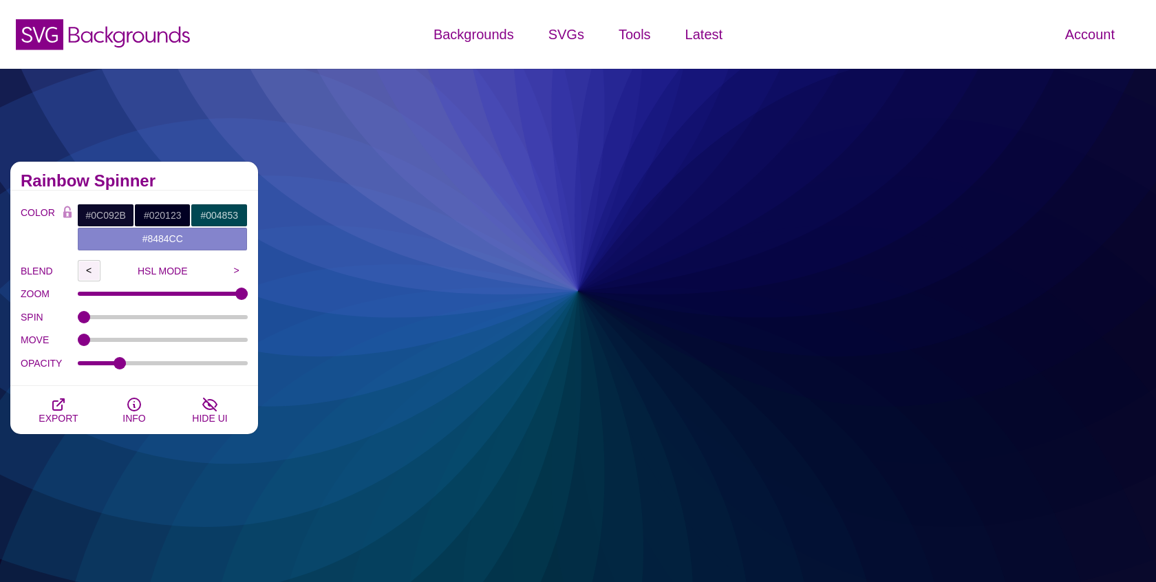
click at [91, 270] on input "<" at bounding box center [89, 270] width 23 height 21
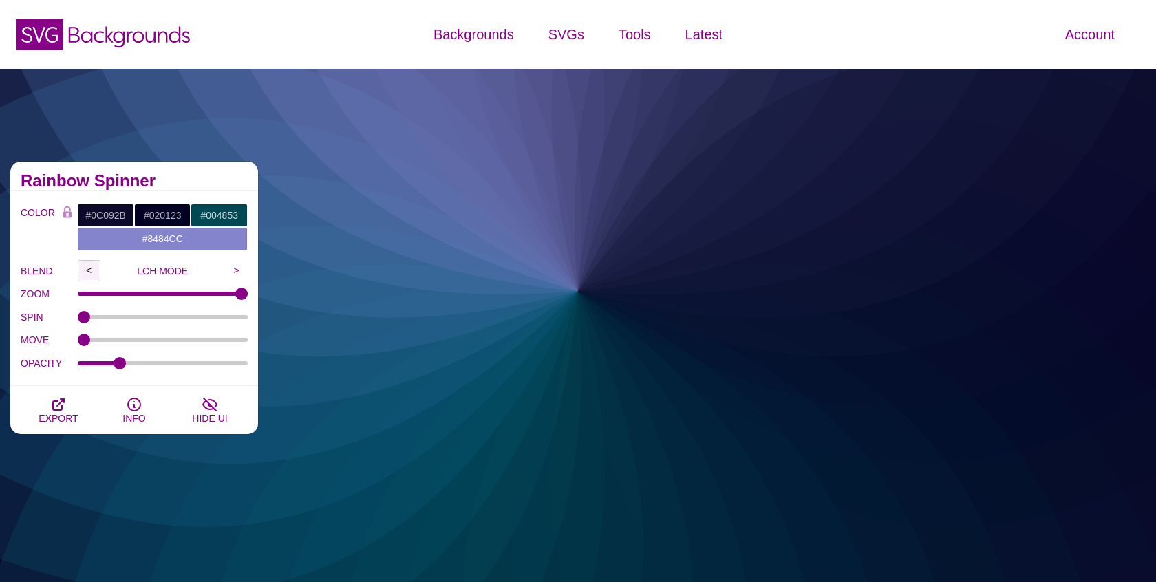
click at [91, 270] on input "<" at bounding box center [89, 270] width 23 height 21
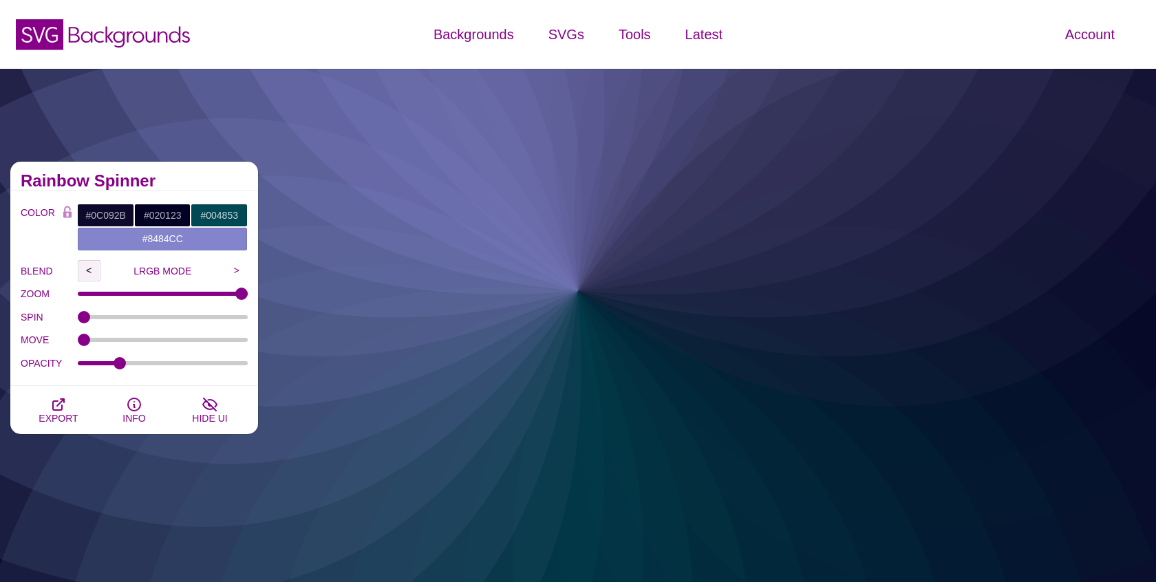
click at [91, 270] on input "<" at bounding box center [89, 270] width 23 height 21
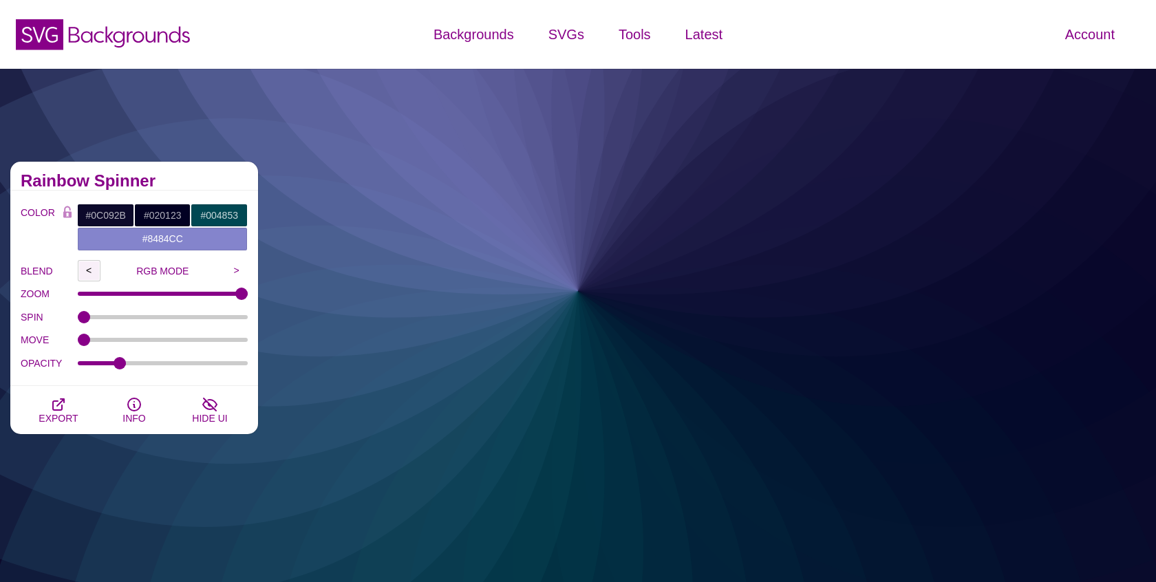
click at [91, 270] on input "<" at bounding box center [89, 270] width 23 height 21
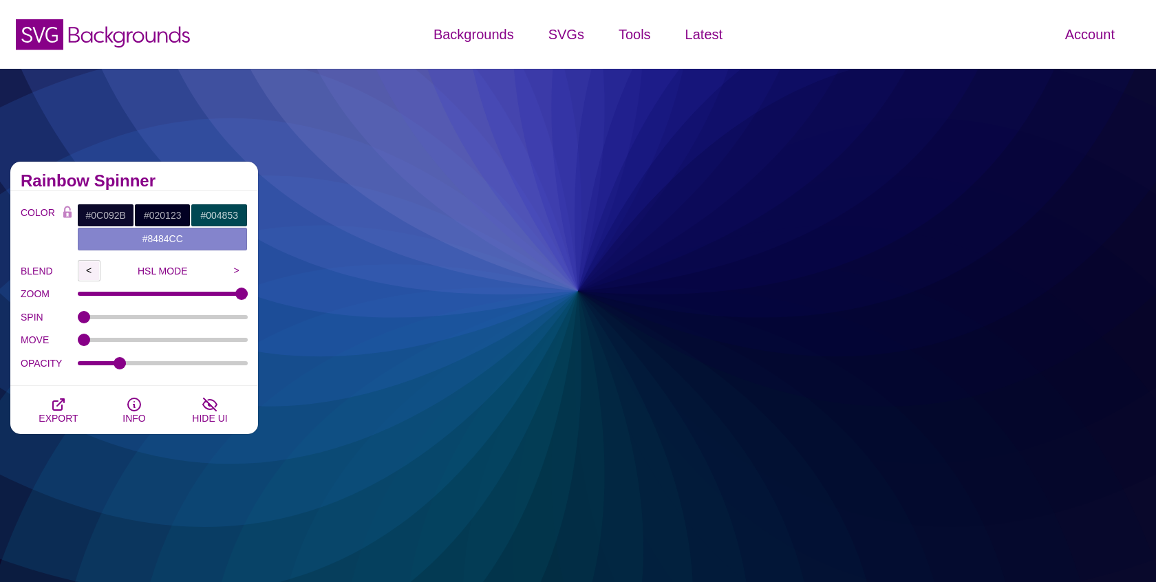
click at [91, 270] on input "<" at bounding box center [89, 270] width 23 height 21
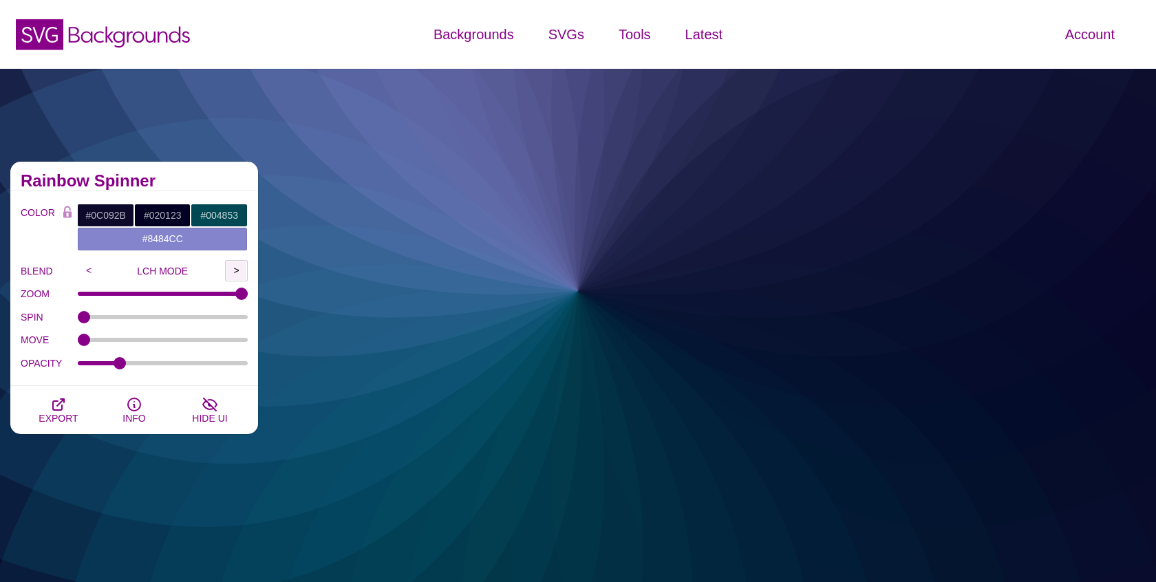
click at [241, 265] on input ">" at bounding box center [236, 270] width 23 height 21
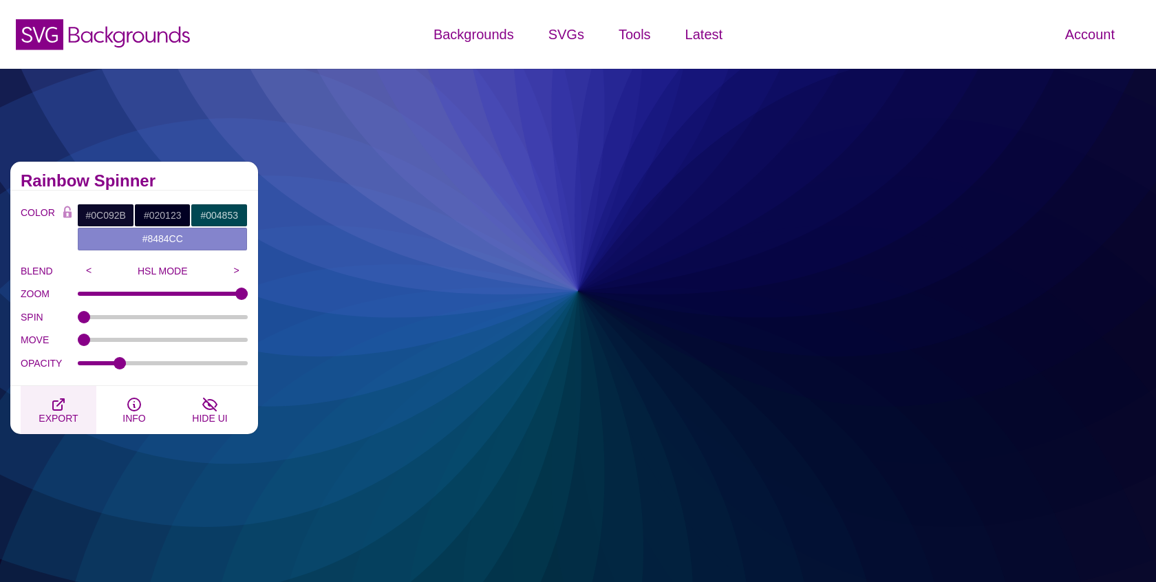
click at [59, 404] on icon "button" at bounding box center [58, 404] width 17 height 17
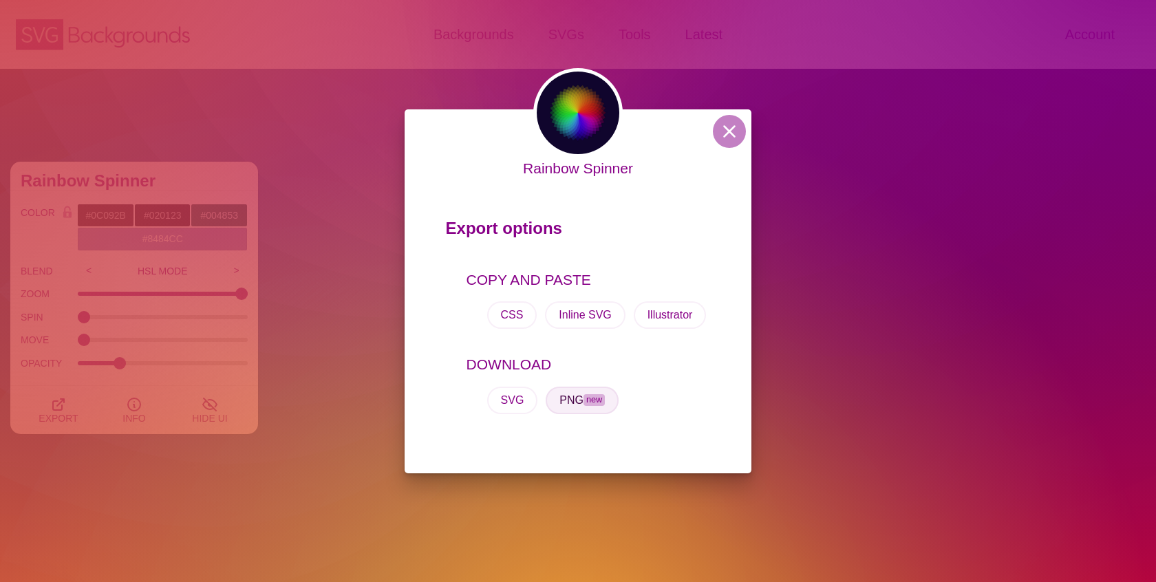
click at [581, 400] on button "PNG new" at bounding box center [581, 401] width 73 height 28
click at [727, 136] on button at bounding box center [729, 131] width 33 height 33
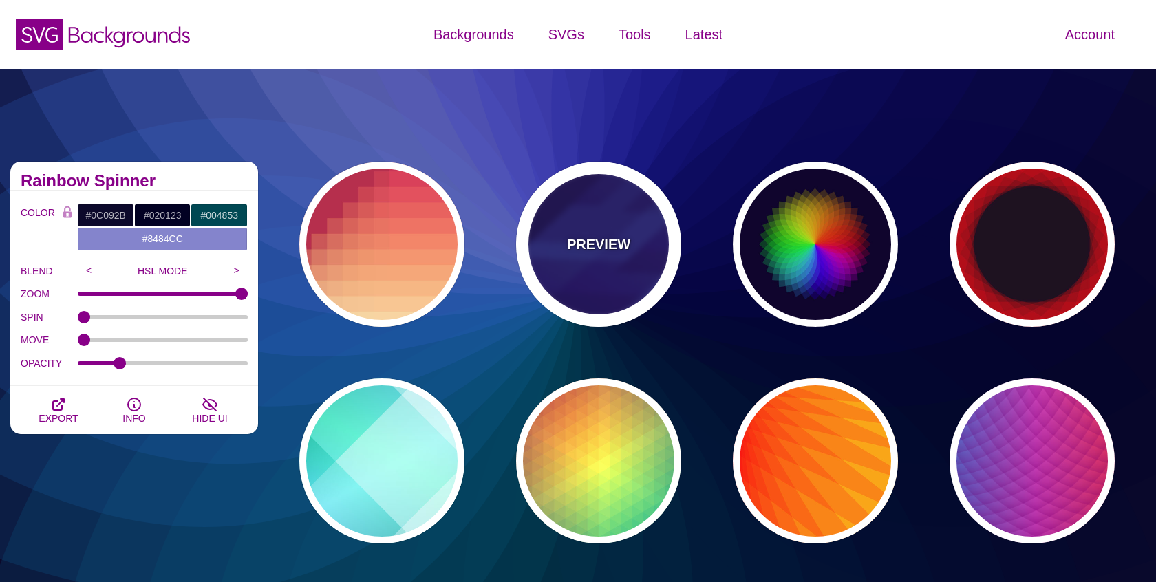
click at [599, 224] on div "PREVIEW" at bounding box center [598, 244] width 165 height 165
type input "#000044"
type input "#3388FF"
type input "#001188"
type input "0"
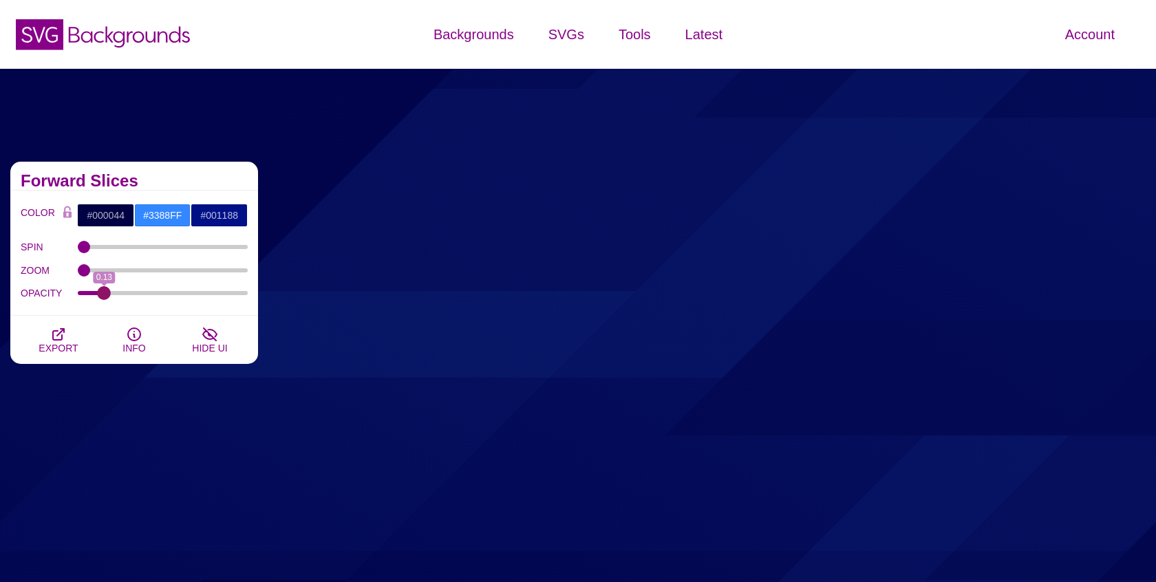
drag, startPoint x: 125, startPoint y: 291, endPoint x: 103, endPoint y: 291, distance: 22.0
click at [103, 291] on input "OPACITY" at bounding box center [163, 293] width 171 height 6
type input "0.12"
click at [102, 290] on input "OPACITY" at bounding box center [163, 293] width 171 height 6
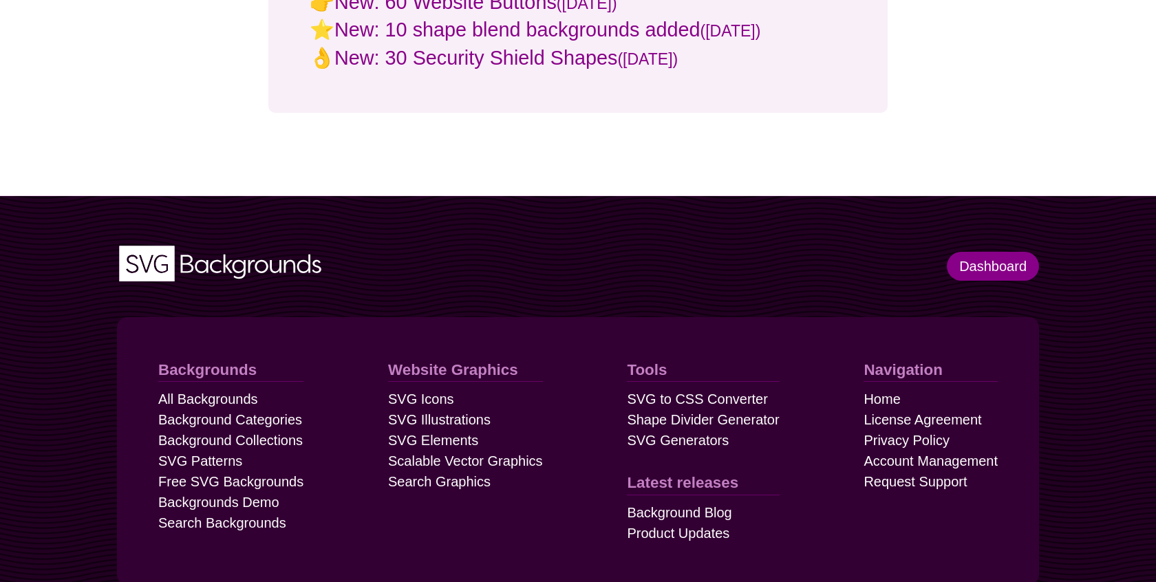
scroll to position [1556, 0]
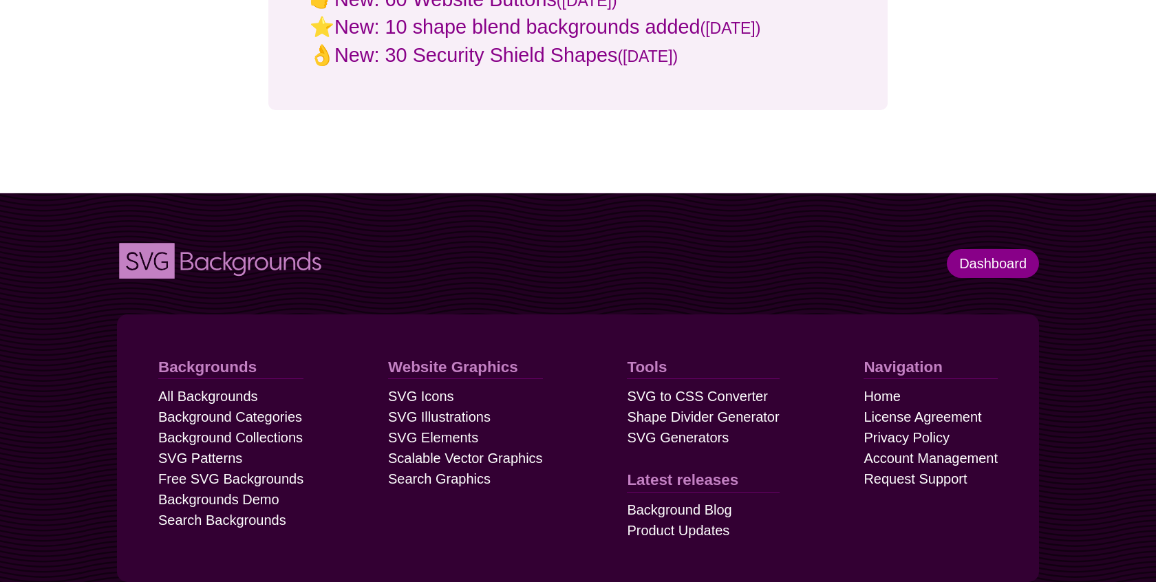
drag, startPoint x: 380, startPoint y: 235, endPoint x: 162, endPoint y: 238, distance: 218.1
click at [162, 238] on div "SVG Backgrounds Logo Dashboard" at bounding box center [577, 248] width 963 height 111
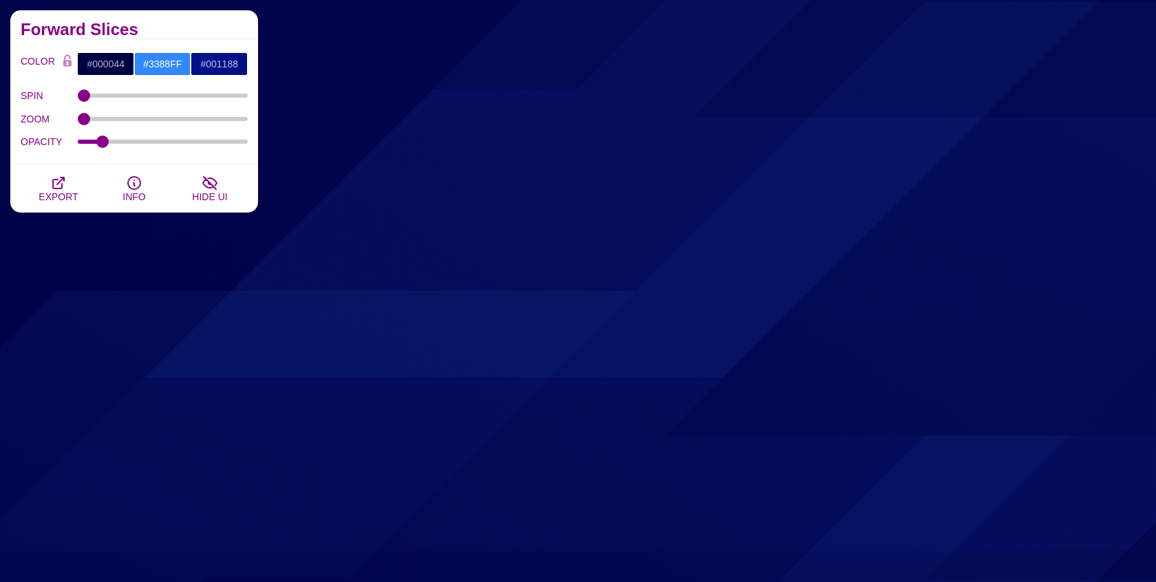
scroll to position [512, 0]
click at [166, 95] on input "SPIN" at bounding box center [163, 96] width 171 height 6
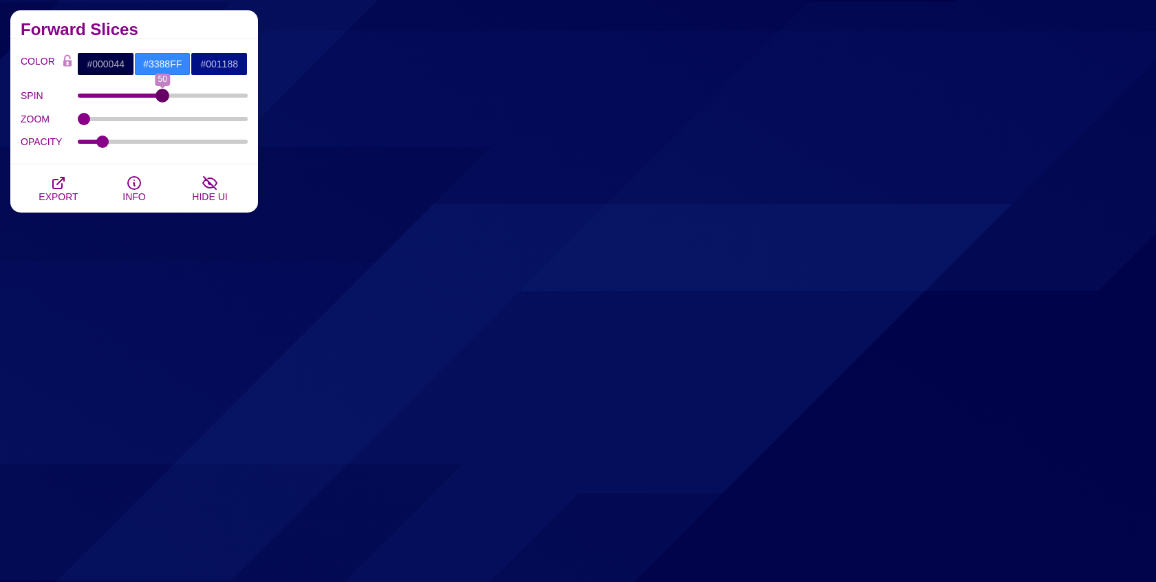
type input "50"
click at [162, 95] on input "SPIN" at bounding box center [163, 96] width 171 height 6
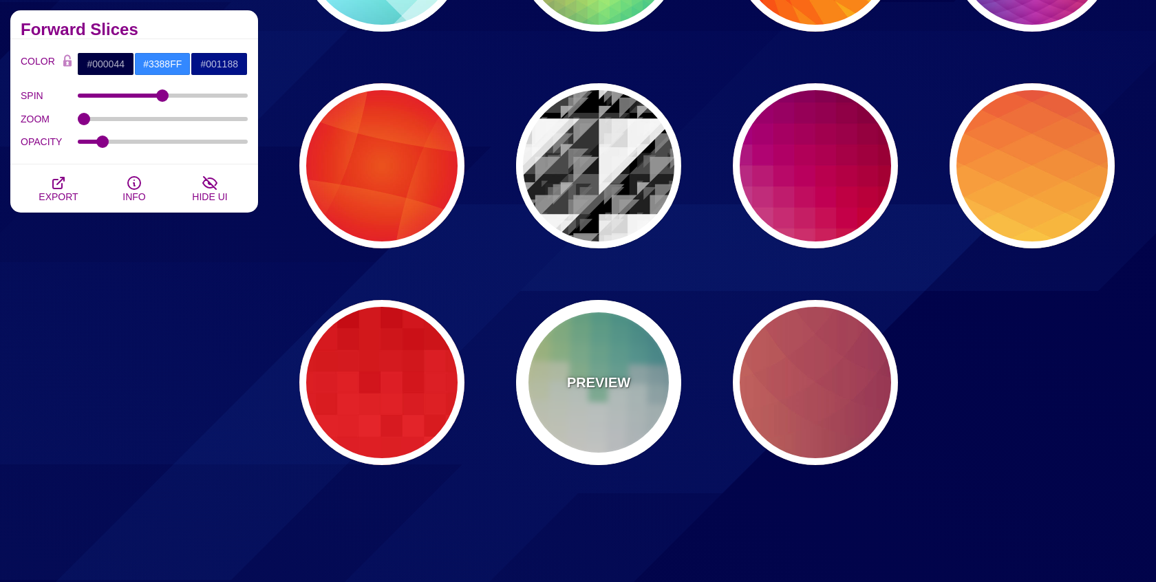
click at [640, 388] on div "PREVIEW" at bounding box center [598, 382] width 165 height 165
type input "#FFEE88"
type input "#FFFFFF"
type input "#2D7A94"
type input "0.5"
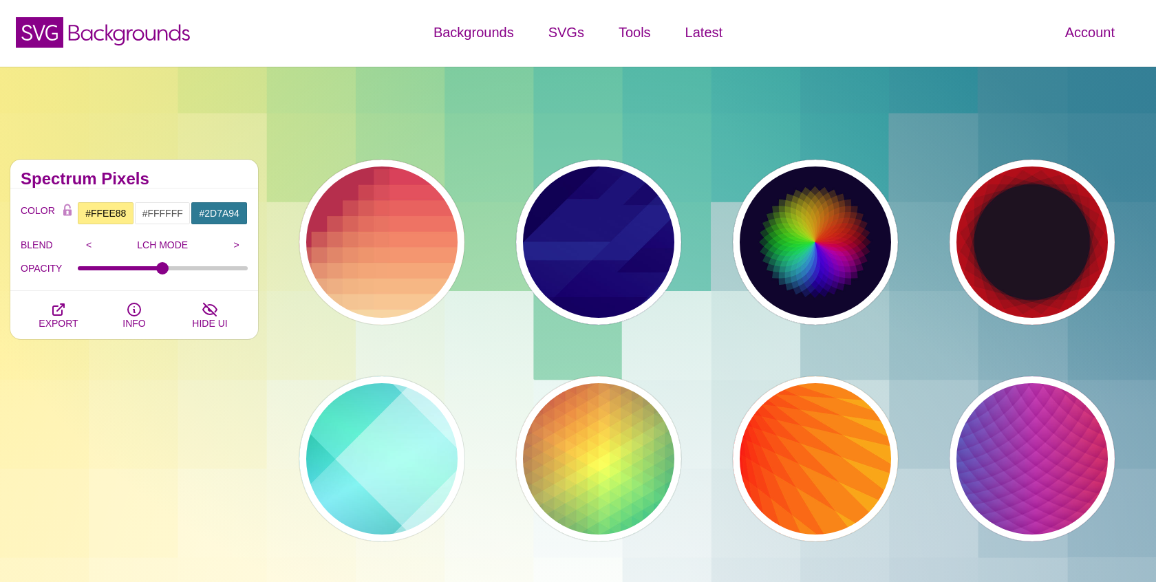
scroll to position [0, 0]
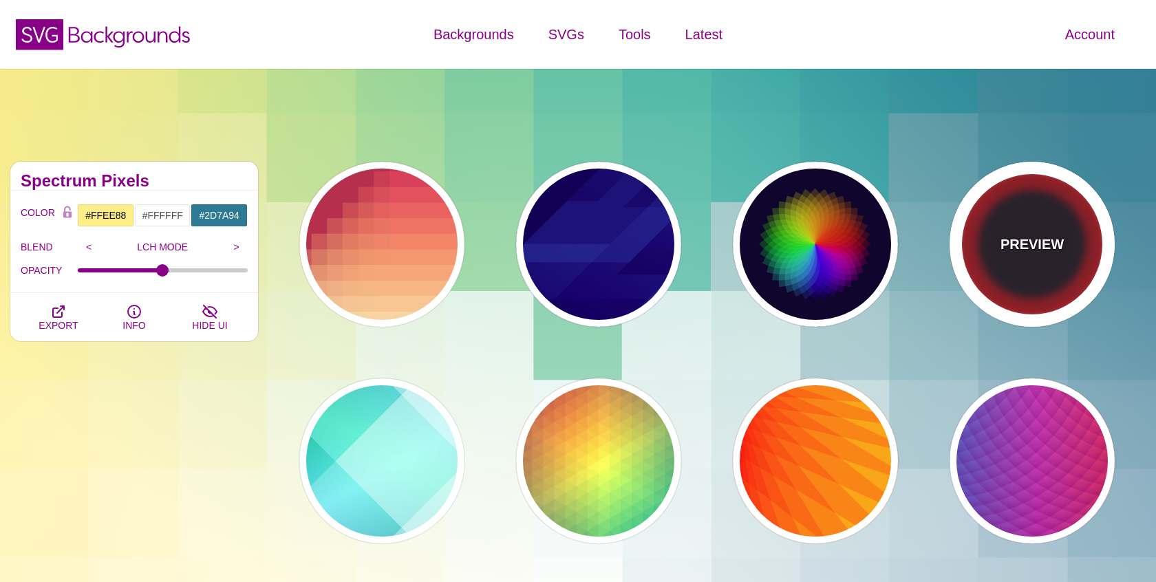
click at [993, 224] on div "PREVIEW" at bounding box center [1031, 244] width 165 height 165
type input "#1F1221"
type input "#FF1111"
type input "0"
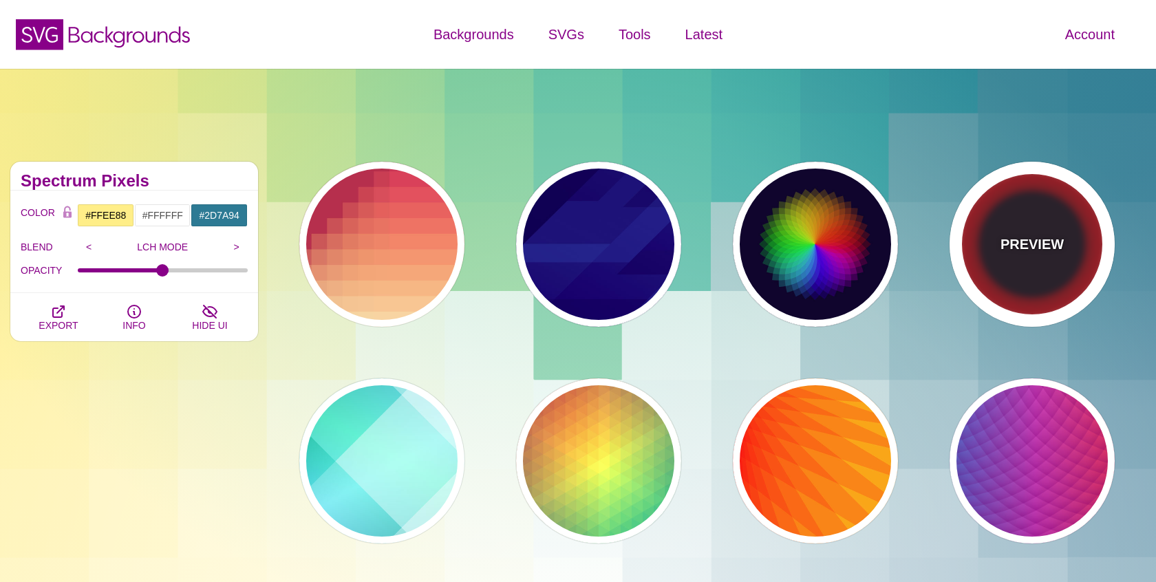
type input "0.2"
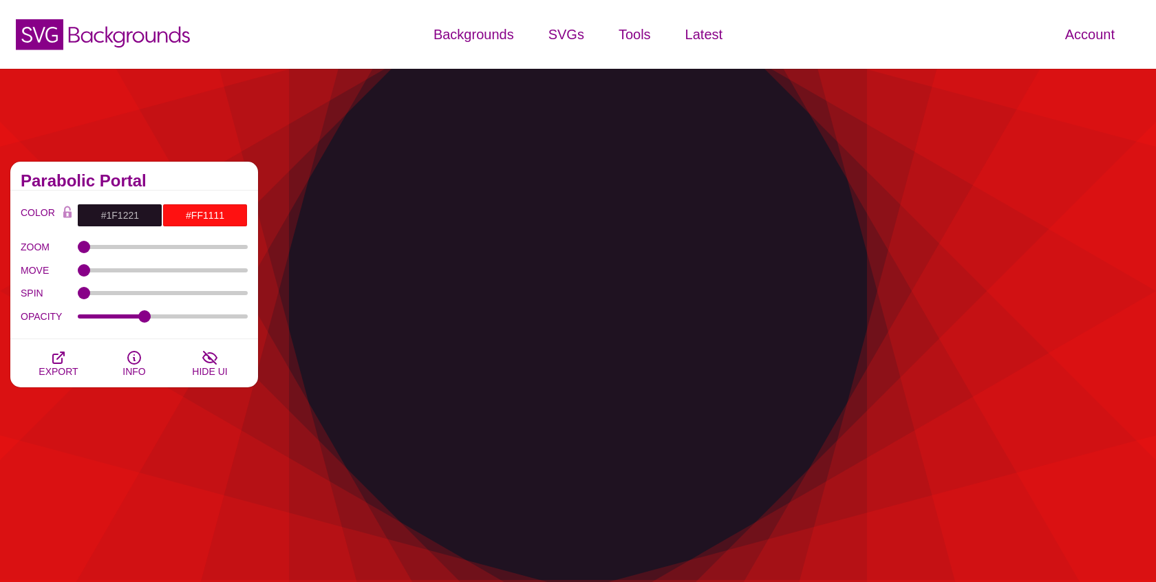
drag, startPoint x: 169, startPoint y: 184, endPoint x: 0, endPoint y: 186, distance: 168.5
click at [0, 186] on div "Geometric Division Blends These designs are created by dividing the canvas into…" at bounding box center [134, 569] width 268 height 836
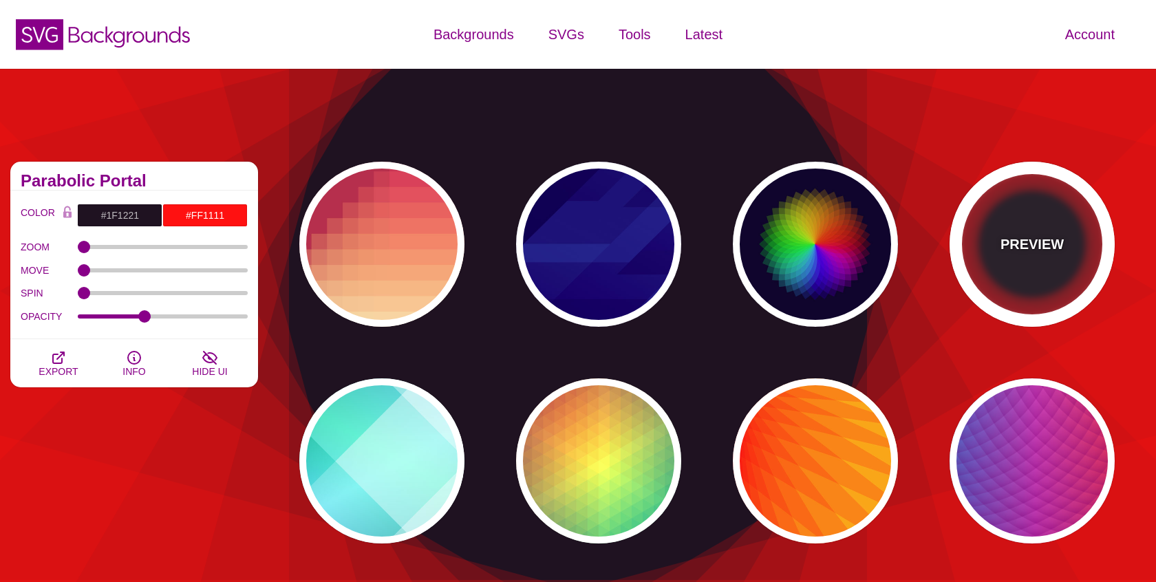
click at [978, 248] on div "PREVIEW" at bounding box center [1031, 244] width 165 height 165
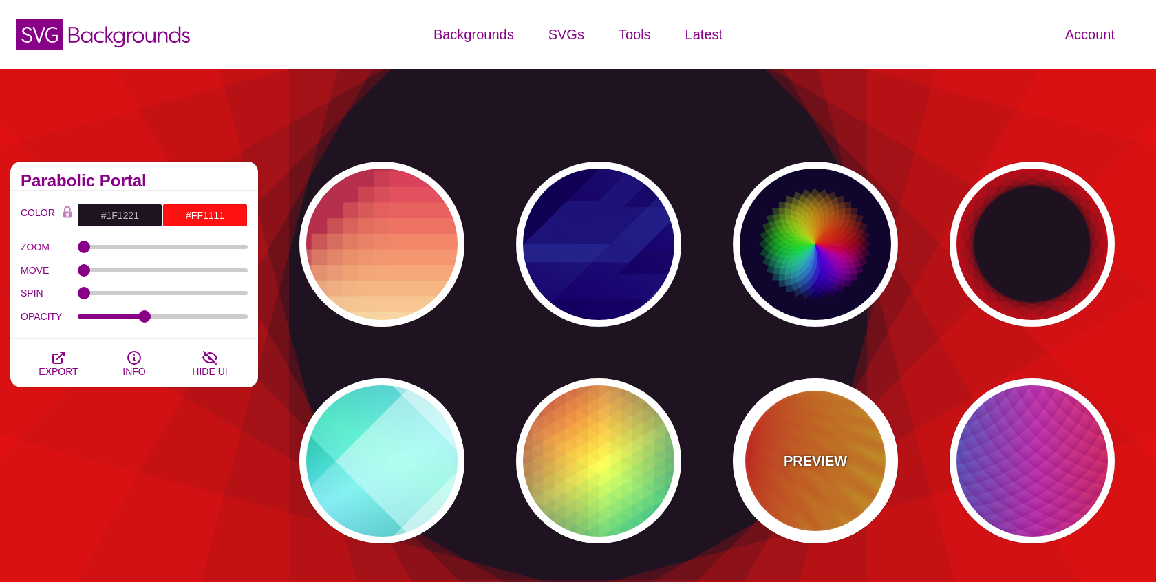
click at [800, 439] on div "PREVIEW" at bounding box center [815, 460] width 165 height 165
type input "#FFFF00"
type input "#FF0000"
type input "100"
type input "0.2"
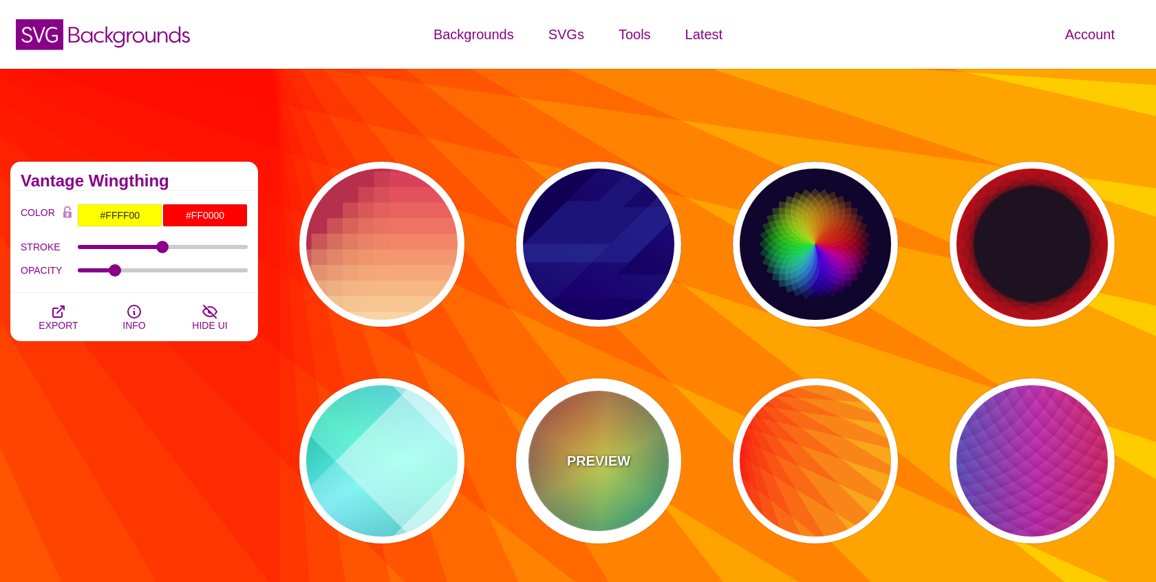
click at [617, 451] on p "PREVIEW" at bounding box center [598, 461] width 63 height 21
type input "#226677"
type input "#FFFF55"
type input "#27002E"
type input "0"
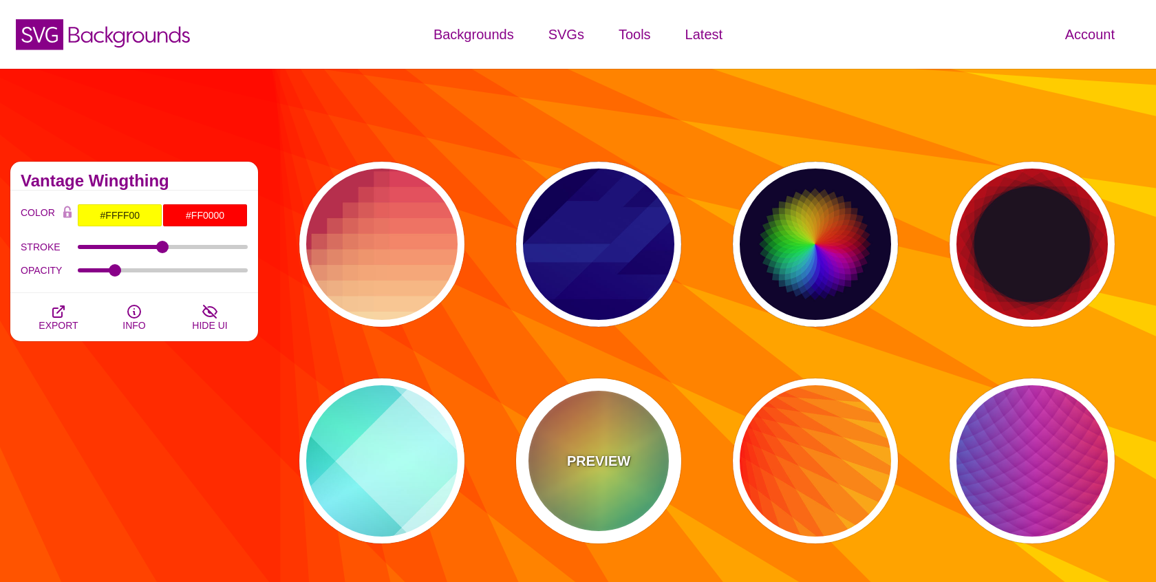
type input "0"
type input "100"
type input "0.5"
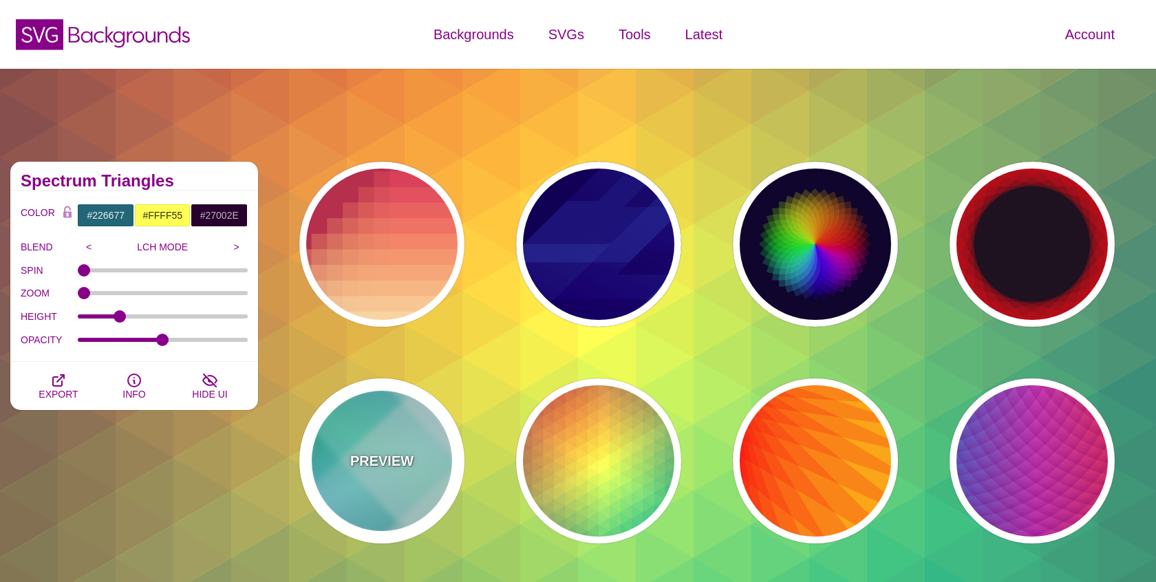
click at [411, 424] on div "PREVIEW" at bounding box center [381, 460] width 165 height 165
type input "#FFFFFF"
type input "#008066"
type input "#99FFFF"
type input "#0099FF"
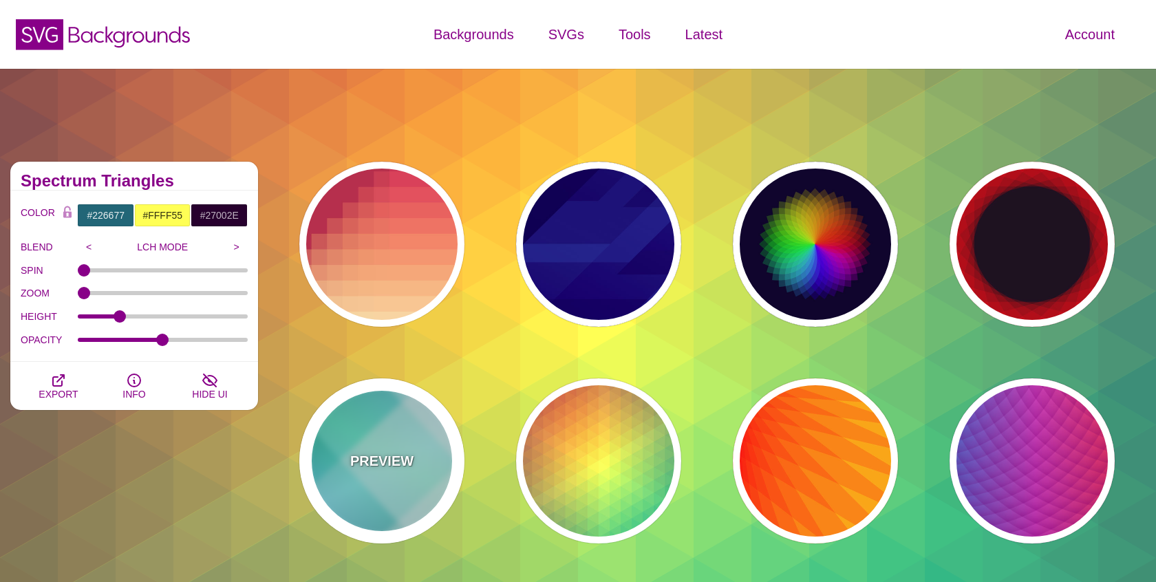
type input "#00FFCC"
type input "0.4"
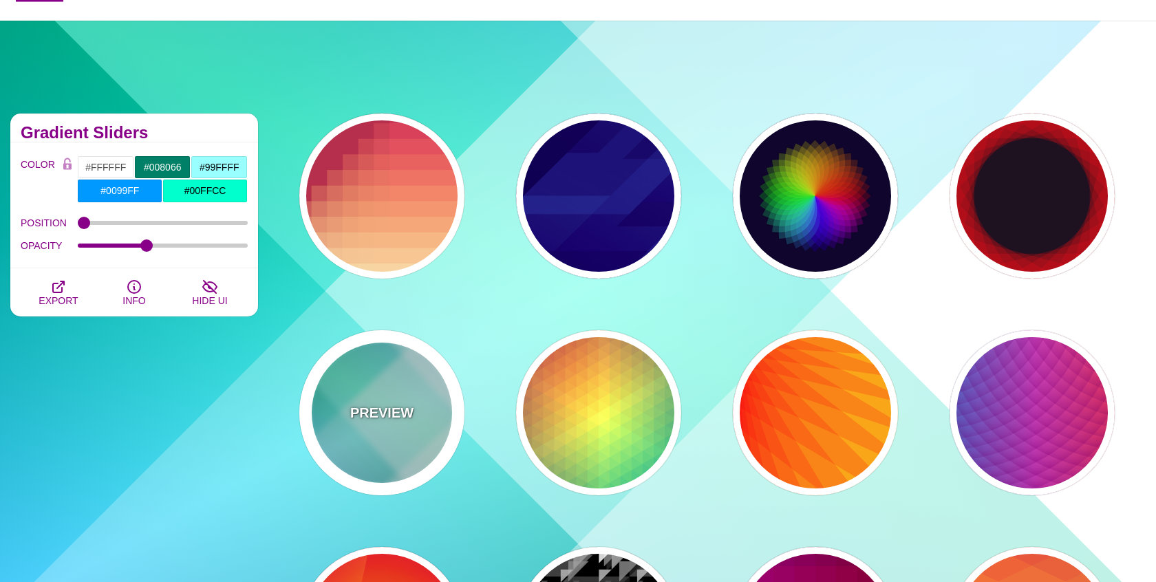
scroll to position [46, 0]
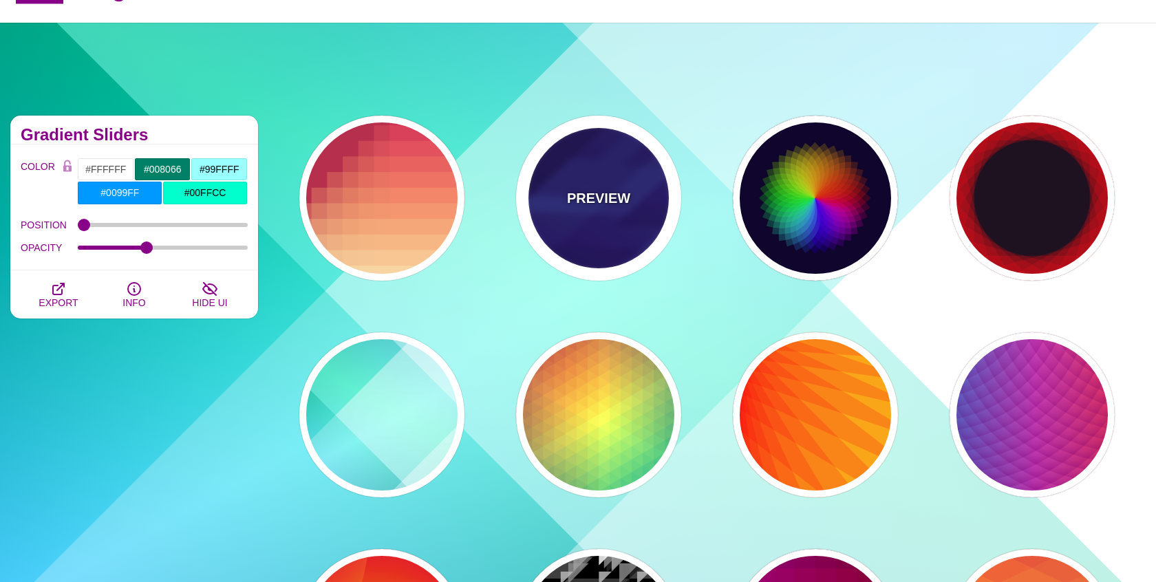
click at [581, 235] on div "PREVIEW" at bounding box center [598, 198] width 165 height 165
type input "#000044"
type input "#3388FF"
type input "#001188"
type input "0"
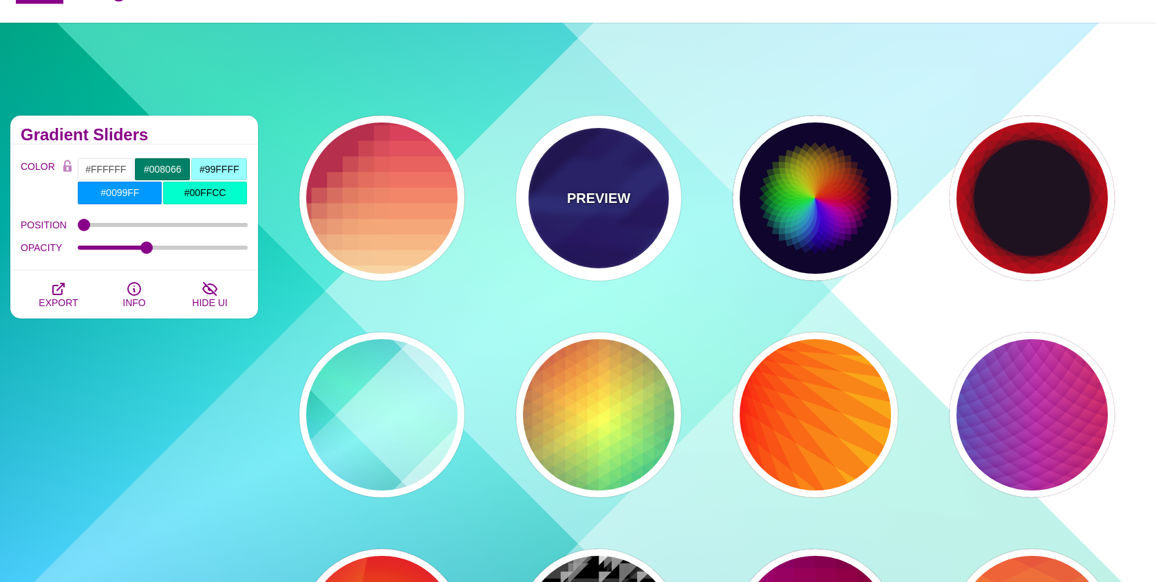
type input "0.3"
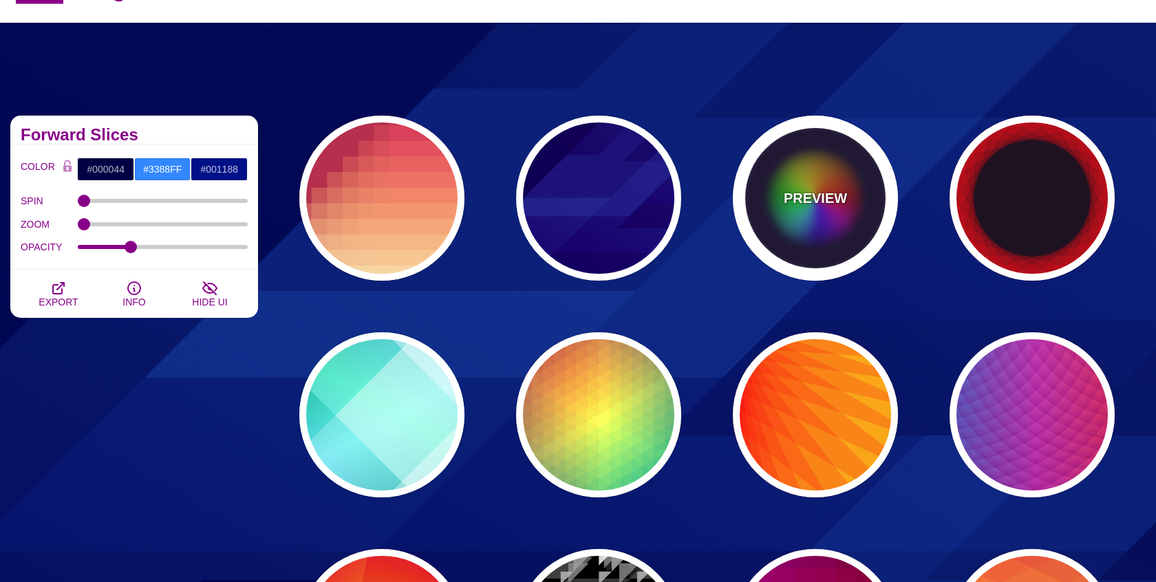
click at [861, 201] on div "PREVIEW" at bounding box center [815, 198] width 165 height 165
type input "#0C092B"
type input "#FF0000"
type input "#00DDFF"
type input "#FFFF00"
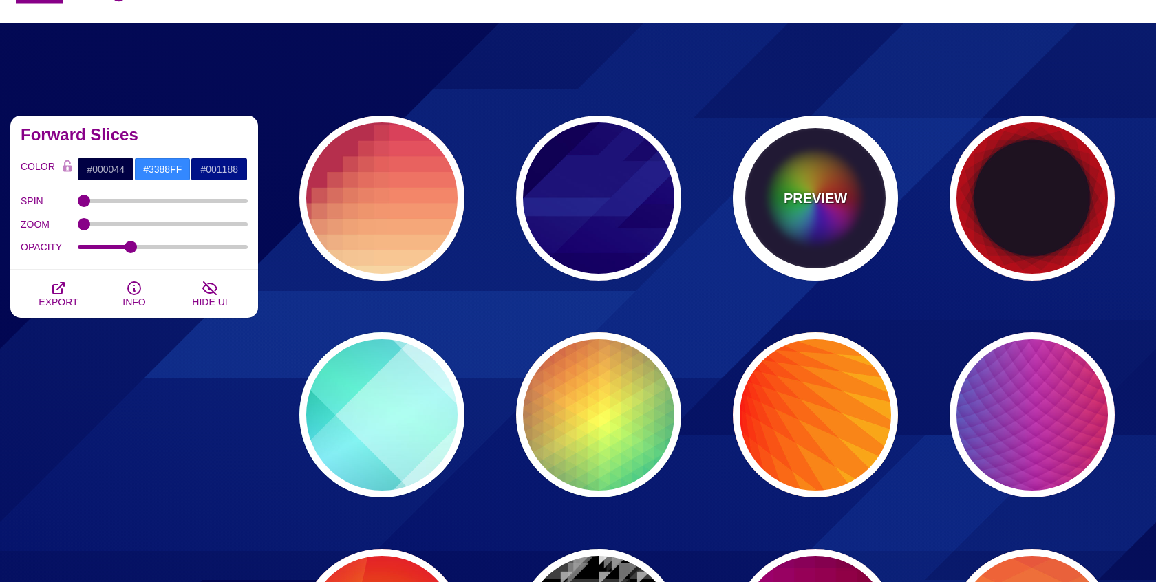
type input "0"
type input "0.2"
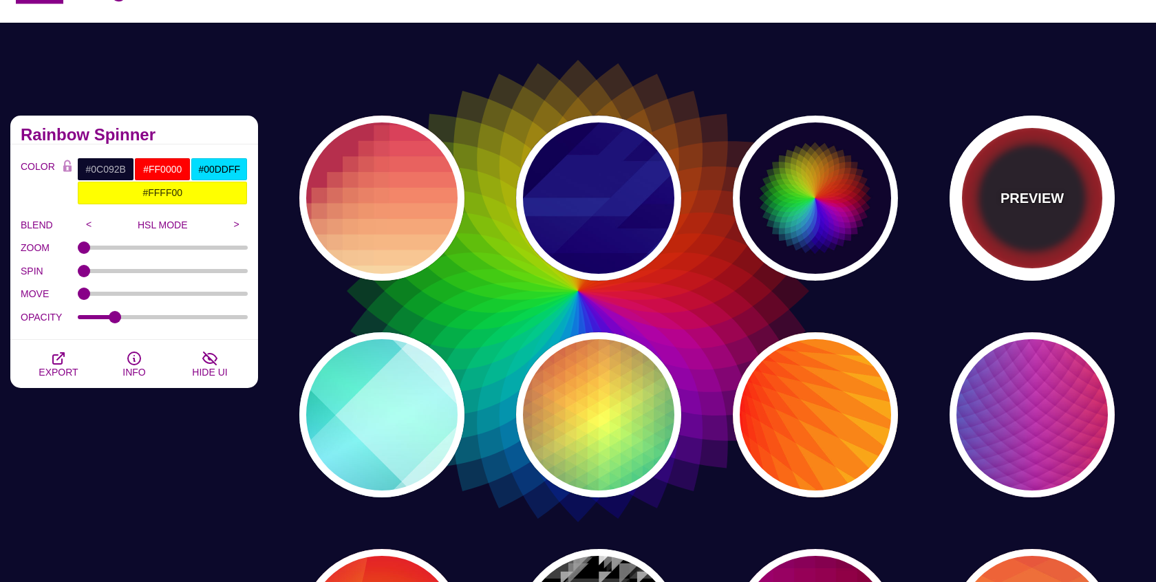
click at [1032, 181] on div "PREVIEW" at bounding box center [1031, 198] width 165 height 165
type input "#1F1221"
type input "#FF1111"
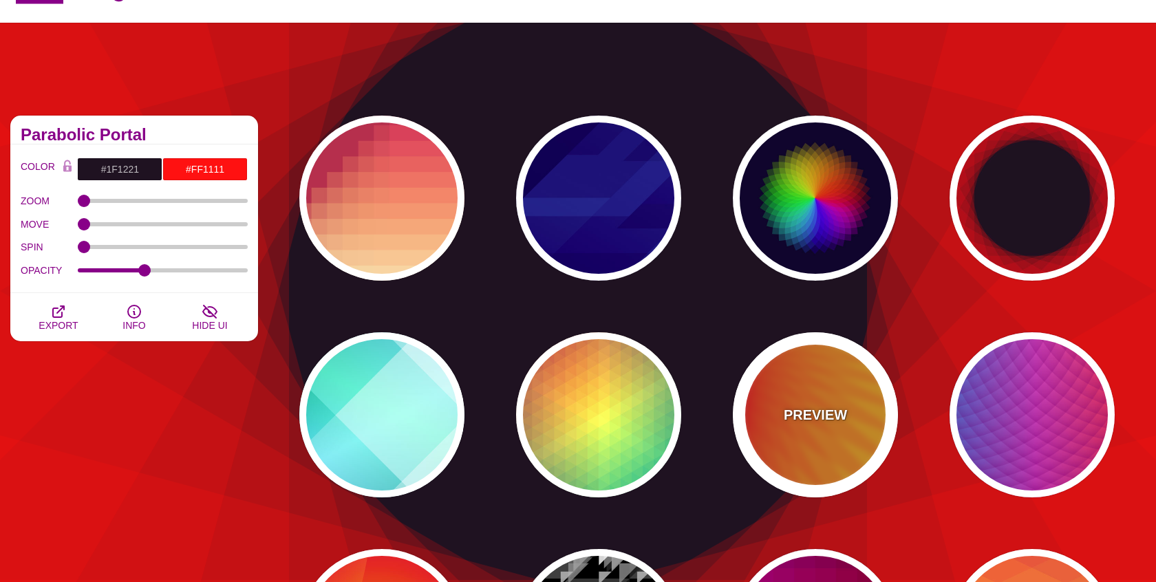
click at [876, 437] on div "PREVIEW" at bounding box center [815, 414] width 165 height 165
type input "#FFFF00"
type input "#FF0000"
type input "100"
type input "0.2"
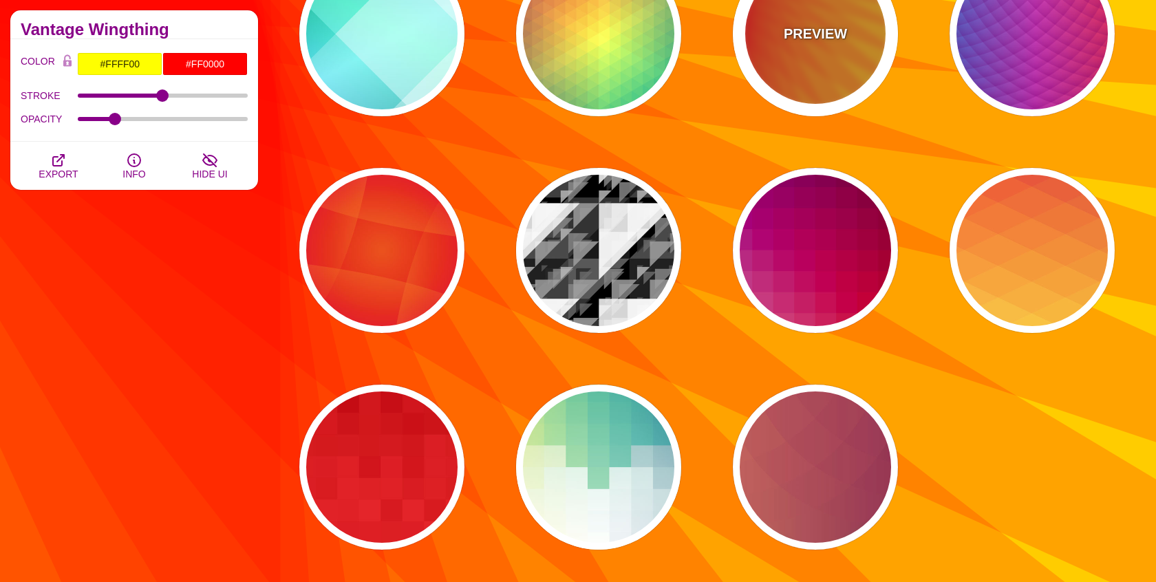
scroll to position [596, 0]
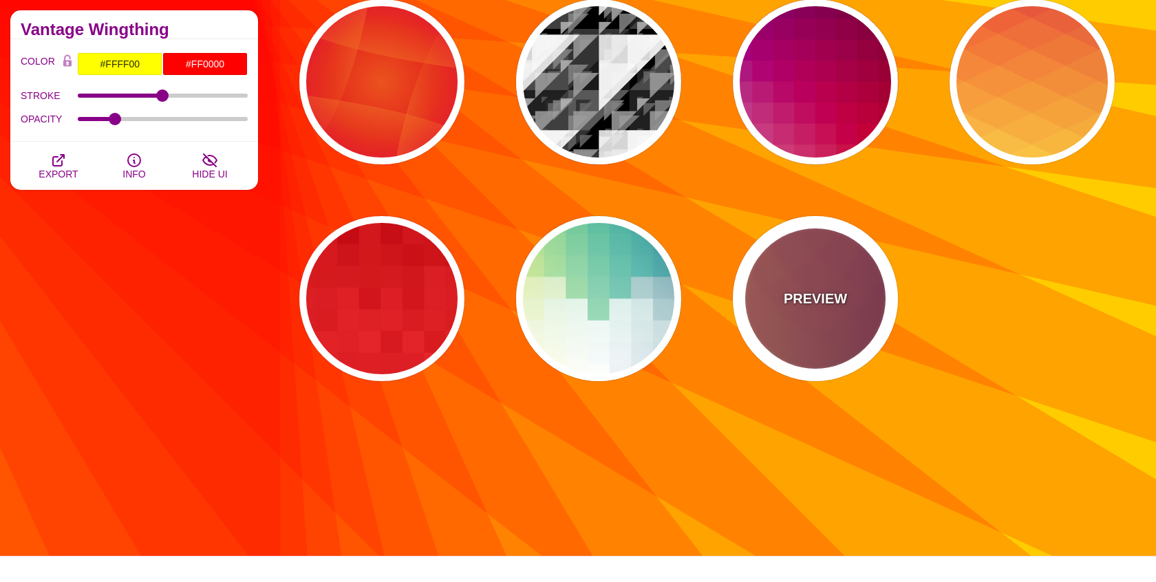
click at [843, 357] on div "PREVIEW" at bounding box center [815, 298] width 165 height 165
type input "#FFAA66"
type input "#440044"
type input "0"
type input "1"
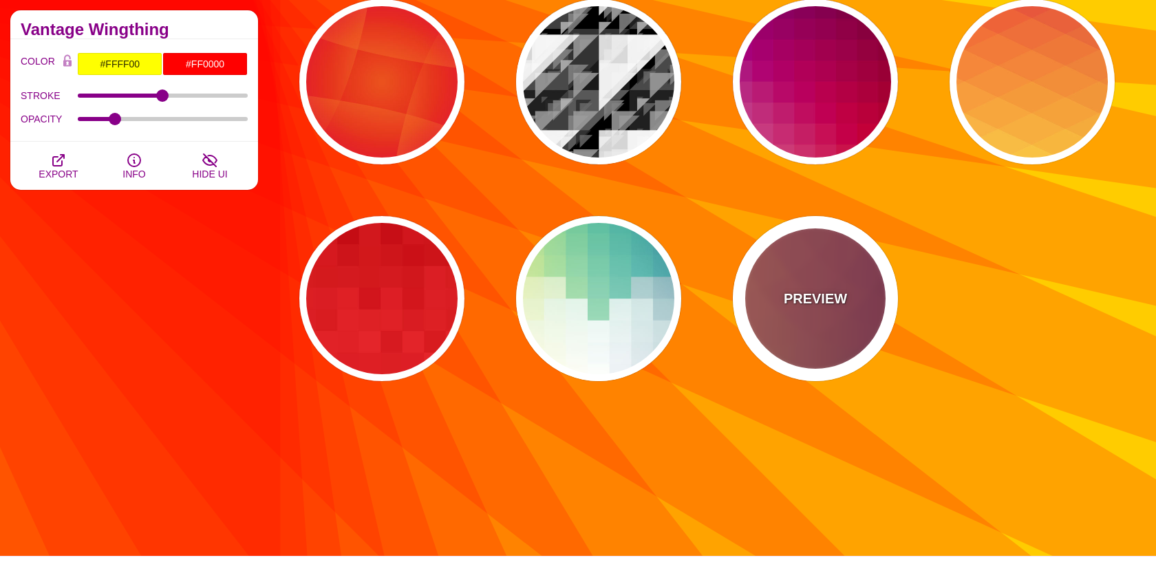
type input "0.2"
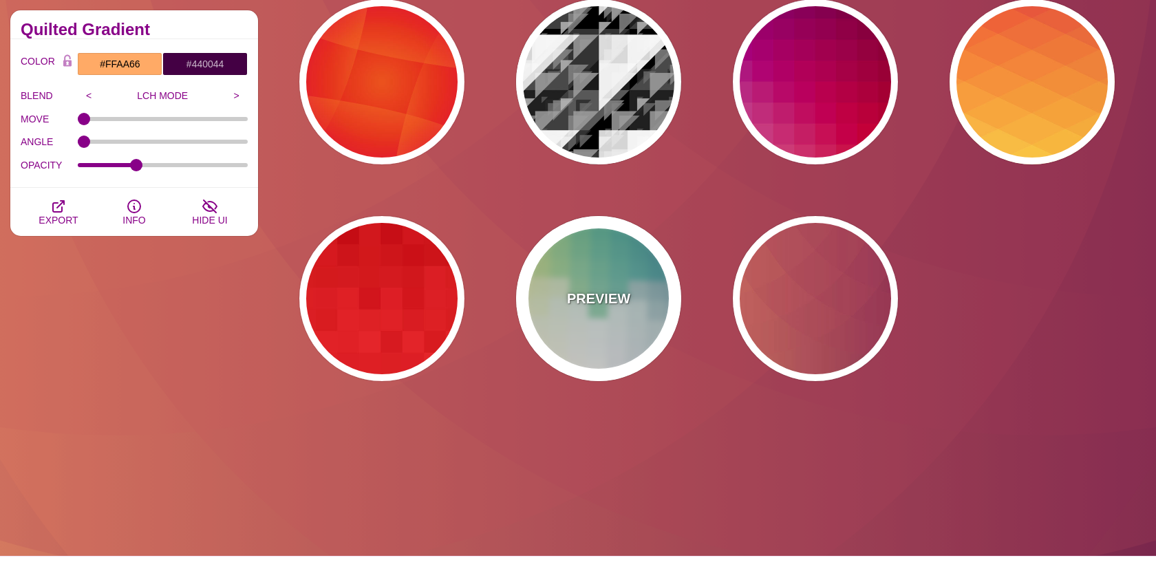
click at [562, 342] on div "PREVIEW" at bounding box center [598, 298] width 165 height 165
type input "#FFEE88"
type input "#FFFFFF"
type input "#2D7A94"
type input "0.5"
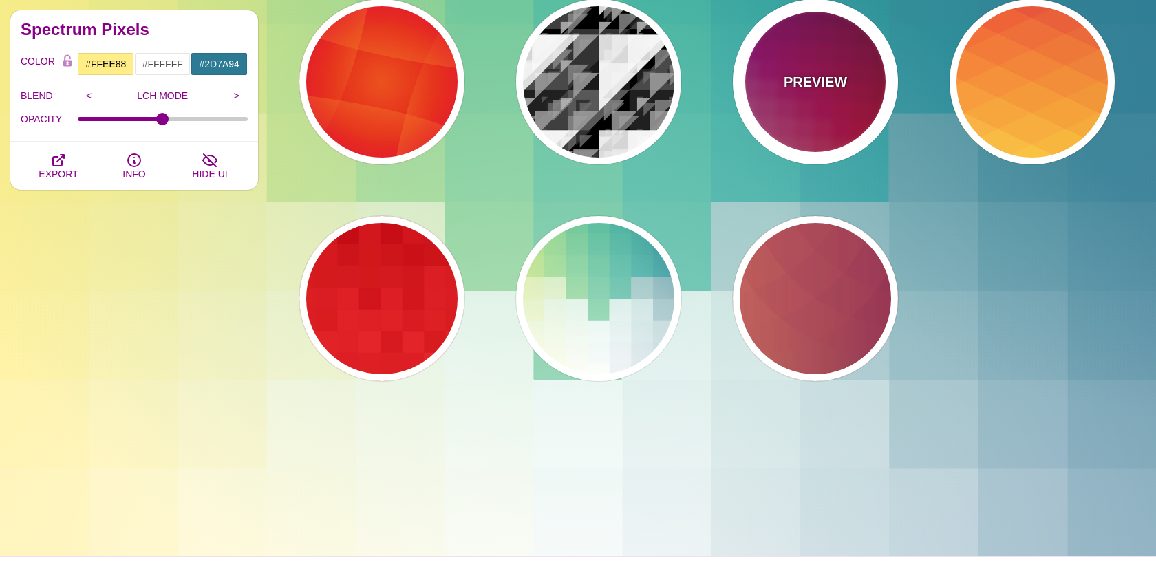
click at [783, 122] on div "PREVIEW" at bounding box center [815, 81] width 165 height 165
type input "#880077"
type input "#CC2222"
type input "0"
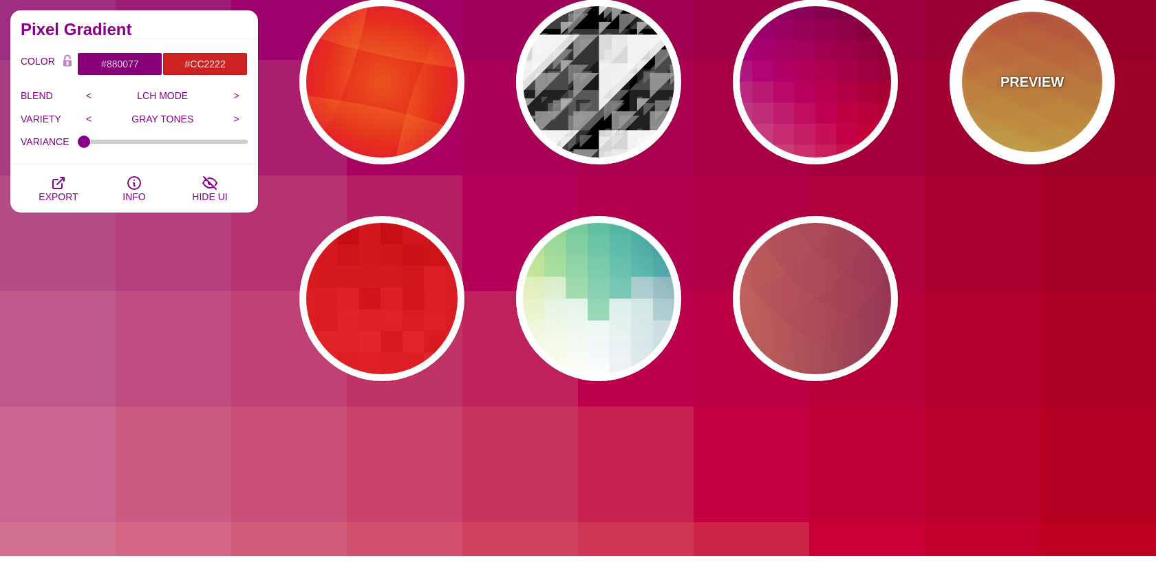
click at [993, 121] on div "PREVIEW" at bounding box center [1031, 81] width 165 height 165
type input "#990088"
type input "#FFFFBB"
type input "#FF0000"
type input "#FFEE00"
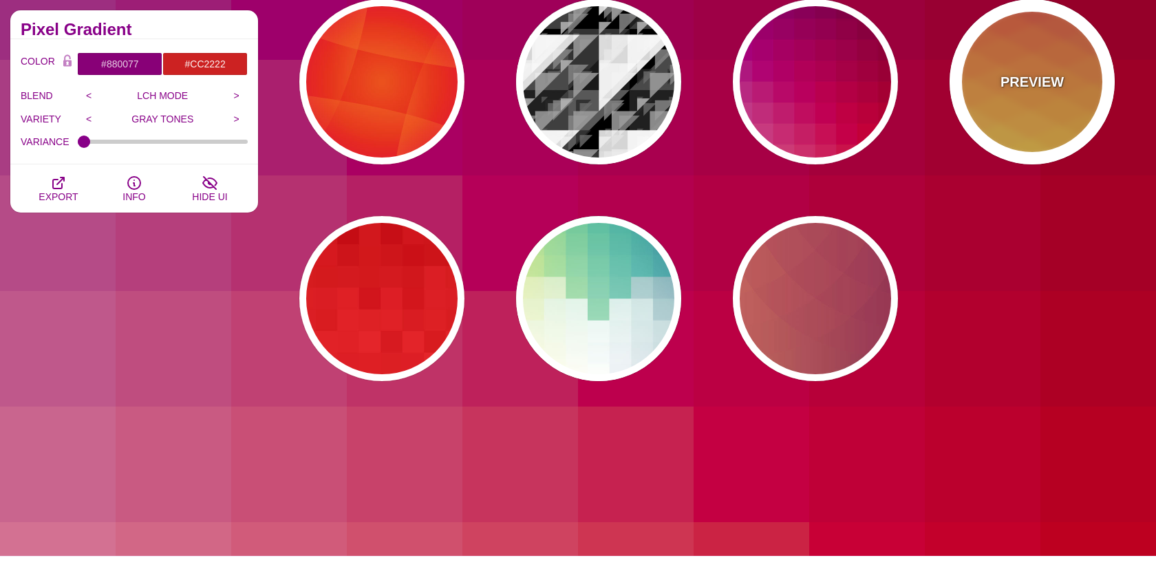
type input "#FFFFFF"
type input "0.5"
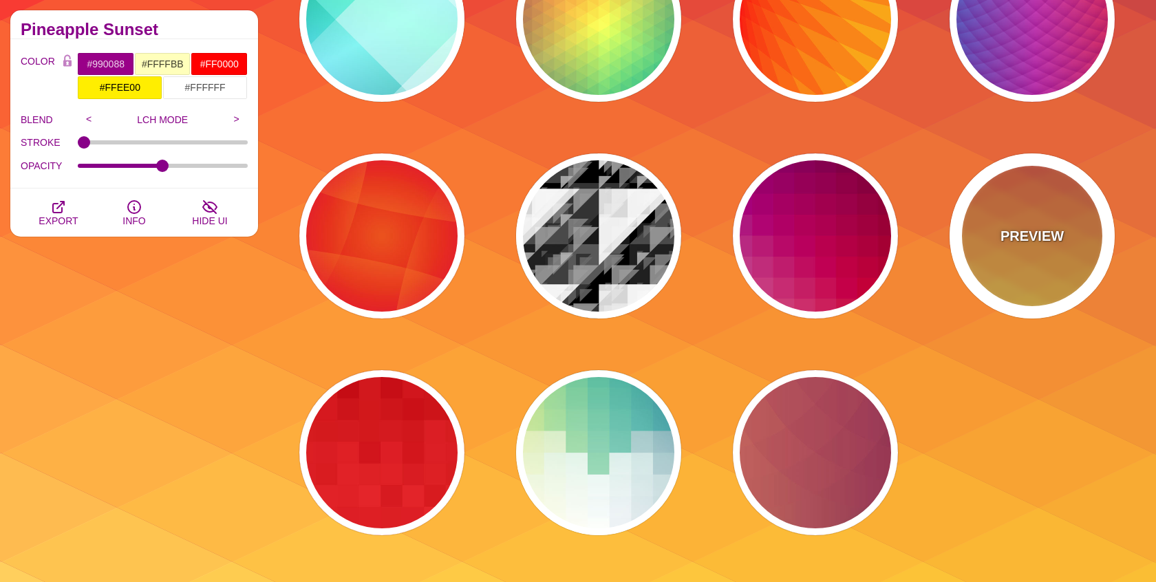
scroll to position [0, 0]
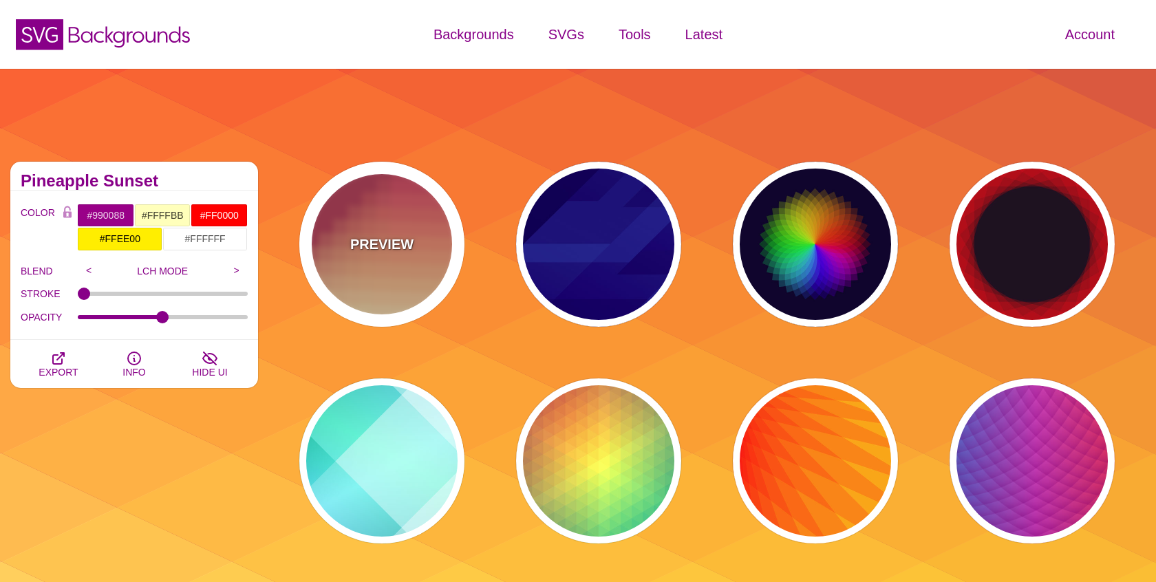
click at [376, 293] on div "PREVIEW" at bounding box center [381, 244] width 165 height 165
type input "#BA324B"
type input "#FF4567"
type input "#FFF5C7"
type input "#FFFFFF"
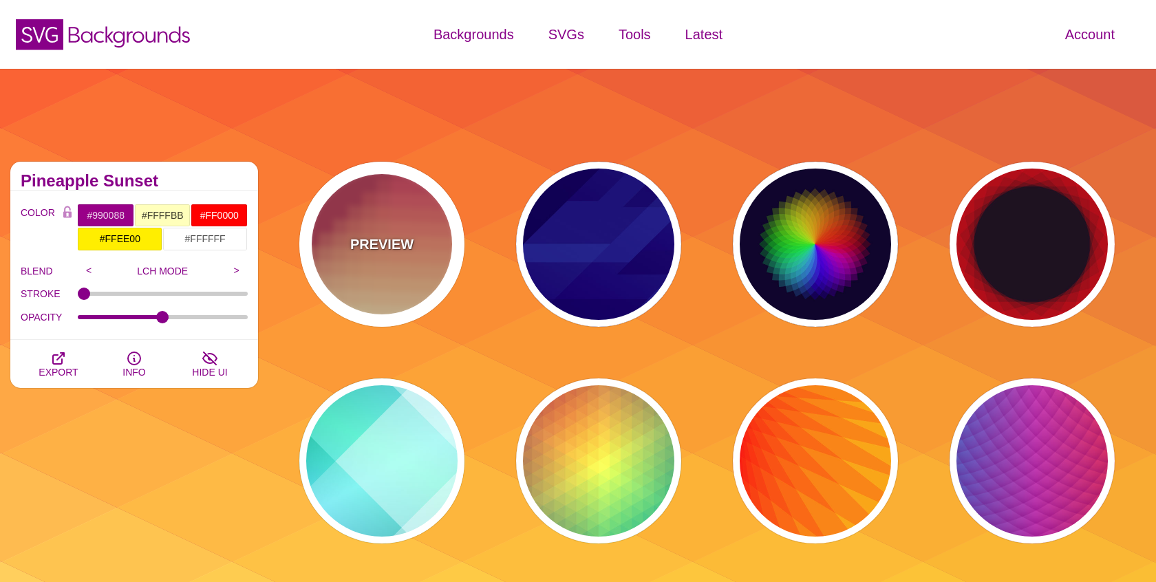
type input "0"
type input "0.3"
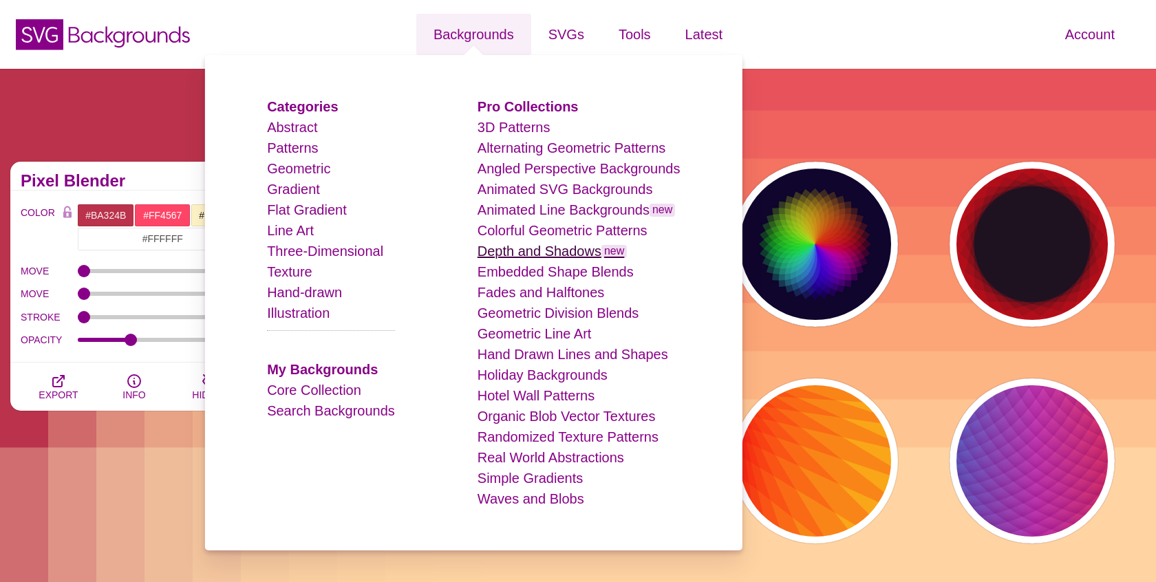
click at [521, 248] on link "Depth and Shadows new" at bounding box center [552, 251] width 150 height 15
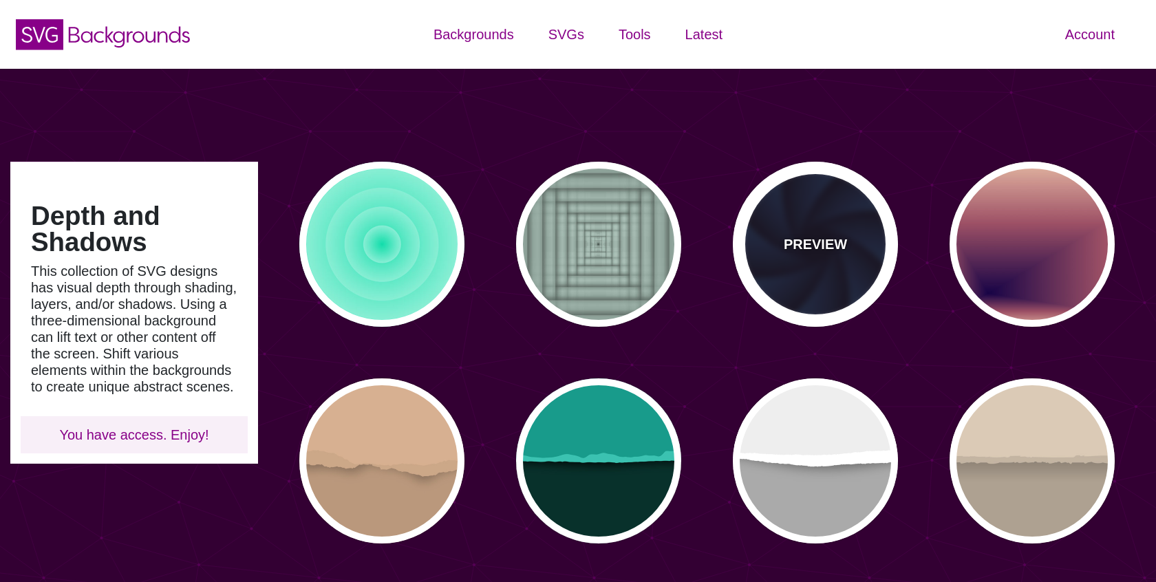
click at [783, 264] on div "PREVIEW" at bounding box center [815, 244] width 165 height 165
type input "#070014"
type input "#1A3666"
type input "#99FFFF"
type input "0"
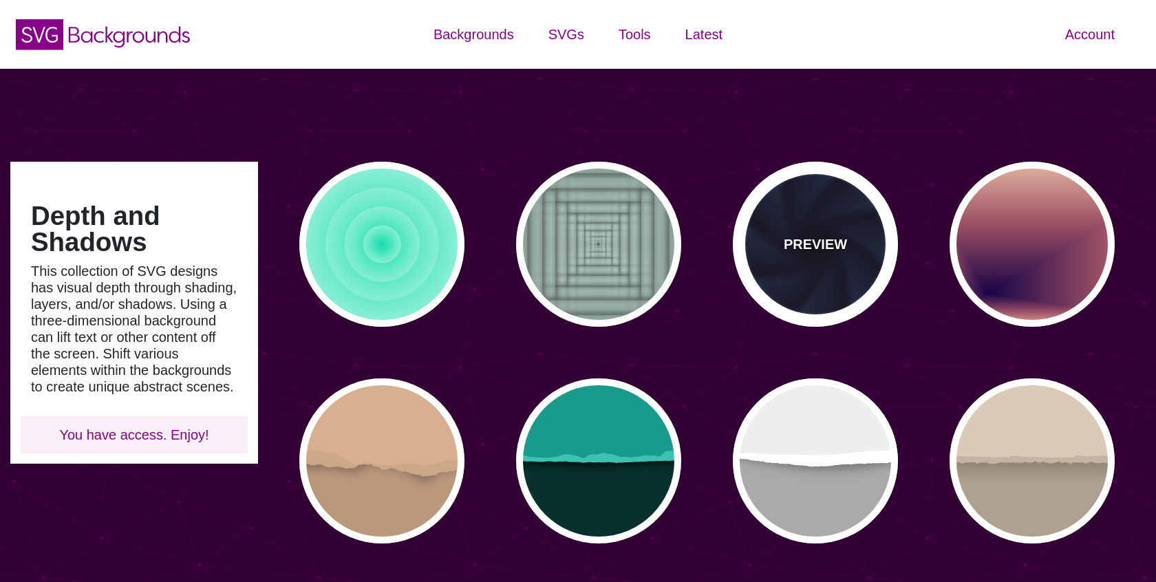
type input "0"
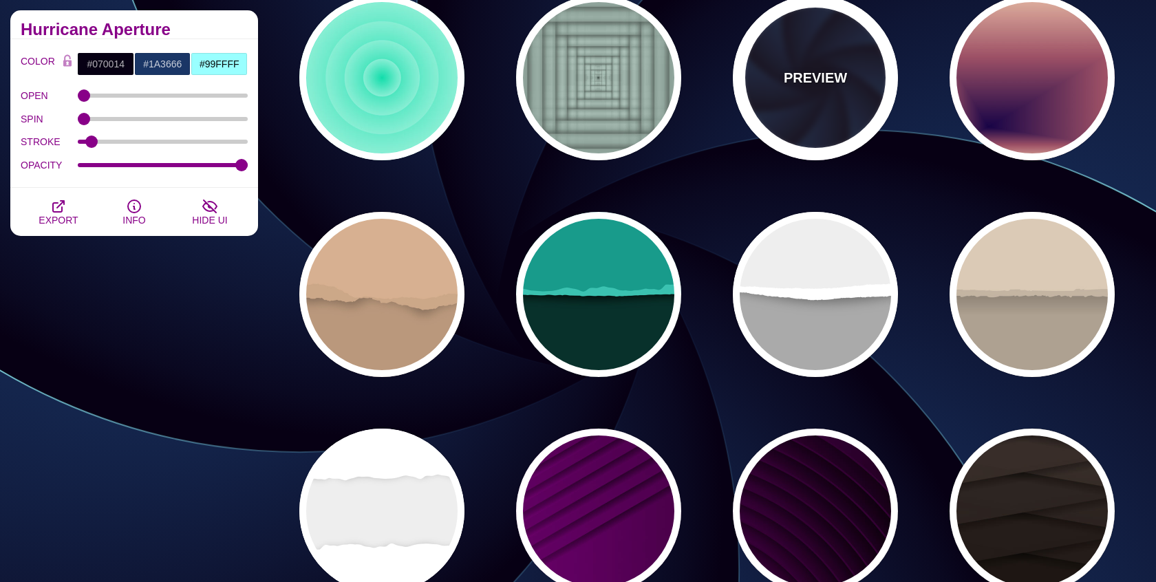
scroll to position [266, 0]
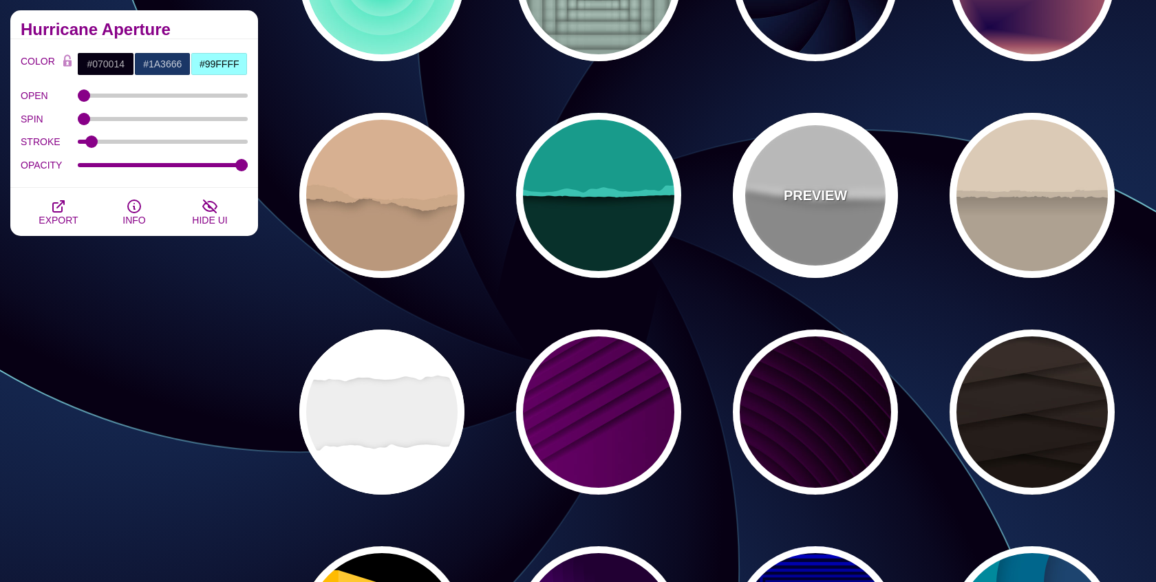
click at [788, 219] on div "PREVIEW" at bounding box center [815, 195] width 165 height 165
type input "#AAAAAA"
type input "#FFFFFF"
type input "#EEEEEE"
type input "0"
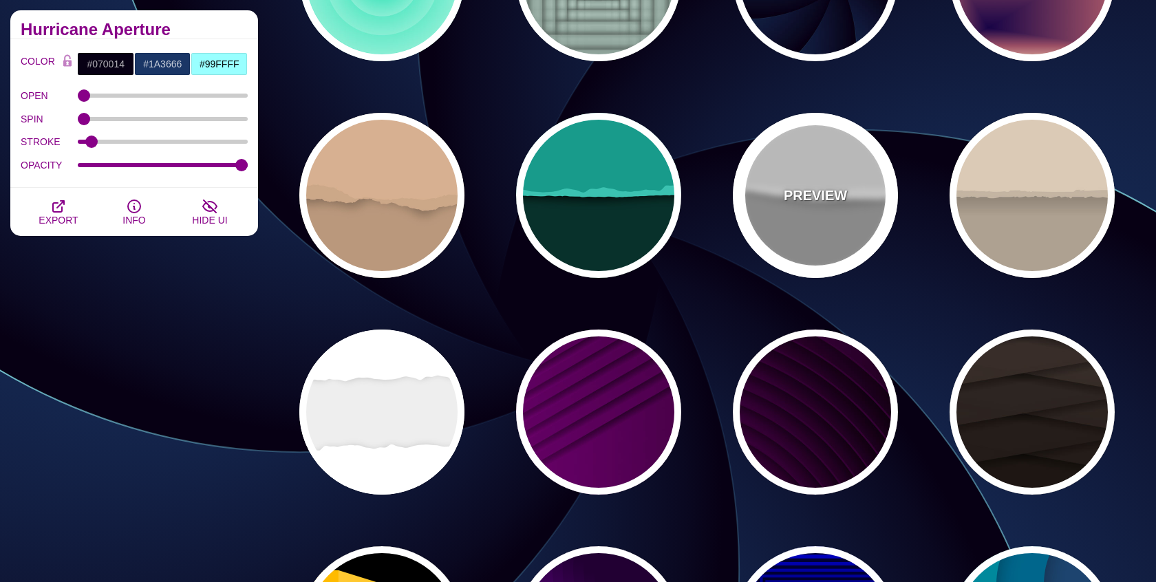
type input "0.5"
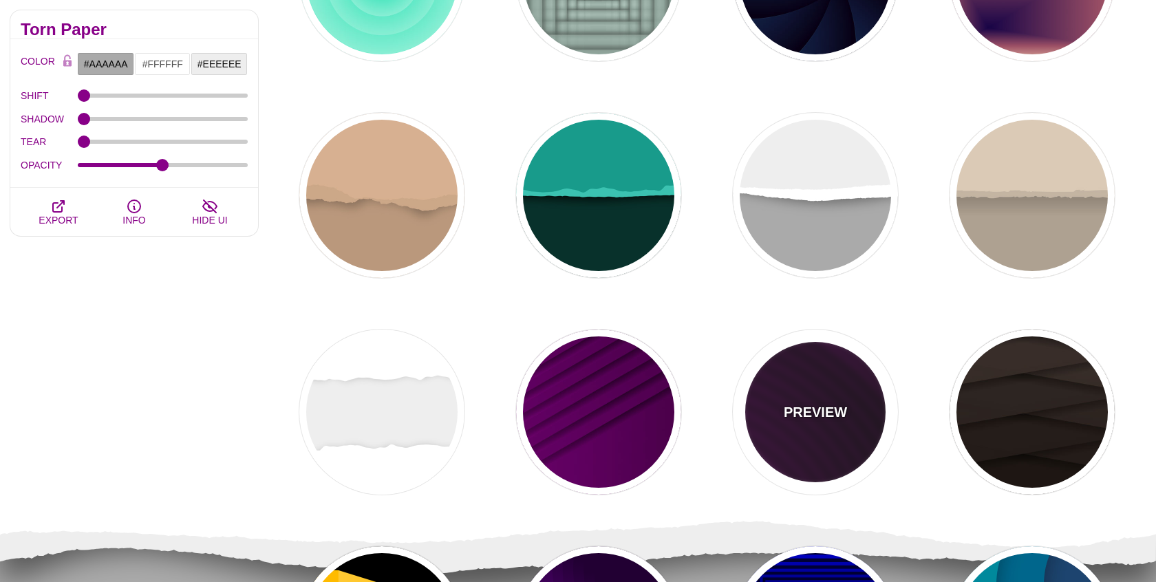
click at [776, 372] on div "PREVIEW" at bounding box center [815, 411] width 165 height 165
type input "#110011"
type input "#550055"
type input "#000000"
type input "#330033"
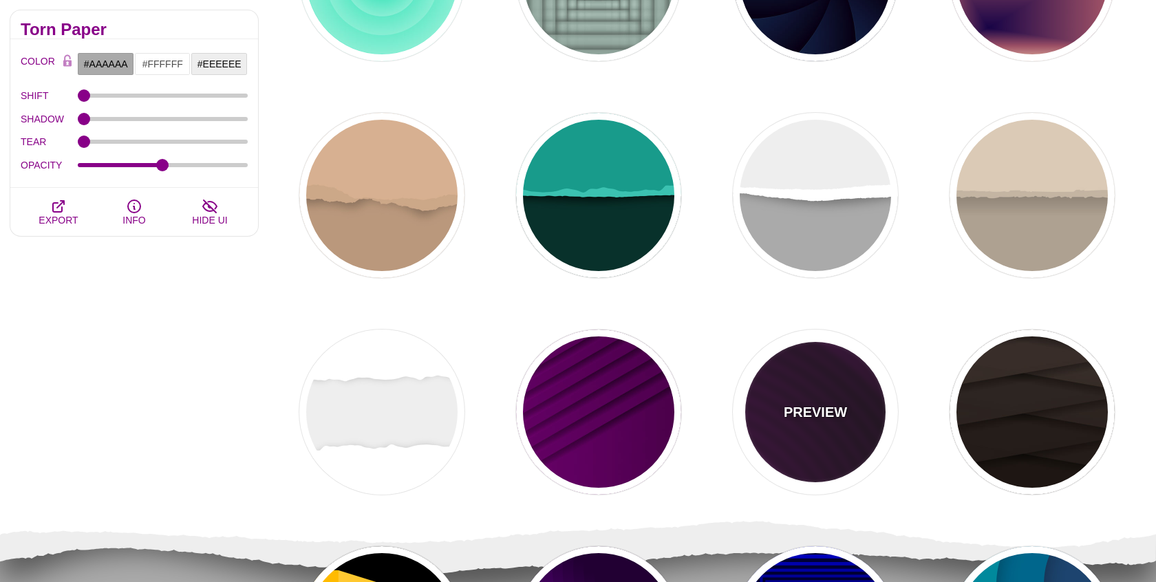
type input "4000"
type input "10"
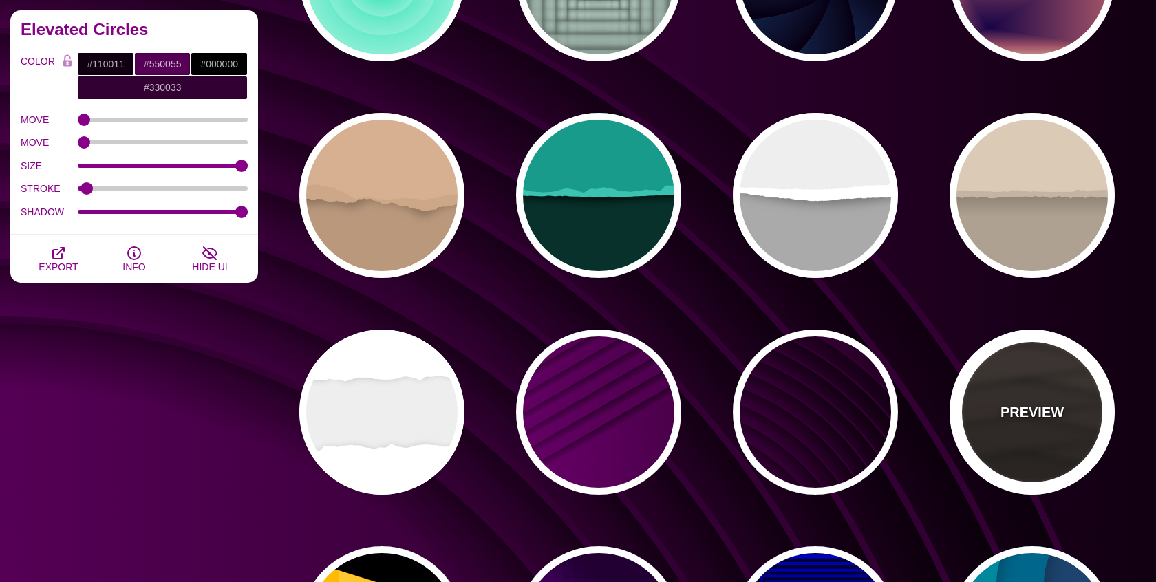
click at [995, 394] on div "PREVIEW" at bounding box center [1031, 411] width 165 height 165
type input "#1C1612"
type input "#4D3D37"
type input "0"
type input "0.9"
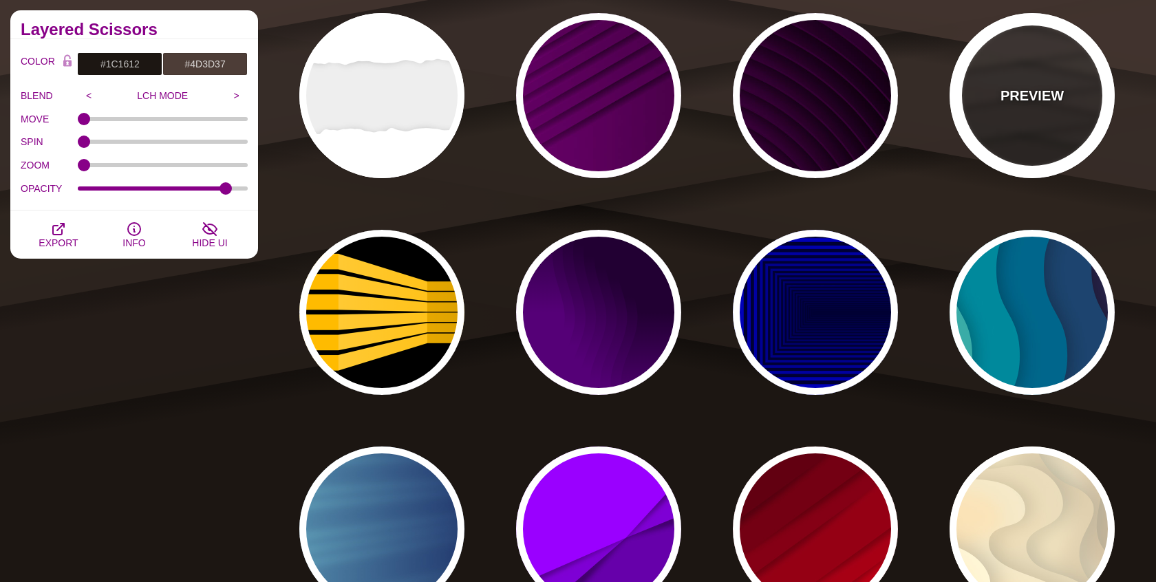
scroll to position [633, 0]
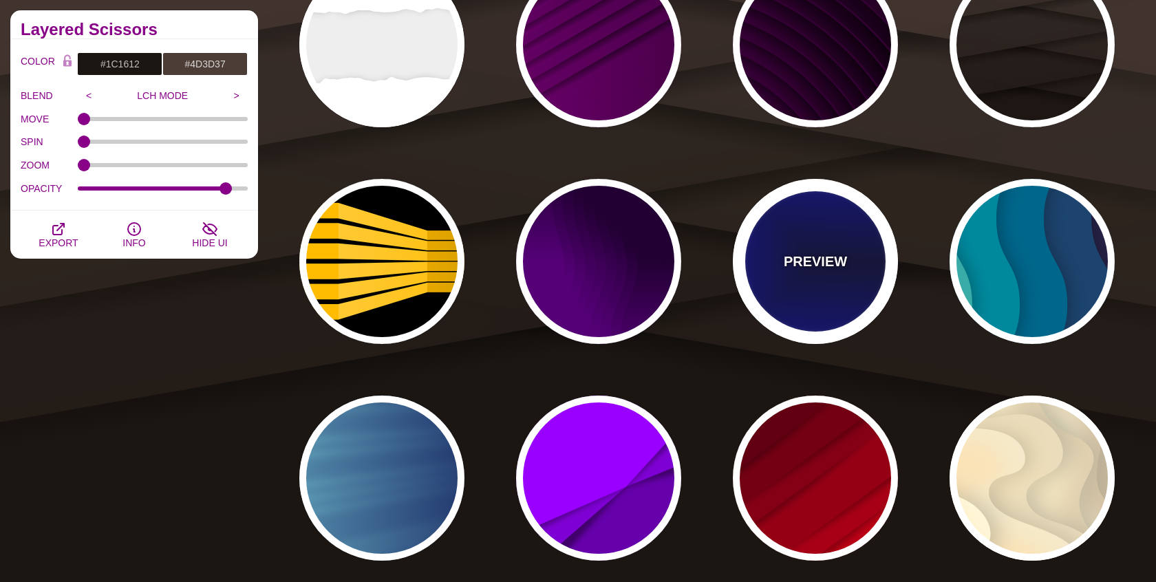
click at [831, 316] on div "PREVIEW" at bounding box center [815, 261] width 165 height 165
type input "#000033"
type input "#0000CC"
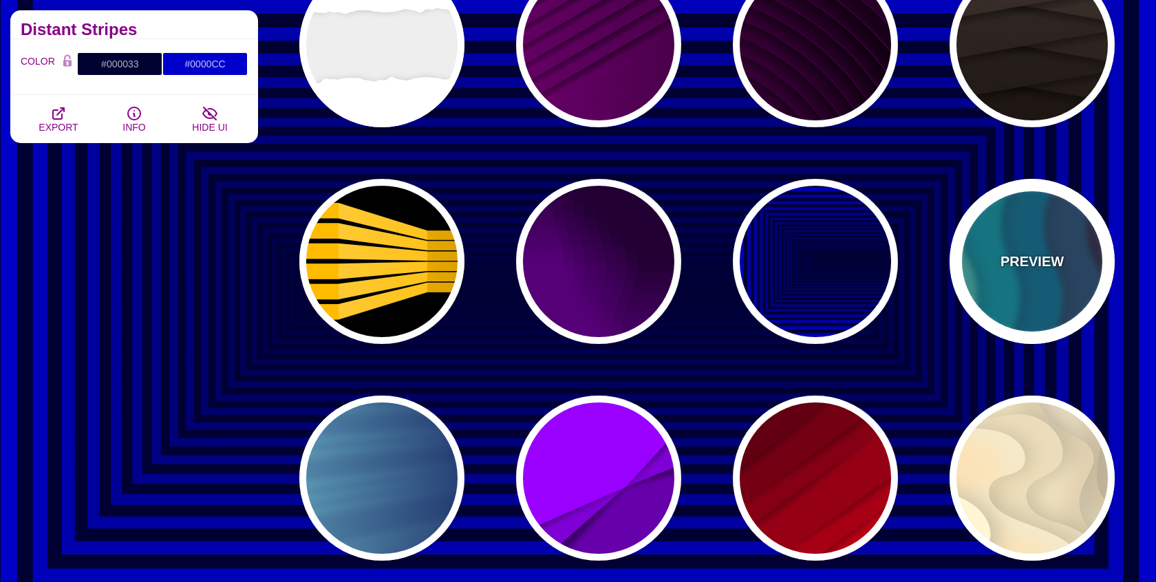
click at [995, 293] on div "PREVIEW" at bounding box center [1031, 261] width 165 height 165
type input "#220022"
type input "#77CCAA"
type input "0.3"
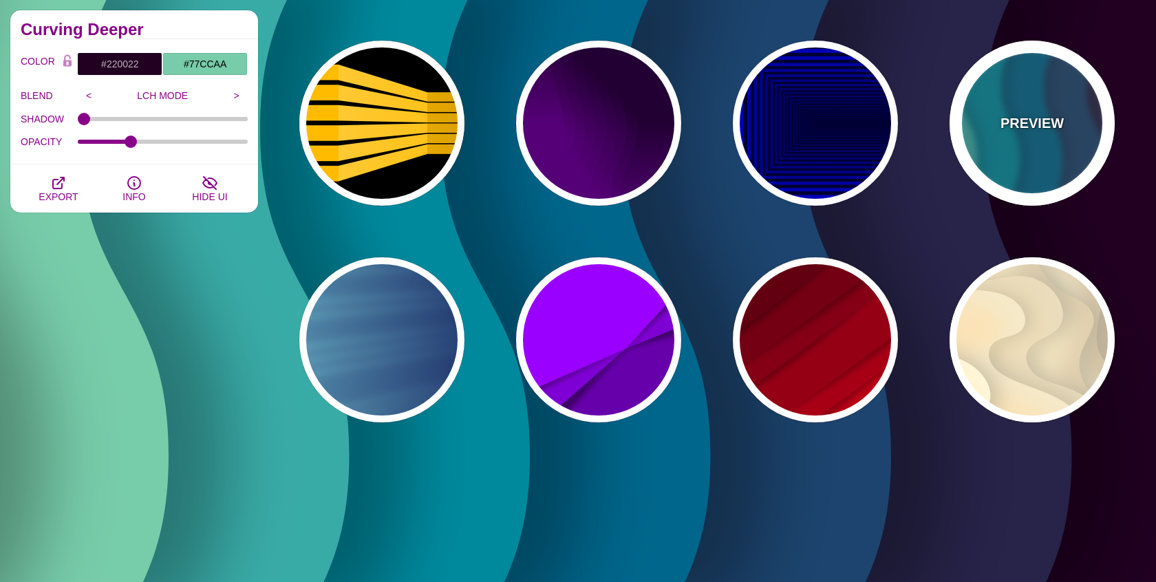
scroll to position [773, 0]
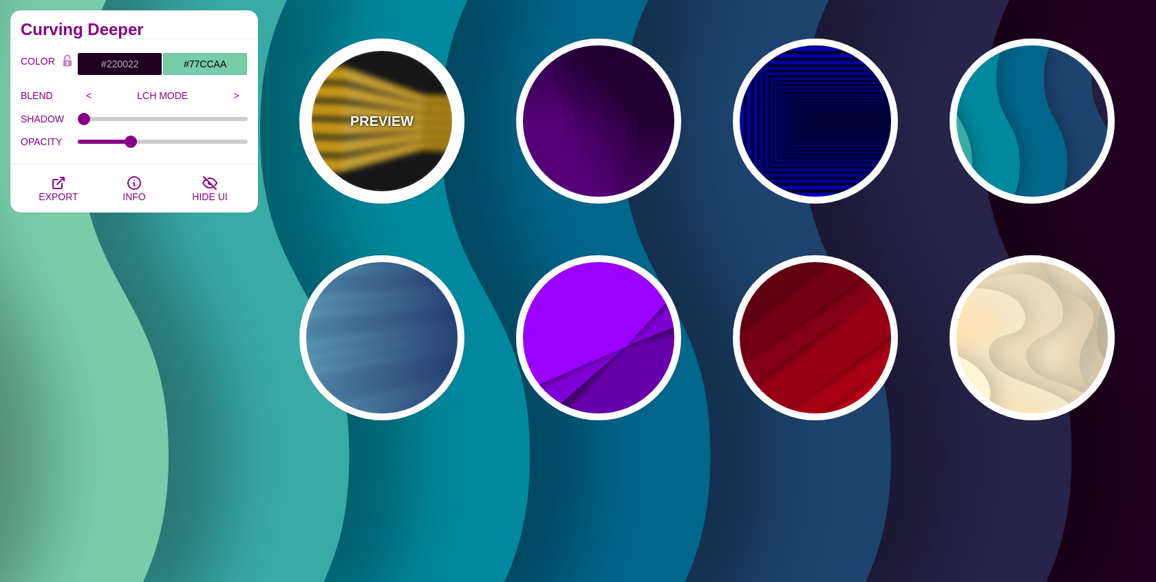
click at [379, 158] on div "PREVIEW" at bounding box center [381, 121] width 165 height 165
type input "#000000"
type input "#FFBB00"
type input "900"
type input "100"
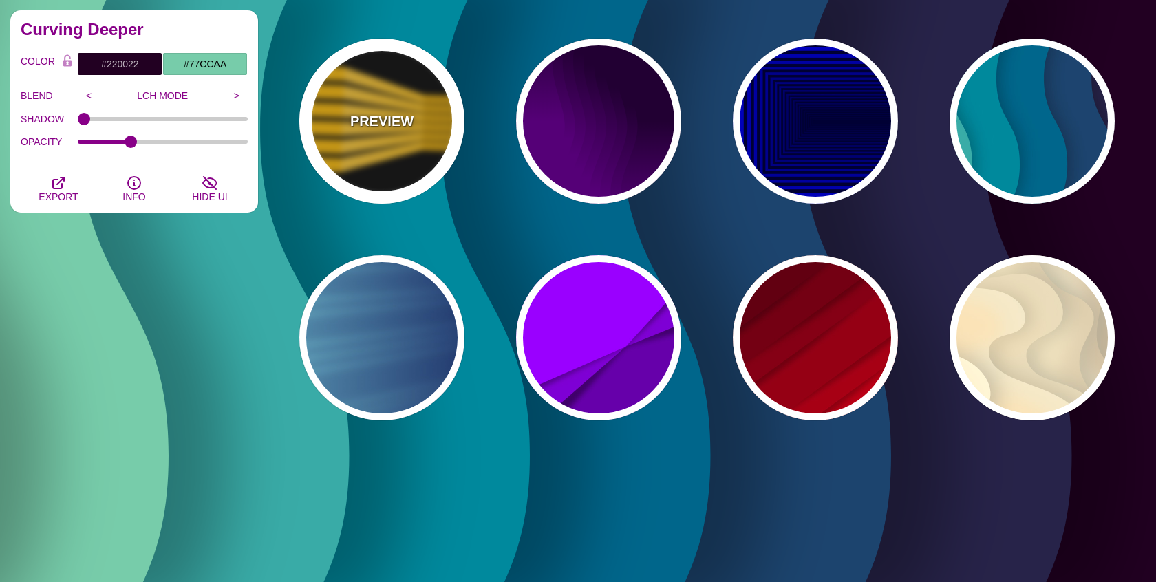
type input "1"
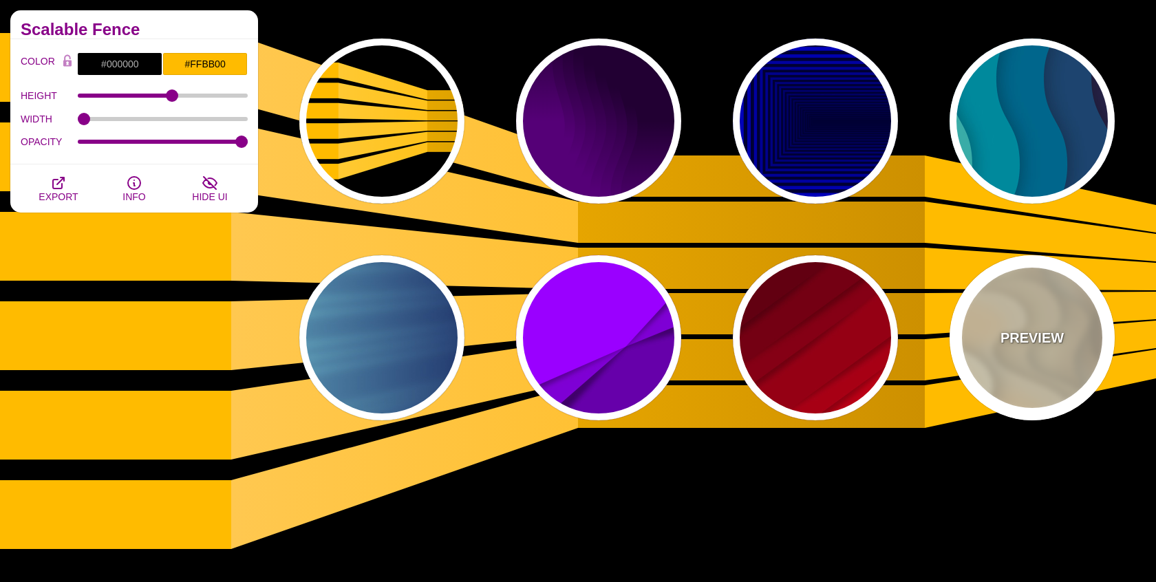
click at [1015, 330] on p "PREVIEW" at bounding box center [1031, 337] width 63 height 21
type input "#FFF7D7"
type input "#57250C"
type input "#FF8B28"
type input "0"
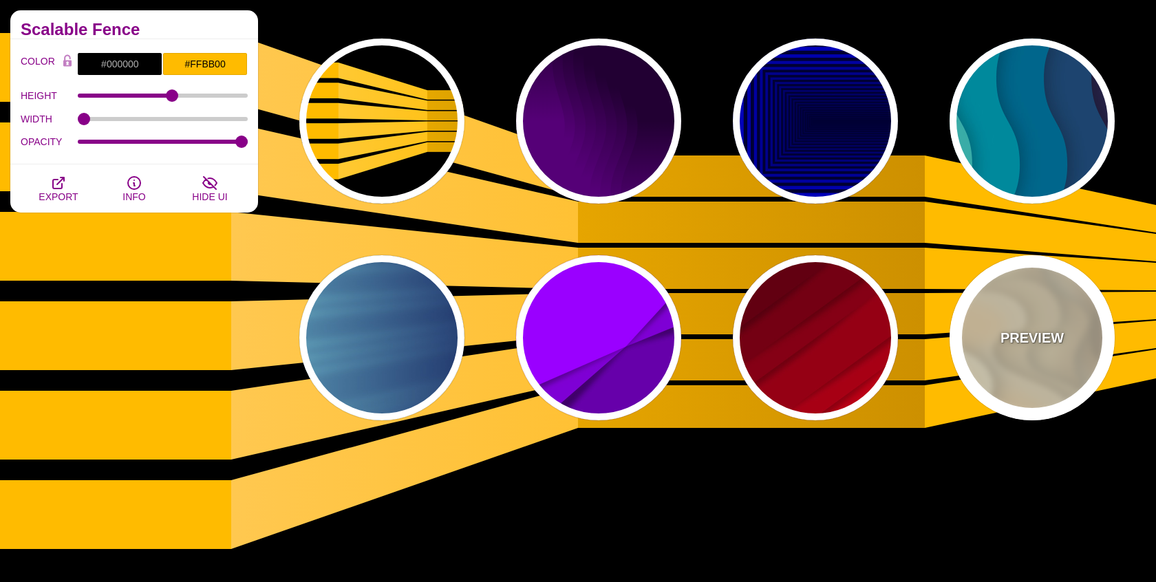
type input "0.7"
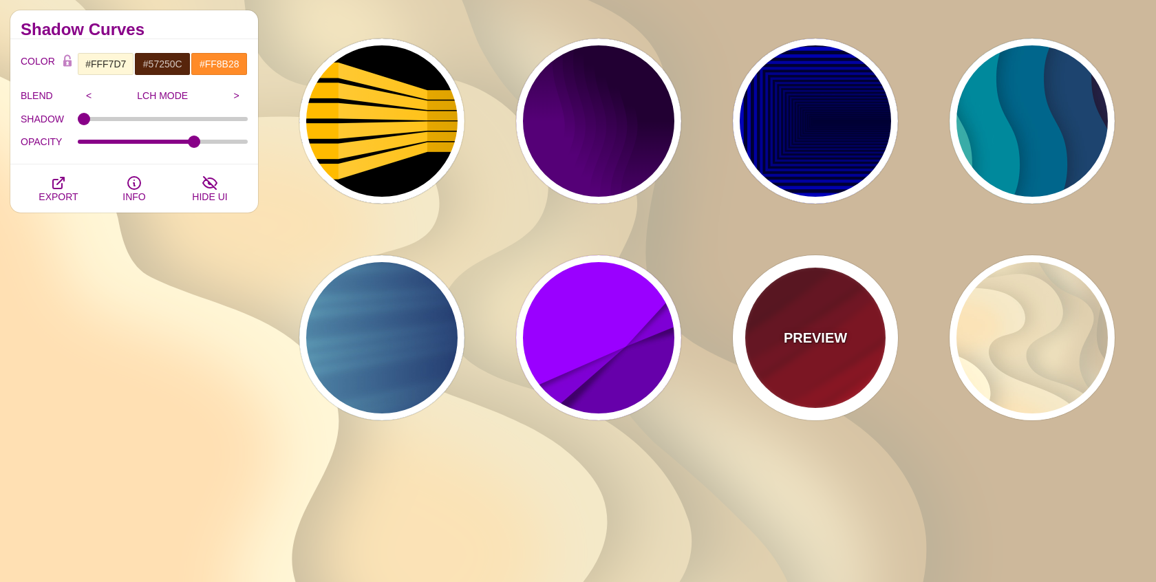
click at [821, 323] on div "PREVIEW" at bounding box center [815, 337] width 165 height 165
type input "#FF0000"
type input "#330000"
type input "0"
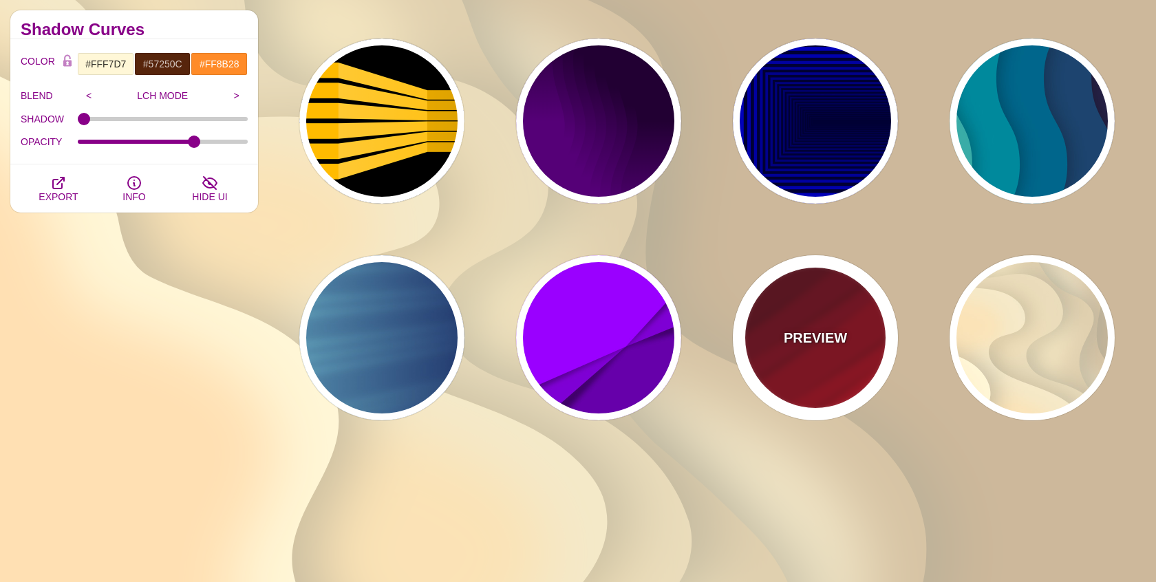
type input "0.5"
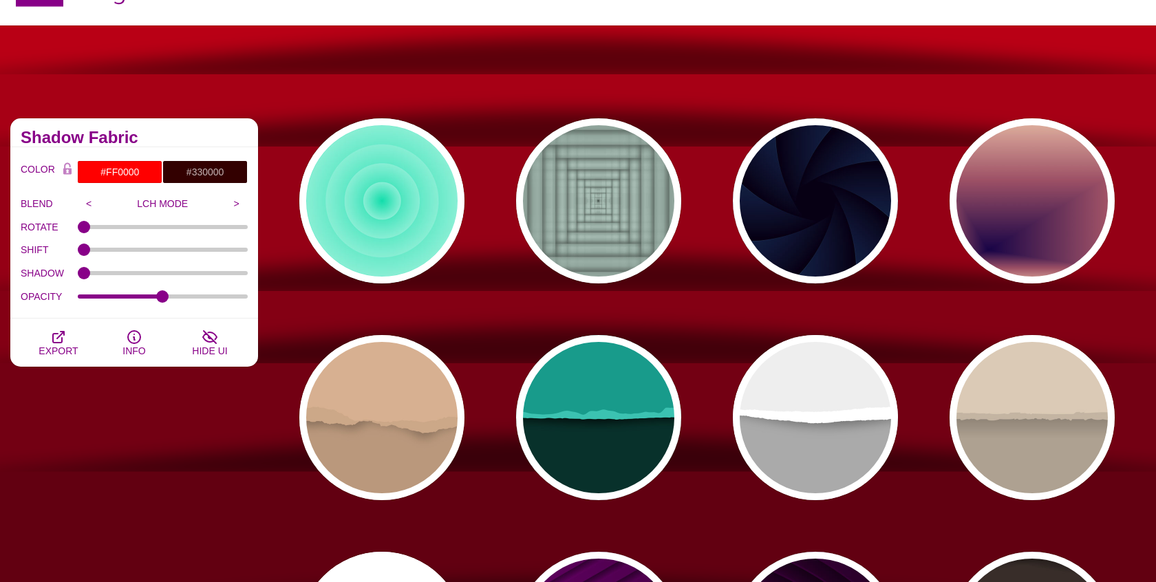
scroll to position [0, 0]
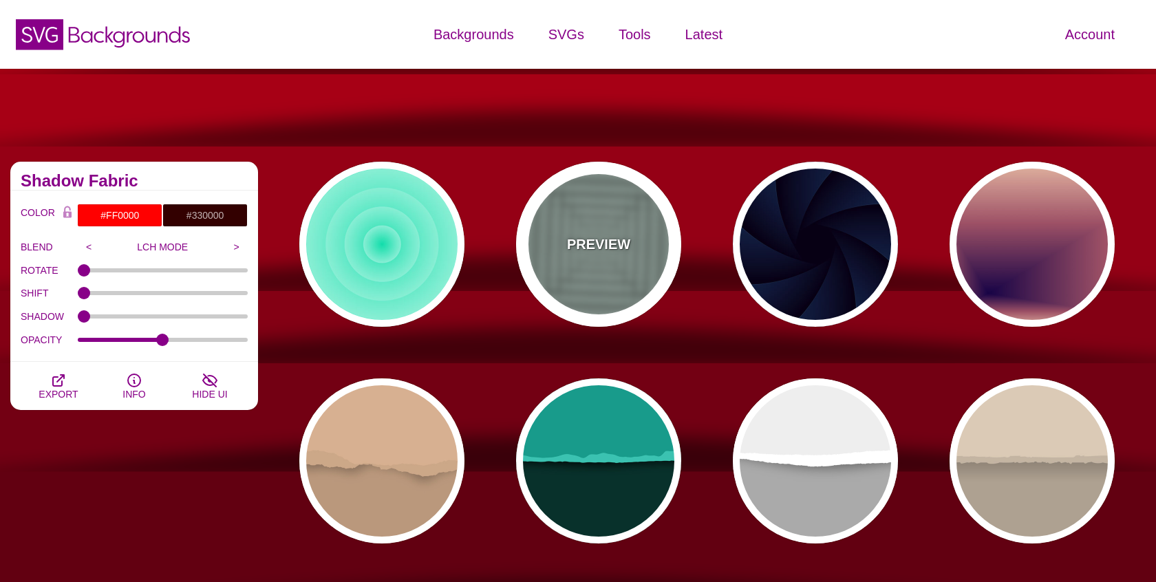
click at [603, 252] on p "PREVIEW" at bounding box center [598, 244] width 63 height 21
type input "#ABC3B9"
type input "0.5"
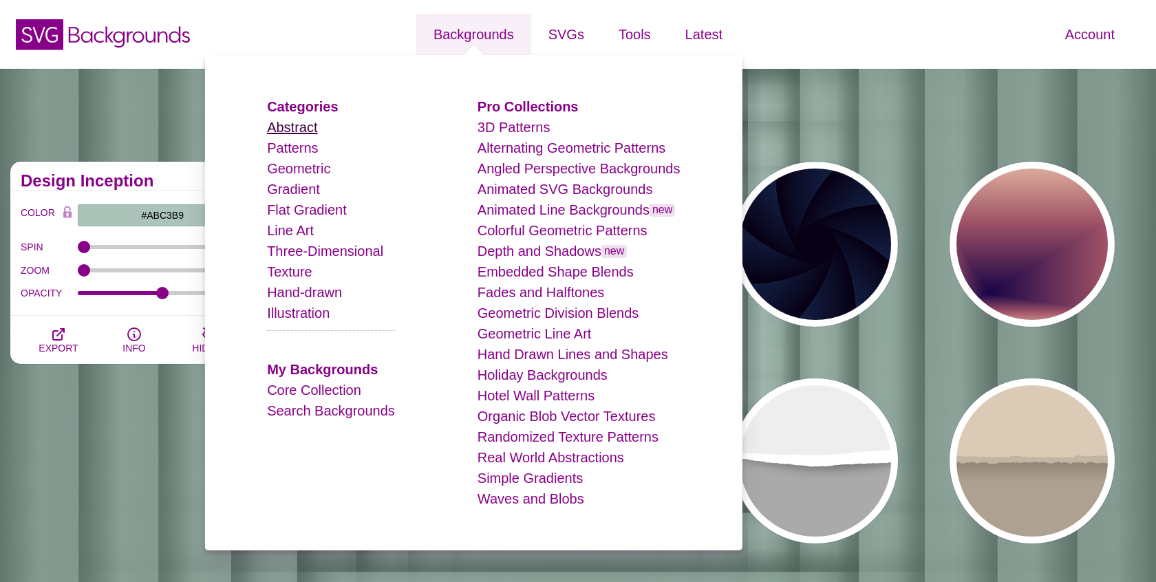
click at [294, 128] on link "Abstract" at bounding box center [292, 127] width 50 height 15
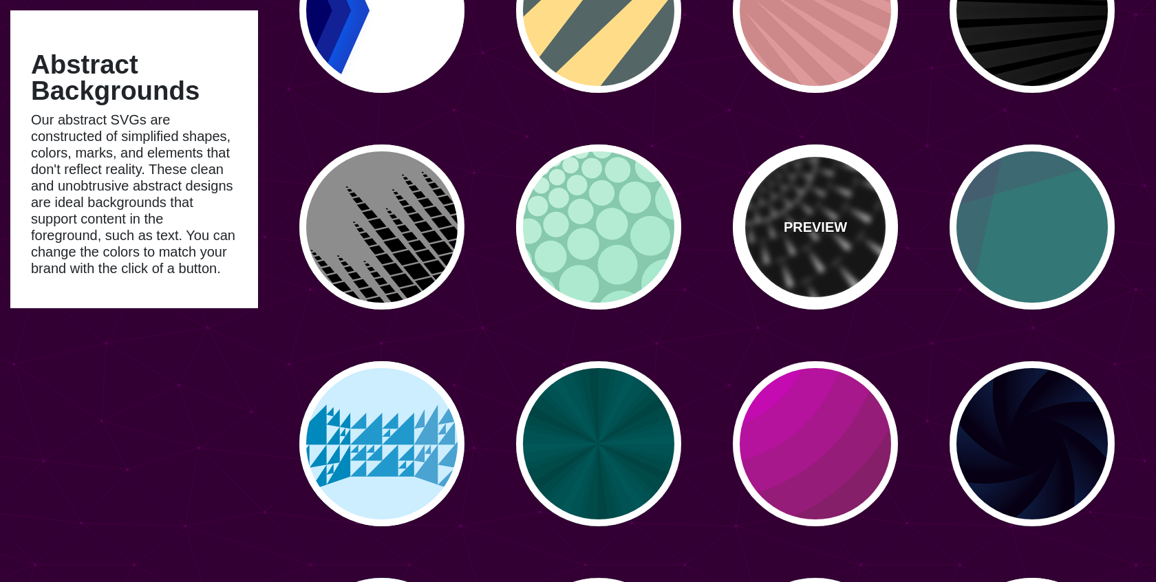
click at [830, 255] on div "PREVIEW" at bounding box center [815, 226] width 165 height 165
type input "#FFFFFF"
type input "#000000"
type input "0"
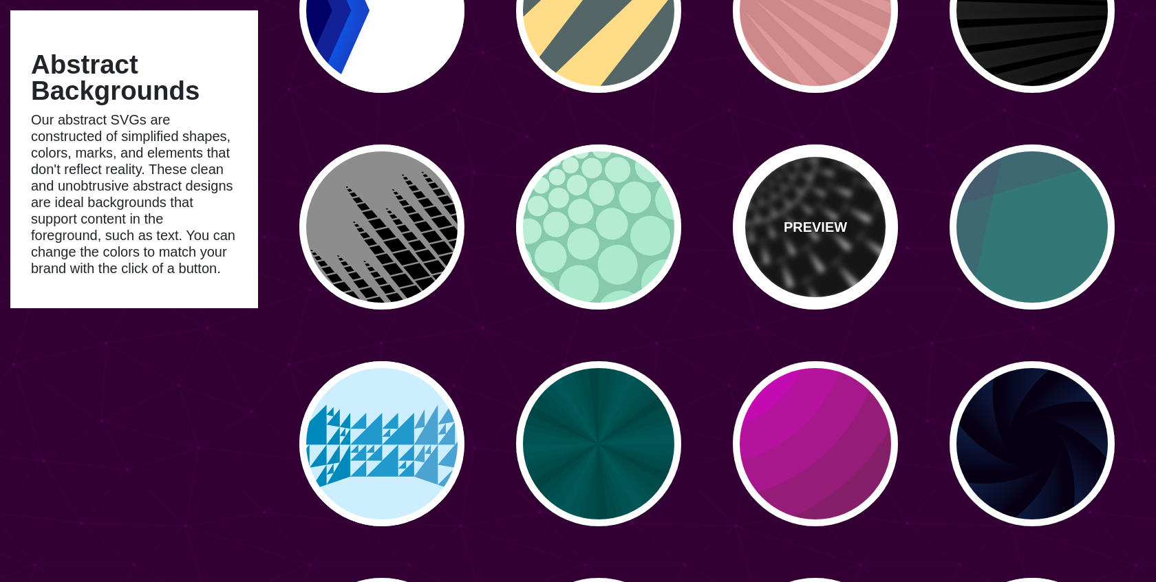
type input "0"
type input "100"
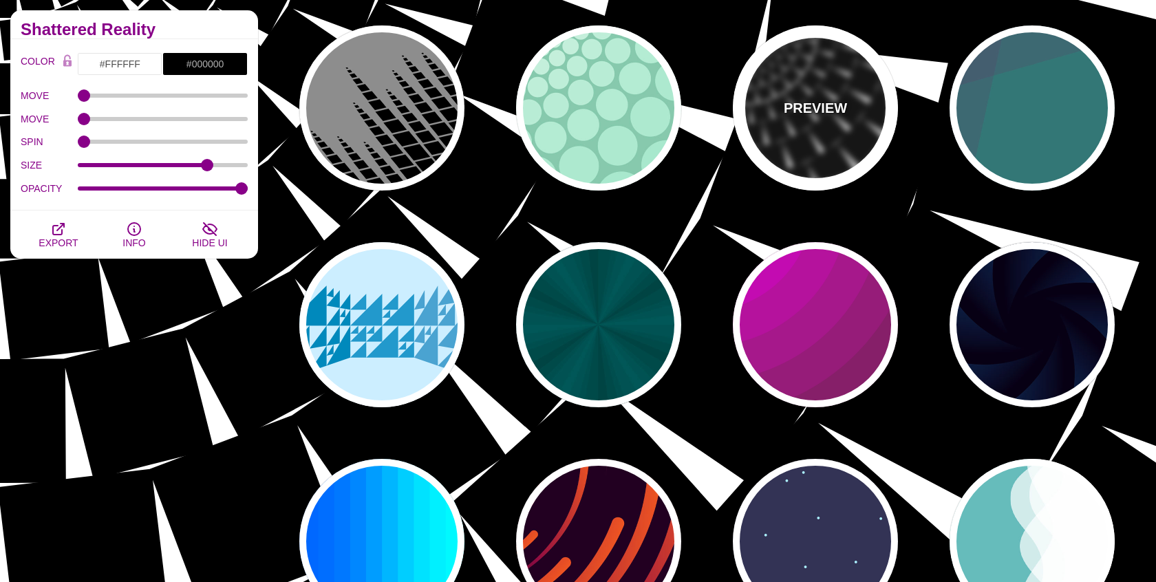
scroll to position [801, 0]
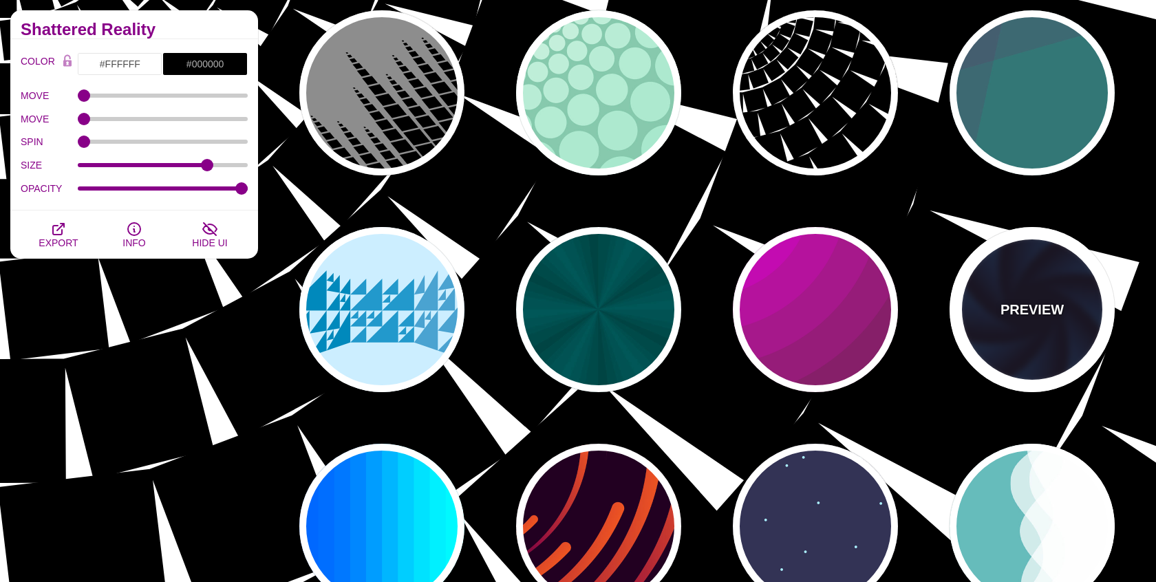
click at [1030, 283] on div "PREVIEW" at bounding box center [1031, 309] width 165 height 165
type input "#070014"
type input "#113366"
type input "#99FFFF"
type input "1"
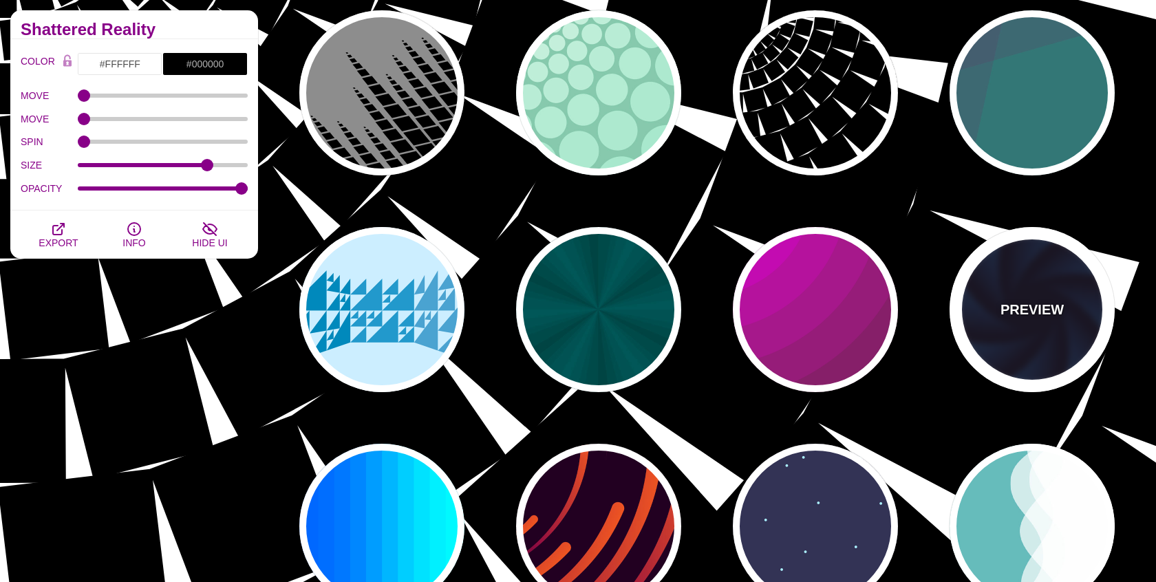
type input "1"
type input "12"
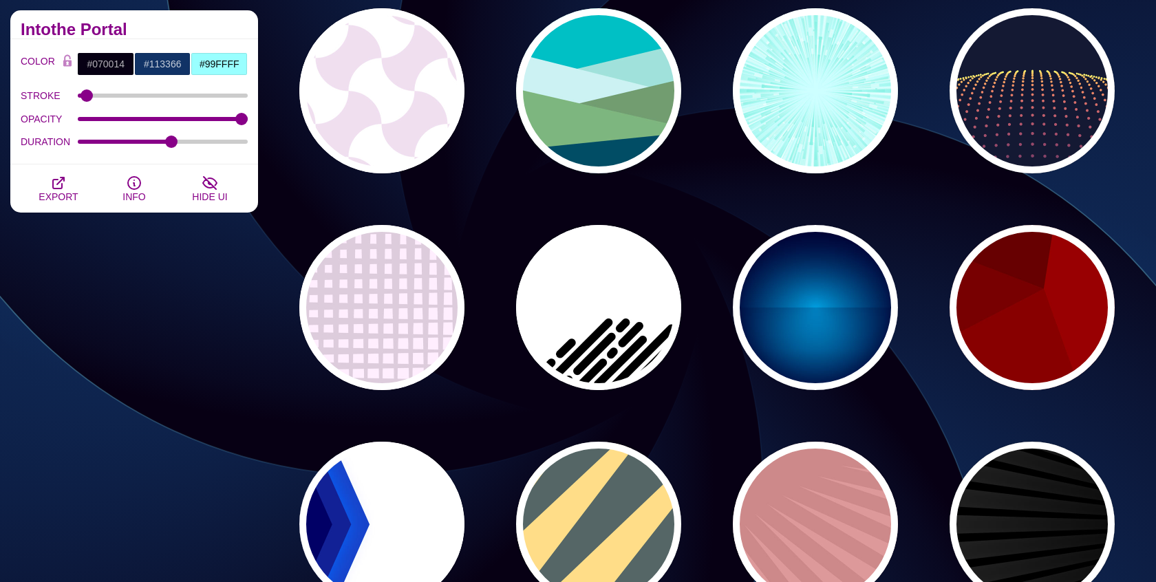
scroll to position [0, 0]
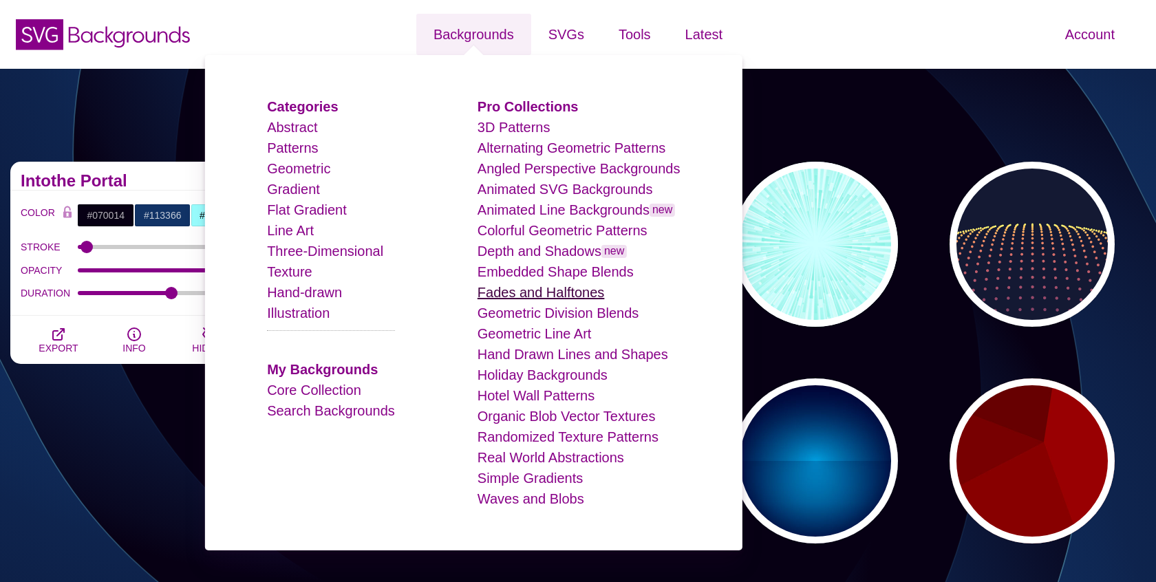
click at [524, 292] on link "Fades and Halftones" at bounding box center [540, 292] width 127 height 15
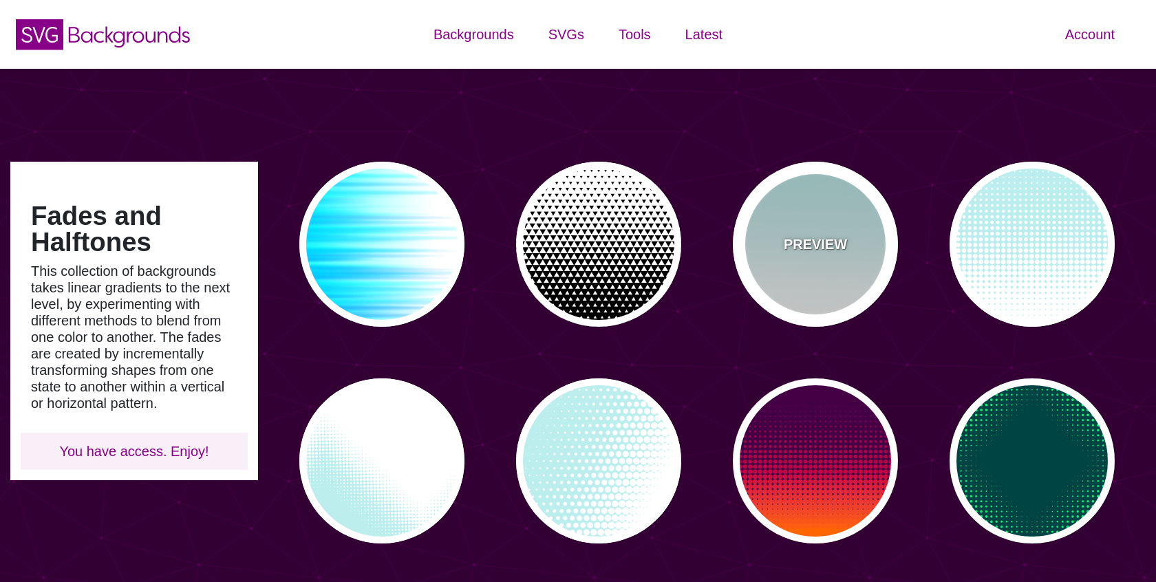
click at [759, 270] on div "PREVIEW" at bounding box center [815, 244] width 165 height 165
type input "#BBEEEE"
type input "0"
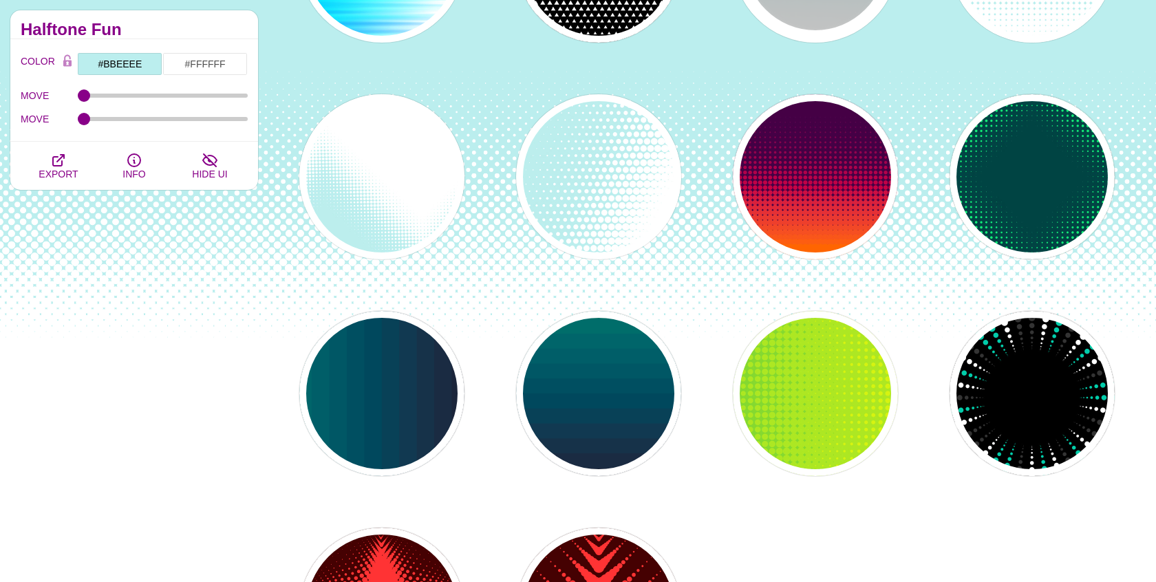
scroll to position [287, 0]
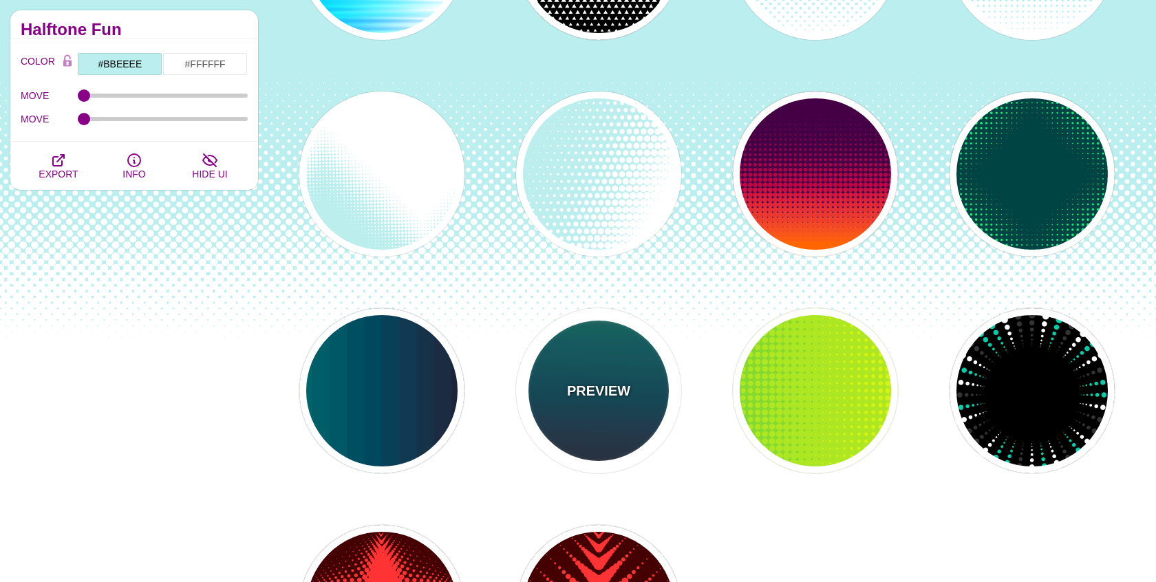
click at [638, 402] on div "PREVIEW" at bounding box center [598, 390] width 165 height 165
type input "#110011"
type input "#448866"
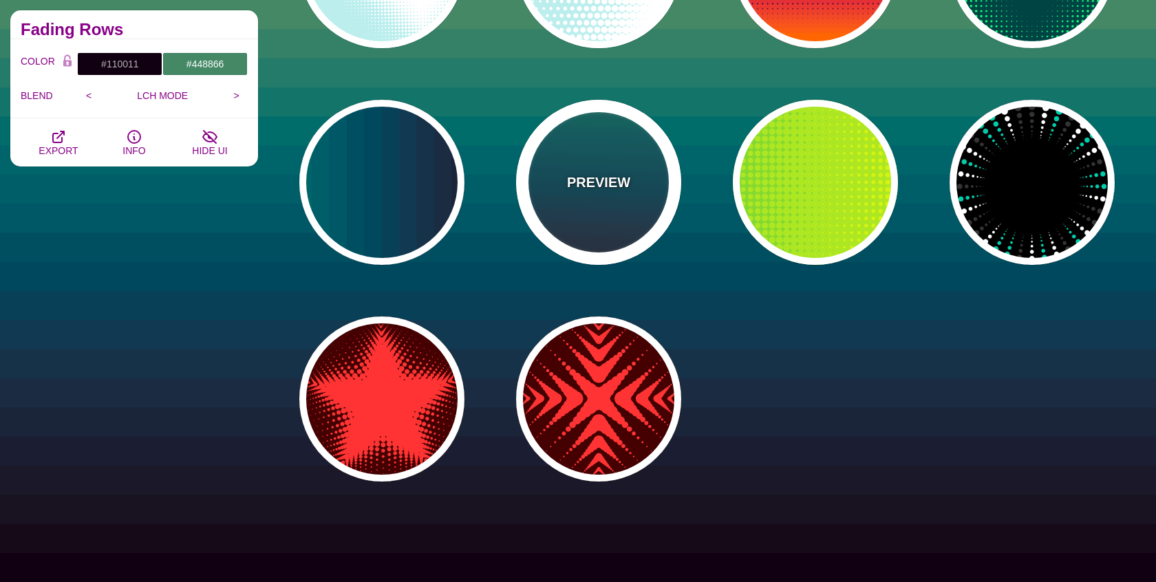
scroll to position [504, 0]
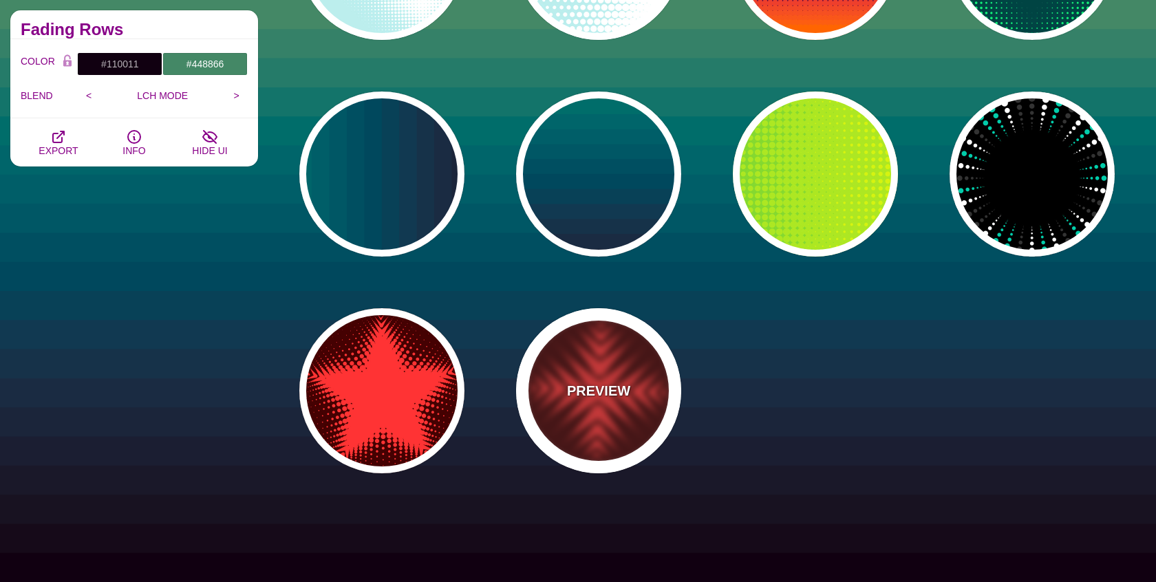
click at [638, 403] on div "PREVIEW" at bounding box center [598, 390] width 165 height 165
type input "#440000"
type input "#FF3333"
type input "0"
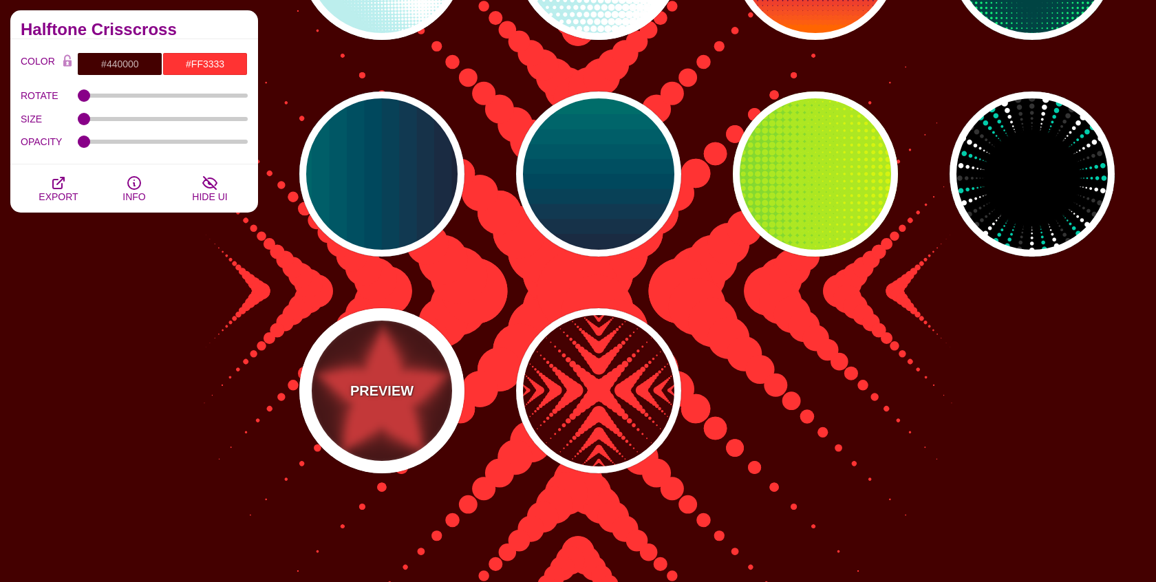
click at [433, 431] on div "PREVIEW" at bounding box center [381, 390] width 165 height 165
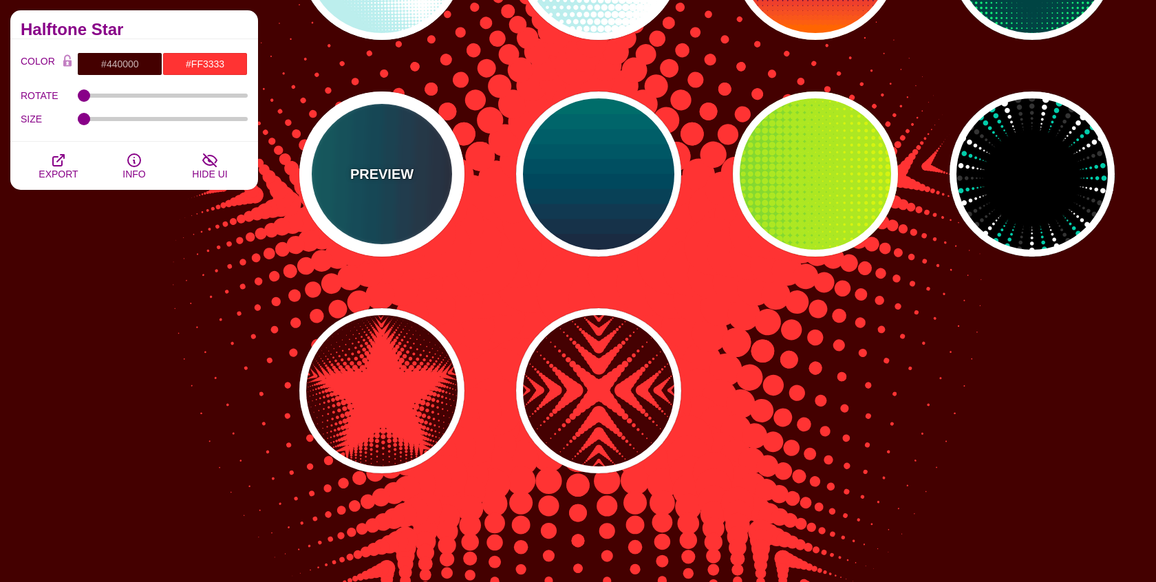
click at [400, 185] on div "PREVIEW" at bounding box center [381, 173] width 165 height 165
type input "#110011"
type input "#448866"
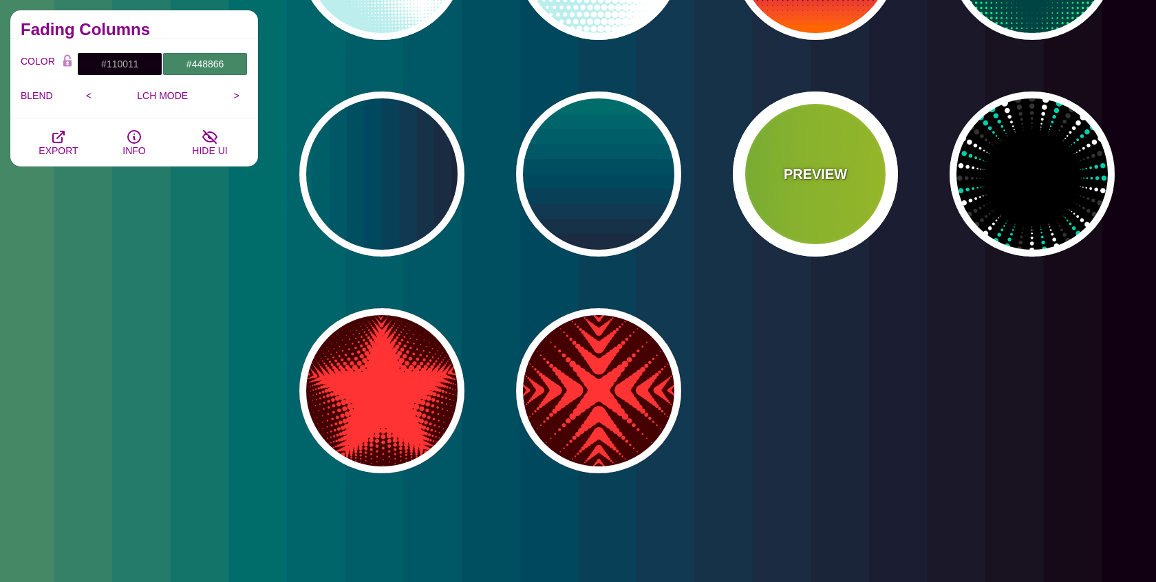
click at [849, 174] on div "PREVIEW" at bounding box center [815, 173] width 165 height 165
type input "#22BB44"
type input "#FFFF00"
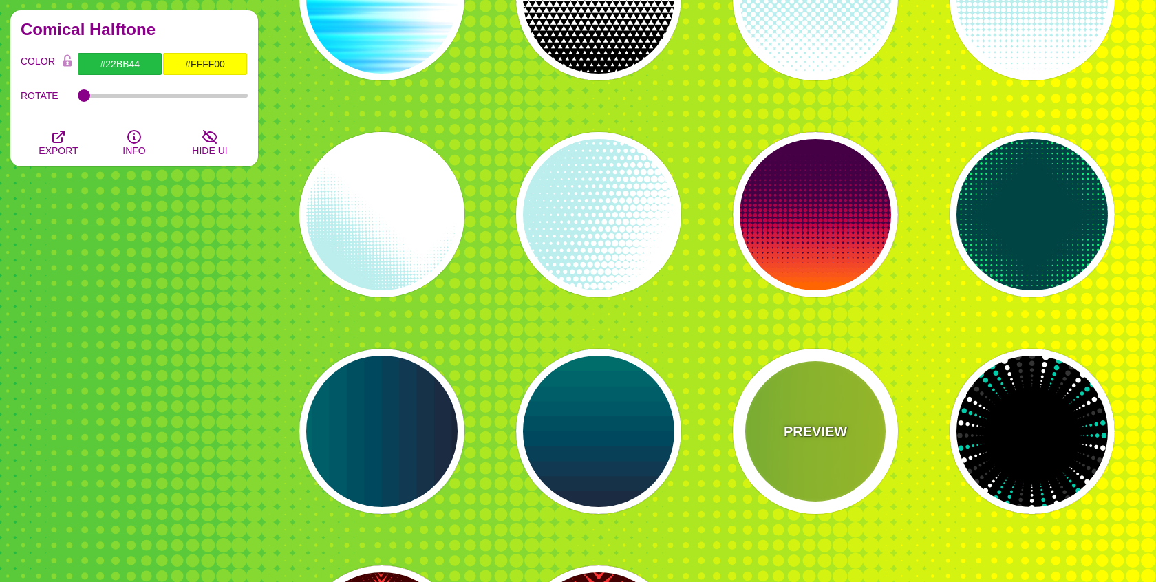
scroll to position [0, 0]
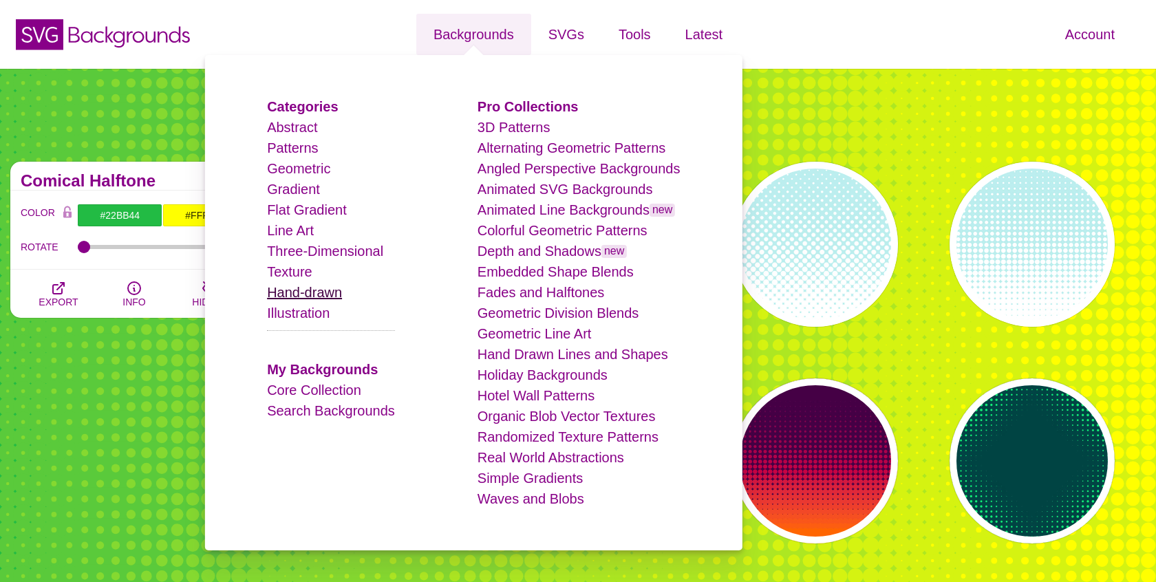
click at [338, 296] on link "Hand-drawn" at bounding box center [304, 292] width 75 height 15
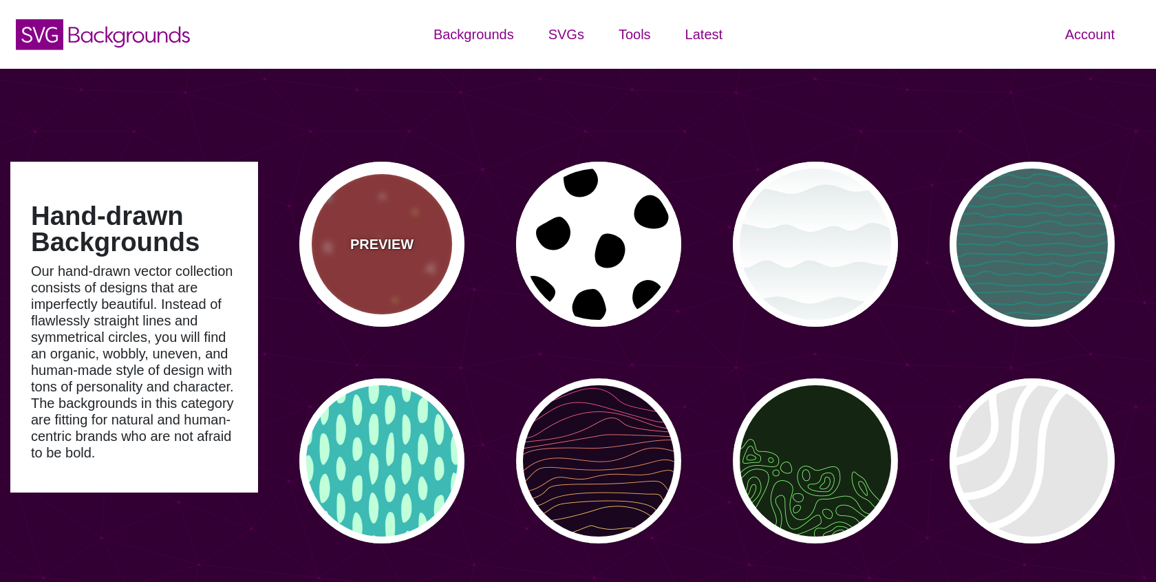
type input "#450057"
type input "#FFFFFF"
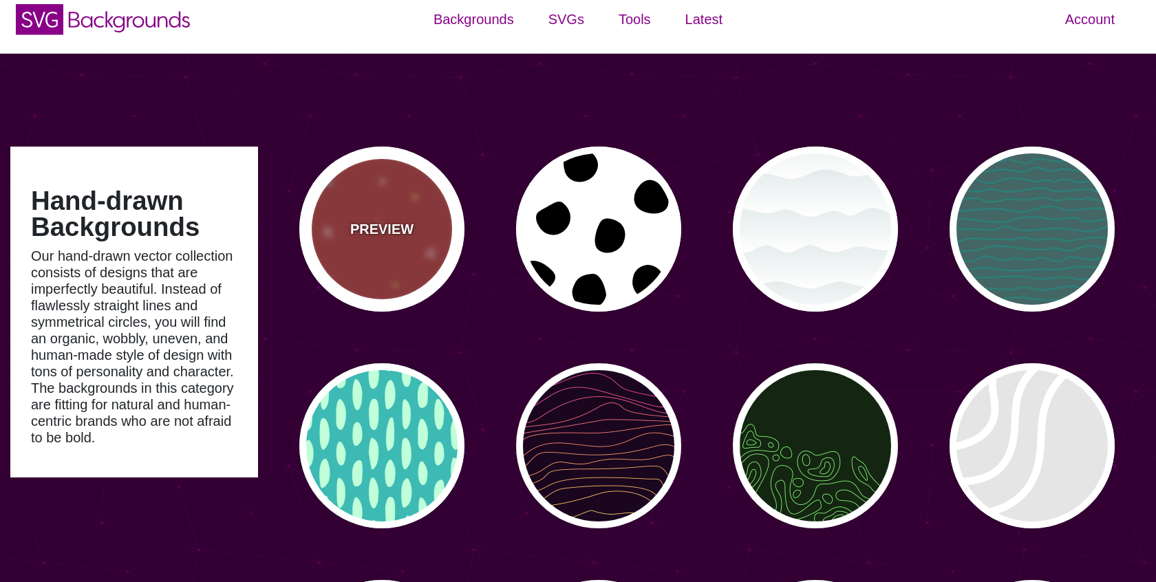
scroll to position [25, 0]
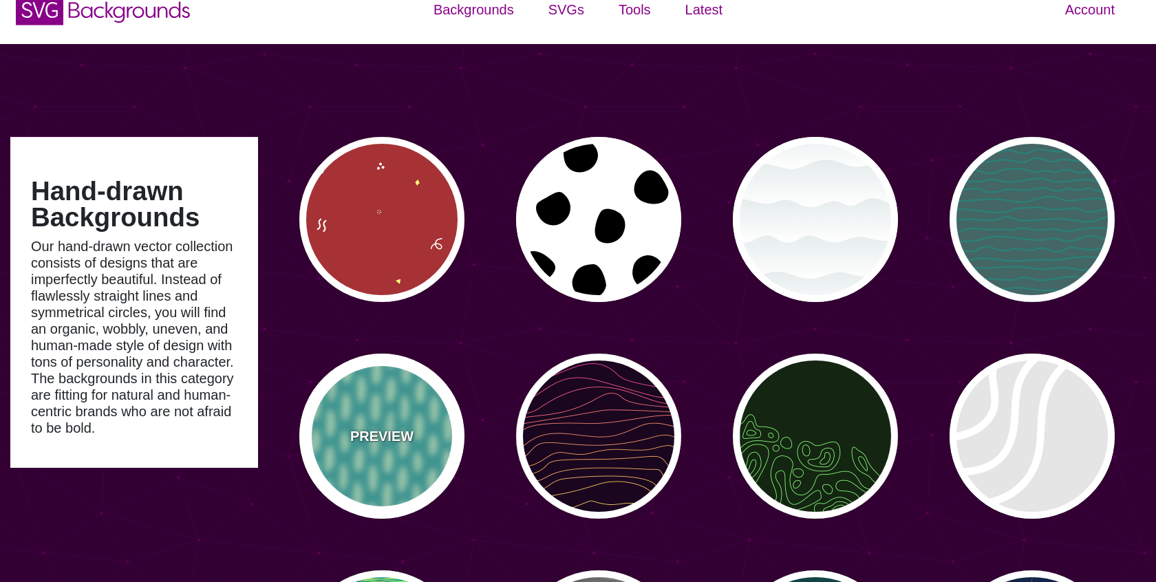
click at [402, 396] on div "PREVIEW" at bounding box center [381, 436] width 165 height 165
type input "#3DBAB4"
type input "#BFFFD9"
type input "0"
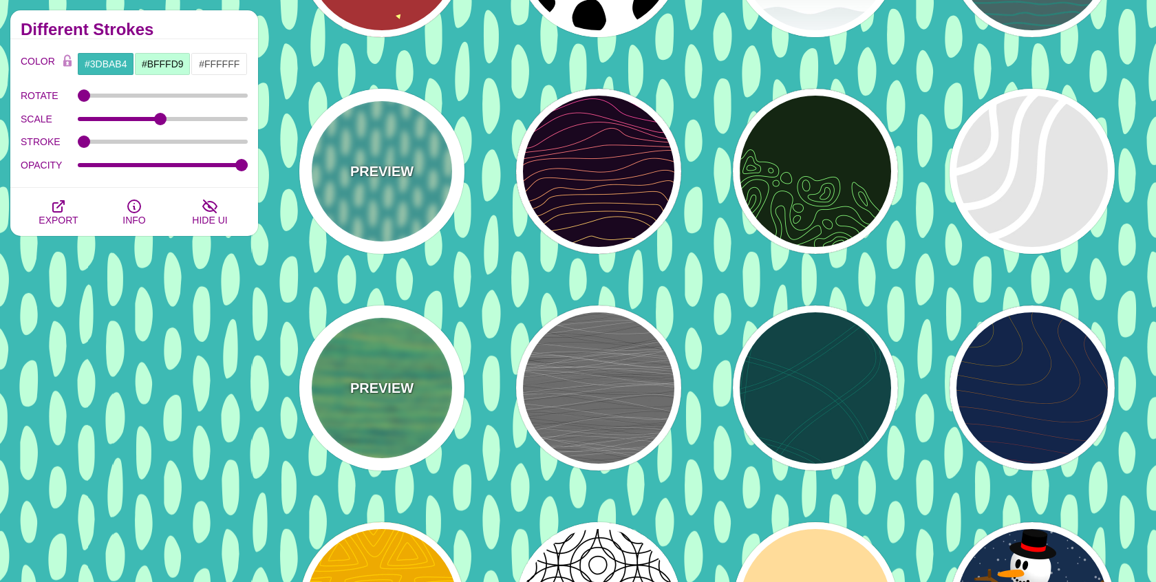
scroll to position [294, 0]
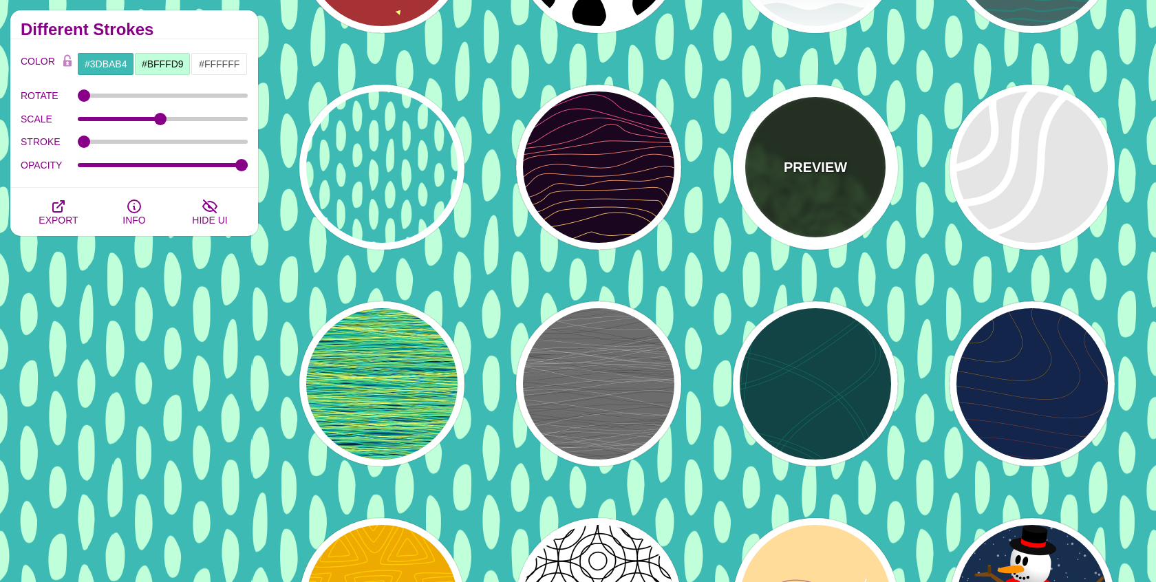
click at [799, 184] on div "PREVIEW" at bounding box center [815, 167] width 165 height 165
type input "#142612"
type input "#86FF79"
type input "0"
type input "4"
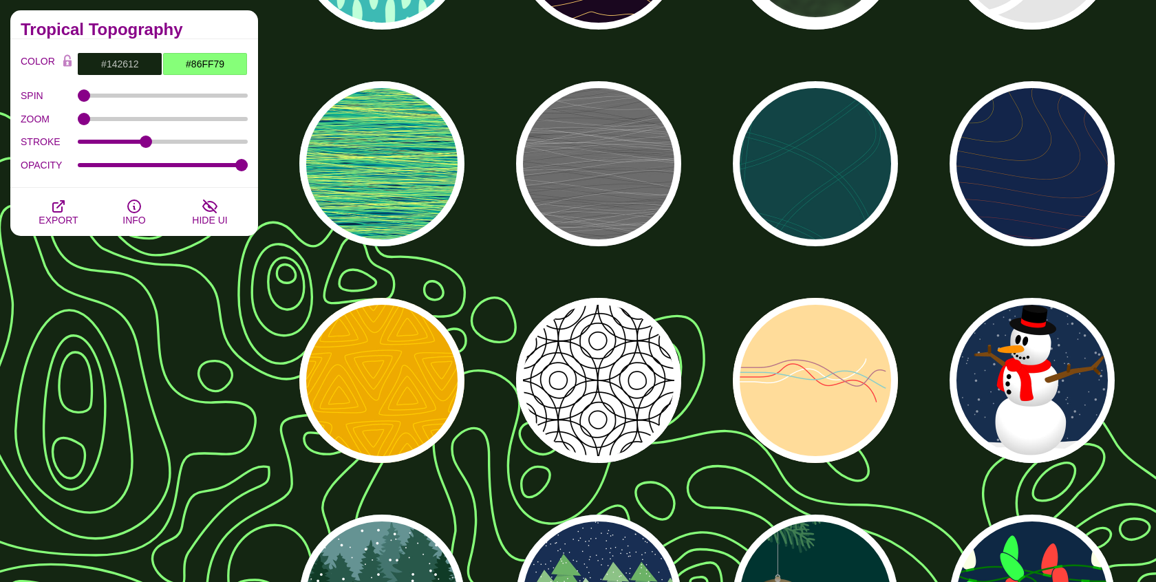
scroll to position [530, 0]
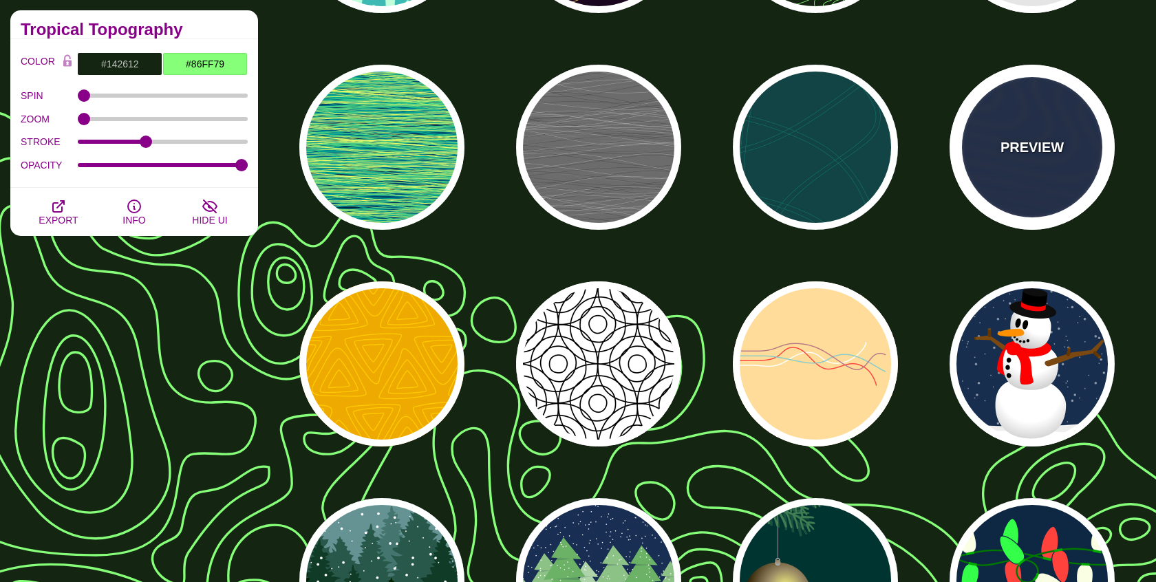
click at [995, 150] on div "PREVIEW" at bounding box center [1031, 147] width 165 height 165
type input "#13254A"
type input "#FFFF00"
type input "#AA0033"
type input "1"
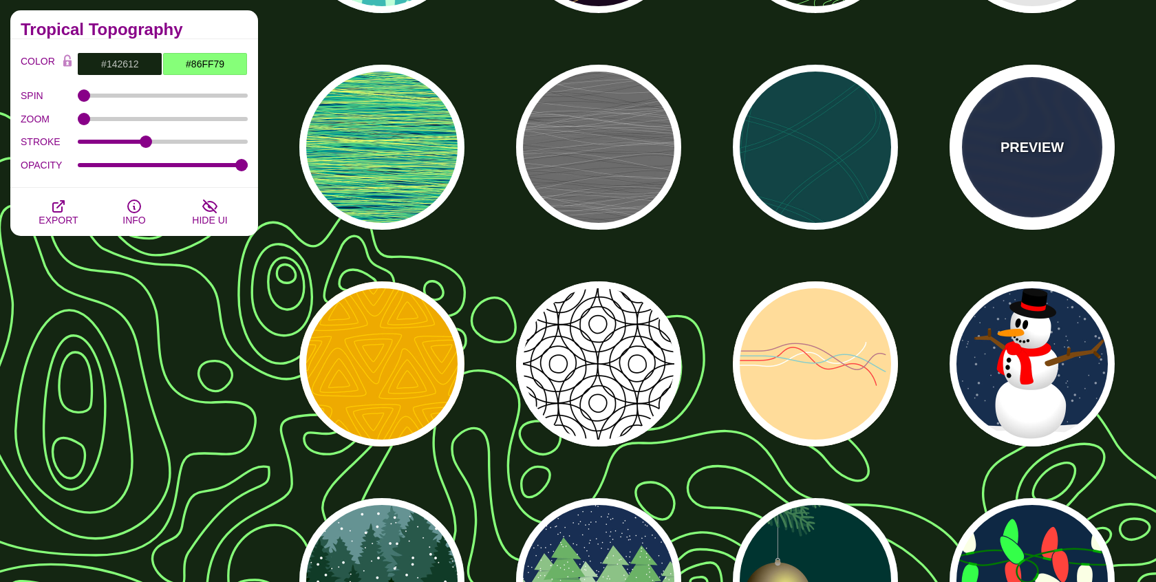
type input "1"
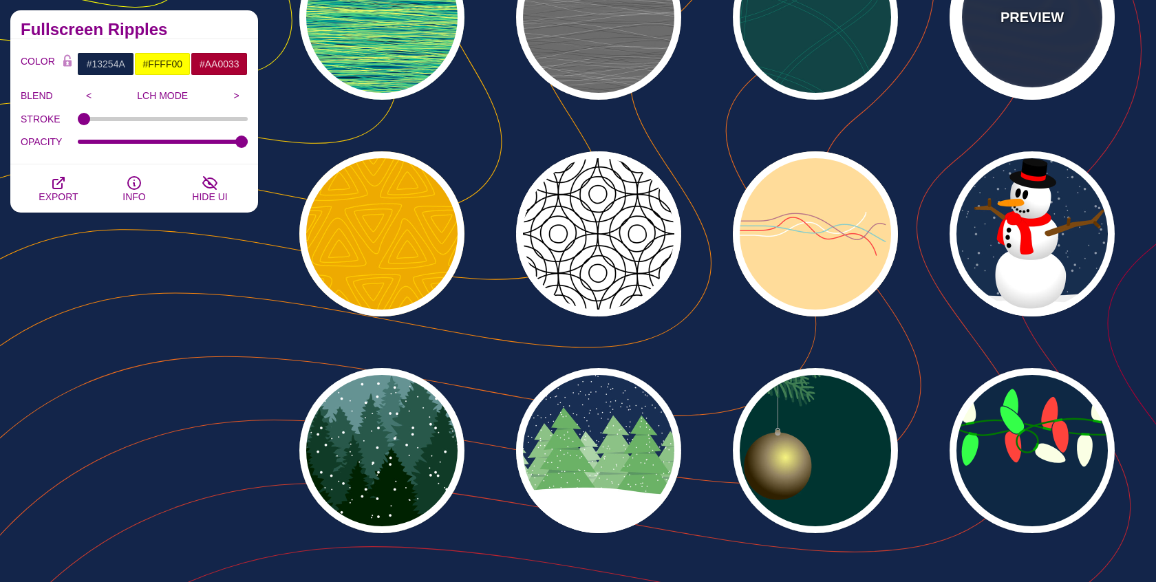
scroll to position [669, 0]
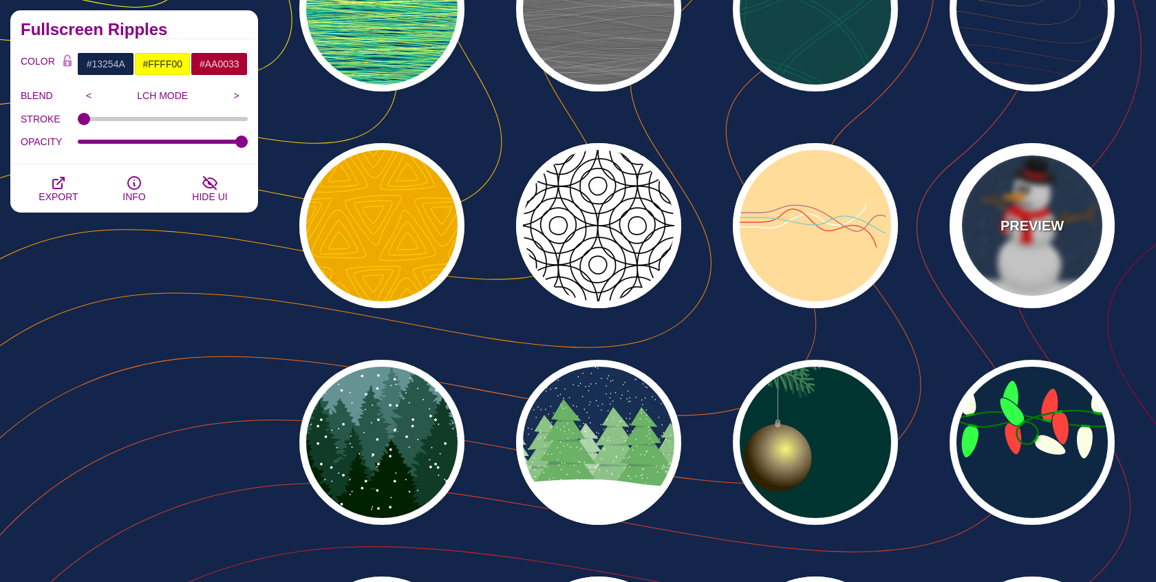
click at [1004, 207] on div "PREVIEW" at bounding box center [1031, 225] width 165 height 165
type input "#182E4E"
type input "#FF0000"
type input "#7A4810"
type input "20"
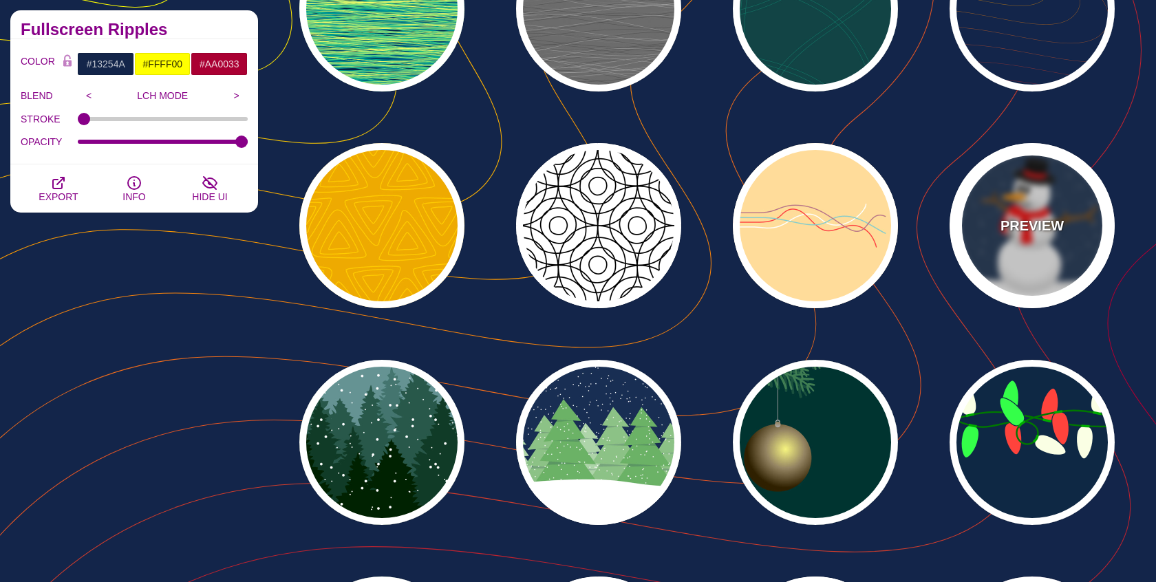
type input "10"
type input "0"
type input "0.25"
type input "0.5"
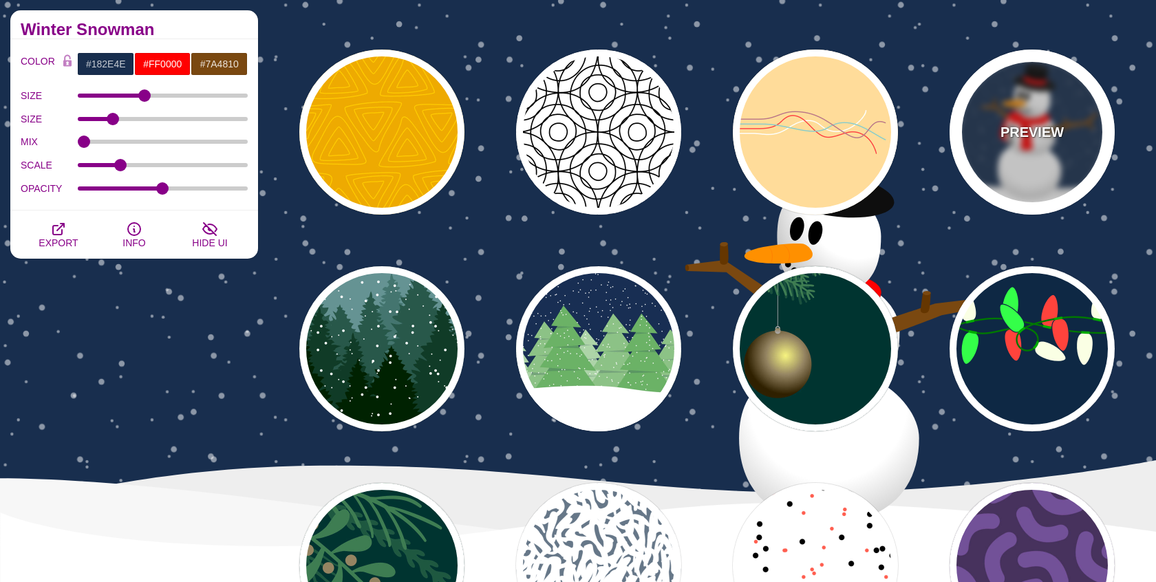
scroll to position [777, 0]
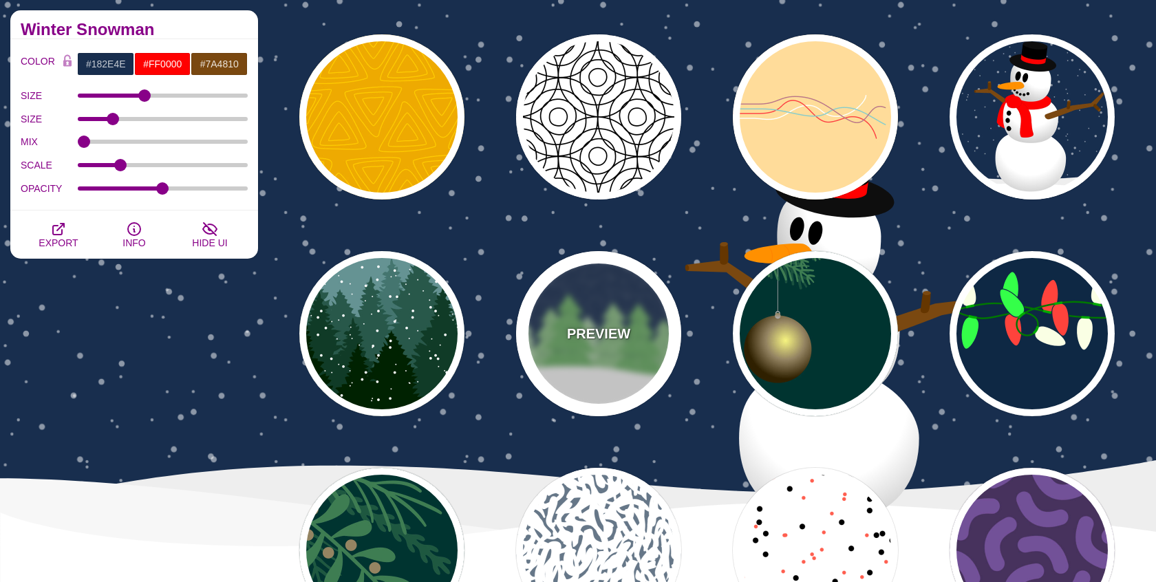
click at [614, 319] on div "PREVIEW" at bounding box center [598, 333] width 165 height 165
type input "#182E52"
type input "#6BB166"
type input "#FFFFFF"
type input "0"
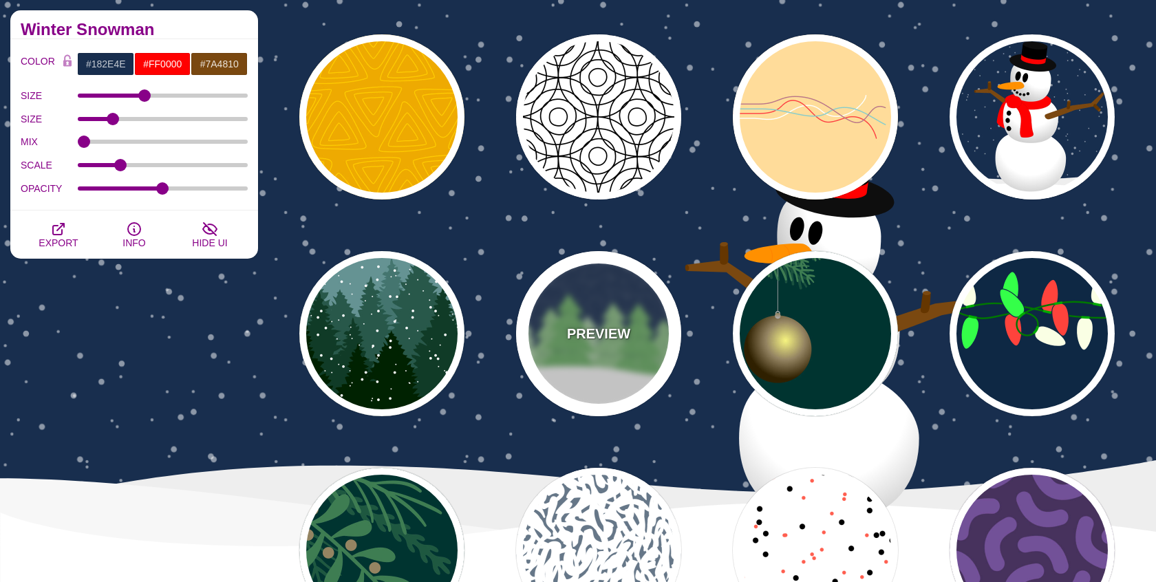
type input "0"
type input "15"
type input "0"
type input "0.2"
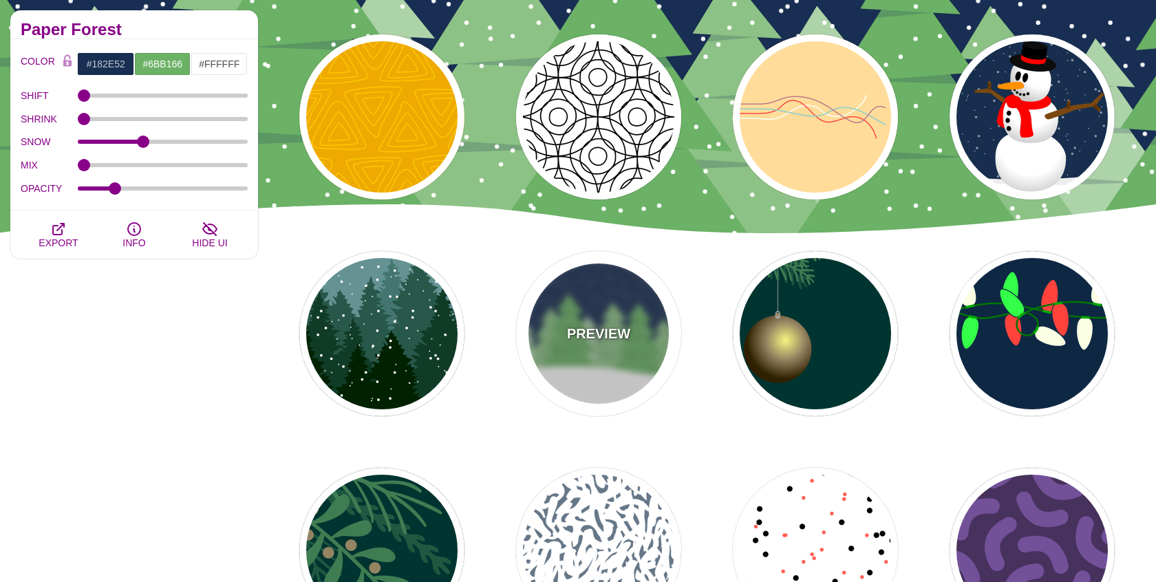
scroll to position [808, 0]
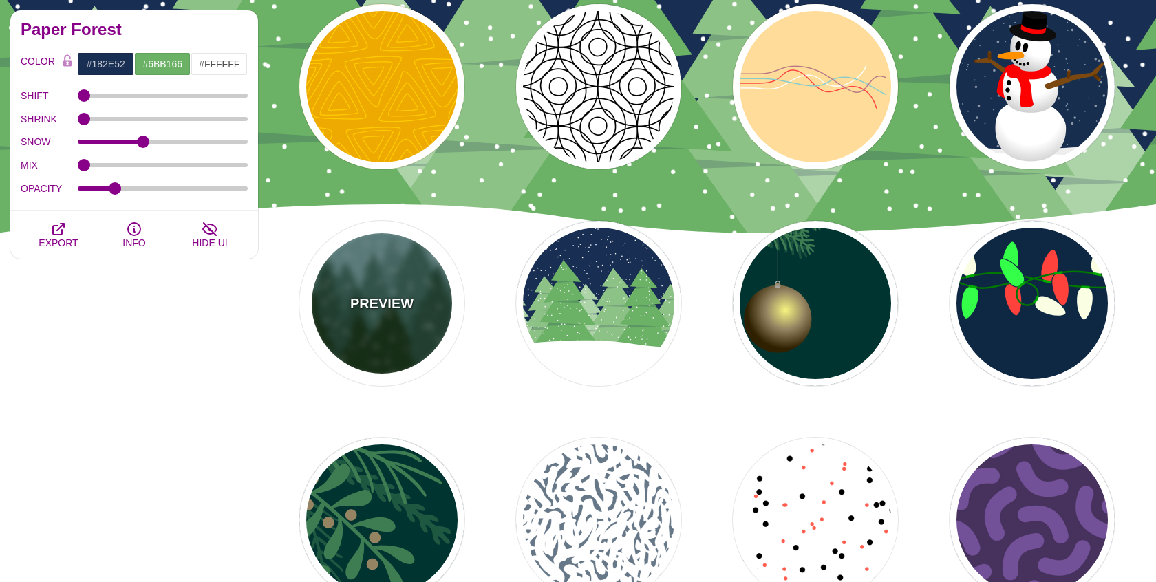
click at [376, 292] on div "PREVIEW" at bounding box center [381, 303] width 165 height 165
type input "#659393"
type input "#002200"
type input "20"
type input "10"
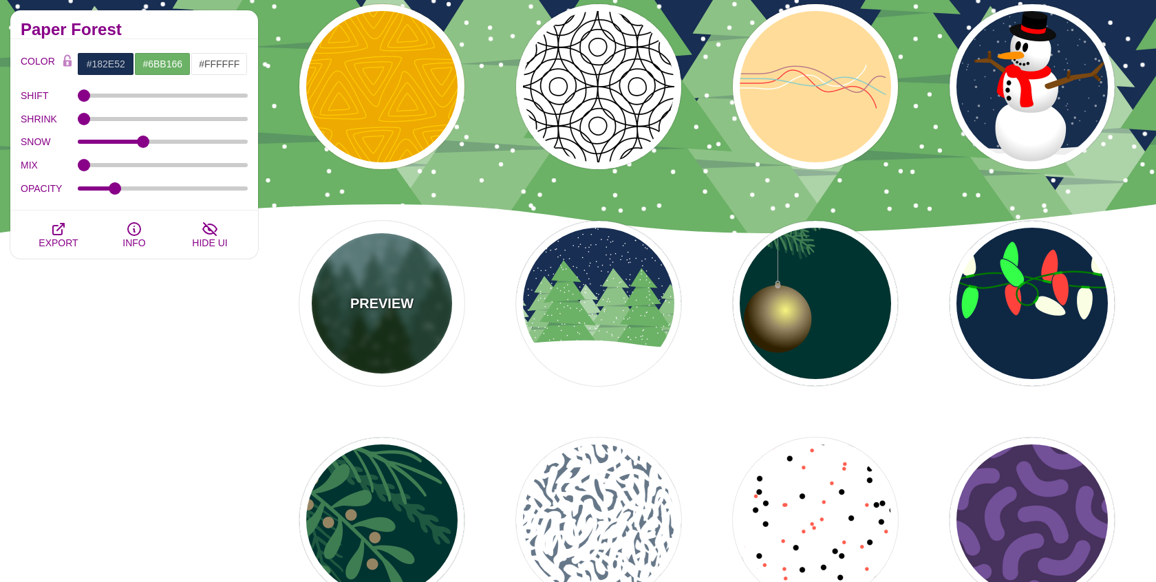
type input "0.25"
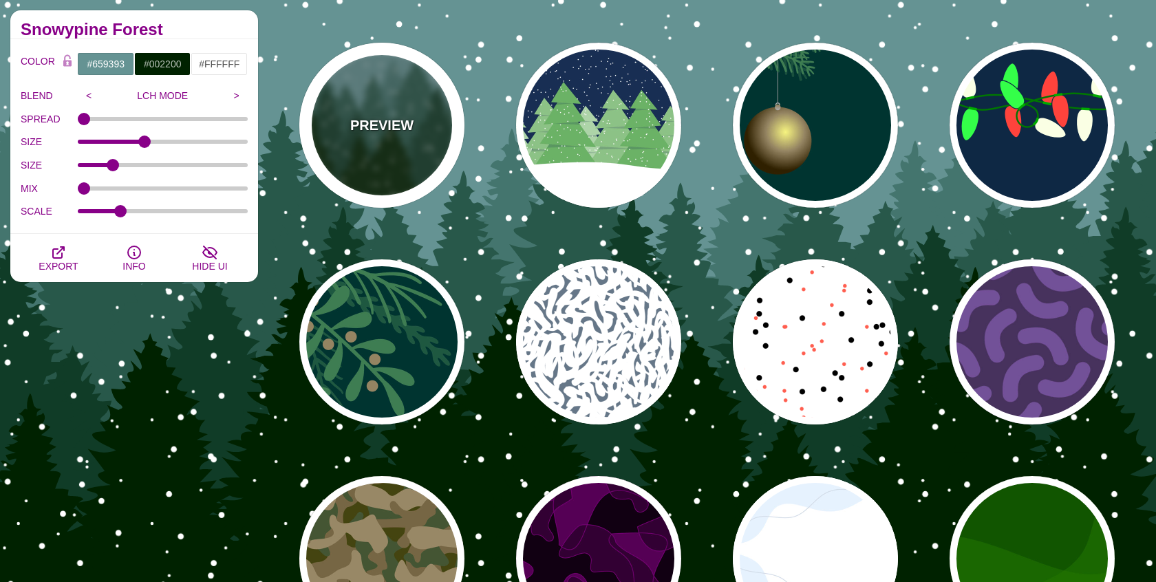
scroll to position [1002, 0]
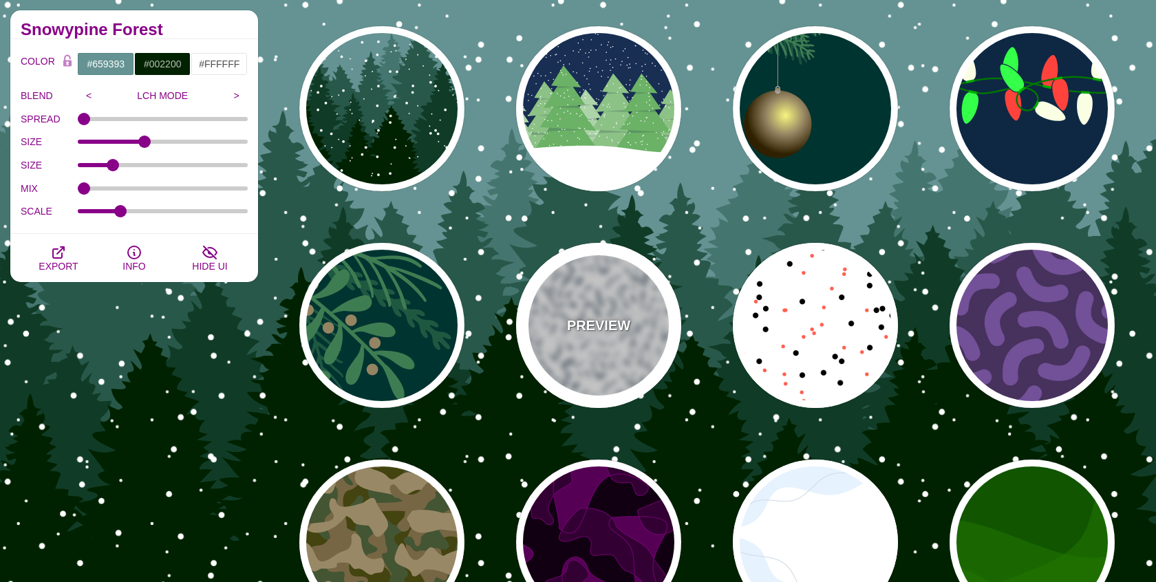
click at [627, 326] on p "PREVIEW" at bounding box center [598, 325] width 63 height 21
type input "#FFFFFF"
type input "#667788"
type input "0"
type input "5"
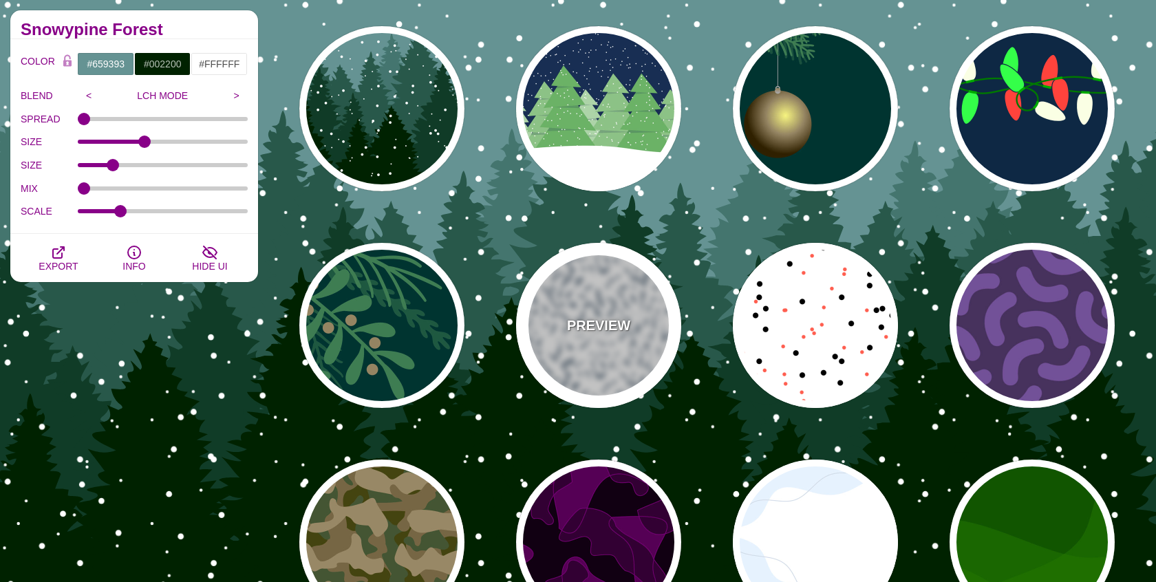
type input "1"
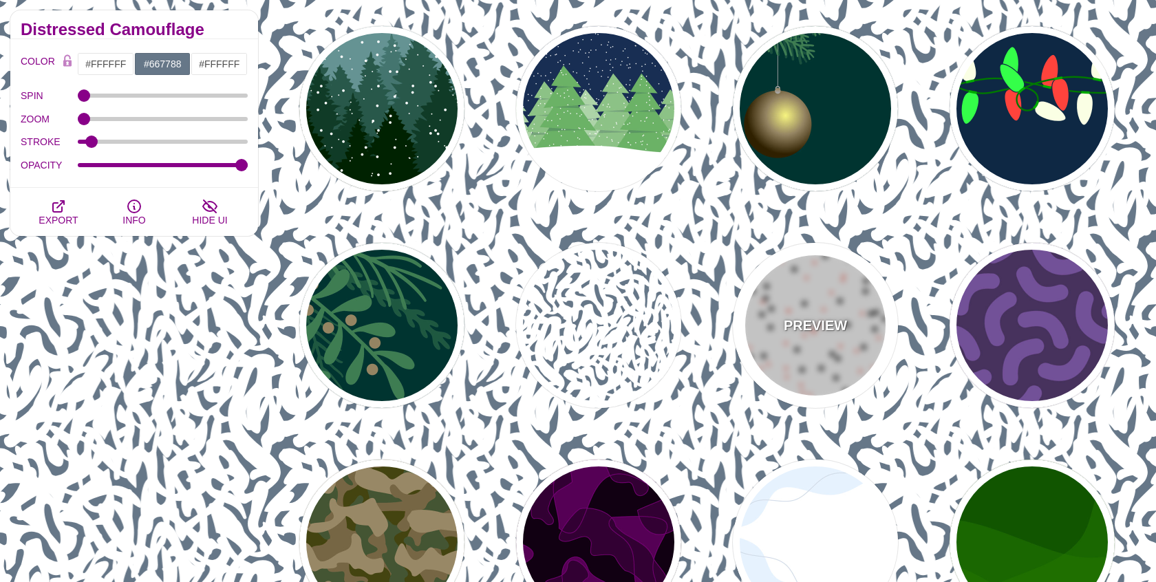
click at [847, 331] on div "PREVIEW" at bounding box center [815, 325] width 165 height 165
type input "#000000"
type input "#FF5E4F"
type input "30"
type input "20"
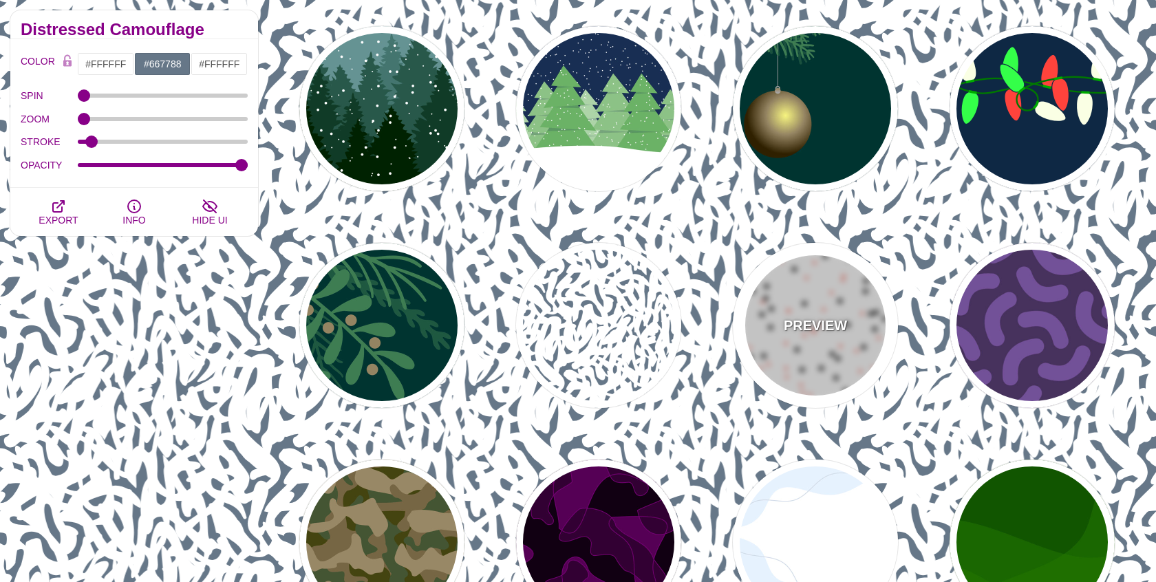
type input "0"
type input "0.25"
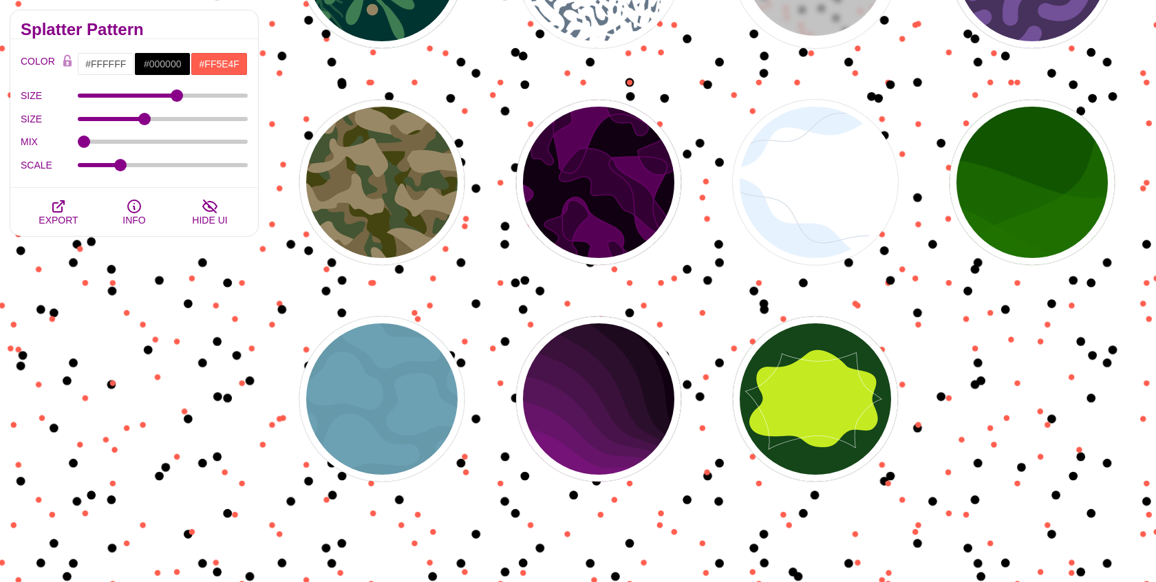
scroll to position [1367, 0]
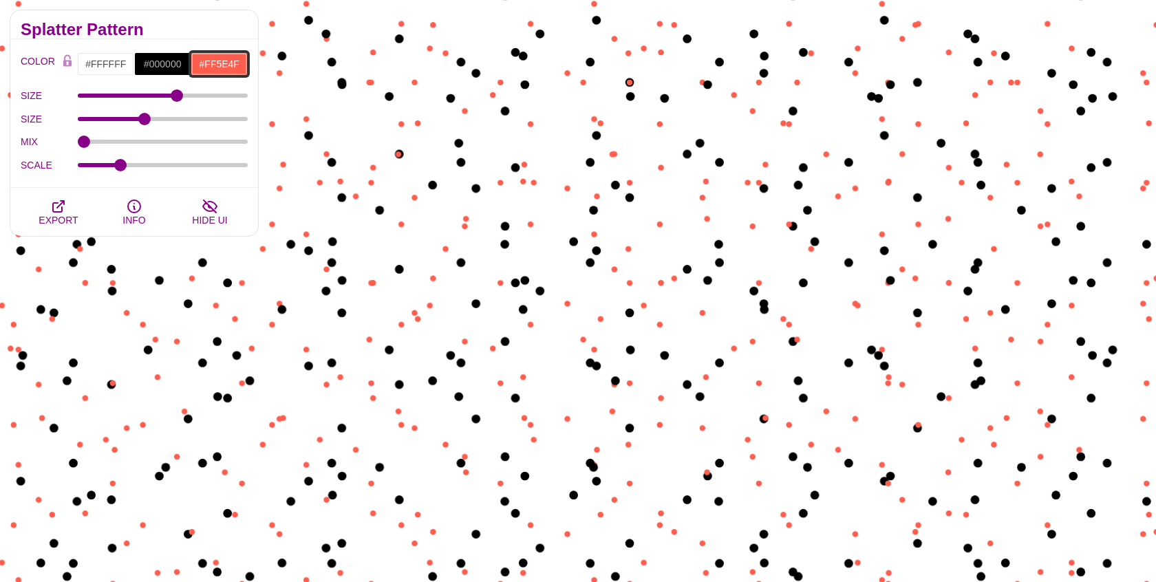
click at [195, 62] on input "#FF5E4F" at bounding box center [219, 63] width 57 height 23
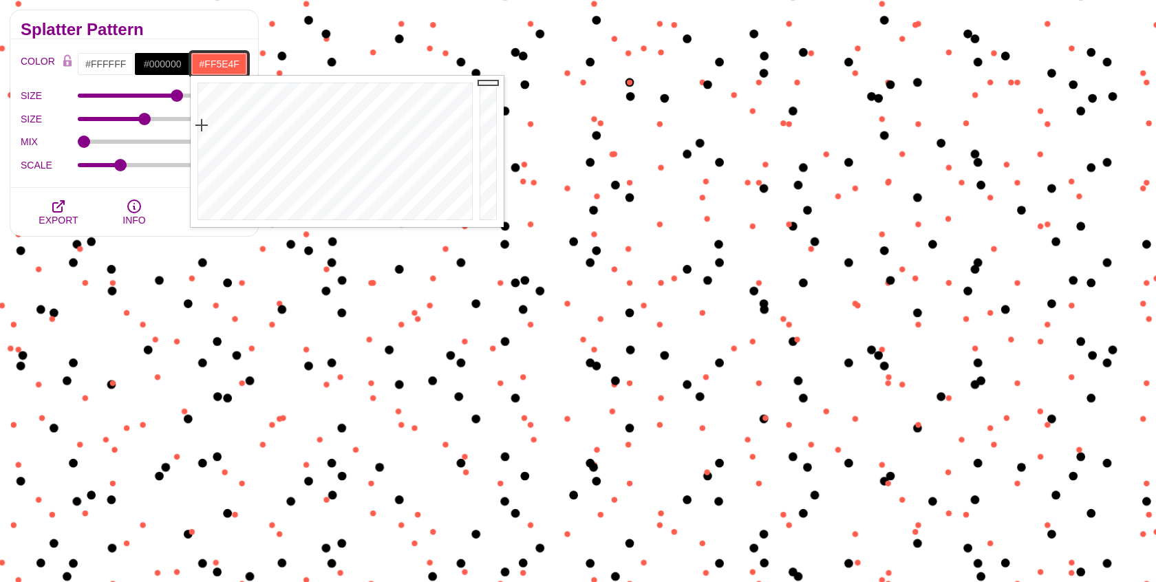
click at [195, 62] on input "#FF5E4F" at bounding box center [219, 63] width 57 height 23
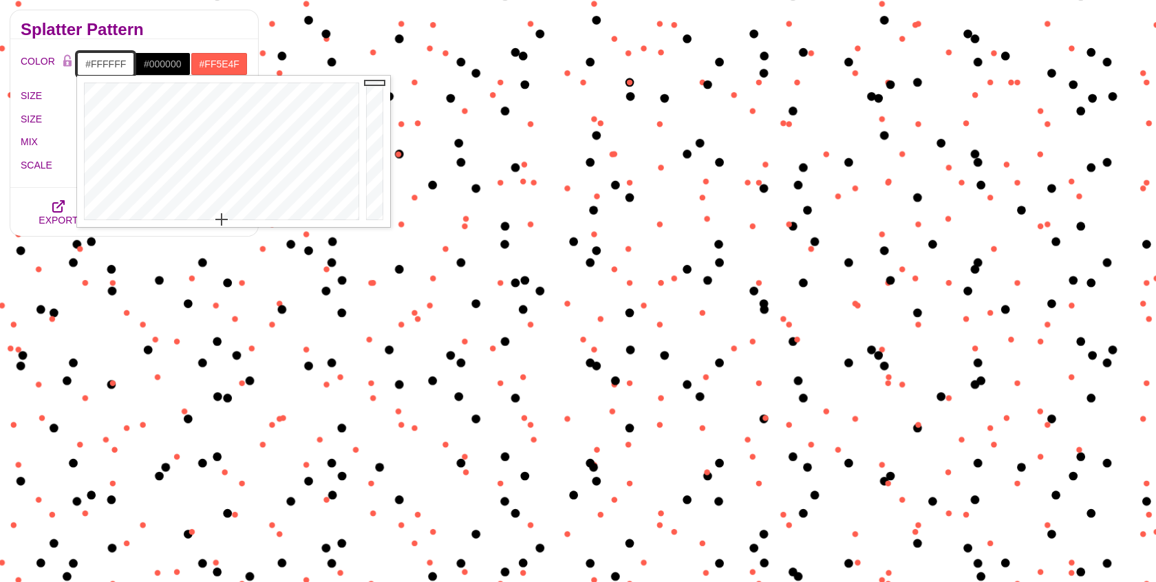
click at [115, 65] on input "#FFFFFF" at bounding box center [105, 63] width 57 height 23
paste input "8484CC"
type input "#8484CC"
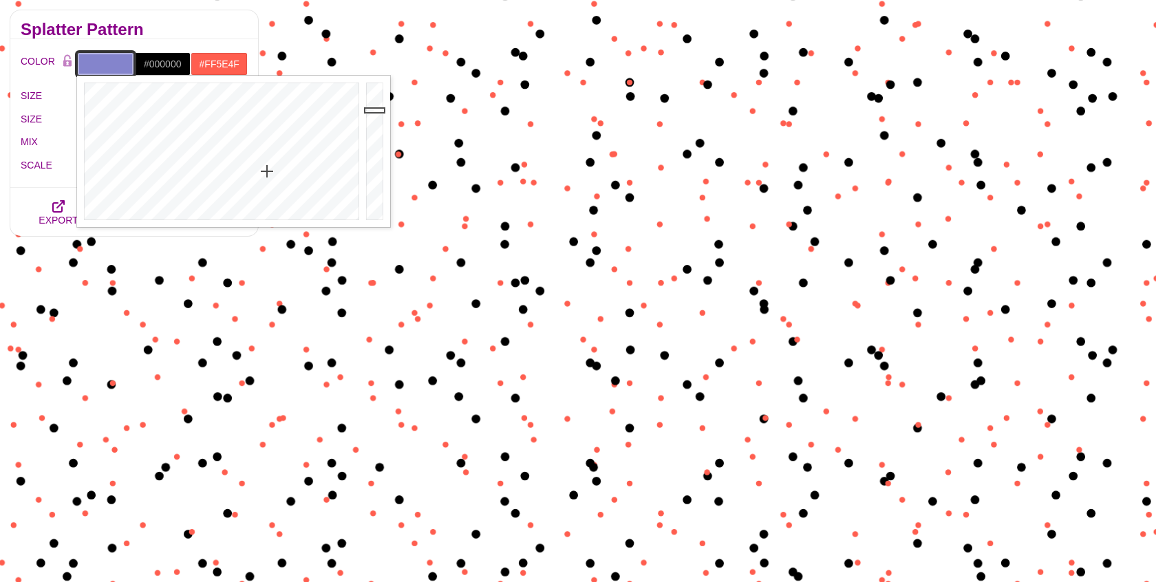
type input "#8484CC"
click at [215, 58] on input "#FF5E4F" at bounding box center [219, 63] width 57 height 23
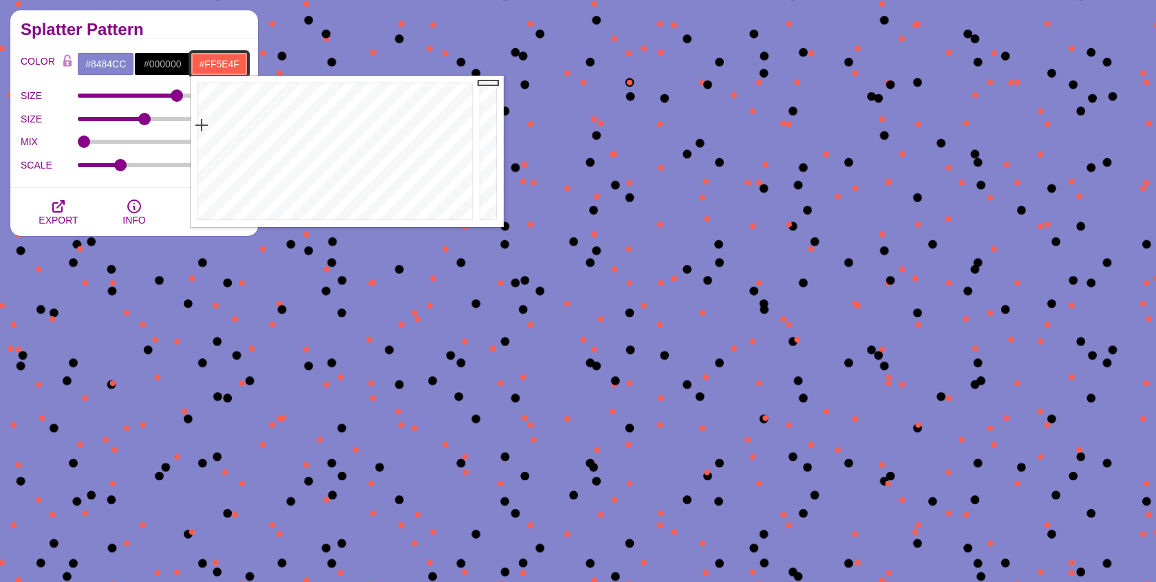
click at [215, 58] on input "#FF5E4F" at bounding box center [219, 63] width 57 height 23
paste input "#8484CC"
type input "#8484CC"
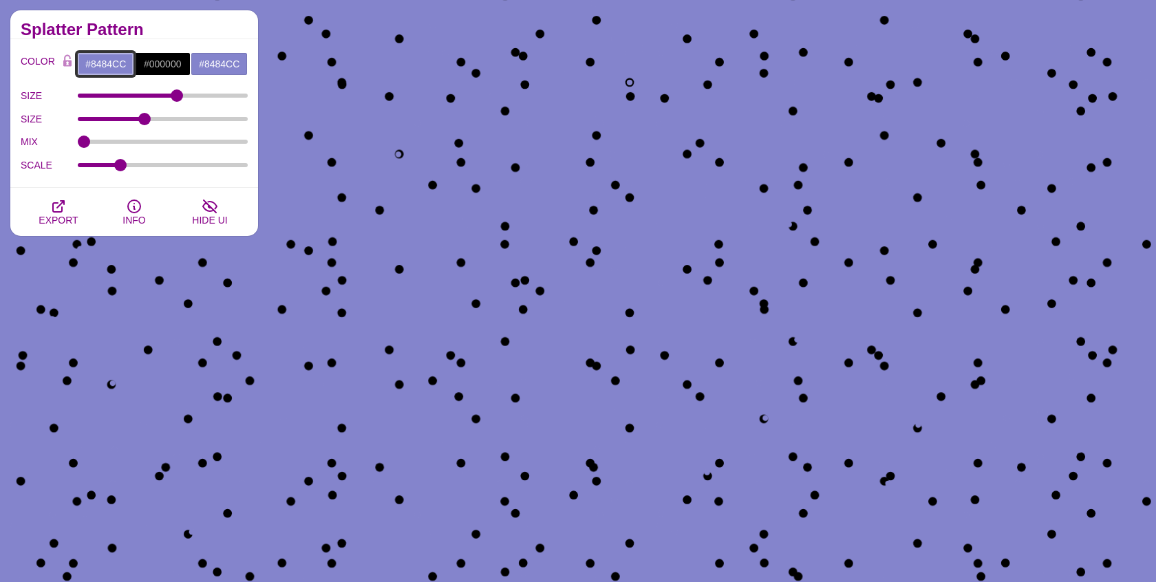
click at [107, 63] on input "#8484CC" at bounding box center [105, 63] width 57 height 23
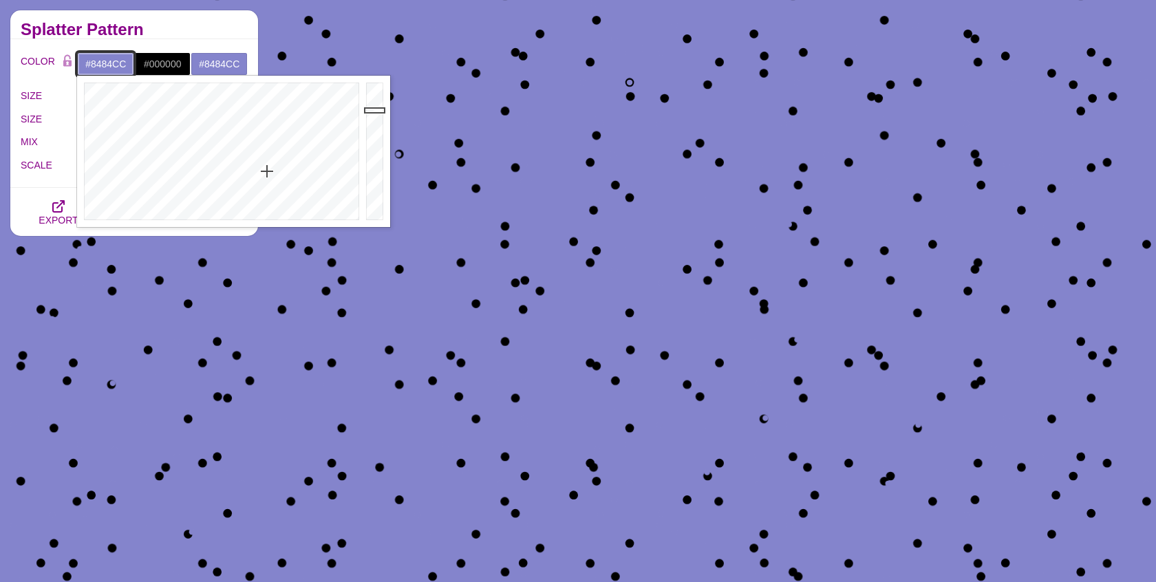
click at [107, 63] on input "#8484CC" at bounding box center [105, 63] width 57 height 23
paste input "#020123"
type input "#020123"
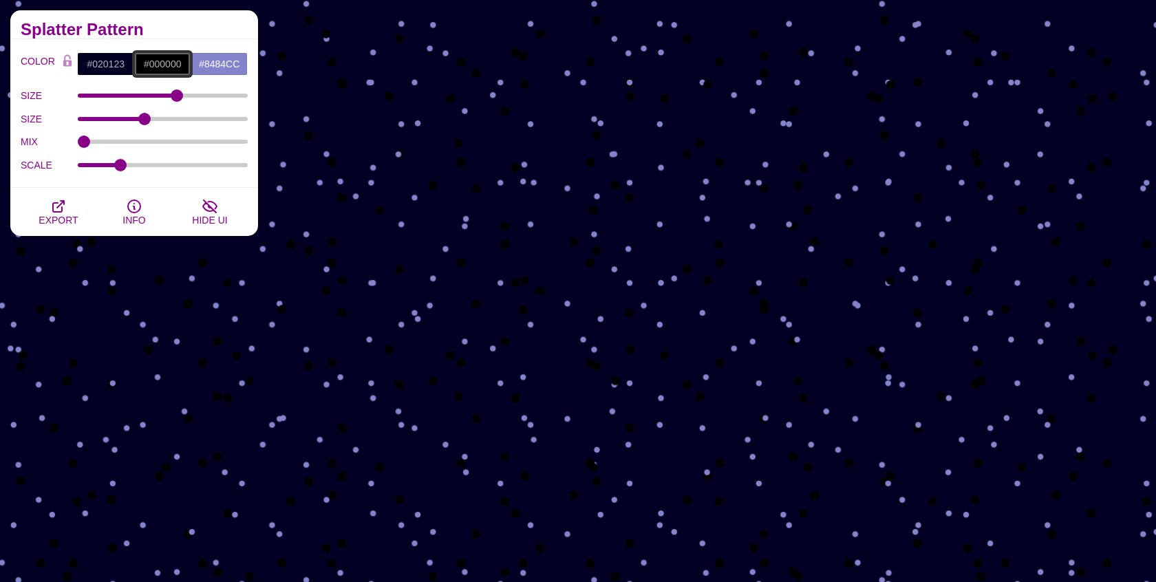
click at [158, 63] on input "#000000" at bounding box center [162, 63] width 57 height 23
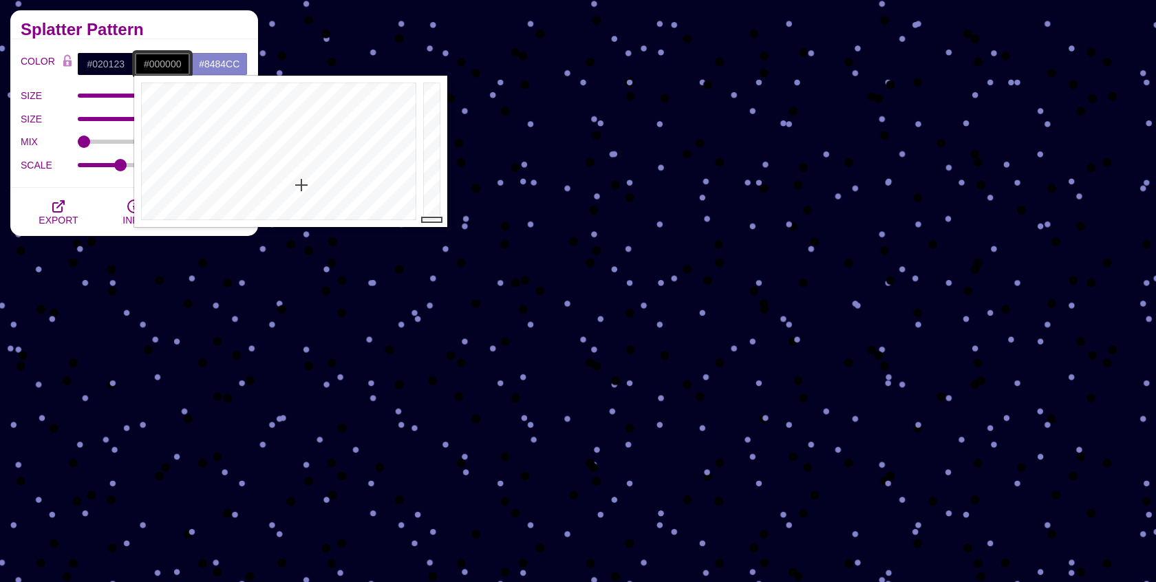
click at [158, 63] on input "#000000" at bounding box center [162, 63] width 57 height 23
paste input "#020123"
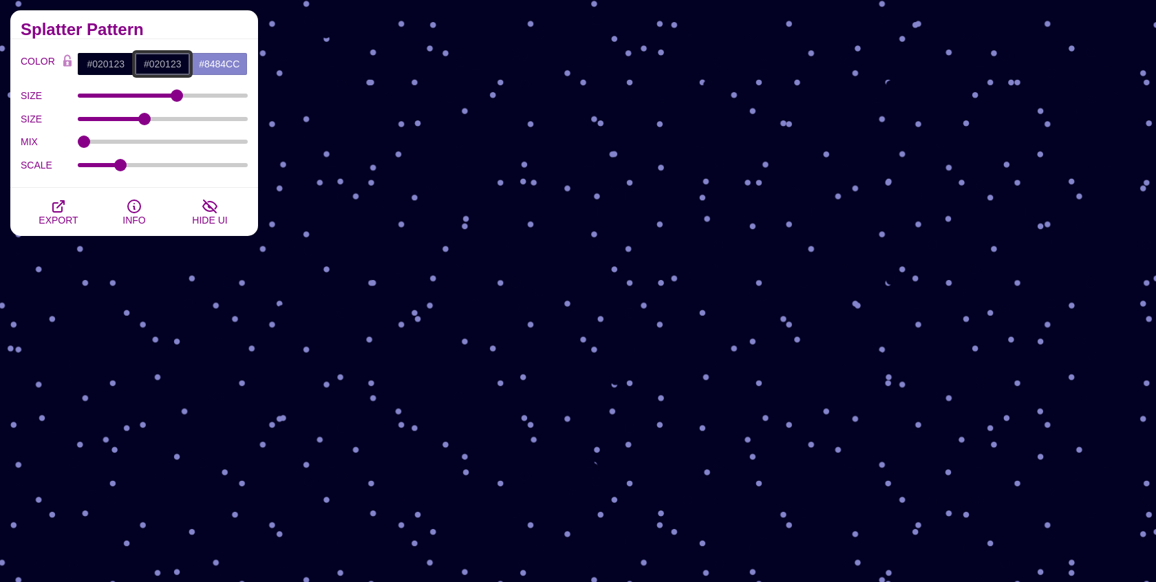
click at [165, 68] on input "#020123" at bounding box center [162, 63] width 57 height 23
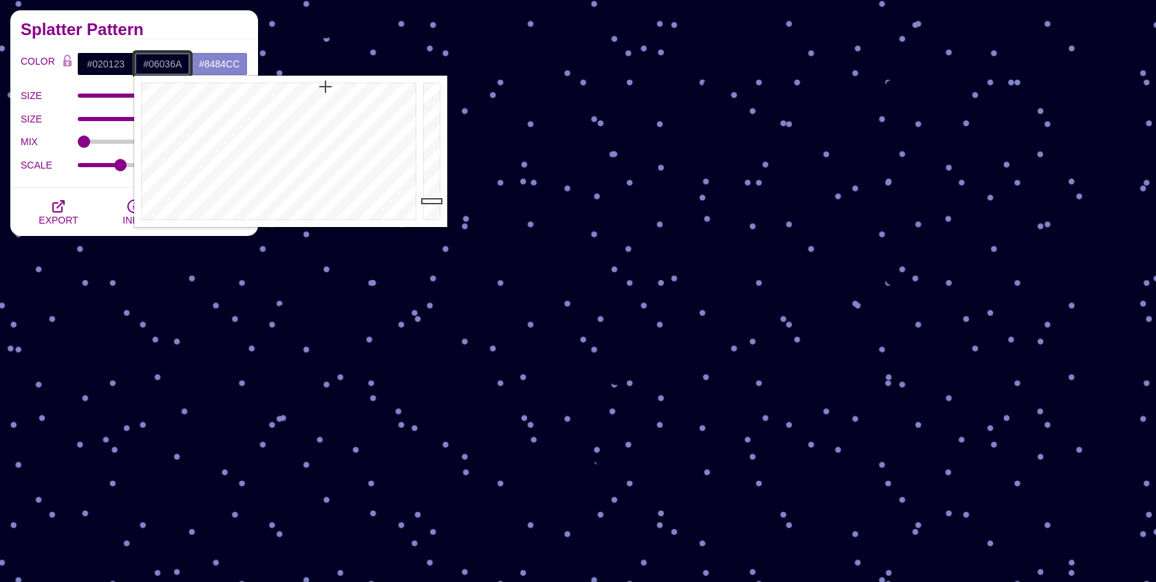
click at [427, 162] on div at bounding box center [434, 151] width 28 height 151
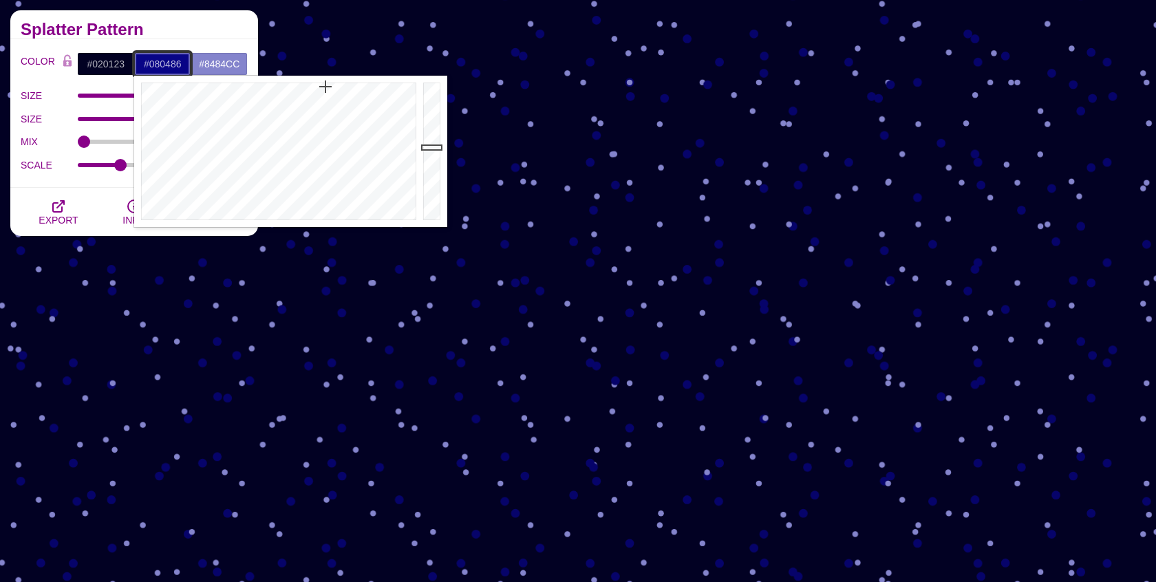
click at [429, 147] on div at bounding box center [434, 151] width 28 height 151
type input "#090495"
click at [429, 139] on div at bounding box center [434, 151] width 28 height 151
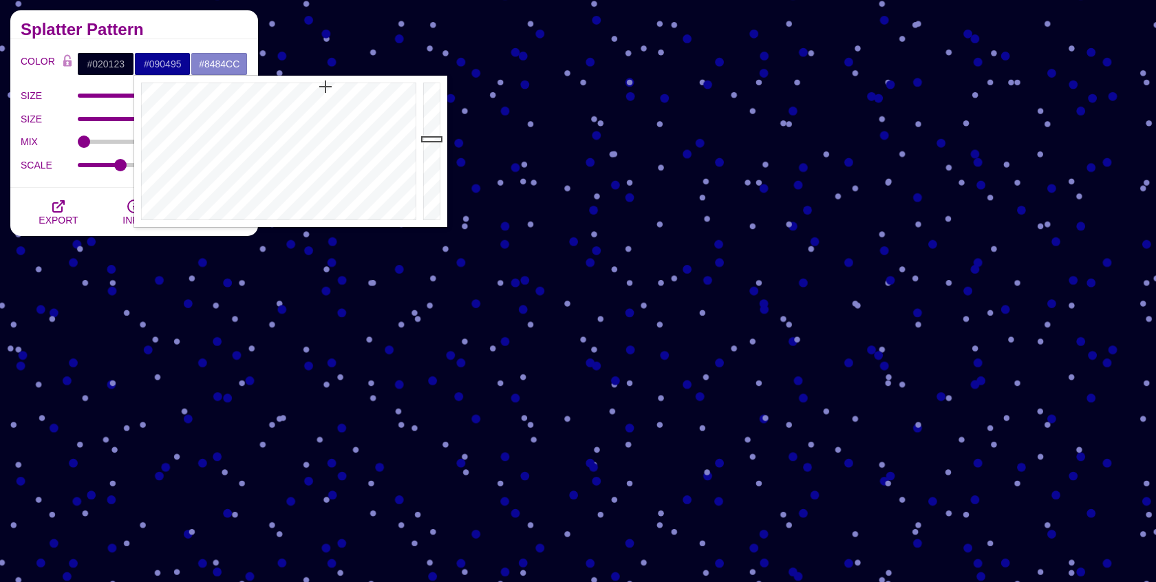
click at [51, 120] on label "SIZE" at bounding box center [49, 119] width 57 height 18
click at [78, 120] on input "SIZE" at bounding box center [163, 119] width 171 height 6
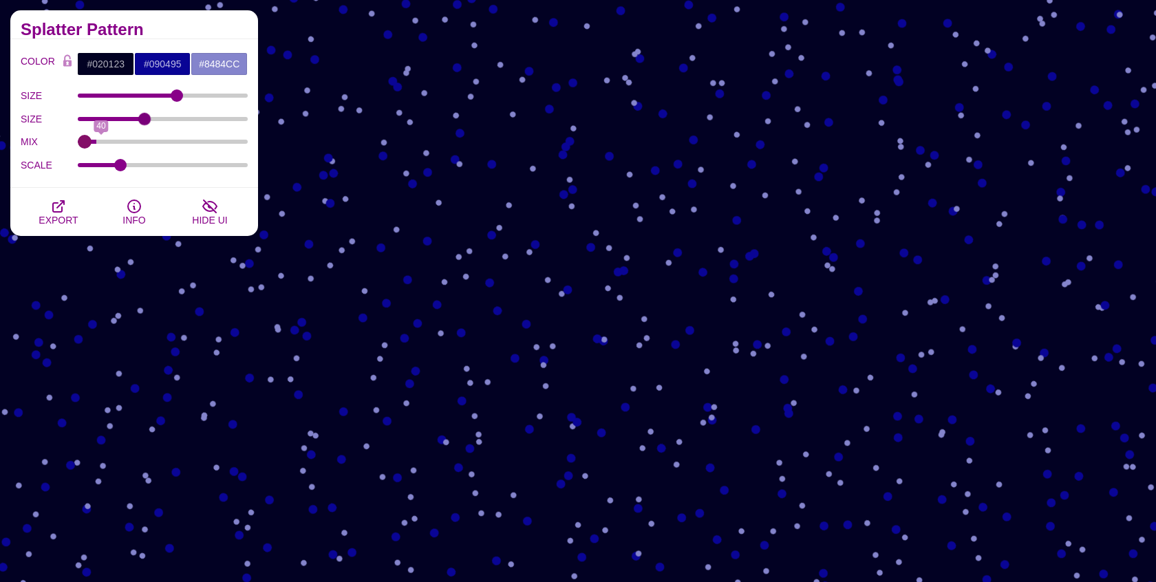
type input "0"
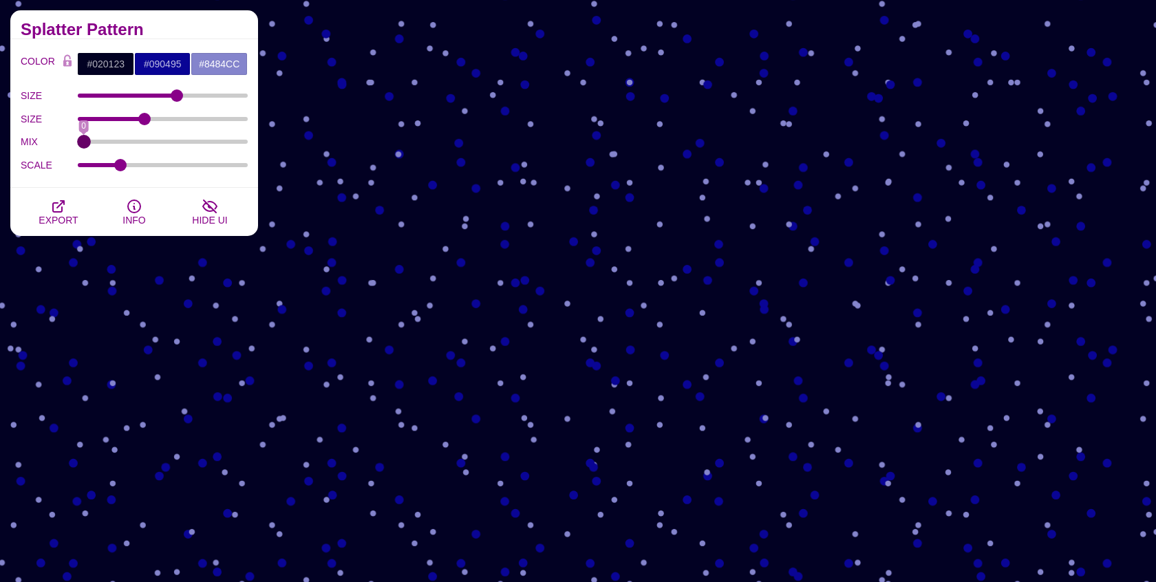
drag, startPoint x: 80, startPoint y: 138, endPoint x: 52, endPoint y: 137, distance: 28.2
click at [78, 139] on input "MIX" at bounding box center [163, 142] width 171 height 6
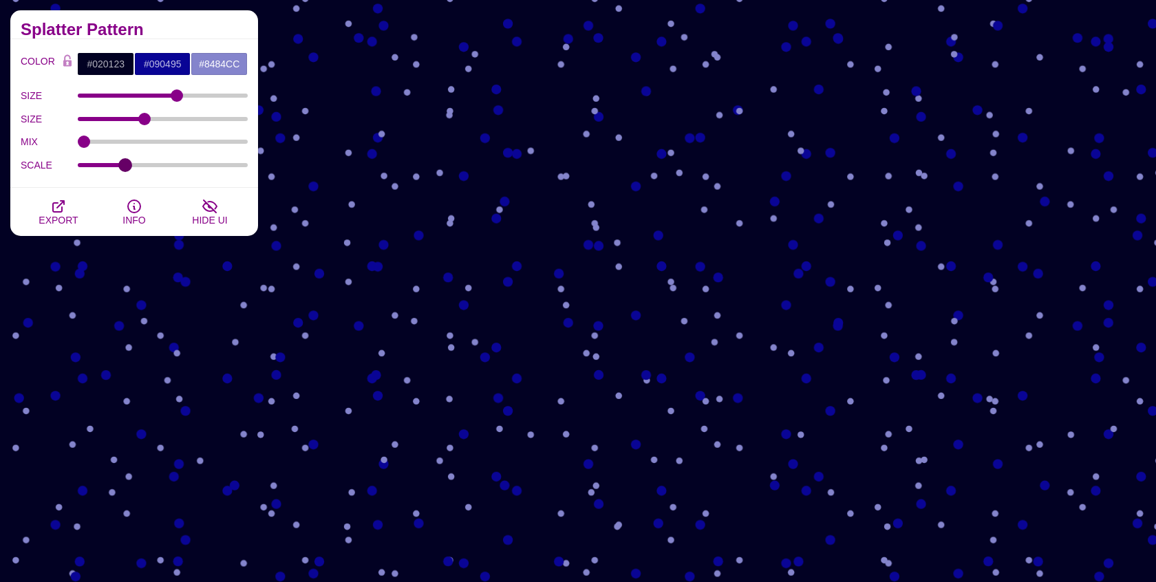
type input "0.28"
click at [125, 164] on input "SCALE" at bounding box center [163, 165] width 171 height 6
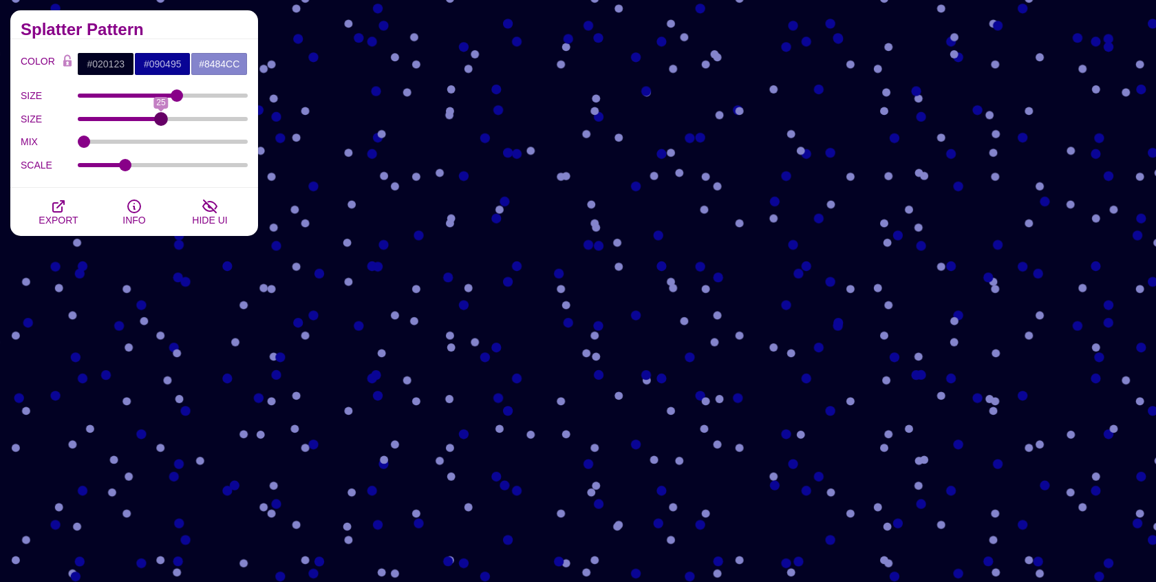
drag, startPoint x: 142, startPoint y: 116, endPoint x: 161, endPoint y: 122, distance: 19.6
type input "25"
click at [161, 121] on input "SIZE" at bounding box center [163, 119] width 171 height 6
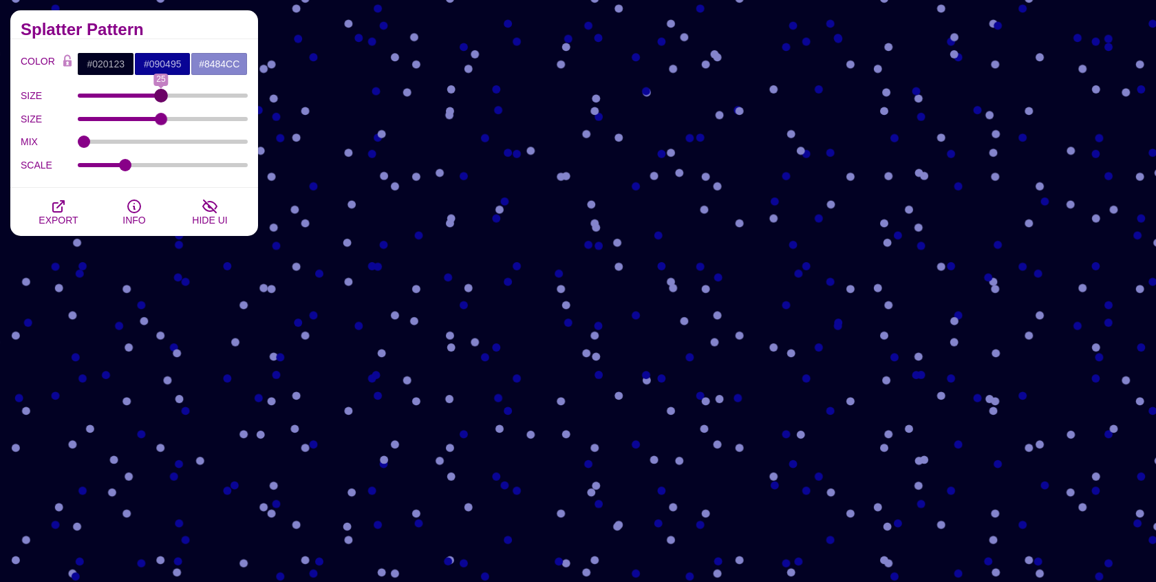
drag, startPoint x: 176, startPoint y: 93, endPoint x: 162, endPoint y: 93, distance: 14.4
type input "25"
click at [162, 93] on input "SIZE" at bounding box center [163, 96] width 171 height 6
click at [47, 204] on button "EXPORT" at bounding box center [59, 212] width 76 height 48
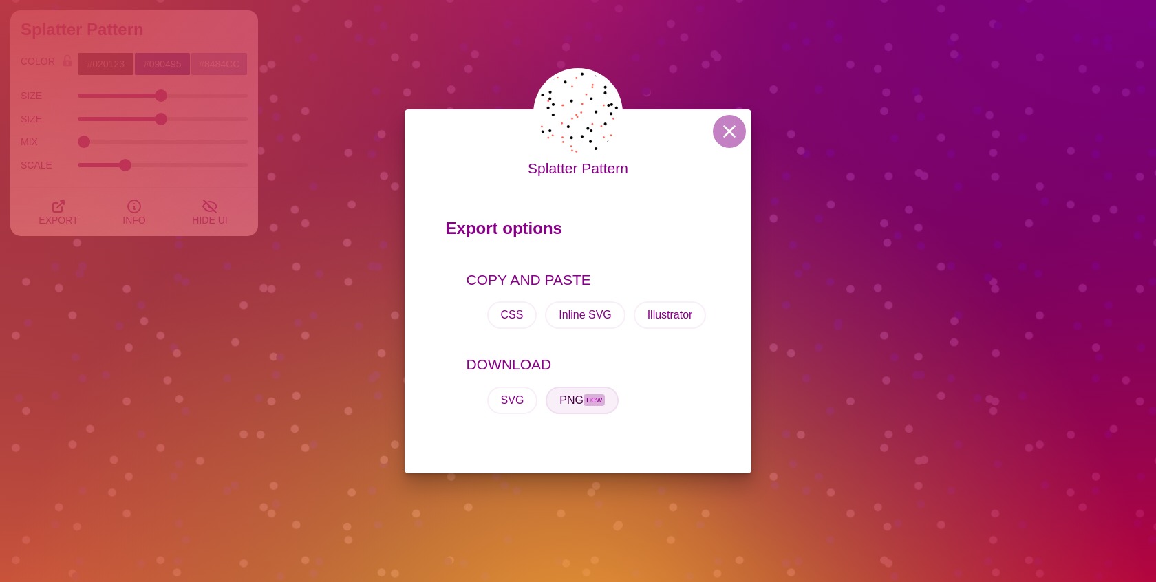
click at [573, 405] on button "PNG new" at bounding box center [581, 401] width 73 height 28
click at [733, 127] on button at bounding box center [729, 131] width 33 height 33
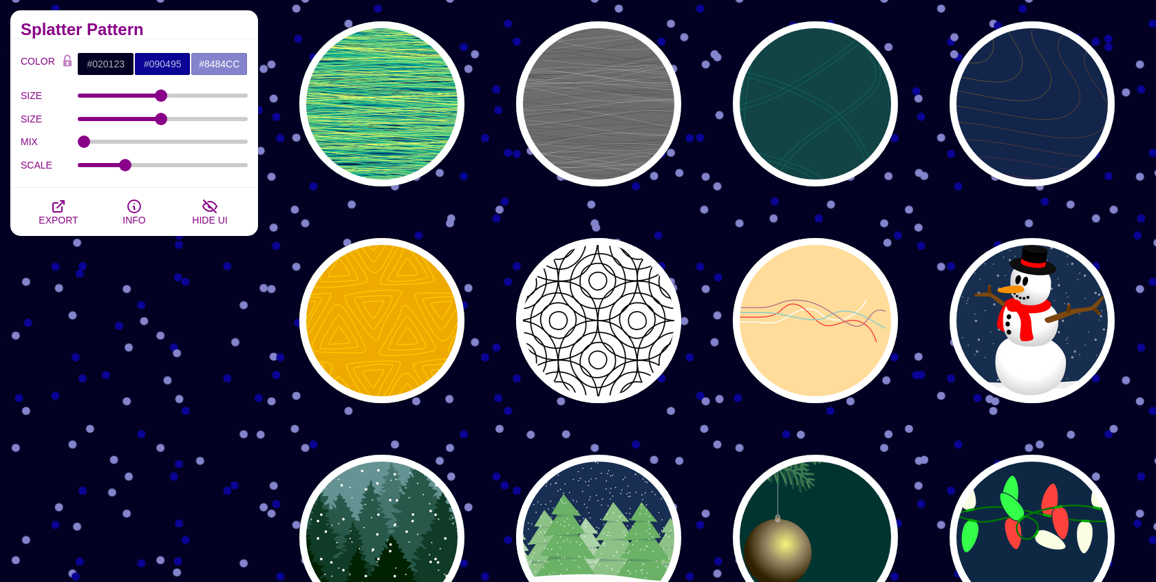
scroll to position [552, 0]
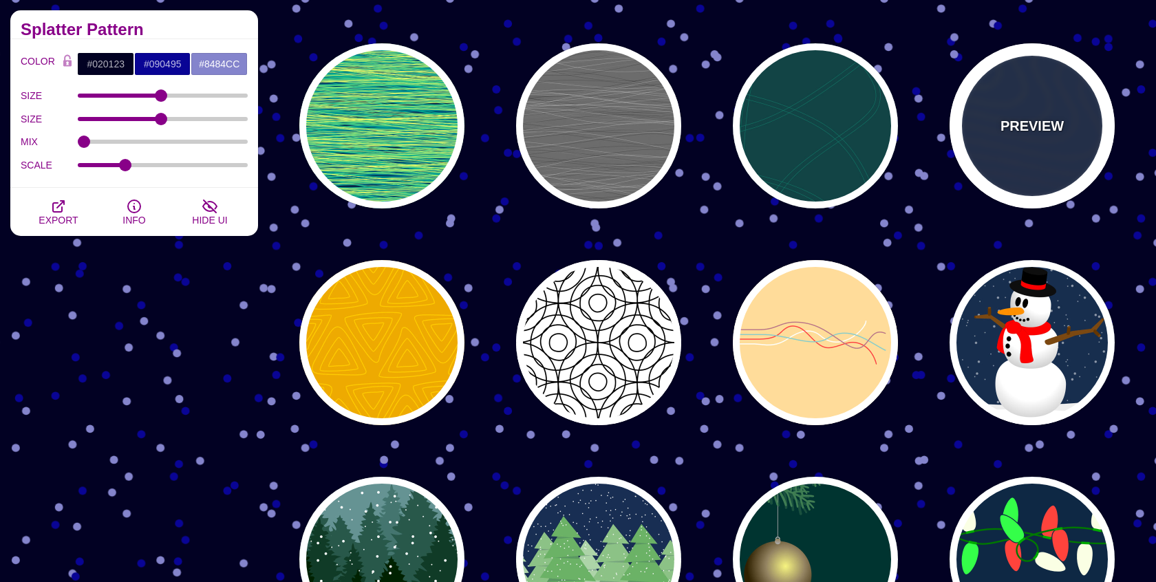
click at [989, 114] on div "PREVIEW" at bounding box center [1031, 125] width 165 height 165
type input "#13254A"
type input "#FFFF00"
type input "#AA0033"
type input "1"
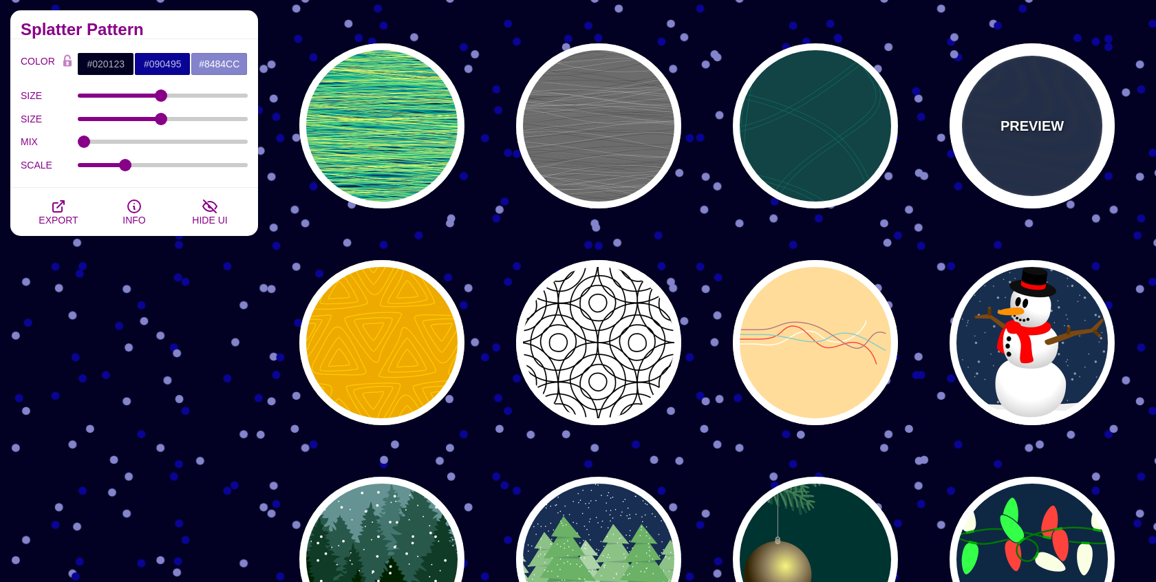
type input "1"
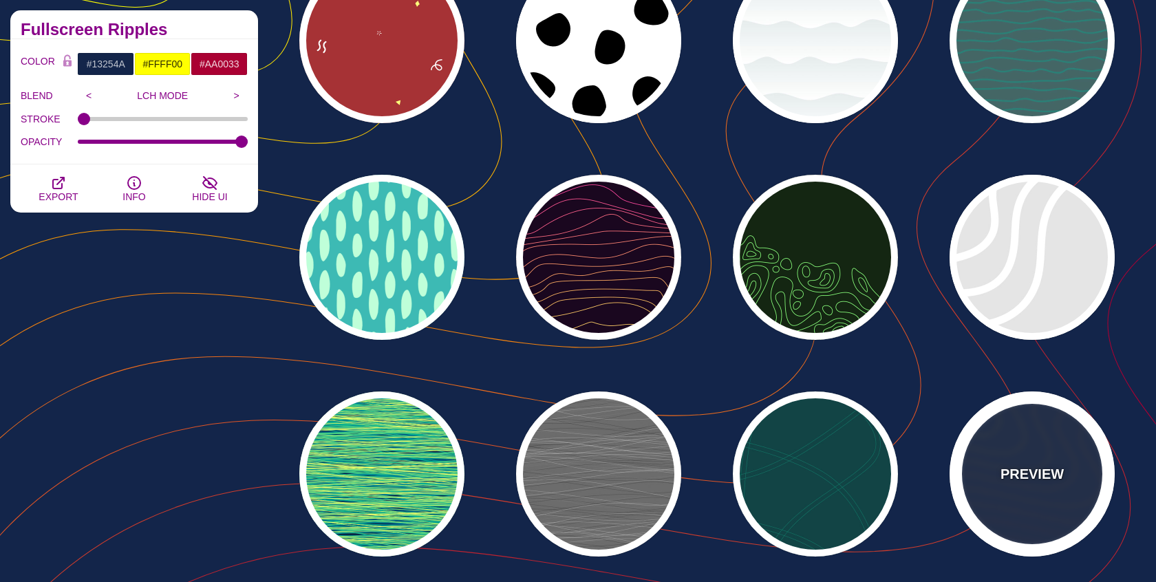
scroll to position [166, 0]
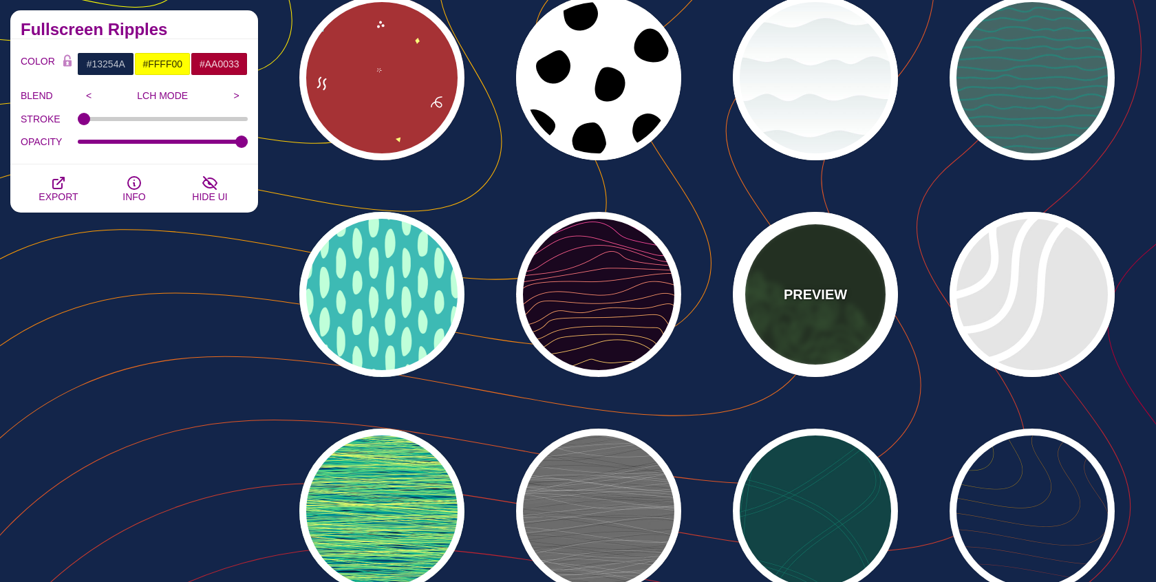
click at [850, 248] on div "PREVIEW" at bounding box center [815, 294] width 165 height 165
type input "#142612"
type input "#86FF79"
type input "0"
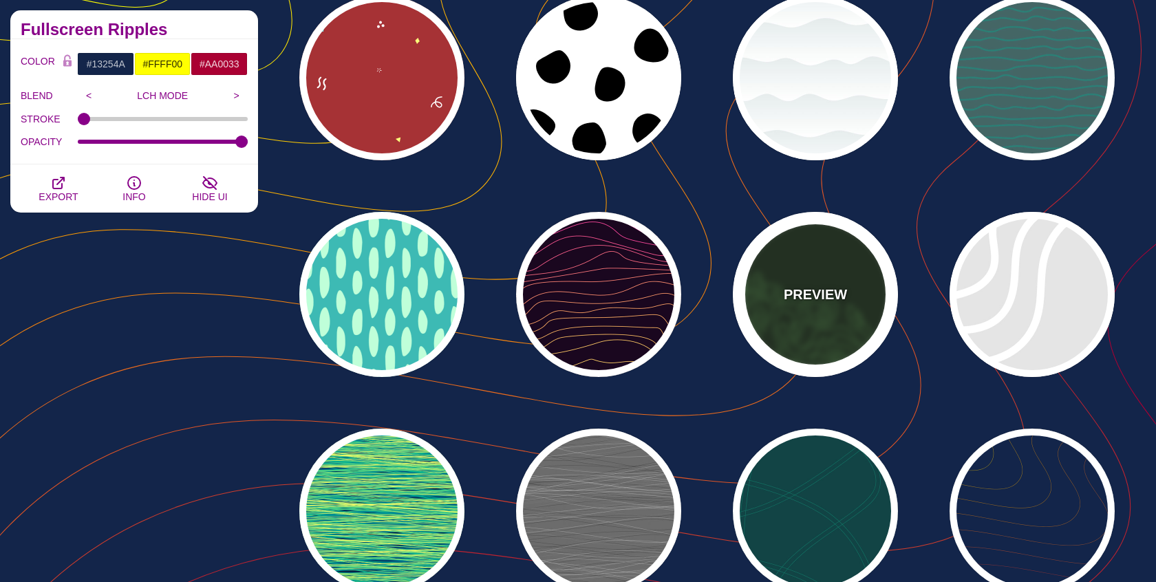
type input "4"
type input "1"
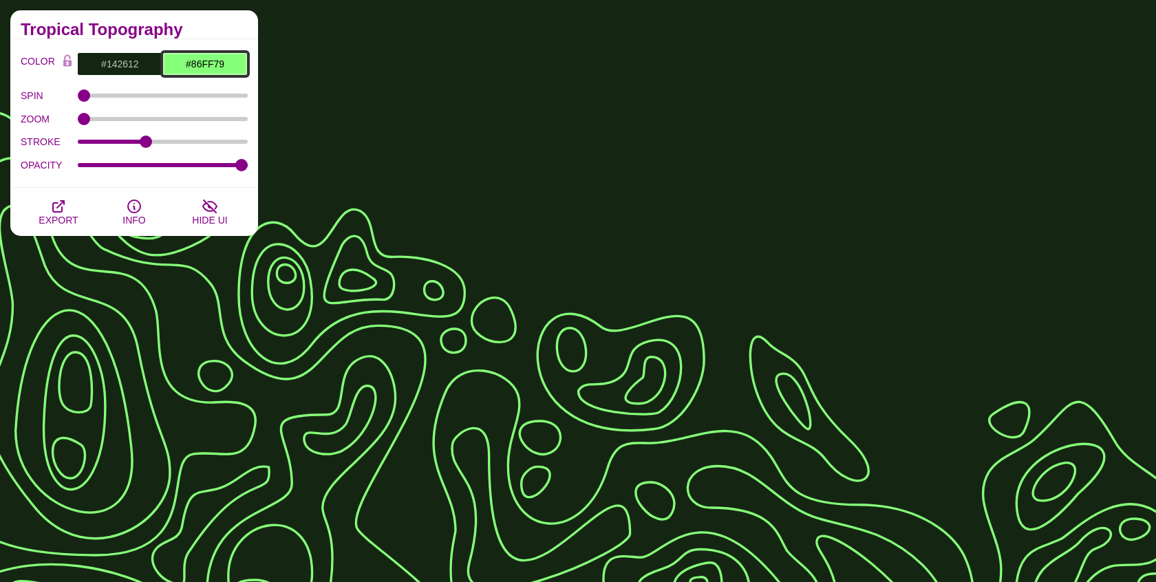
click at [190, 64] on input "#86FF79" at bounding box center [204, 63] width 85 height 23
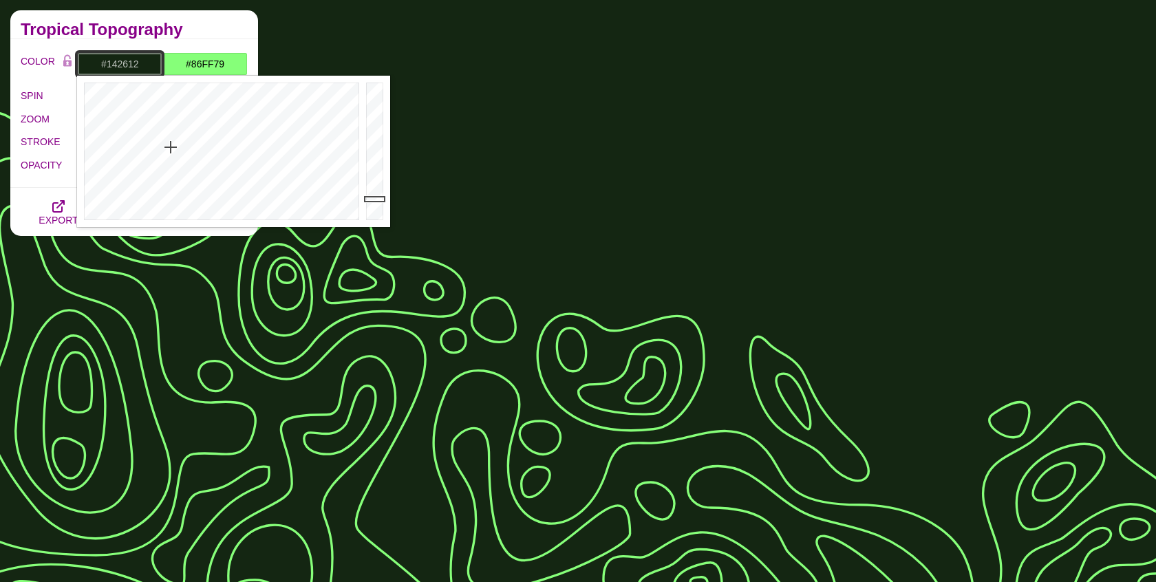
click at [122, 58] on input "#142612" at bounding box center [119, 63] width 85 height 23
paste input "#020123"
type input "#020123"
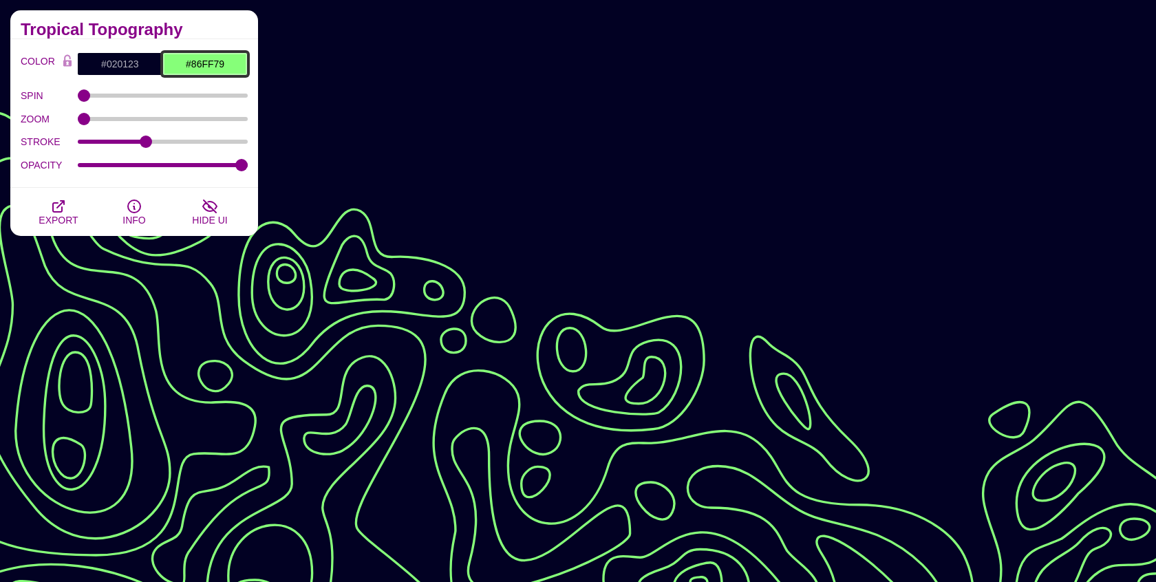
click at [232, 58] on input "#86FF79" at bounding box center [204, 63] width 85 height 23
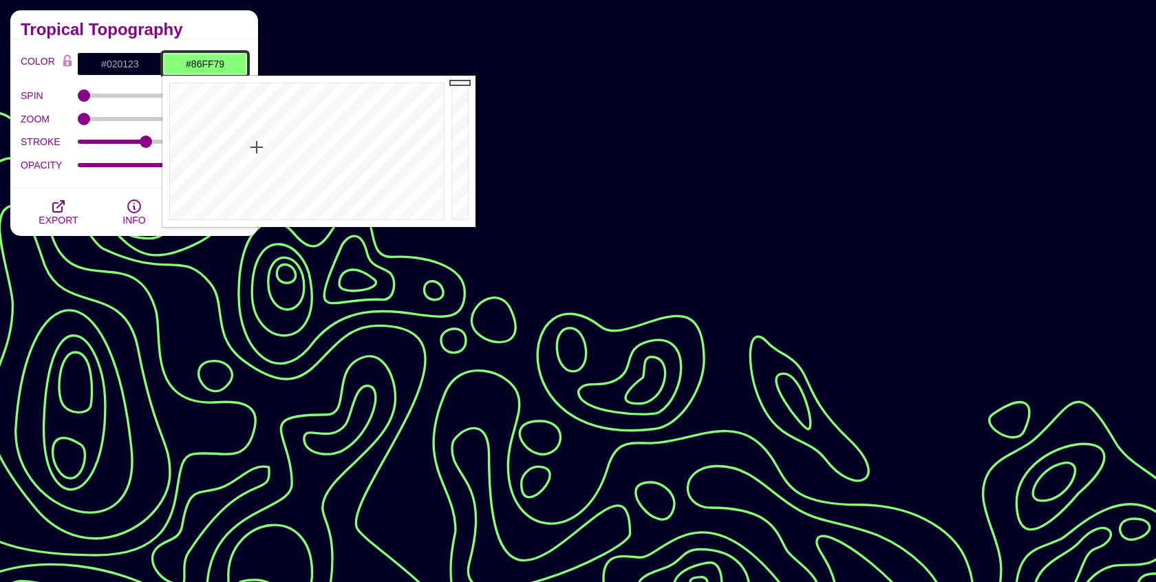
click at [232, 58] on input "#86FF79" at bounding box center [204, 63] width 85 height 23
paste input "#8484CC"
type input "#8484CC"
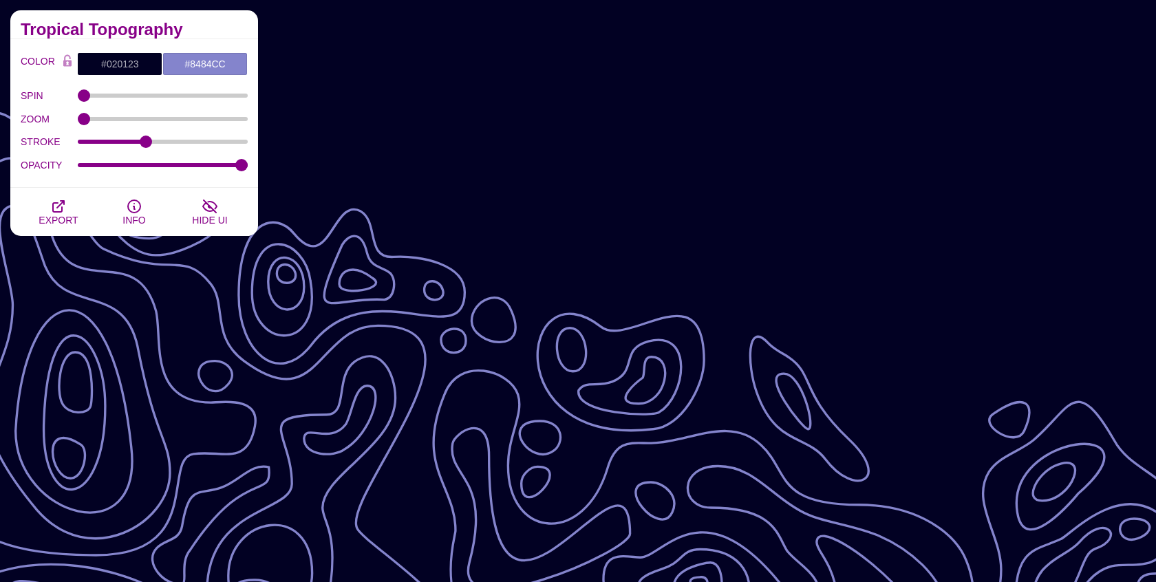
click at [35, 49] on div "COLOR #020123 #8484CC #AA0033 #444444 #555555 #666666 #777777 #888888 #999999 B…" at bounding box center [134, 113] width 248 height 149
click at [61, 201] on icon "button" at bounding box center [58, 206] width 11 height 11
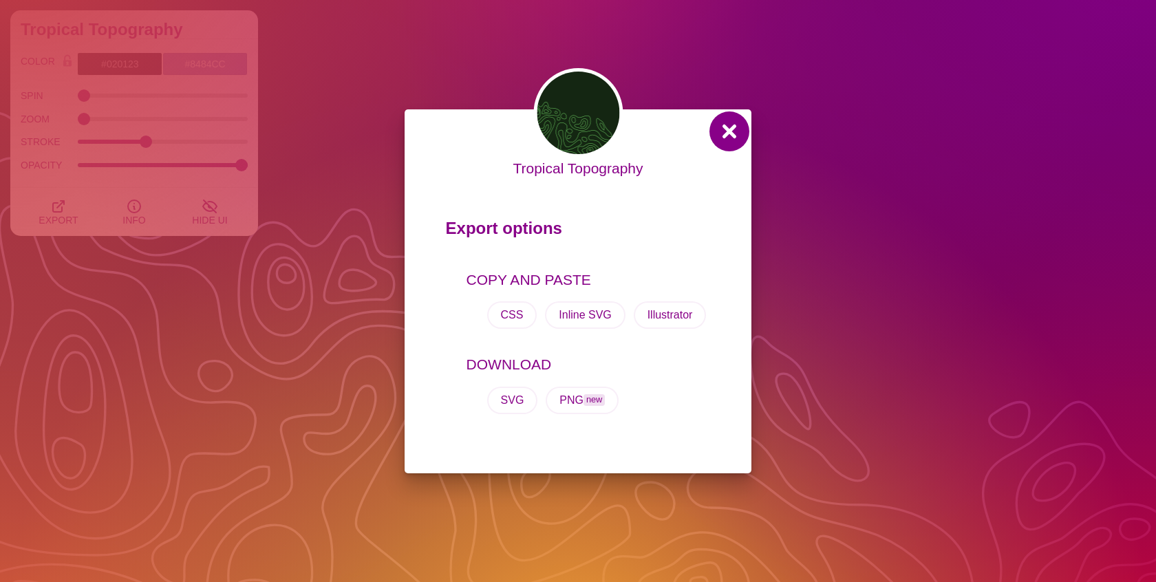
click at [728, 127] on button at bounding box center [729, 131] width 33 height 33
